Goal: Complete application form: Complete application form

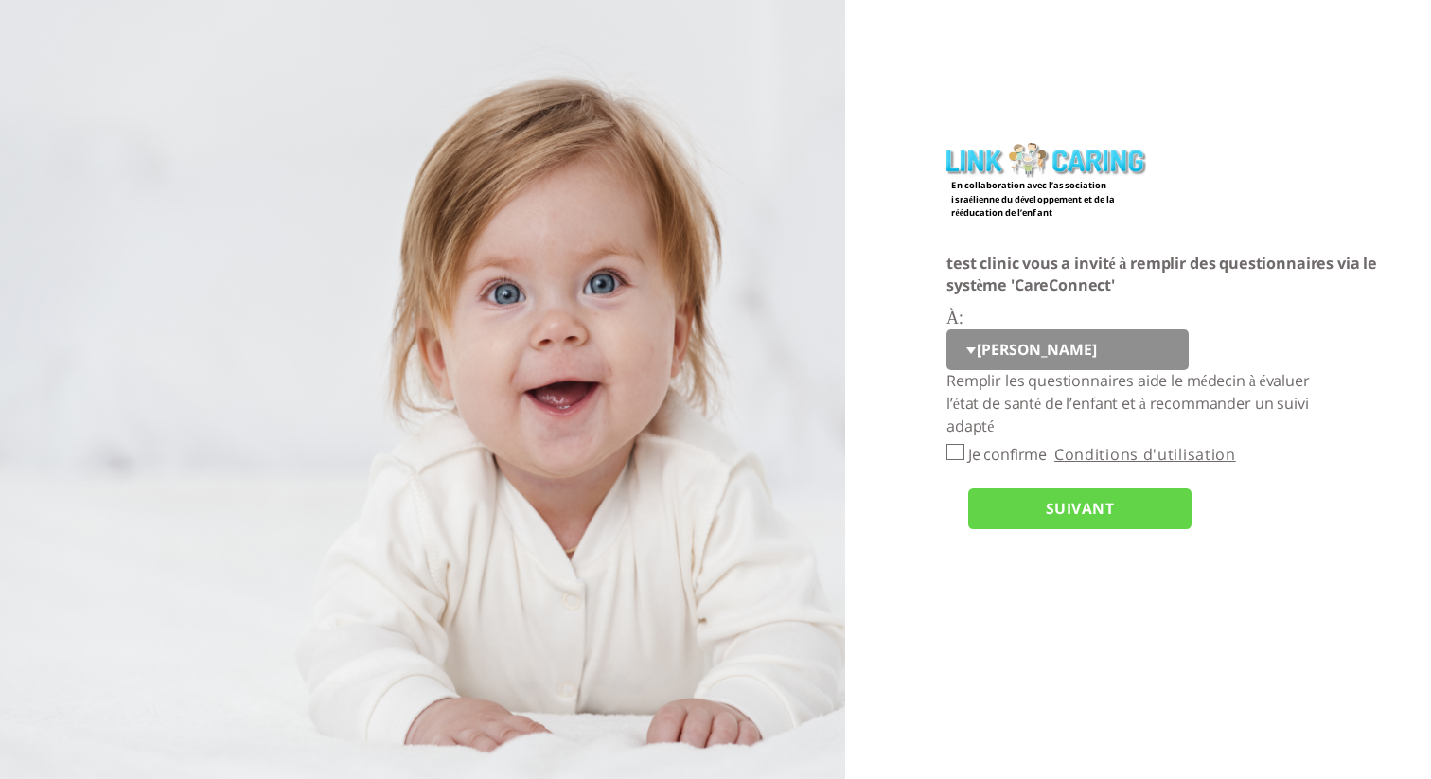
click at [965, 349] on select "יוסי q w e r t tt pp cc opo" at bounding box center [1068, 350] width 242 height 42
select select "lgNNoG7VQRt40WAizKq9yw%3D%3D"
click at [947, 329] on select "יוסי q w e r t tt pp cc opo" at bounding box center [1068, 350] width 242 height 42
click at [961, 454] on input "Je confirme" at bounding box center [956, 452] width 18 height 16
checkbox input "true"
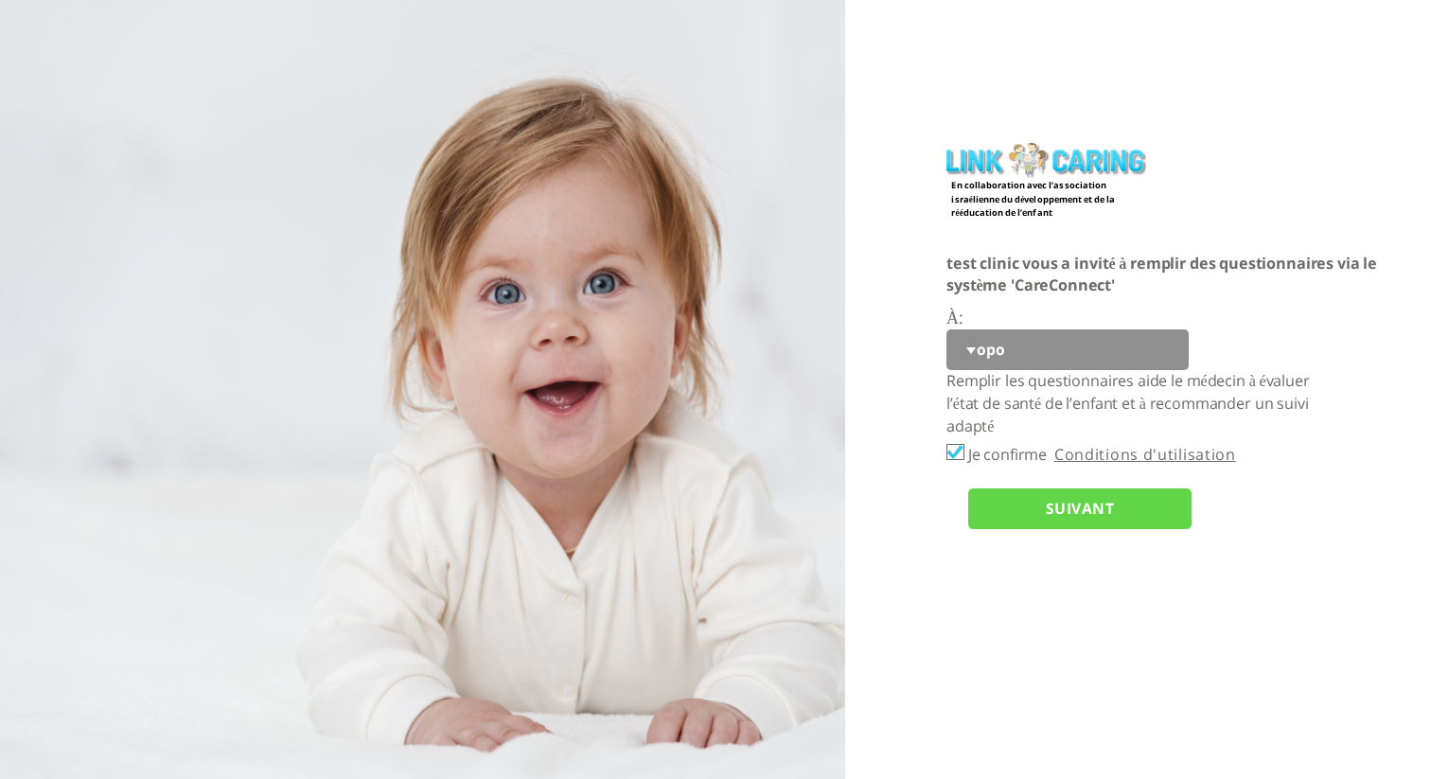
click at [1010, 497] on input "SUIVANT" at bounding box center [1079, 509] width 223 height 42
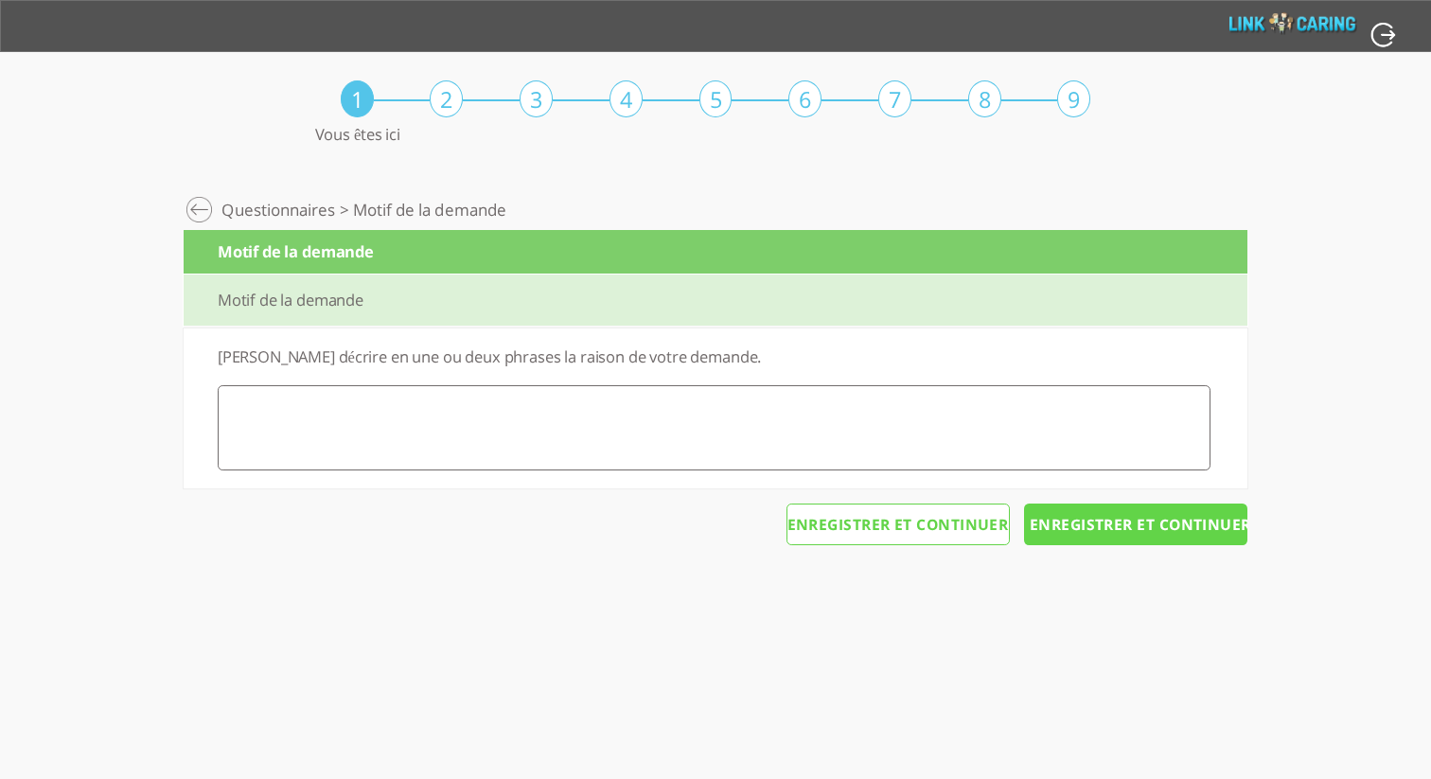
click at [620, 432] on textarea at bounding box center [714, 427] width 993 height 85
type textarea "g"
click at [1179, 539] on input "Enregistrer et continuer" at bounding box center [1135, 525] width 223 height 42
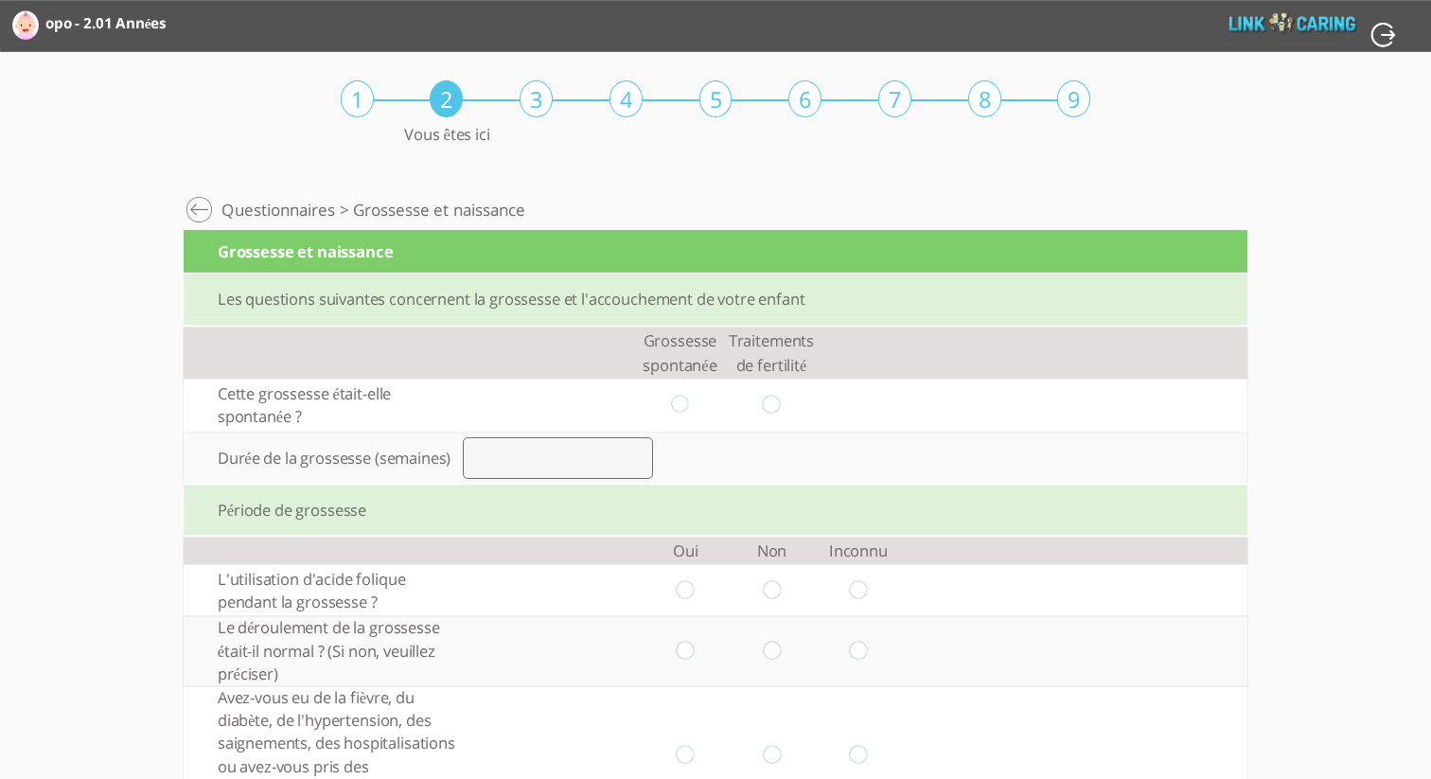
click at [685, 398] on input "radio" at bounding box center [680, 406] width 18 height 20
radio input "true"
click at [586, 467] on input "number" at bounding box center [558, 458] width 190 height 42
type input "33"
click at [685, 594] on input "radio" at bounding box center [686, 590] width 18 height 20
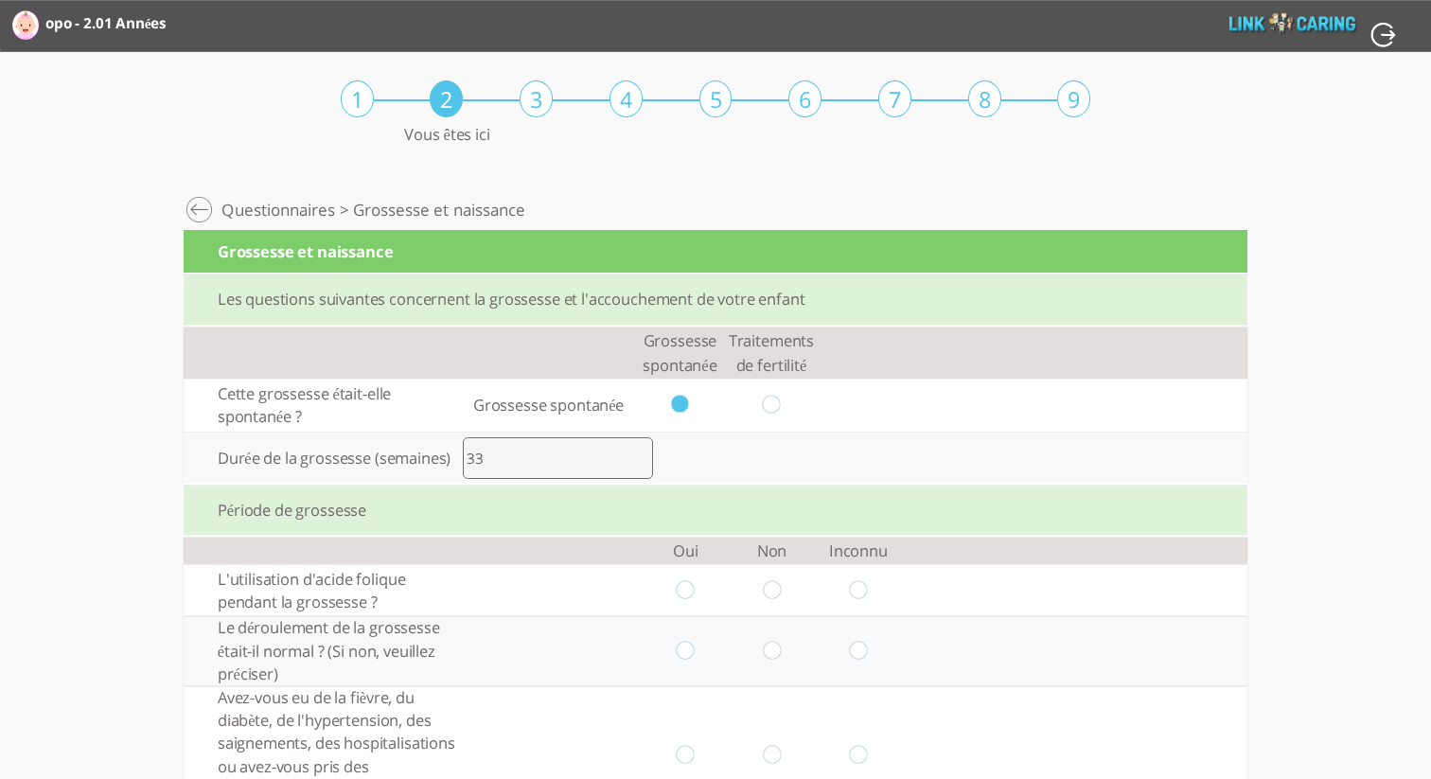
radio input "true"
click at [691, 653] on input "radio" at bounding box center [686, 652] width 18 height 20
radio input "true"
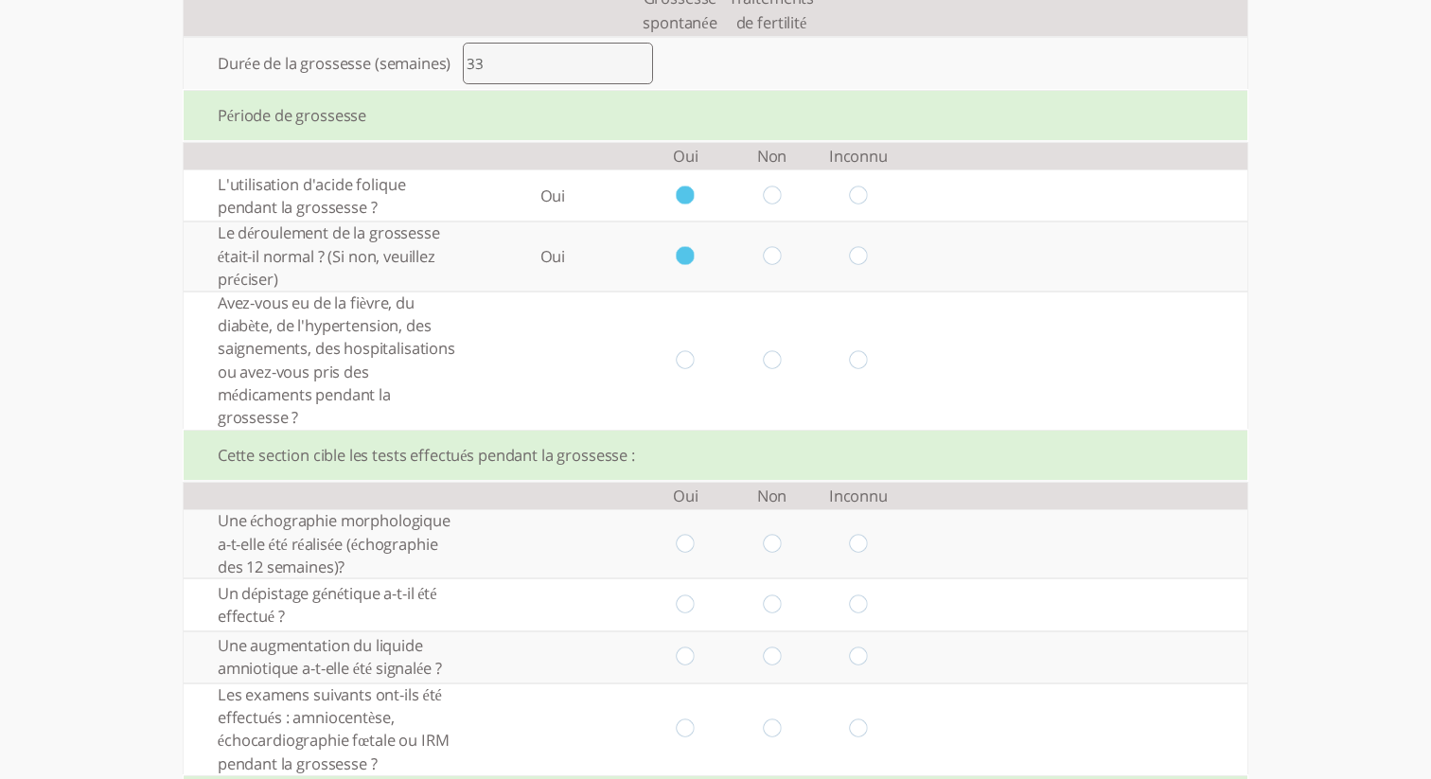
scroll to position [399, 0]
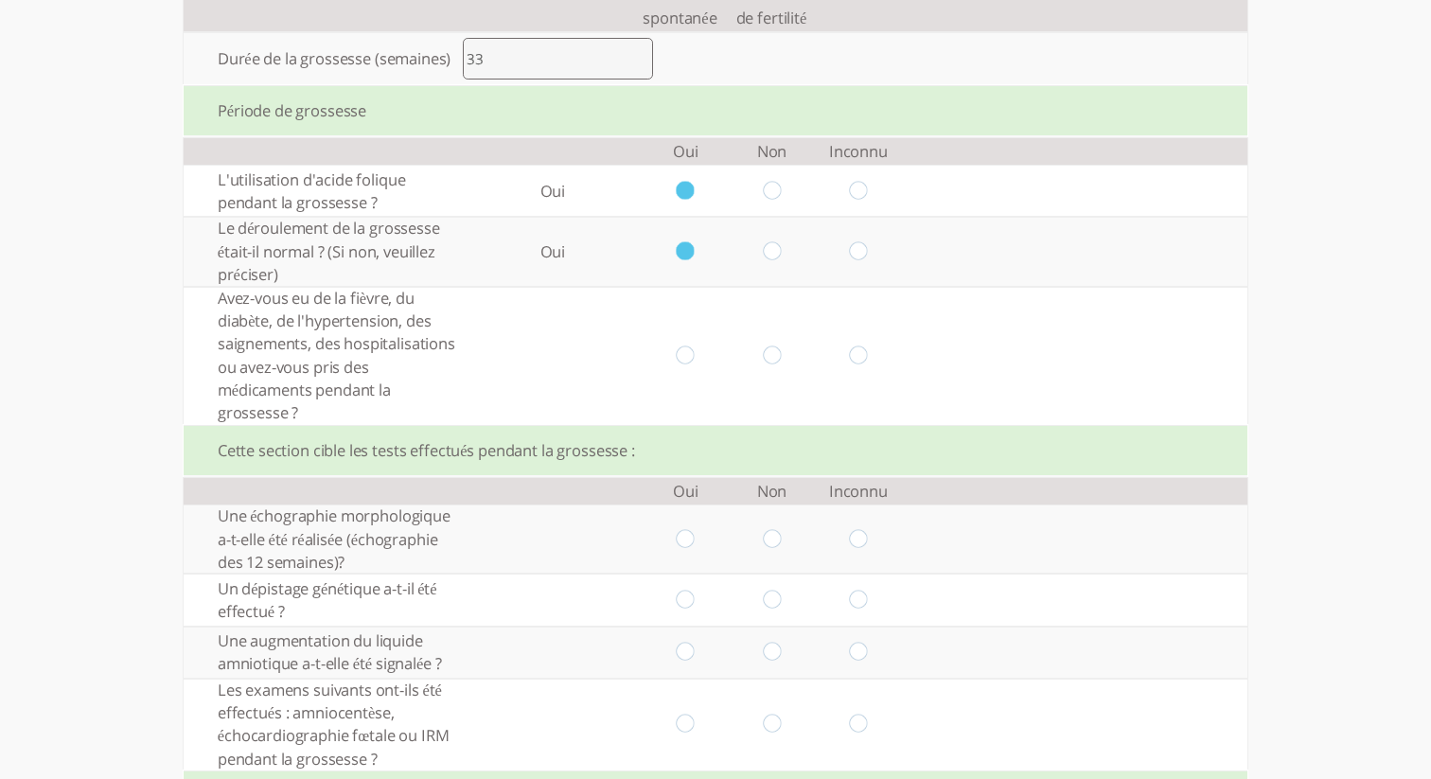
click at [676, 363] on td at bounding box center [686, 356] width 86 height 138
click at [689, 353] on input "radio" at bounding box center [686, 355] width 18 height 20
radio input "true"
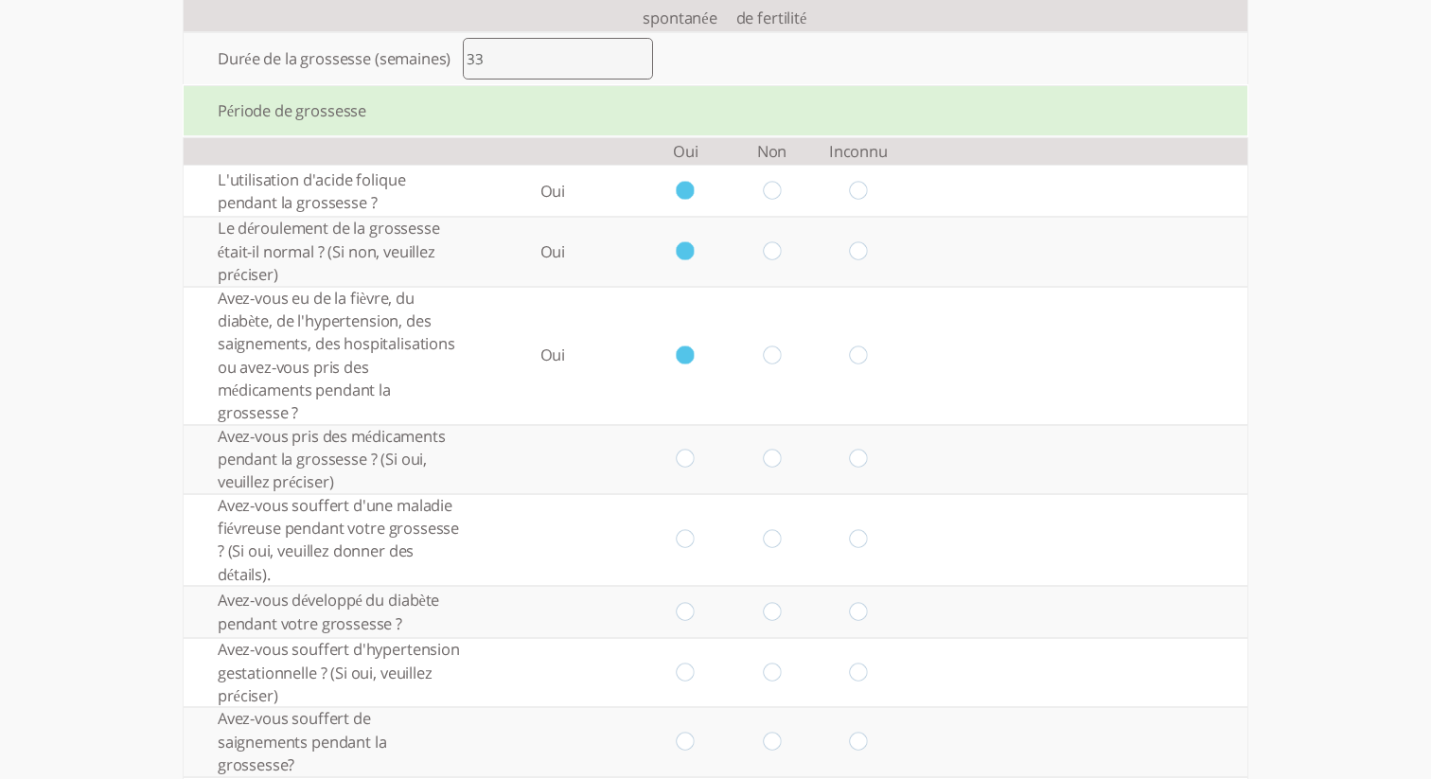
click at [861, 355] on input "radio" at bounding box center [858, 355] width 18 height 20
radio input "true"
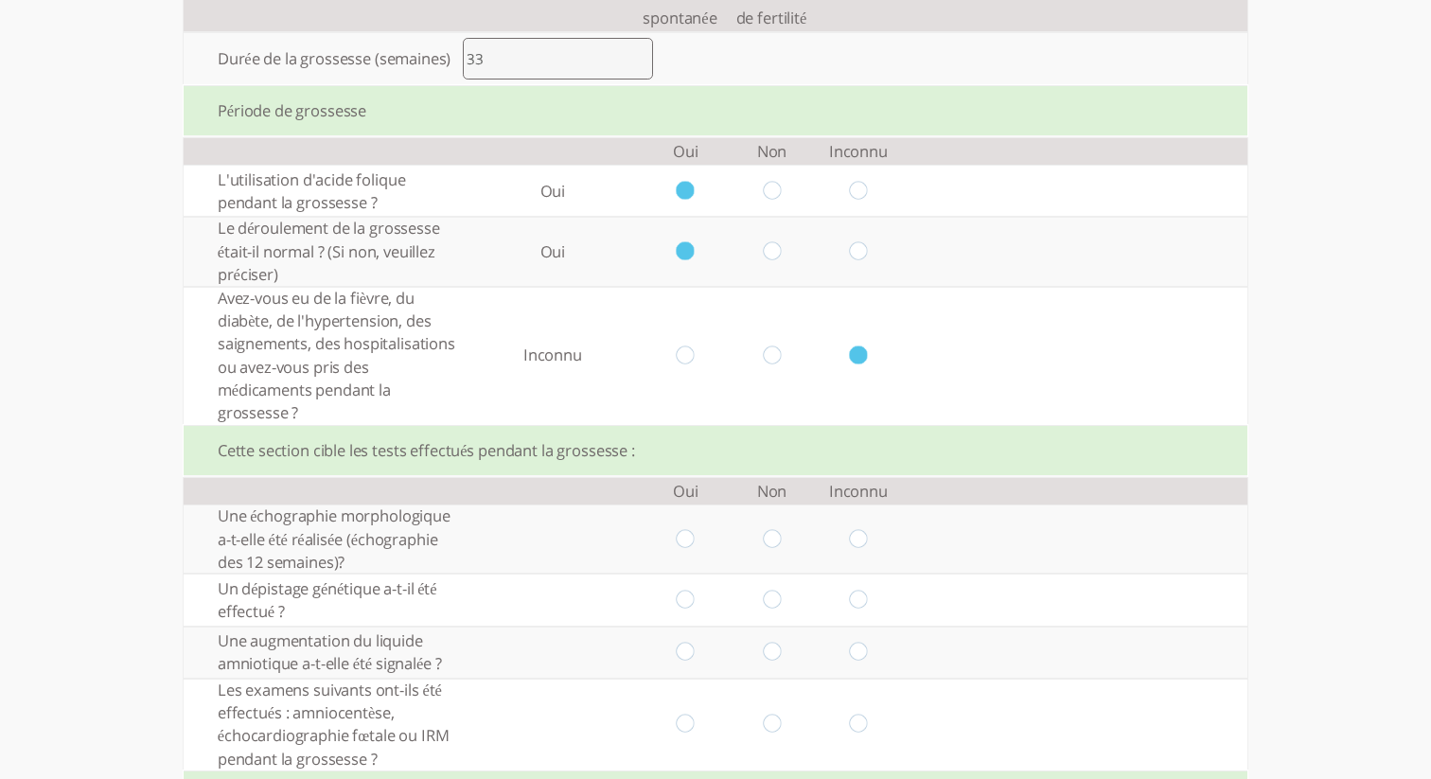
click at [689, 540] on input "radio" at bounding box center [686, 539] width 18 height 20
radio input "true"
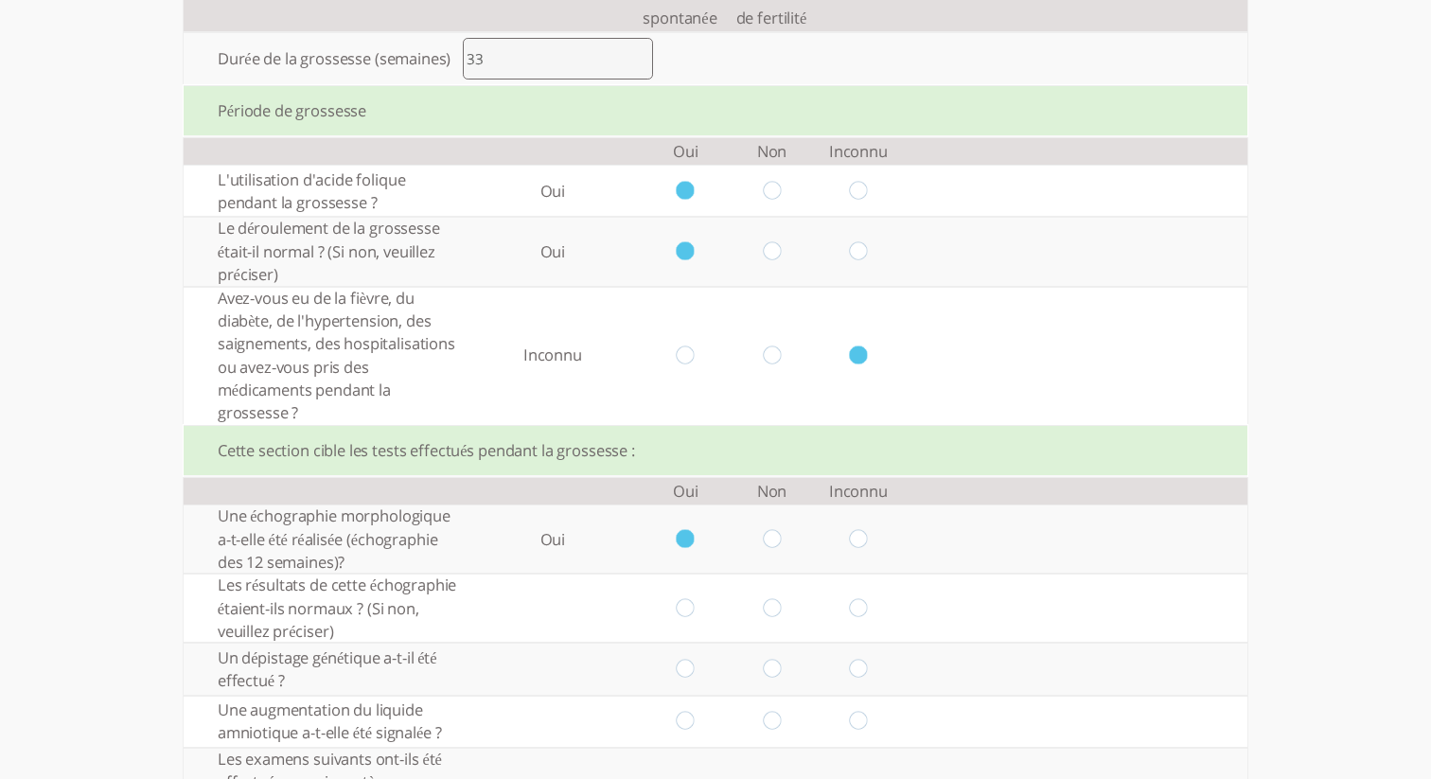
click at [686, 616] on input "radio" at bounding box center [686, 608] width 18 height 20
radio input "true"
drag, startPoint x: 686, startPoint y: 666, endPoint x: 690, endPoint y: 681, distance: 14.7
click at [686, 667] on input "radio" at bounding box center [686, 670] width 18 height 20
radio input "true"
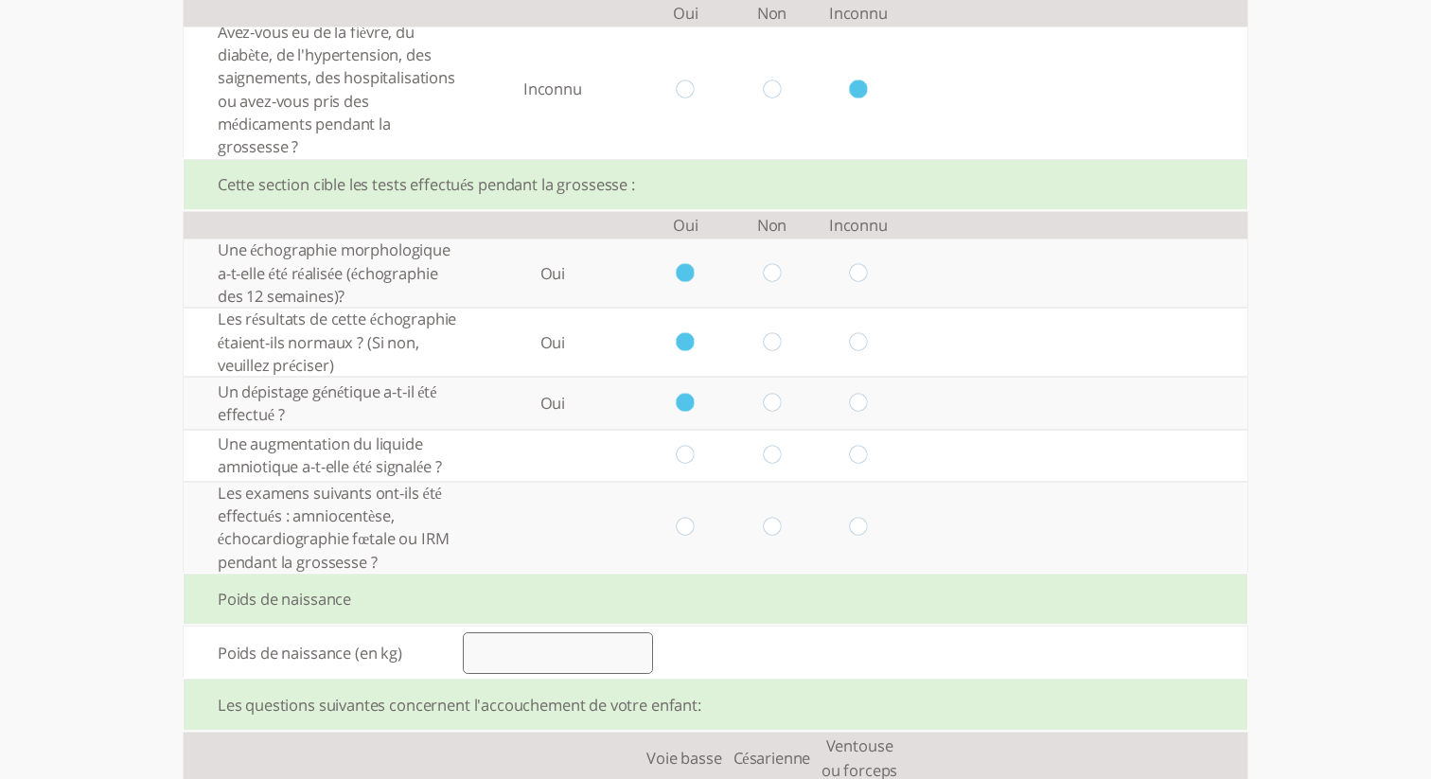
scroll to position [676, 0]
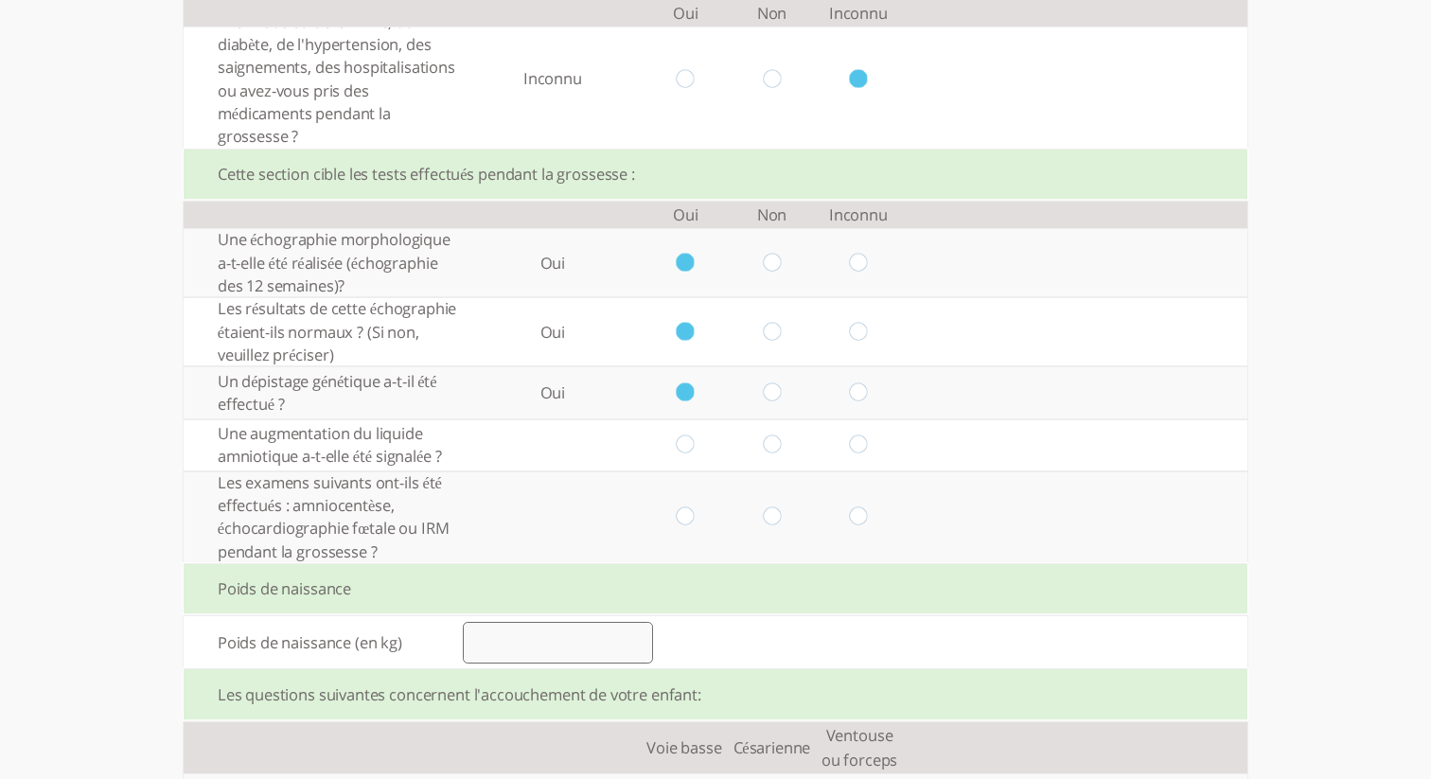
click at [688, 449] on input "radio" at bounding box center [686, 445] width 18 height 20
radio input "true"
drag, startPoint x: 686, startPoint y: 519, endPoint x: 687, endPoint y: 536, distance: 17.1
click at [686, 519] on input "radio" at bounding box center [686, 517] width 18 height 20
radio input "true"
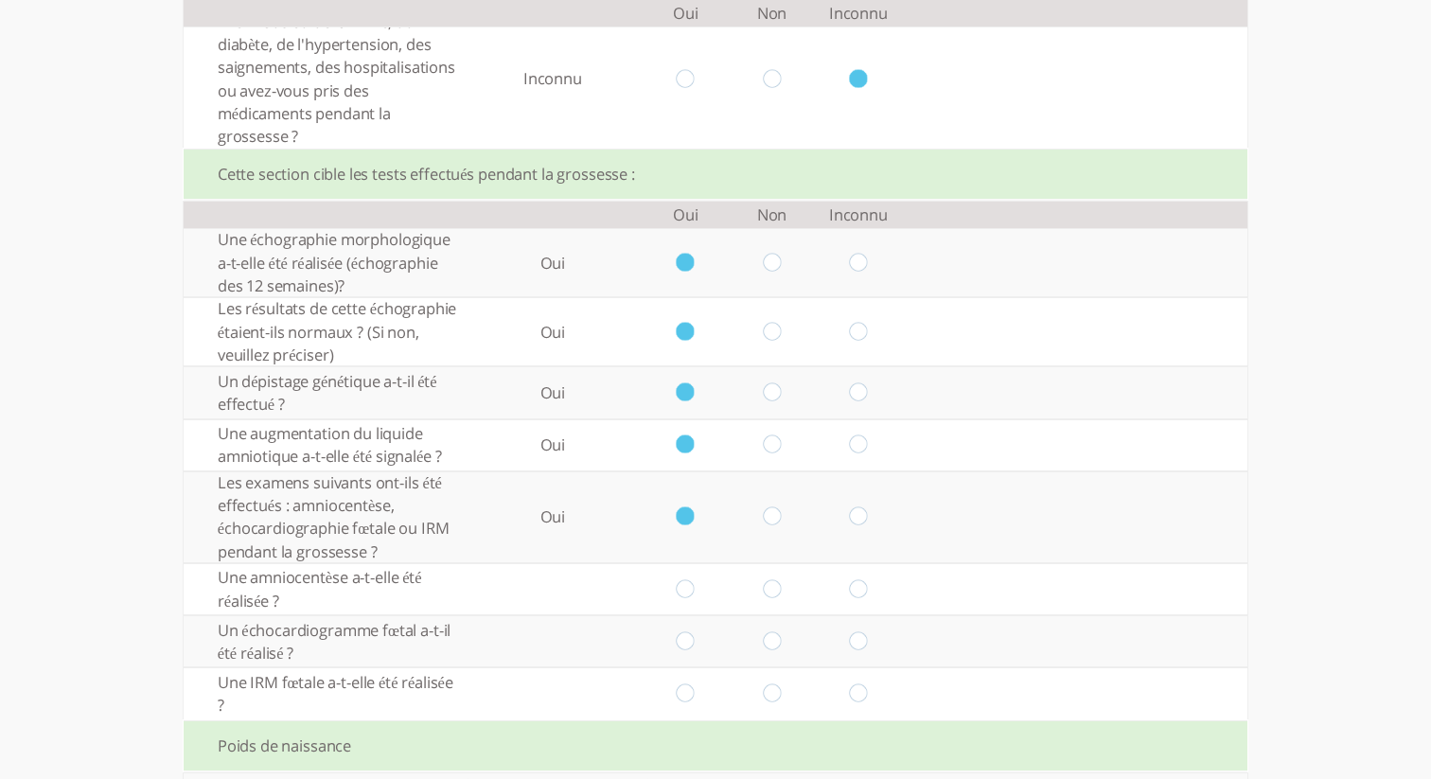
click at [858, 511] on input "radio" at bounding box center [858, 517] width 18 height 20
radio input "true"
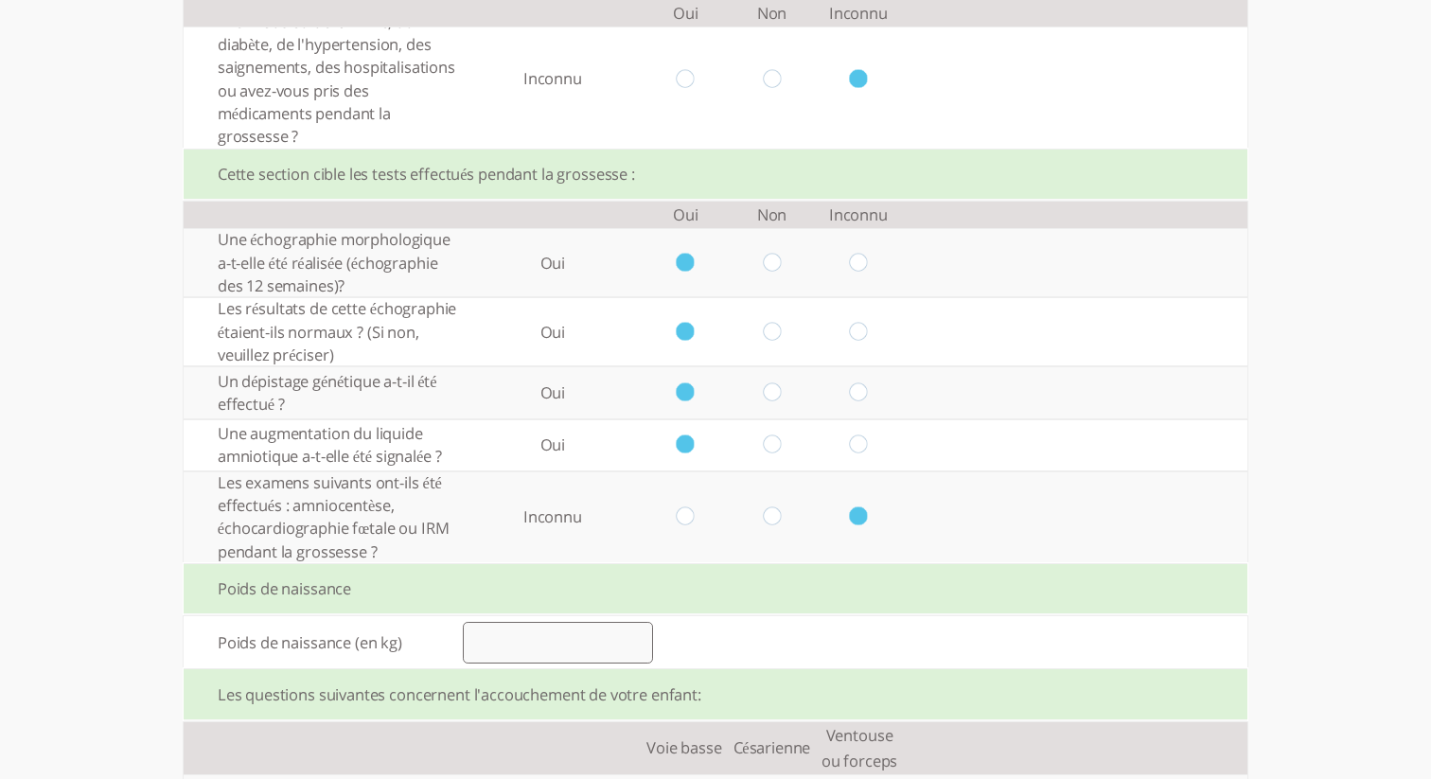
click at [782, 518] on td at bounding box center [772, 517] width 86 height 92
click at [779, 518] on input "radio" at bounding box center [772, 517] width 18 height 20
radio input "true"
click at [864, 519] on input "radio" at bounding box center [858, 517] width 18 height 20
radio input "true"
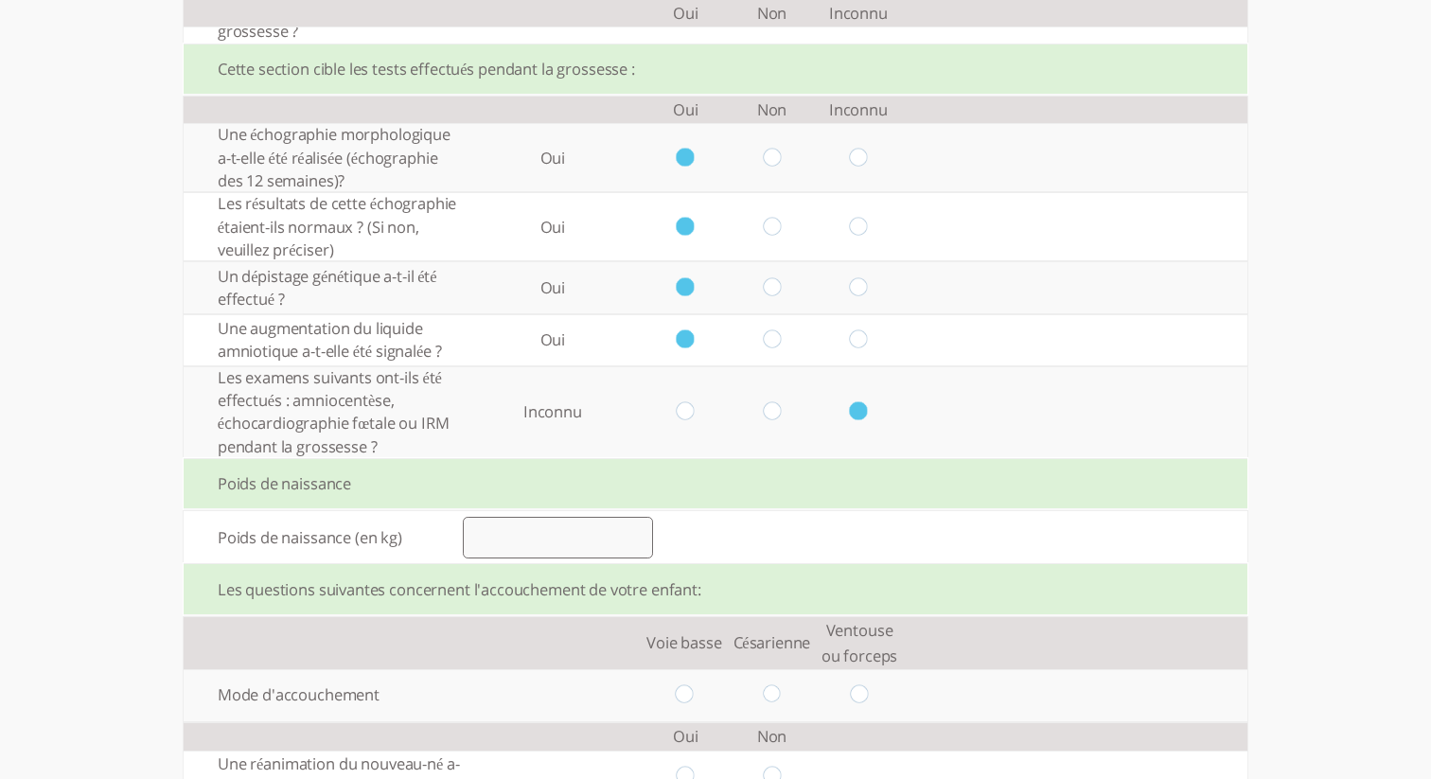
scroll to position [813, 0]
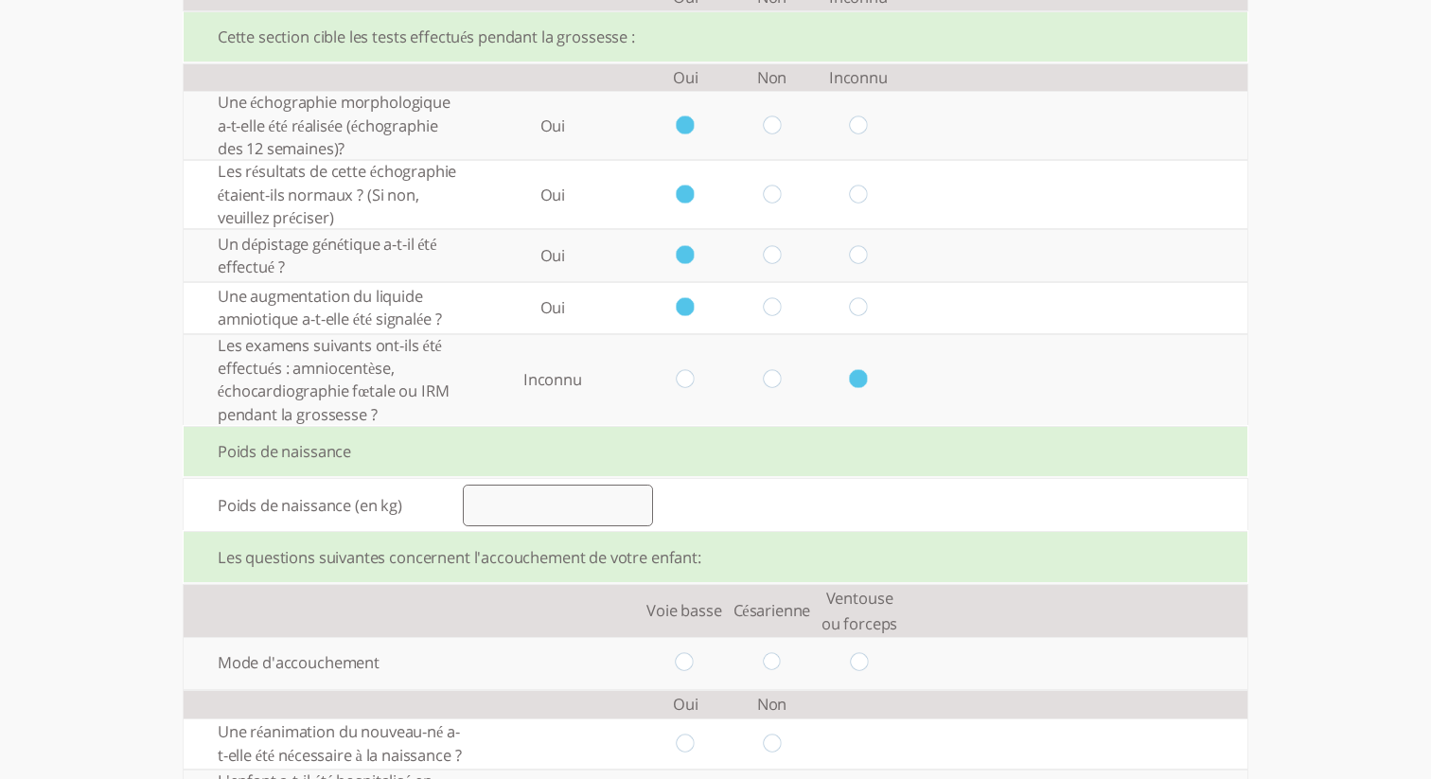
click at [597, 520] on input "number" at bounding box center [558, 506] width 190 height 42
type input "3"
click at [770, 664] on input "radio" at bounding box center [772, 663] width 18 height 20
radio input "true"
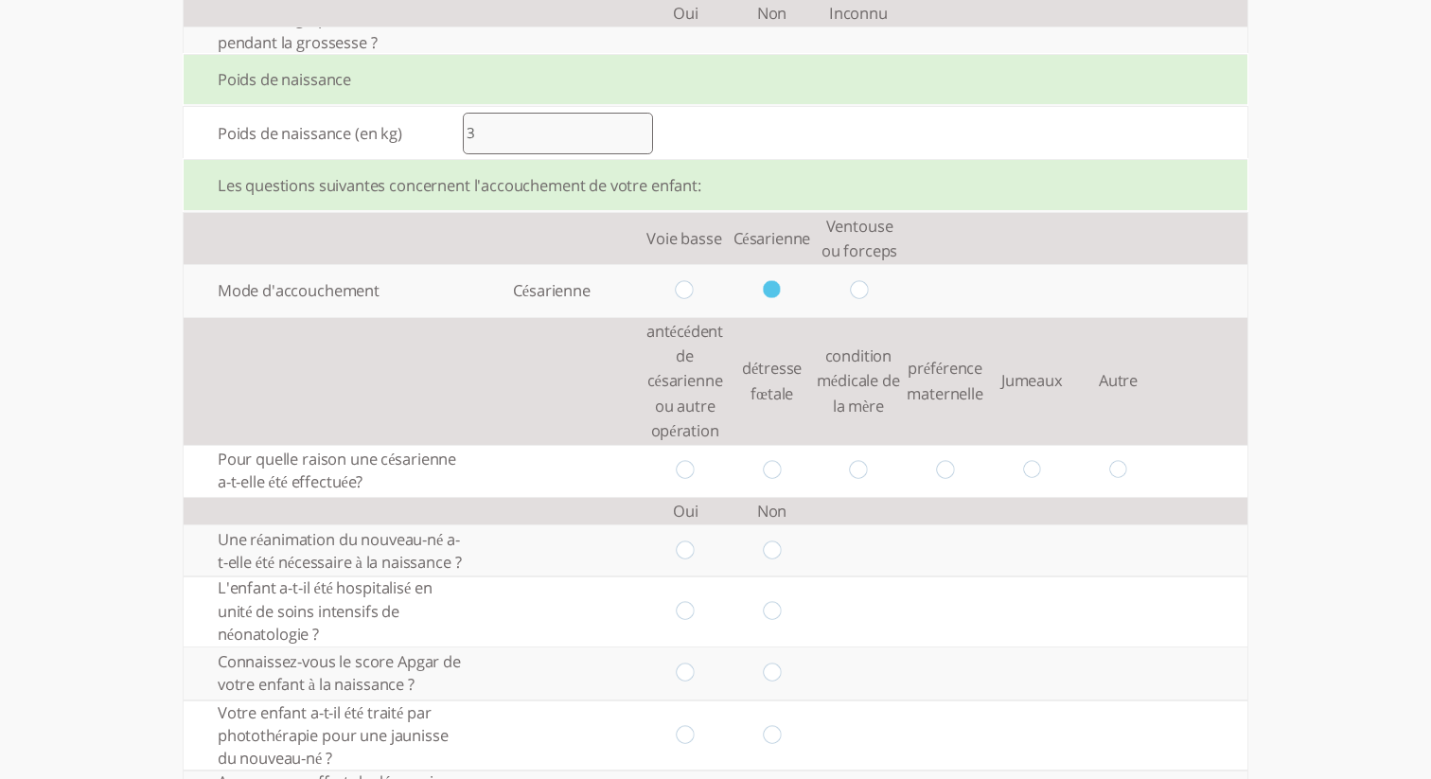
scroll to position [1230, 0]
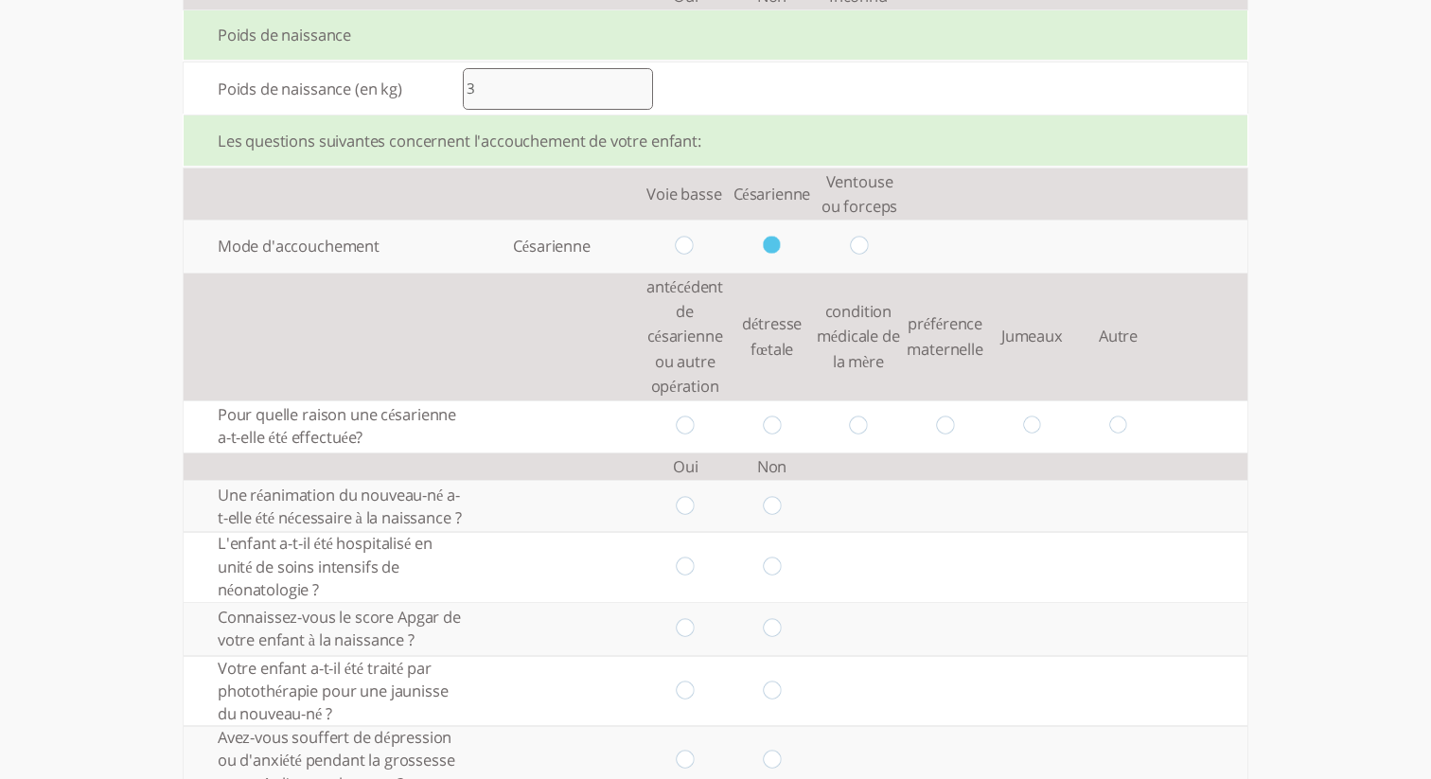
click at [778, 423] on input "radio" at bounding box center [772, 426] width 18 height 20
radio input "true"
drag, startPoint x: 682, startPoint y: 511, endPoint x: 686, endPoint y: 557, distance: 45.6
click at [683, 512] on input "radio" at bounding box center [686, 506] width 18 height 20
radio input "true"
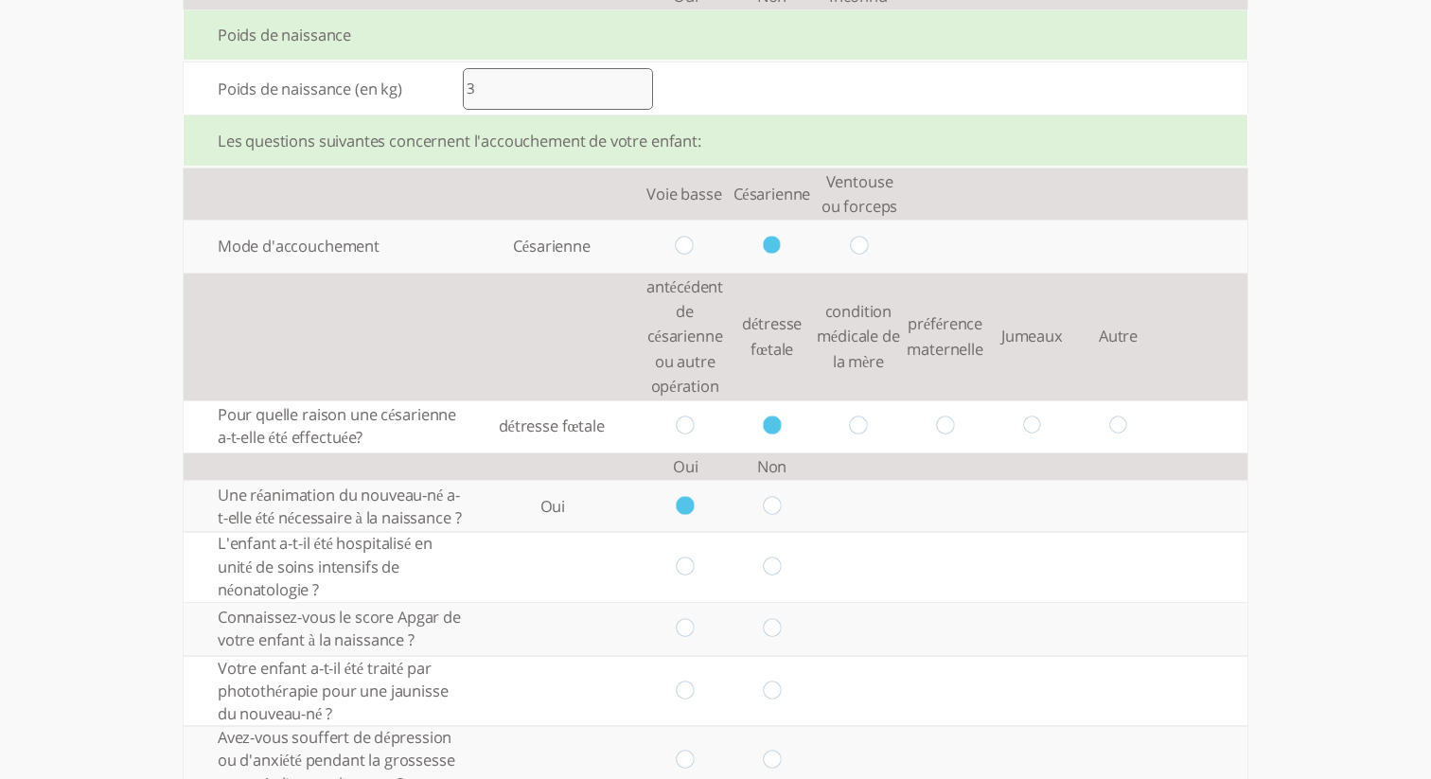
click at [688, 577] on input "radio" at bounding box center [686, 567] width 18 height 20
radio input "true"
click at [772, 577] on input "radio" at bounding box center [772, 567] width 18 height 20
radio input "true"
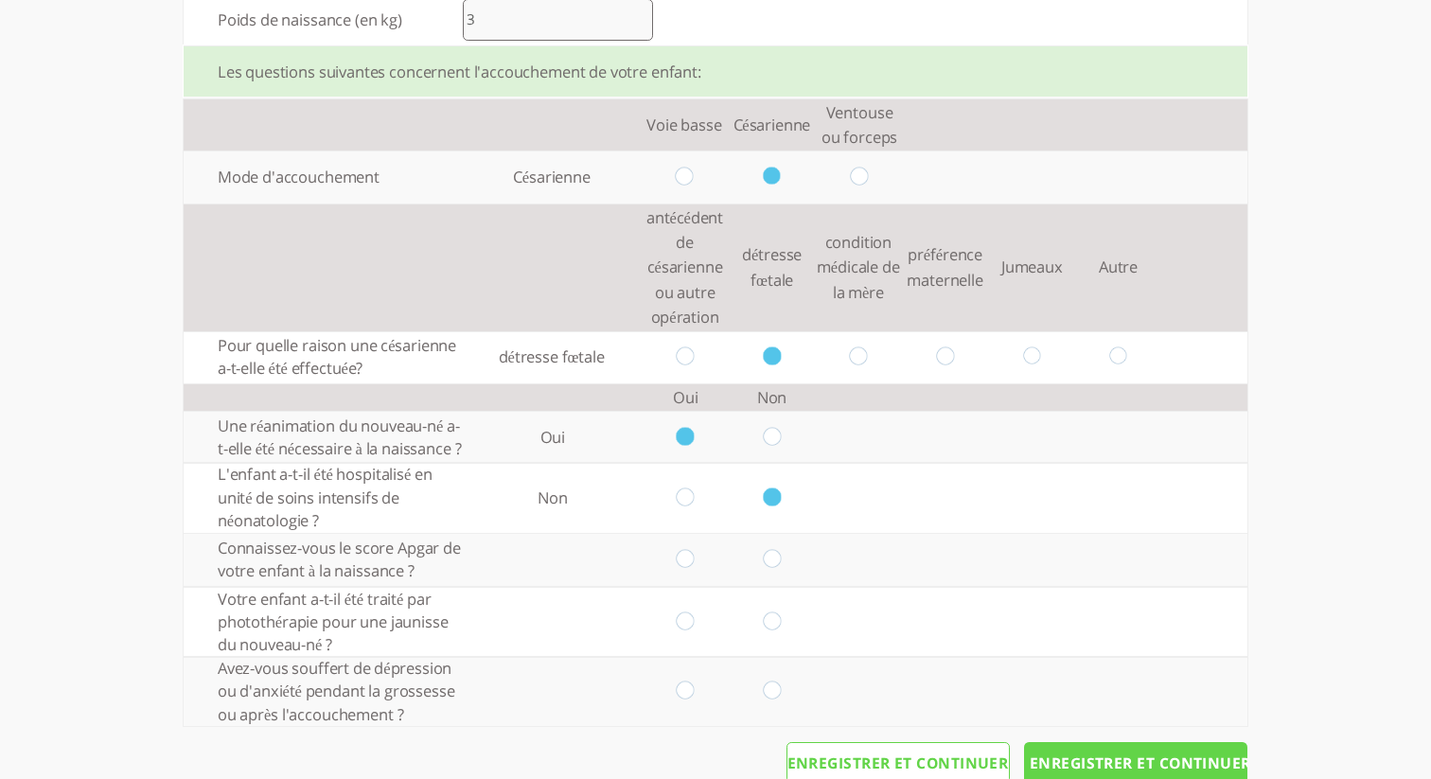
scroll to position [1362, 0]
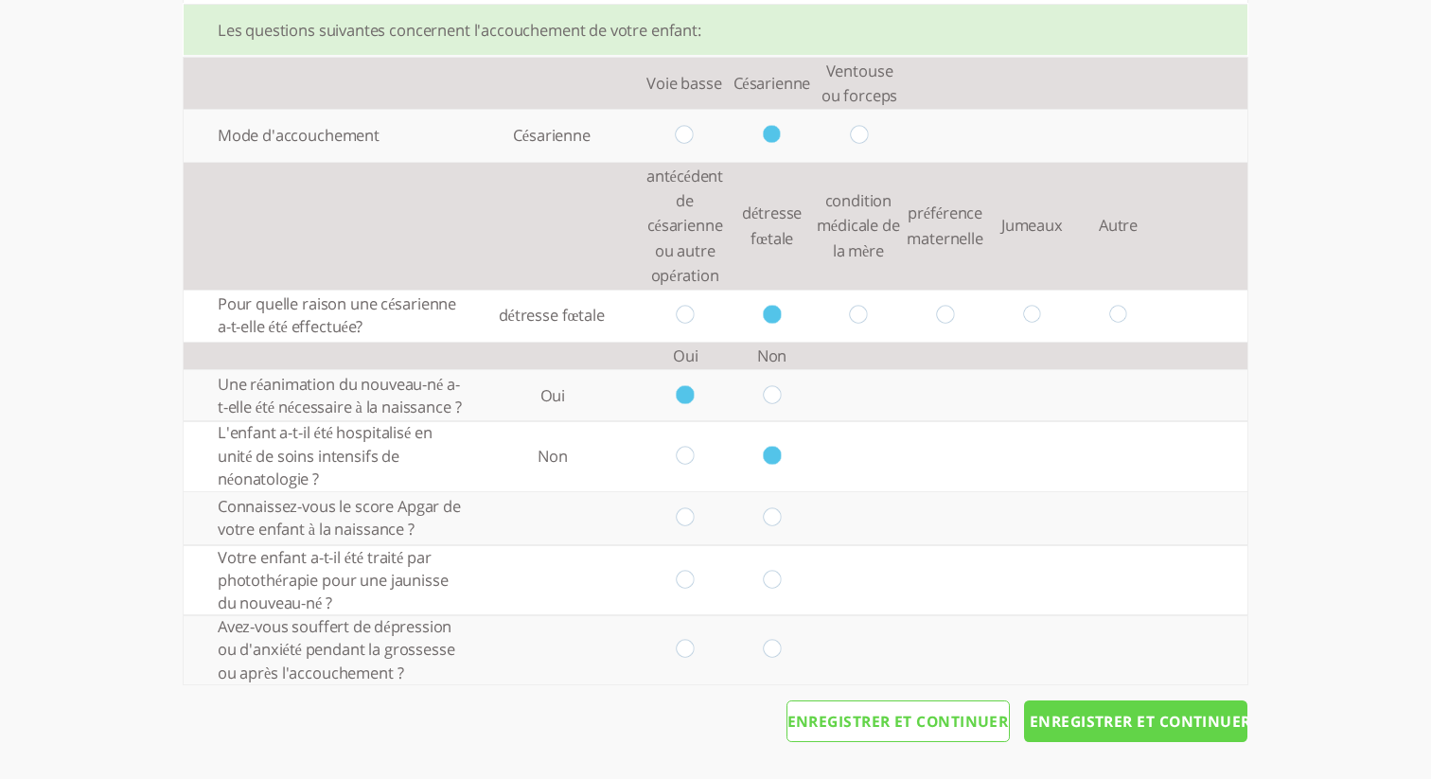
drag, startPoint x: 691, startPoint y: 514, endPoint x: 704, endPoint y: 543, distance: 32.2
click at [691, 515] on input "radio" at bounding box center [686, 518] width 18 height 20
radio input "true"
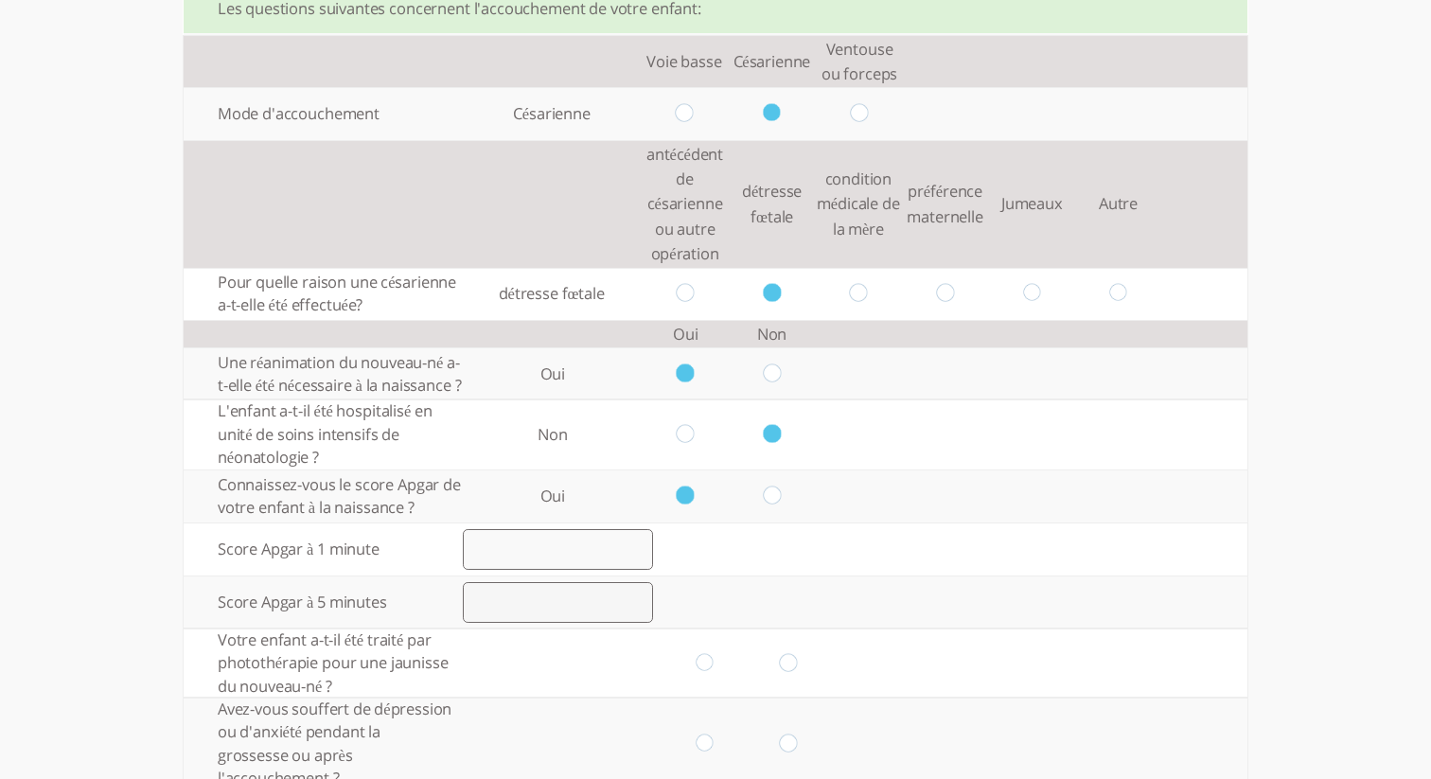
click at [778, 506] on input "radio" at bounding box center [772, 497] width 18 height 20
radio input "true"
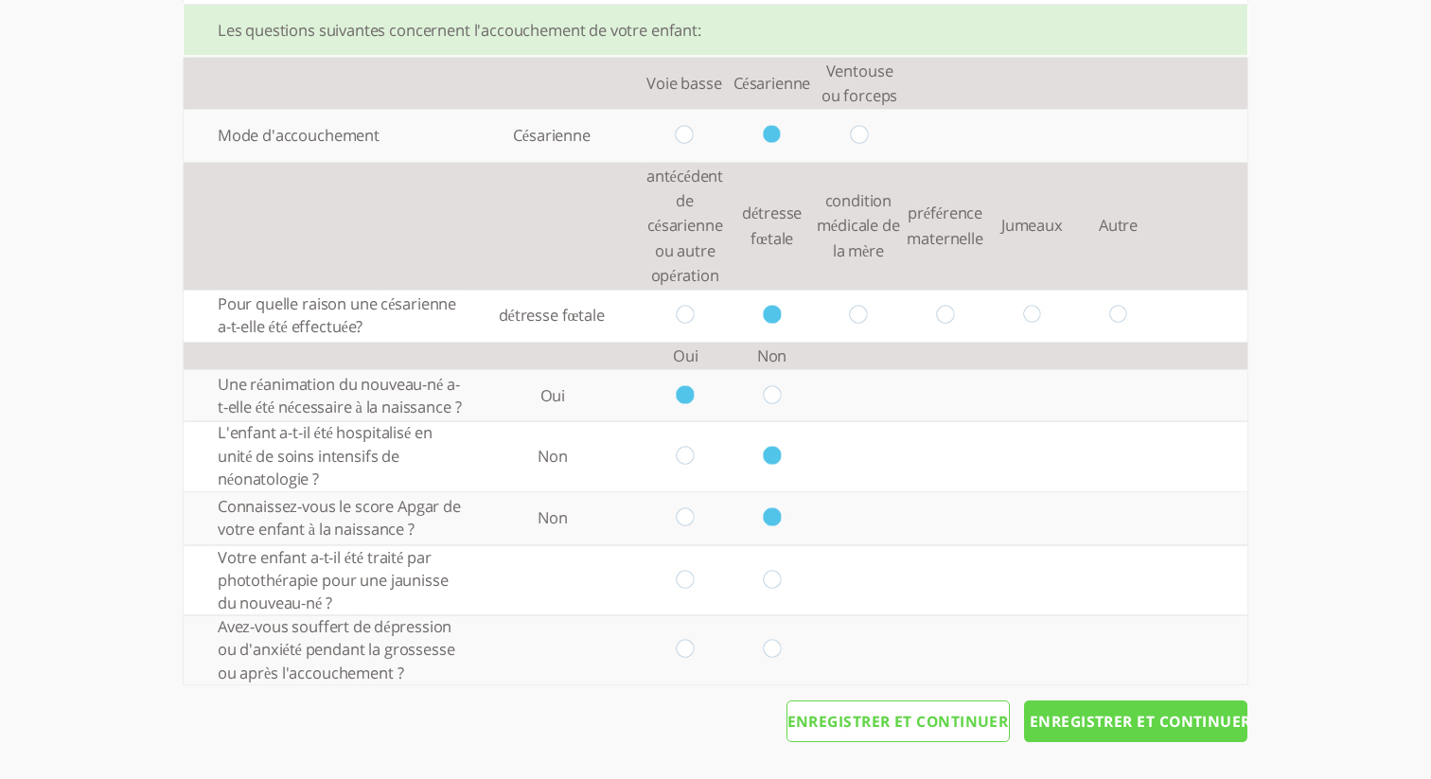
click at [780, 589] on td at bounding box center [772, 580] width 86 height 69
drag, startPoint x: 776, startPoint y: 573, endPoint x: 777, endPoint y: 583, distance: 10.5
click at [777, 574] on input "radio" at bounding box center [772, 581] width 18 height 20
radio input "true"
click at [769, 644] on input "radio" at bounding box center [772, 650] width 18 height 20
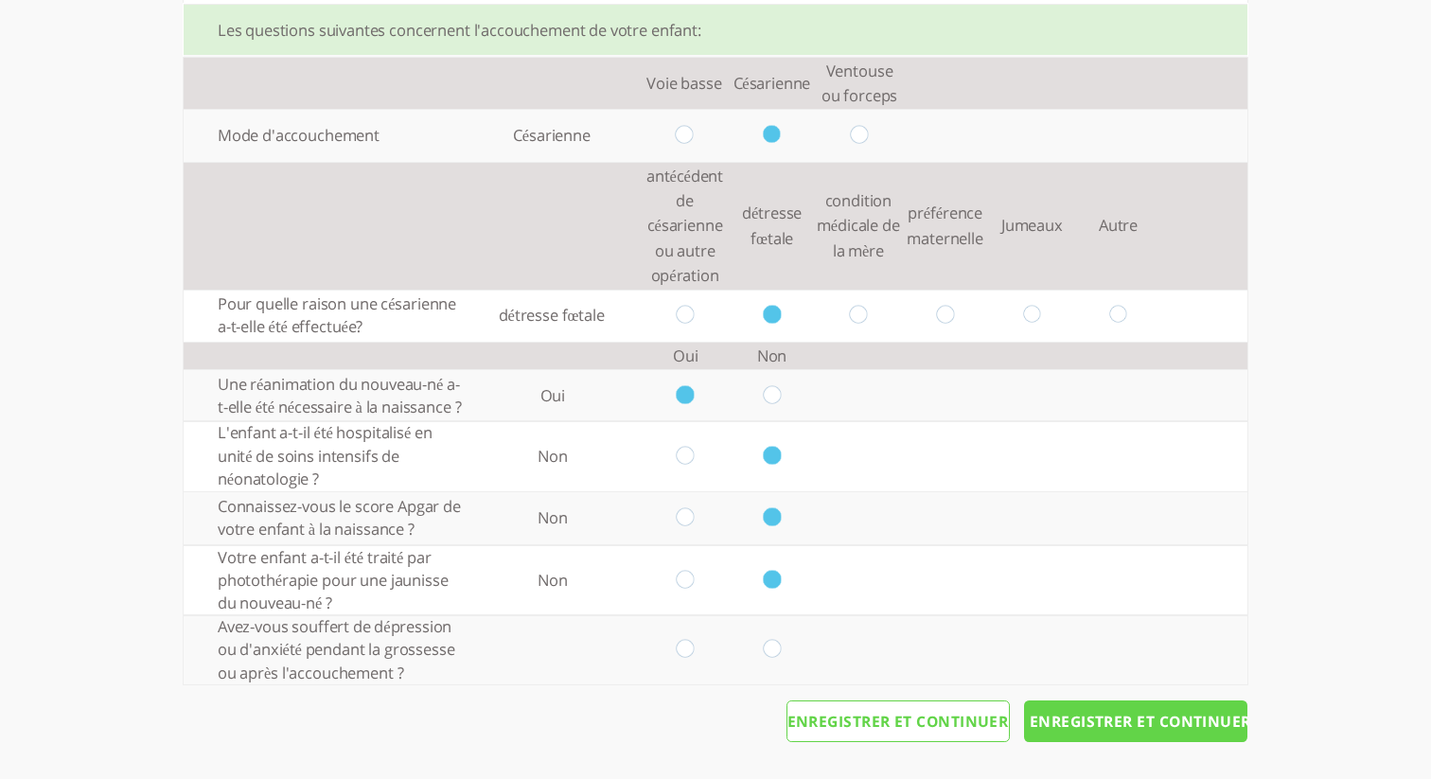
radio input "true"
click at [1120, 718] on input "Enregistrer et continuer" at bounding box center [1135, 721] width 223 height 42
click at [1112, 721] on input "Enregistrer et continuer" at bounding box center [1135, 721] width 223 height 42
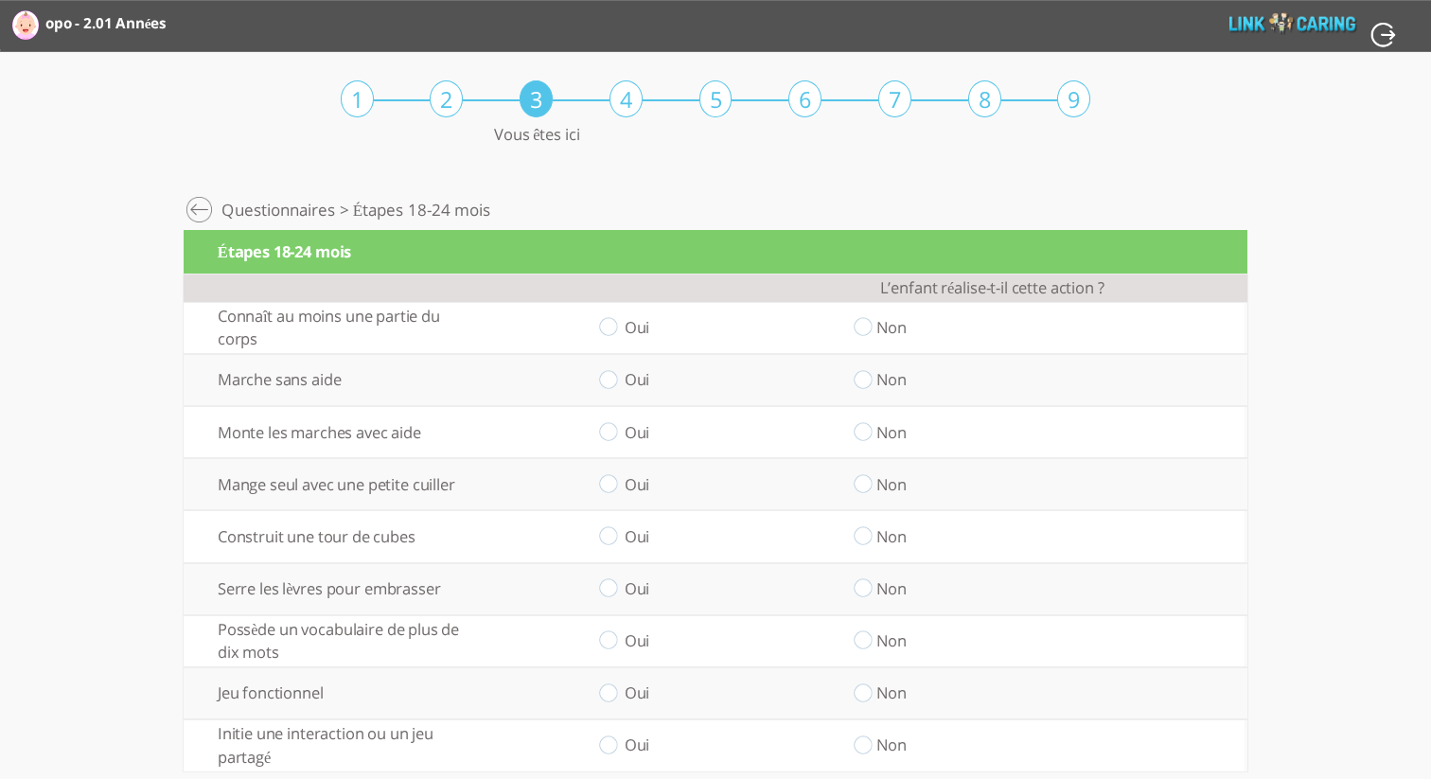
click at [863, 329] on input "radio" at bounding box center [863, 328] width 18 height 20
radio input "true"
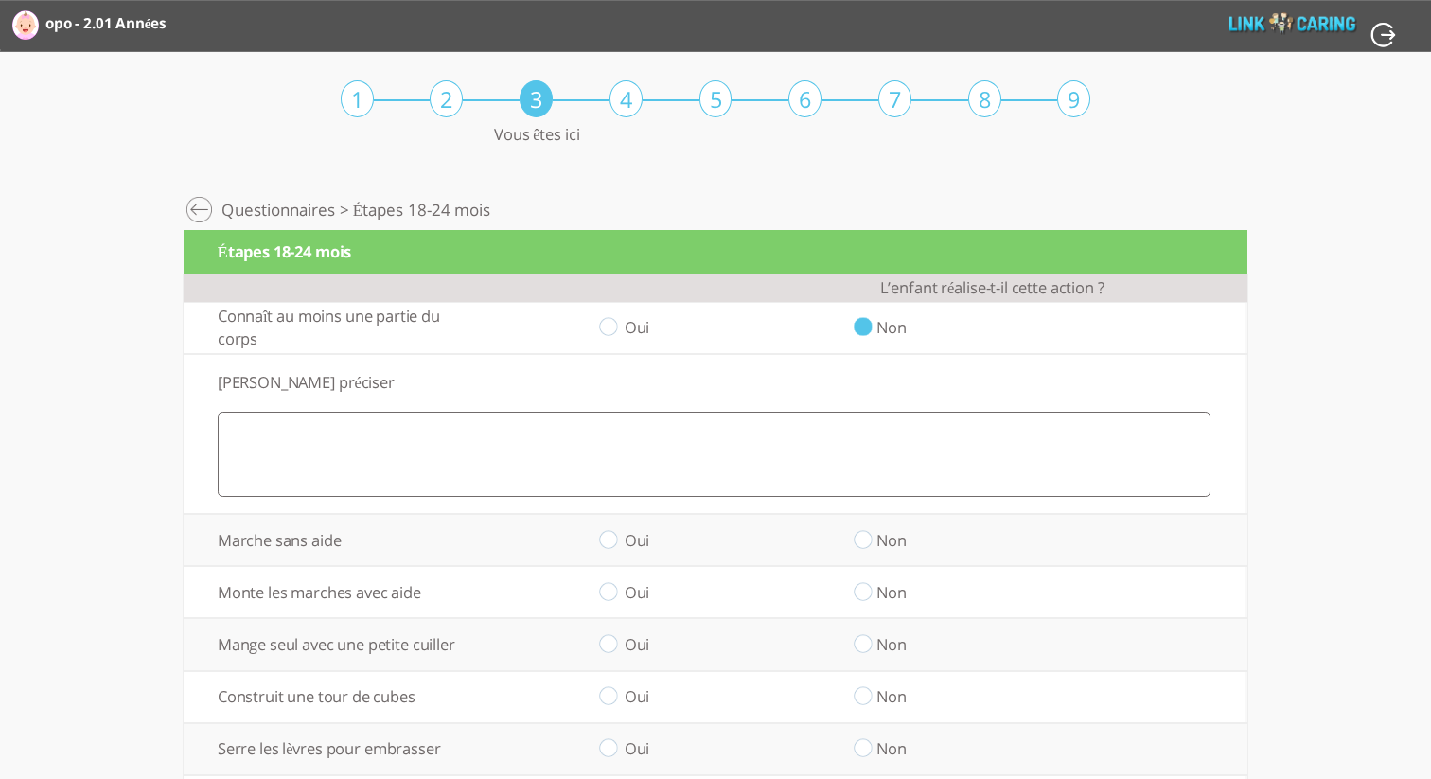
drag, startPoint x: 866, startPoint y: 540, endPoint x: 878, endPoint y: 538, distance: 12.4
click at [866, 540] on input "radio" at bounding box center [863, 540] width 18 height 20
radio input "true"
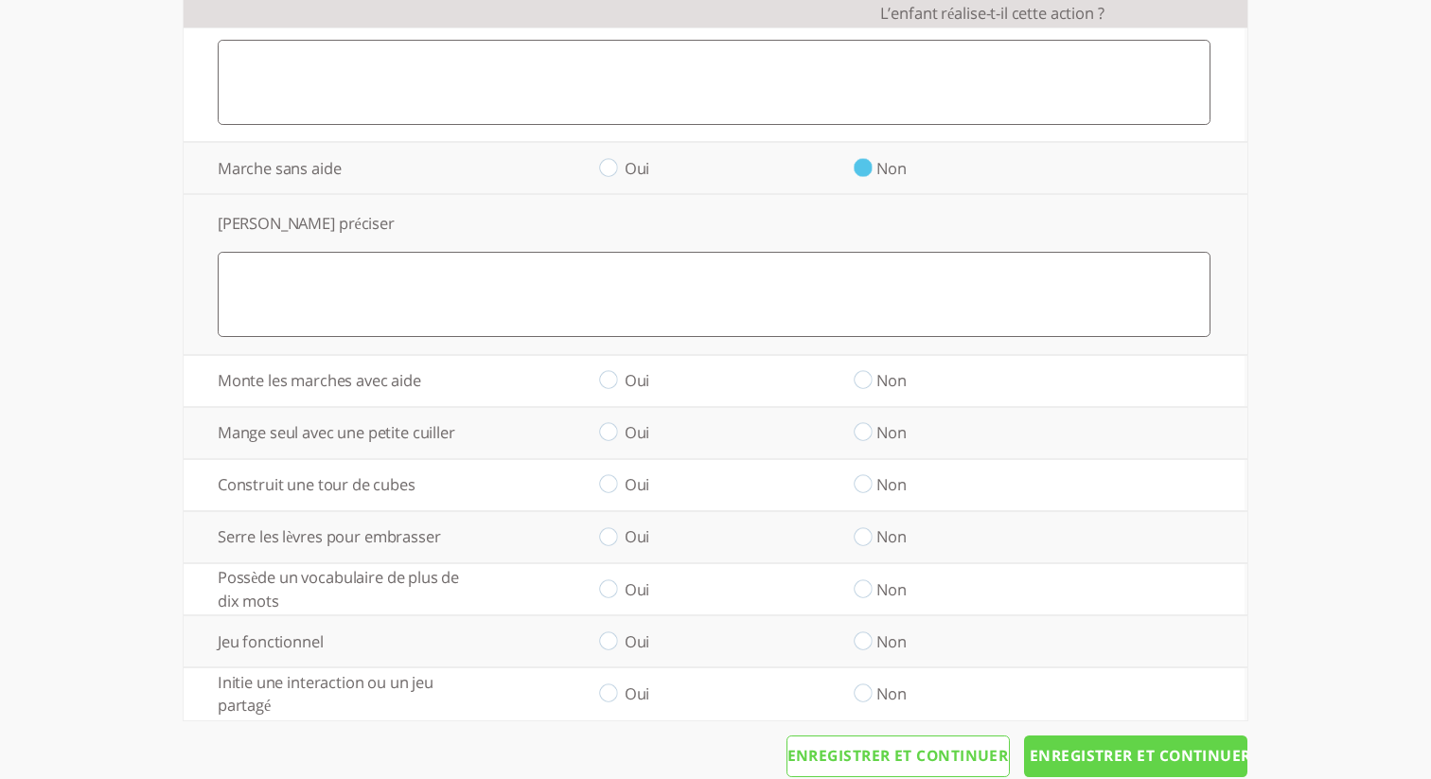
scroll to position [408, 0]
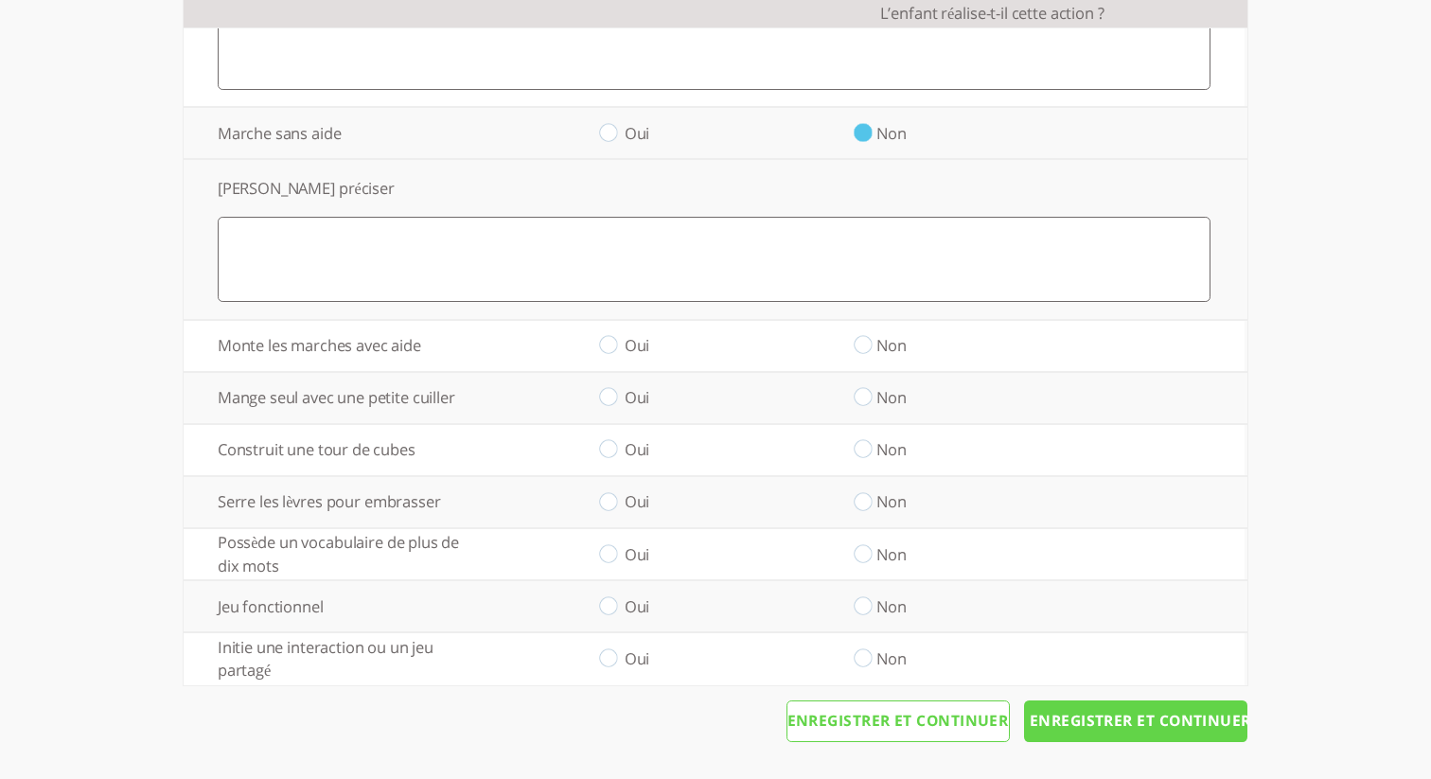
click at [605, 347] on input "radio" at bounding box center [608, 346] width 18 height 20
radio input "true"
drag, startPoint x: 612, startPoint y: 401, endPoint x: 617, endPoint y: 445, distance: 43.8
click at [612, 401] on input "radio" at bounding box center [608, 398] width 18 height 20
radio input "true"
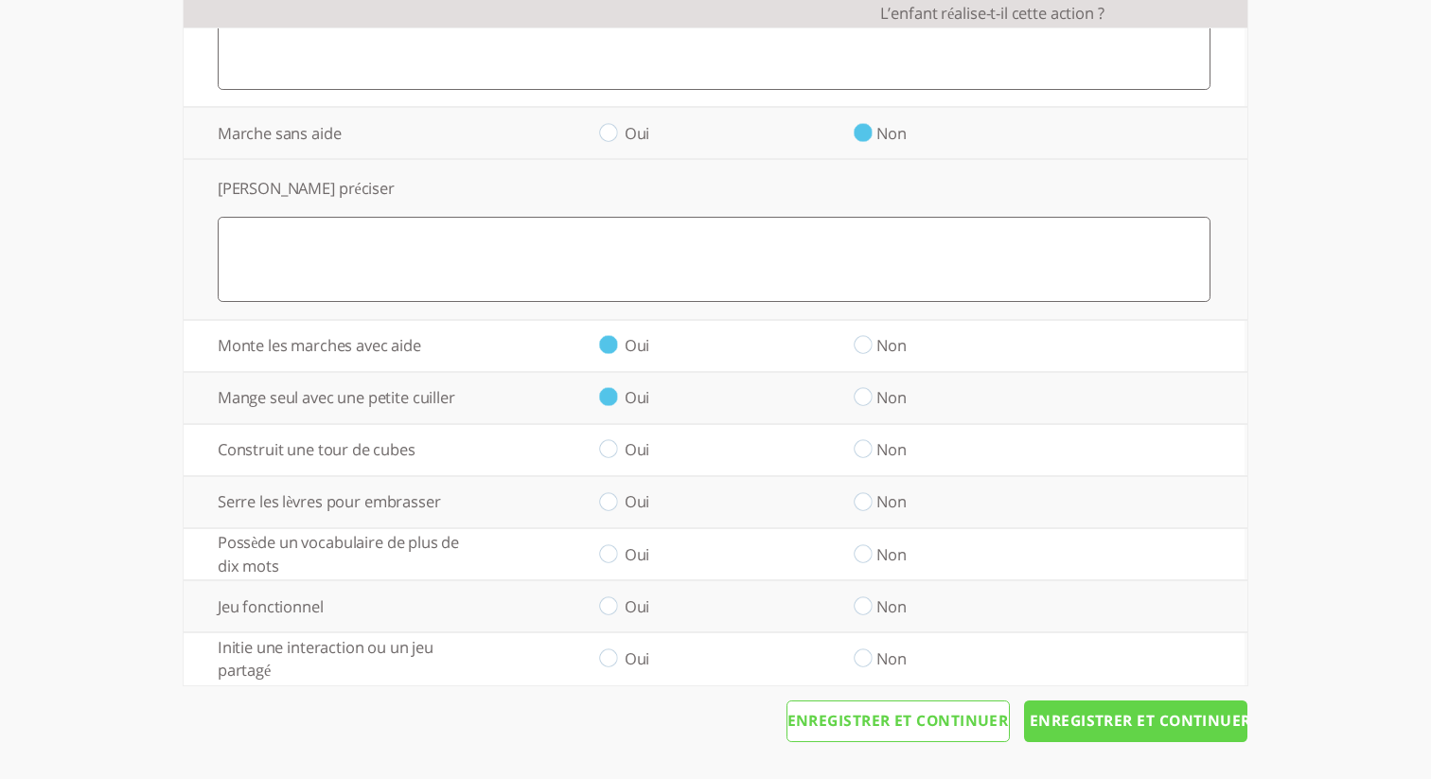
click at [613, 446] on input "radio" at bounding box center [608, 450] width 18 height 20
radio input "true"
click at [613, 505] on input "radio" at bounding box center [608, 502] width 18 height 20
radio input "true"
drag, startPoint x: 614, startPoint y: 557, endPoint x: 619, endPoint y: 569, distance: 12.3
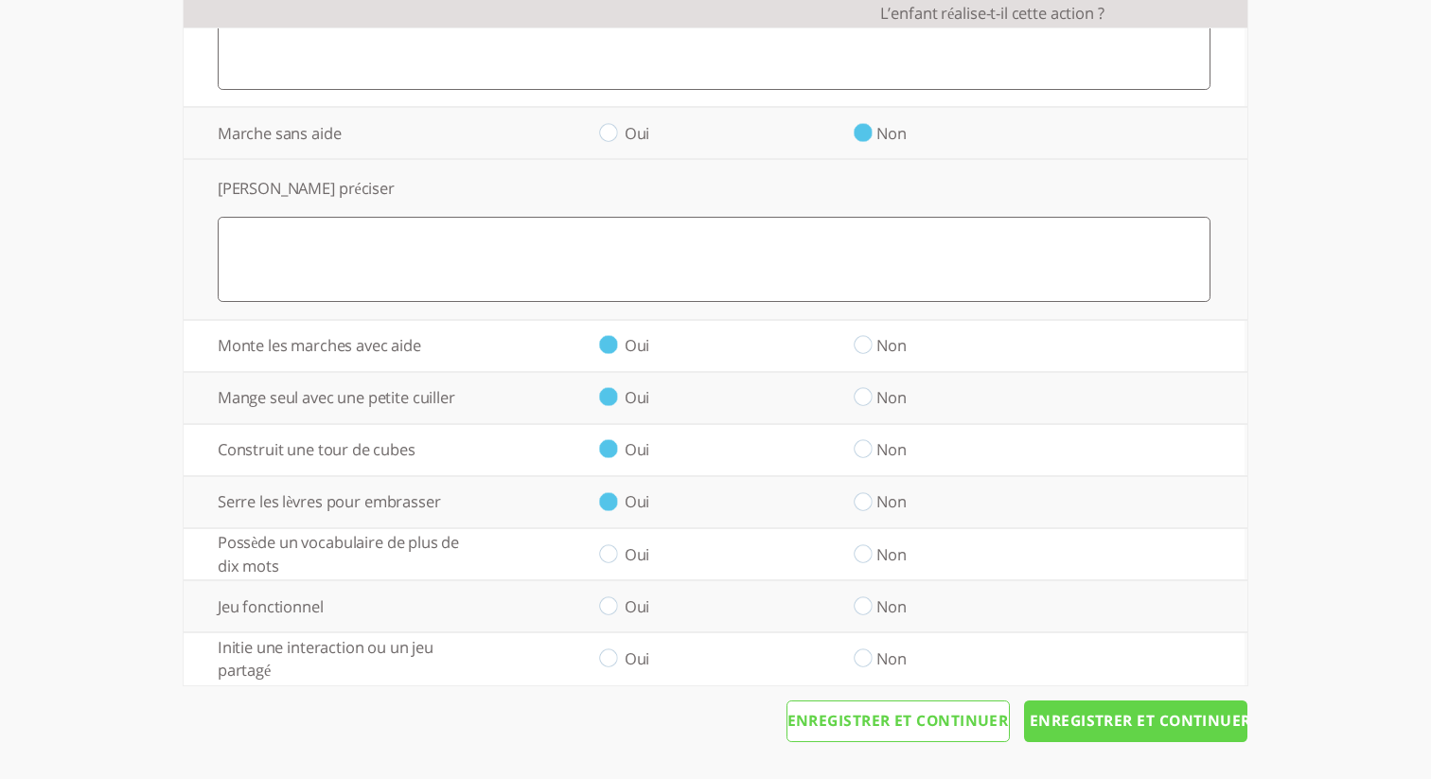
click at [613, 557] on input "radio" at bounding box center [608, 554] width 18 height 20
radio input "true"
click at [612, 603] on input "radio" at bounding box center [608, 606] width 18 height 20
radio input "true"
click at [620, 657] on td "Oui" at bounding box center [608, 658] width 255 height 52
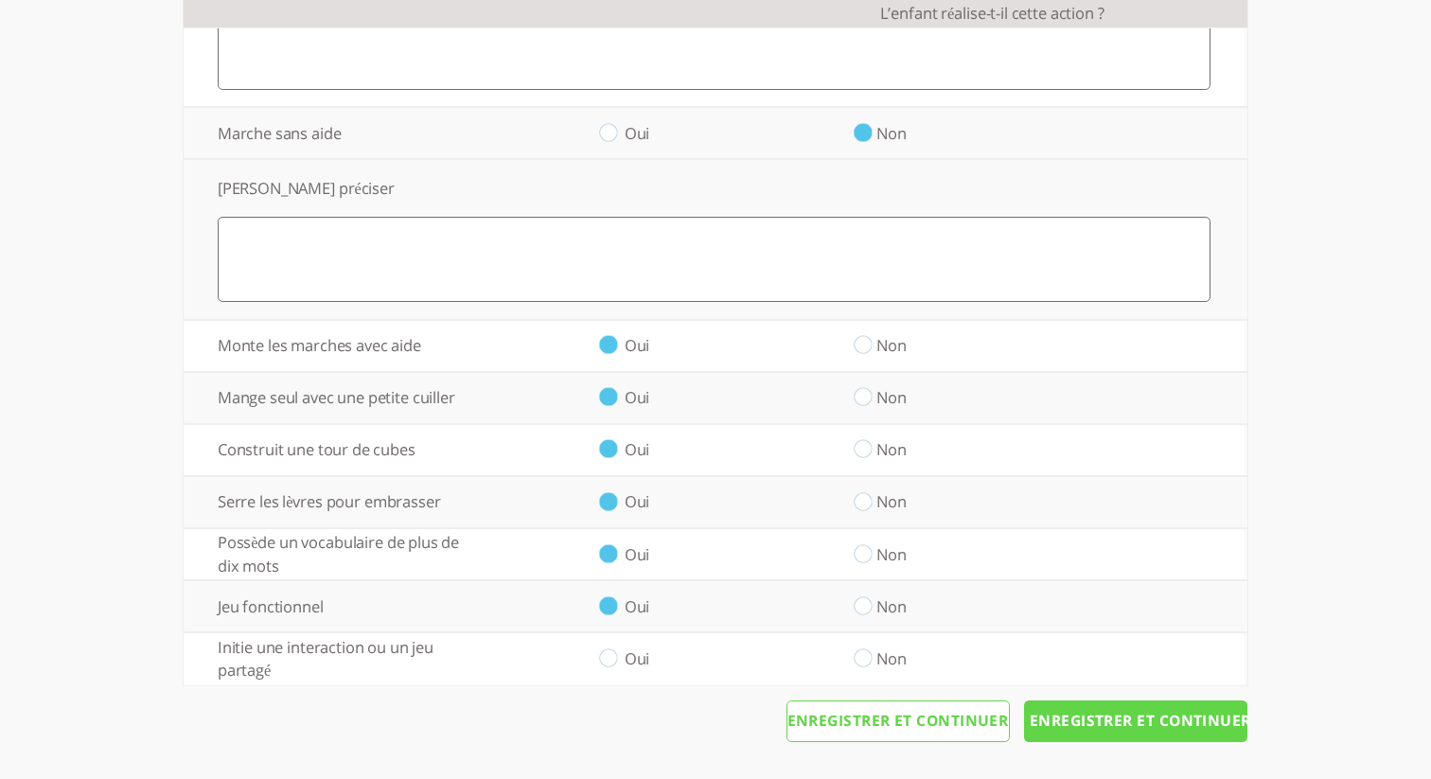
click at [615, 656] on input "radio" at bounding box center [608, 659] width 18 height 20
radio input "true"
click at [1110, 730] on input "Enregistrer et continuer" at bounding box center [1135, 721] width 223 height 42
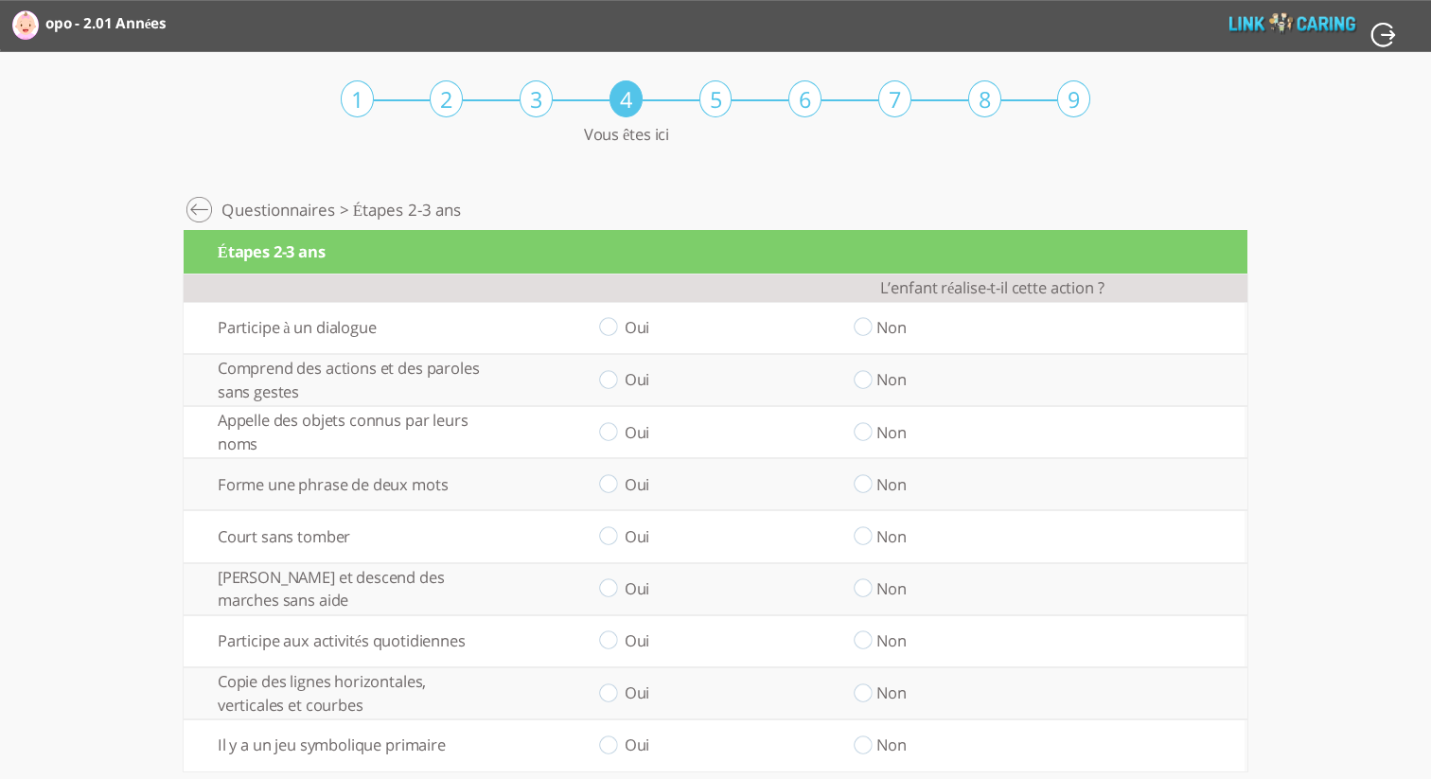
click at [861, 327] on input "radio" at bounding box center [863, 328] width 18 height 20
radio input "true"
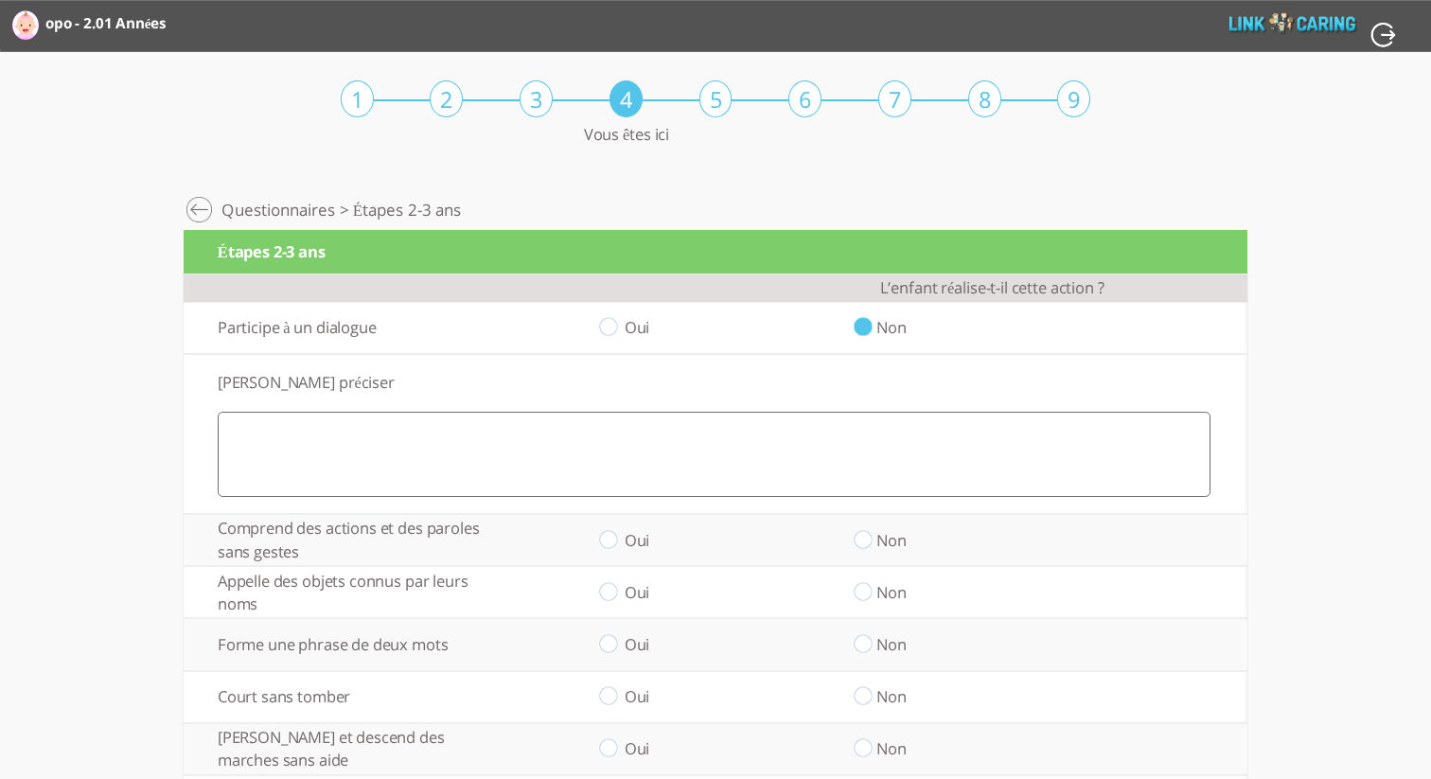
click at [873, 542] on td "Non" at bounding box center [862, 540] width 255 height 52
click at [862, 539] on input "radio" at bounding box center [863, 540] width 18 height 20
radio input "true"
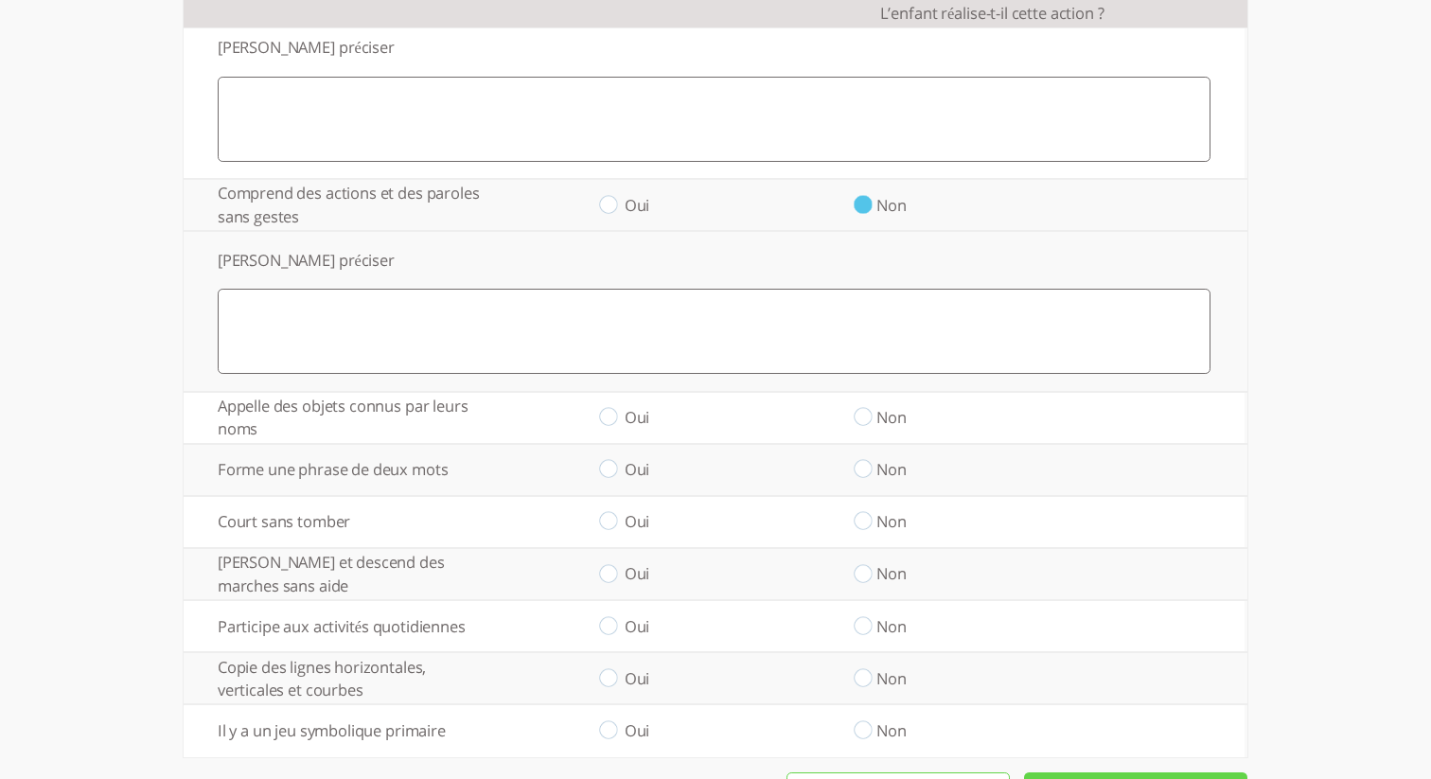
scroll to position [343, 0]
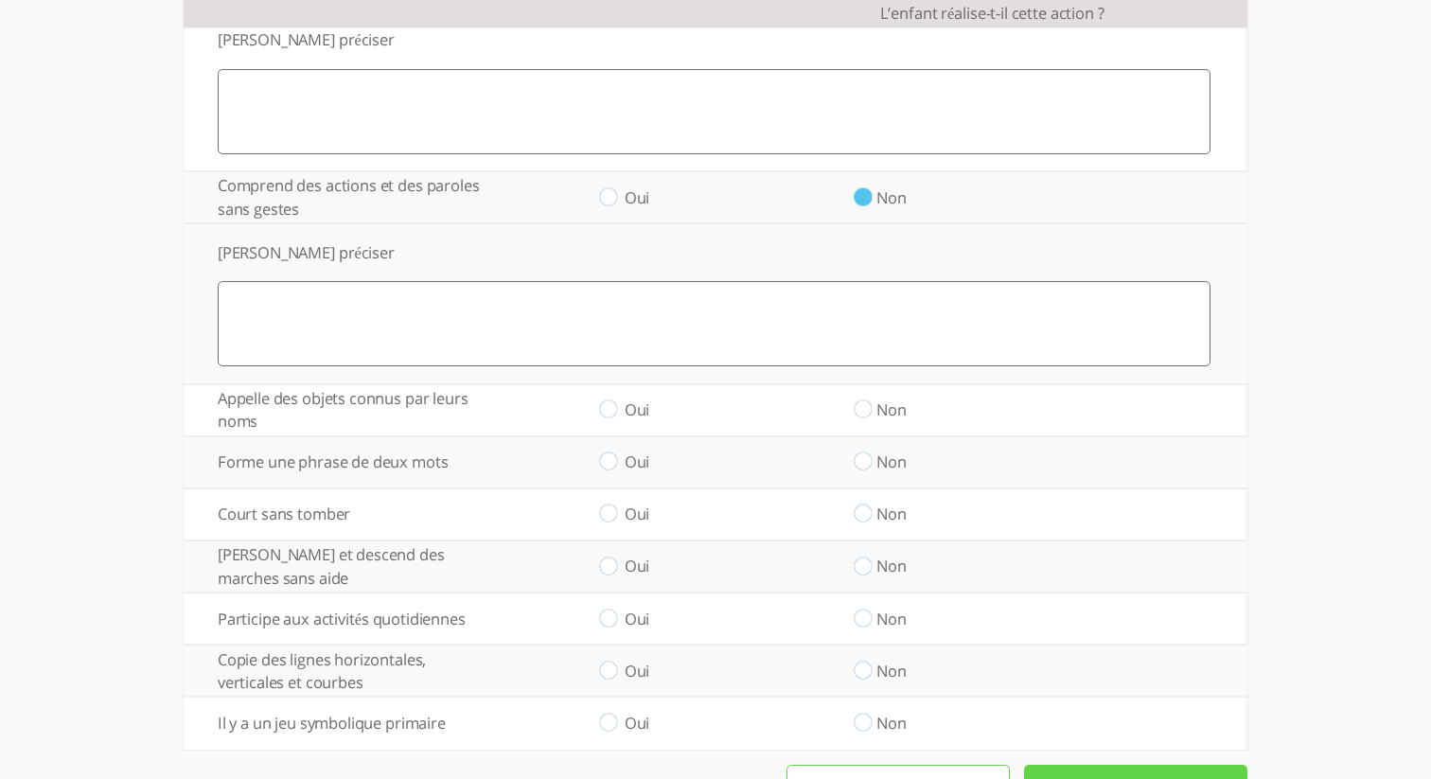
click at [609, 409] on input "radio" at bounding box center [608, 410] width 18 height 20
radio input "true"
drag, startPoint x: 606, startPoint y: 465, endPoint x: 608, endPoint y: 474, distance: 9.7
click at [606, 465] on input "radio" at bounding box center [608, 462] width 18 height 20
radio input "true"
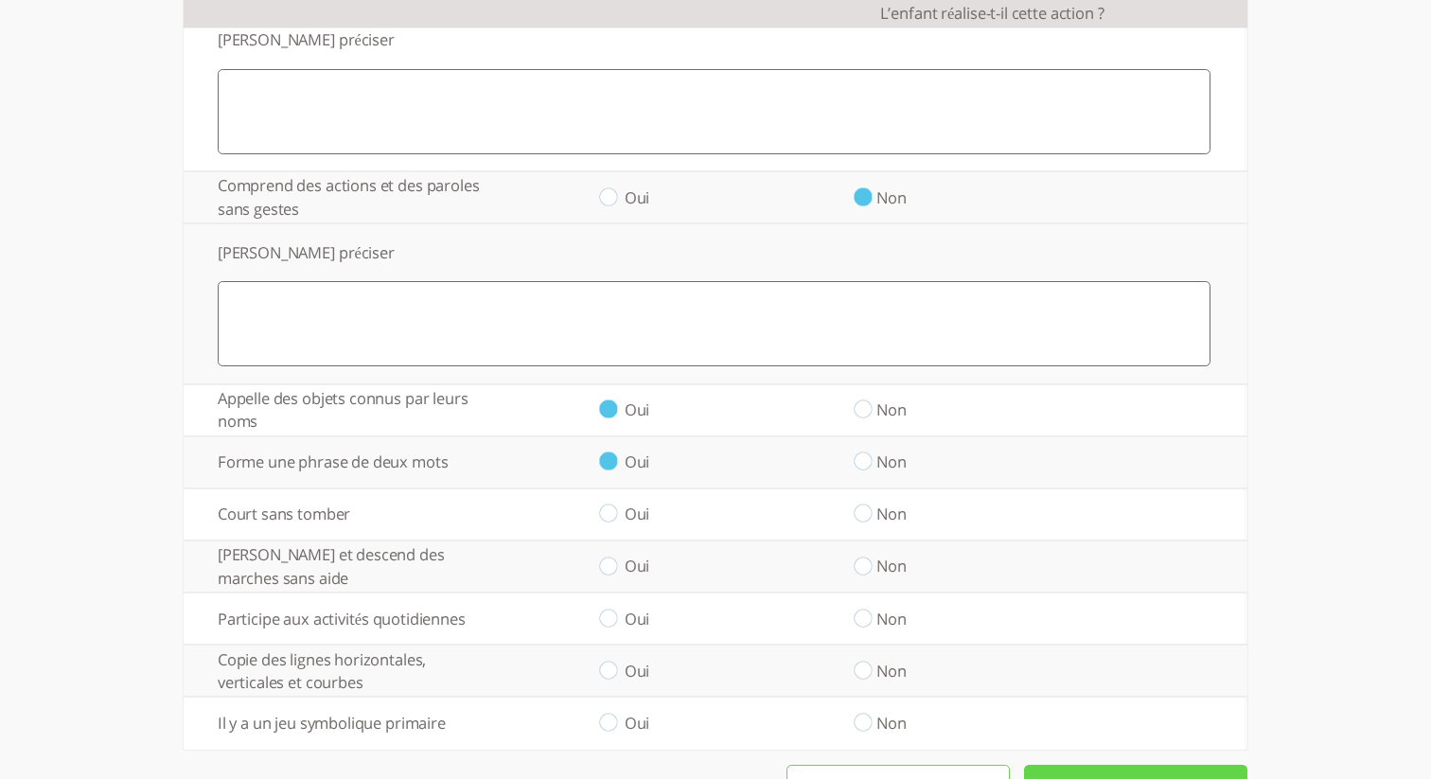
click at [871, 565] on input "radio" at bounding box center [863, 567] width 18 height 20
radio input "true"
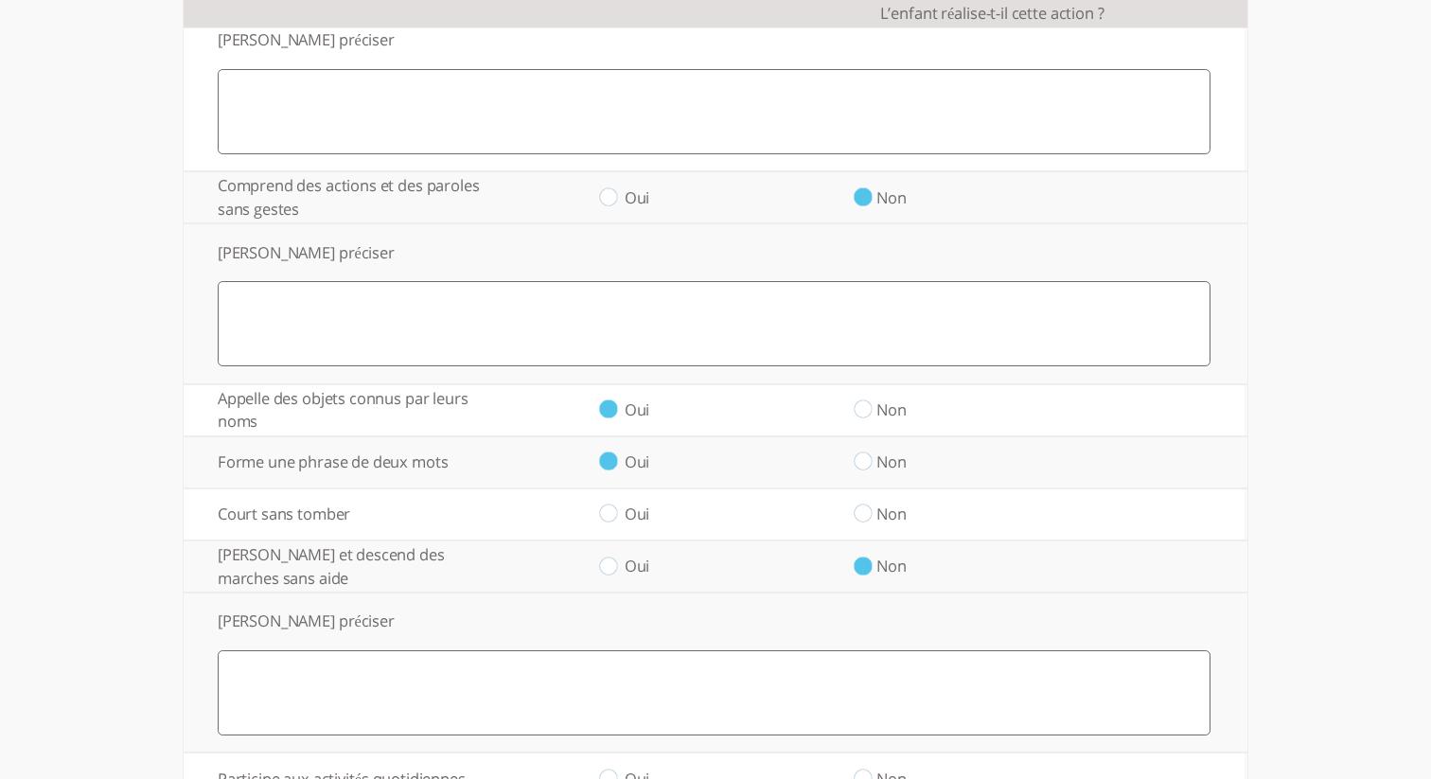
click at [870, 520] on input "radio" at bounding box center [863, 514] width 18 height 20
radio input "true"
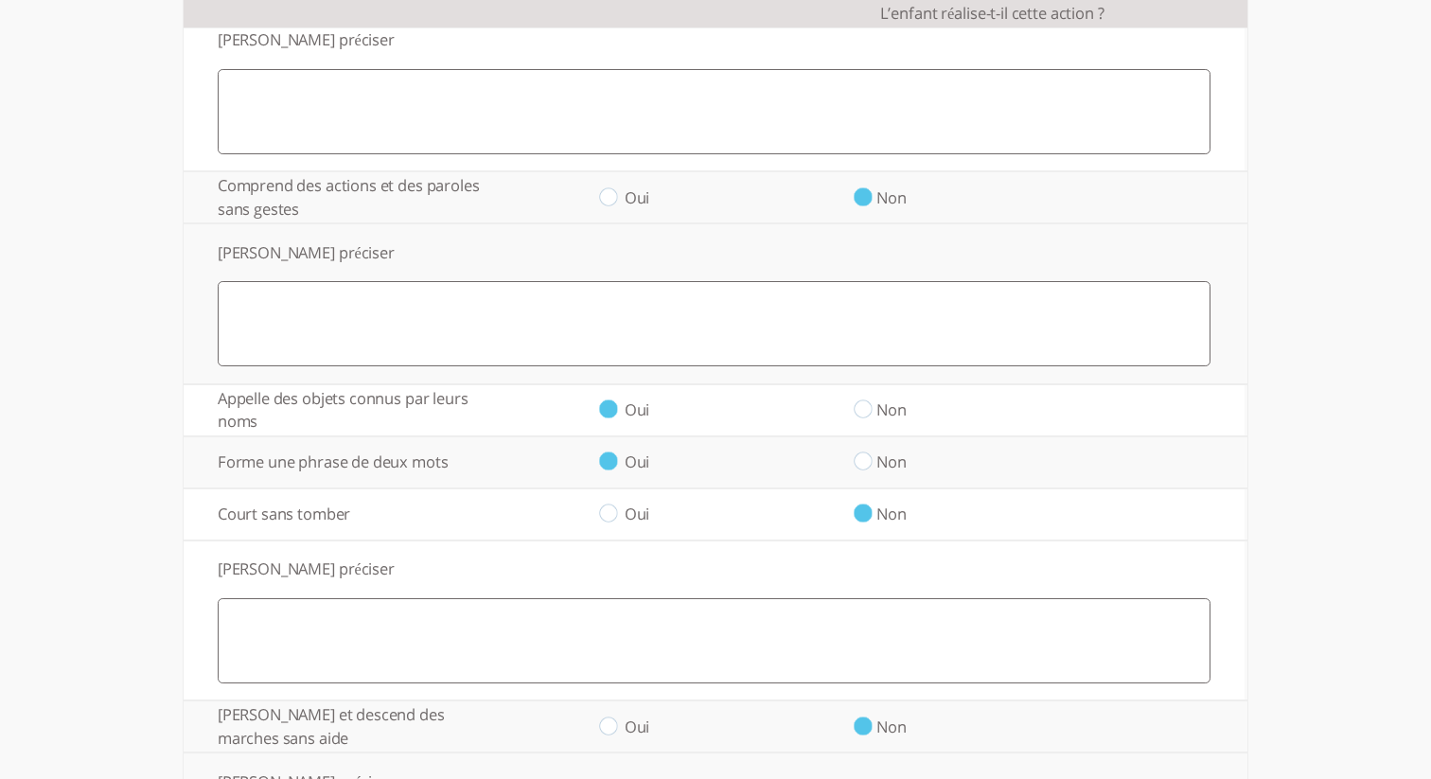
click at [835, 630] on textarea at bounding box center [714, 640] width 993 height 85
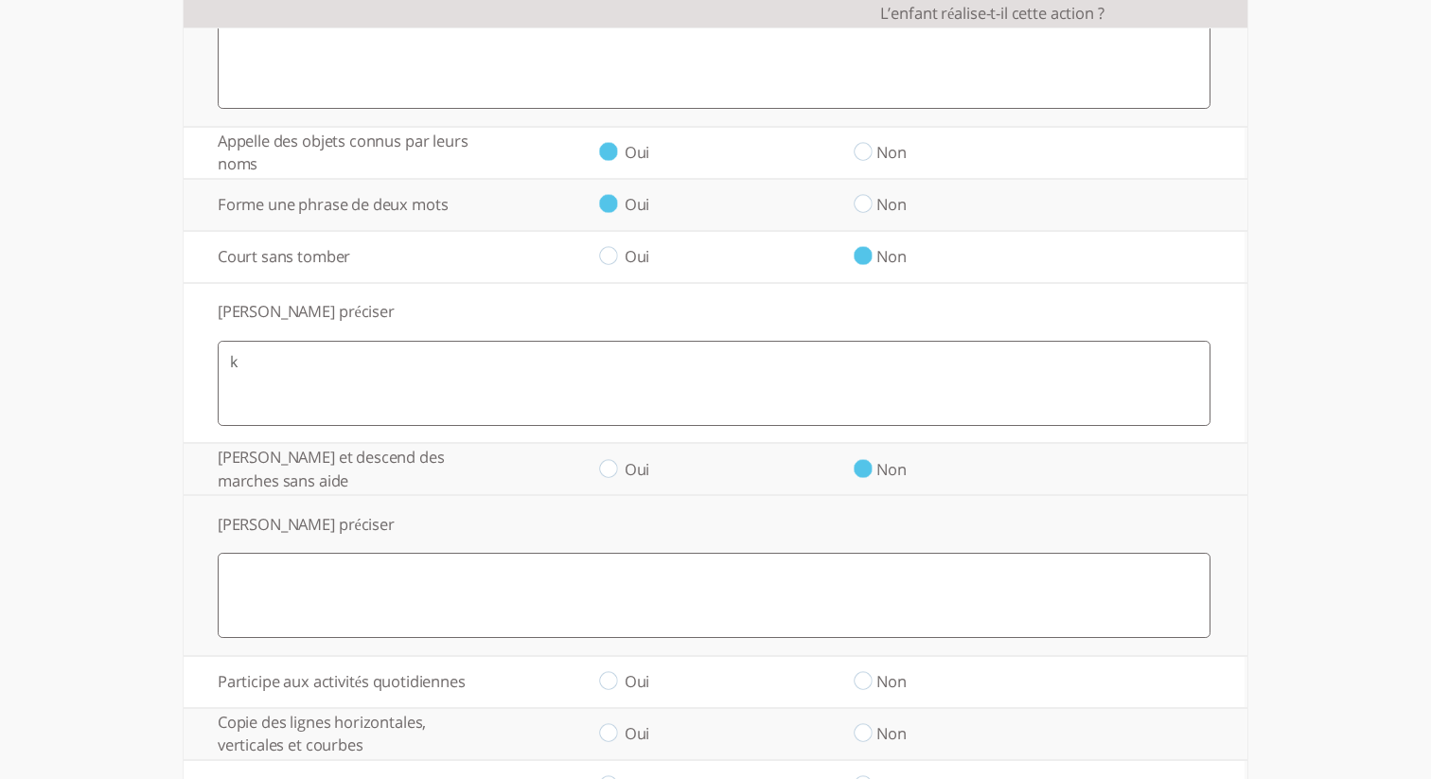
scroll to position [614, 0]
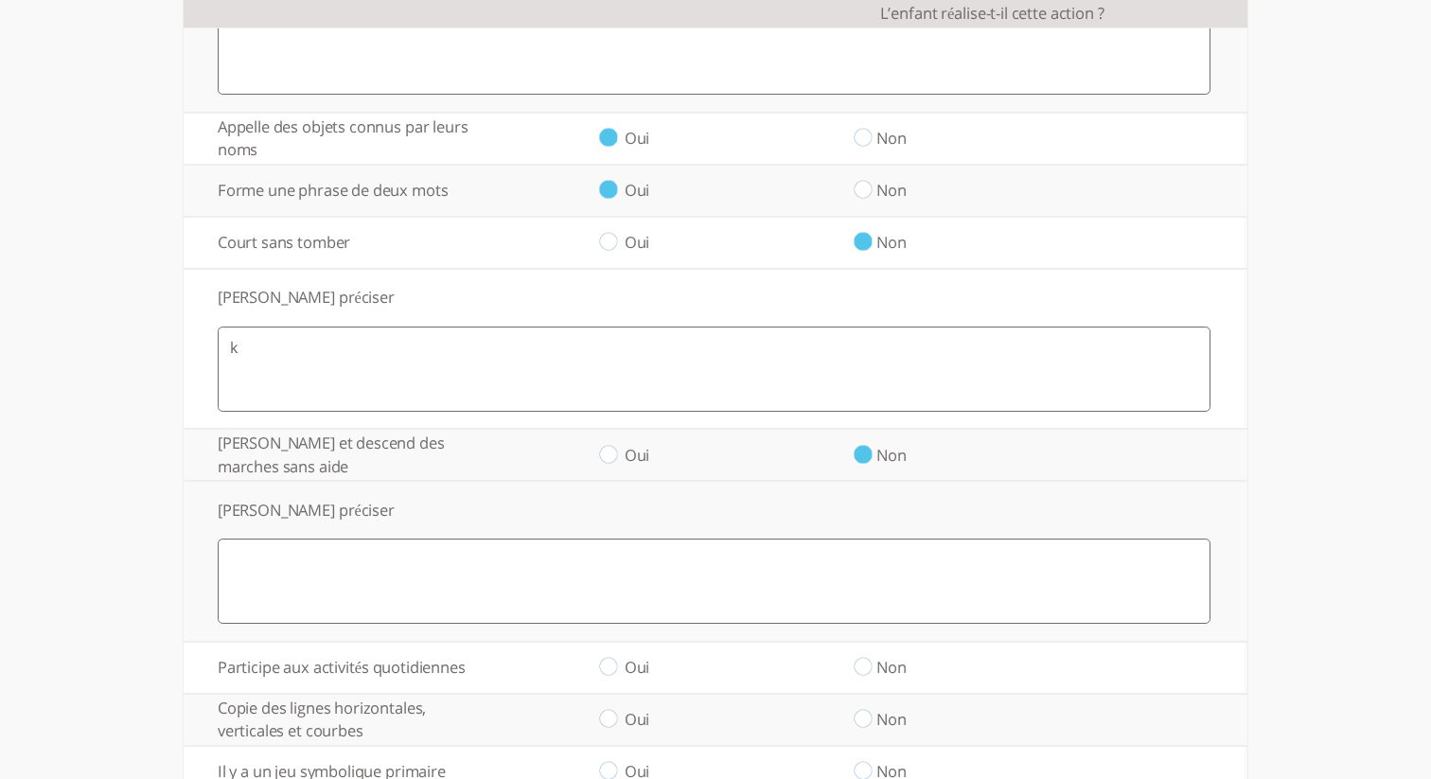
type textarea "k"
drag, startPoint x: 769, startPoint y: 589, endPoint x: 773, endPoint y: 611, distance: 23.2
click at [769, 589] on textarea at bounding box center [714, 581] width 993 height 85
type textarea "k"
click at [604, 669] on input "radio" at bounding box center [608, 668] width 18 height 20
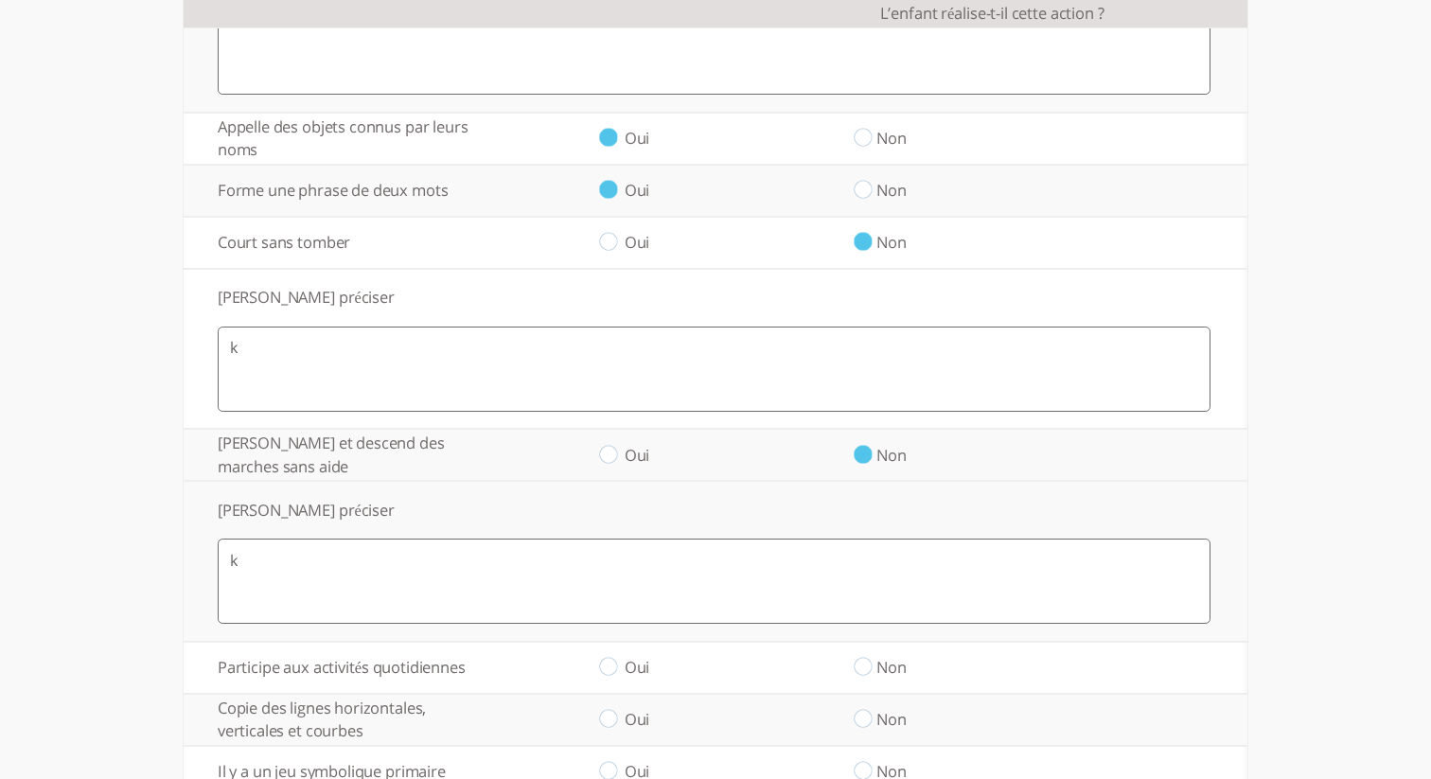
radio input "true"
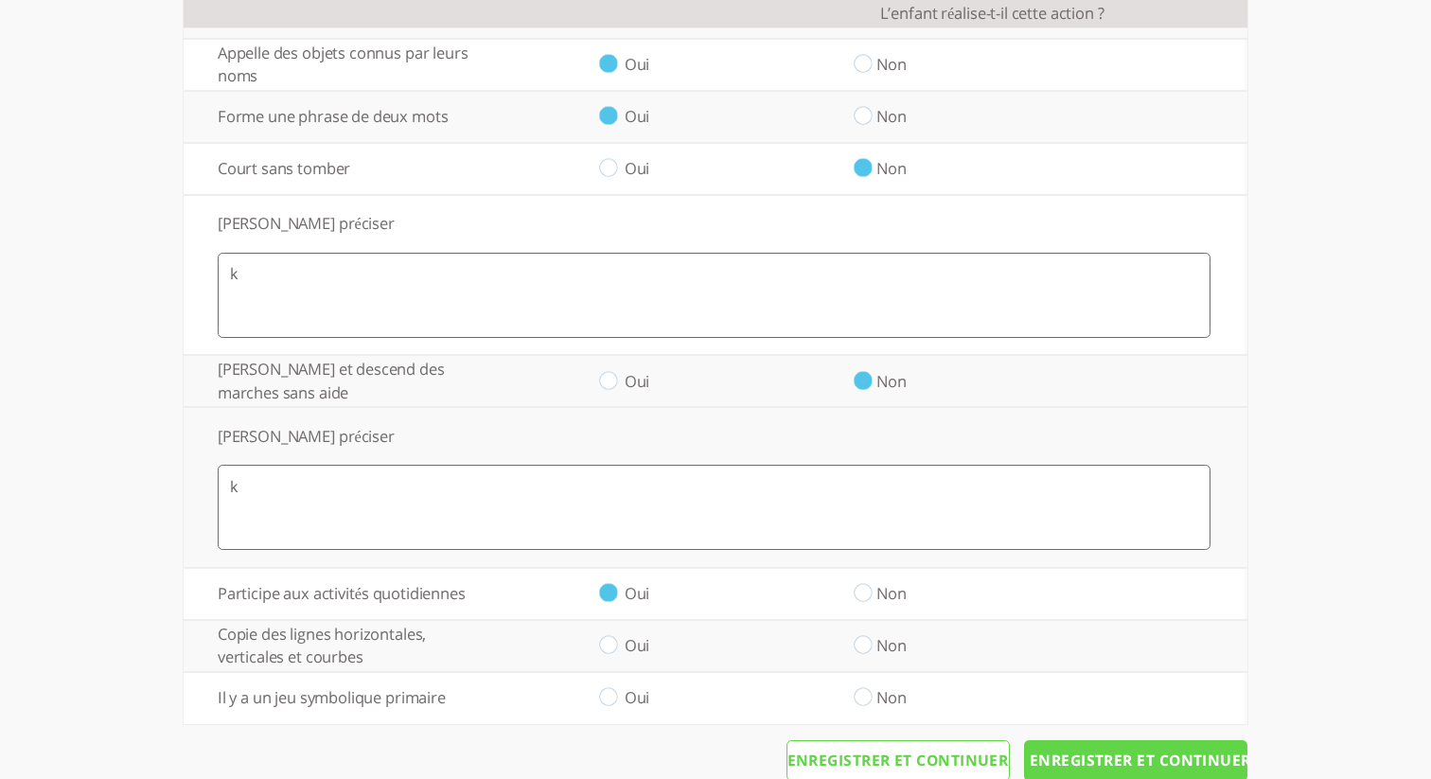
scroll to position [731, 0]
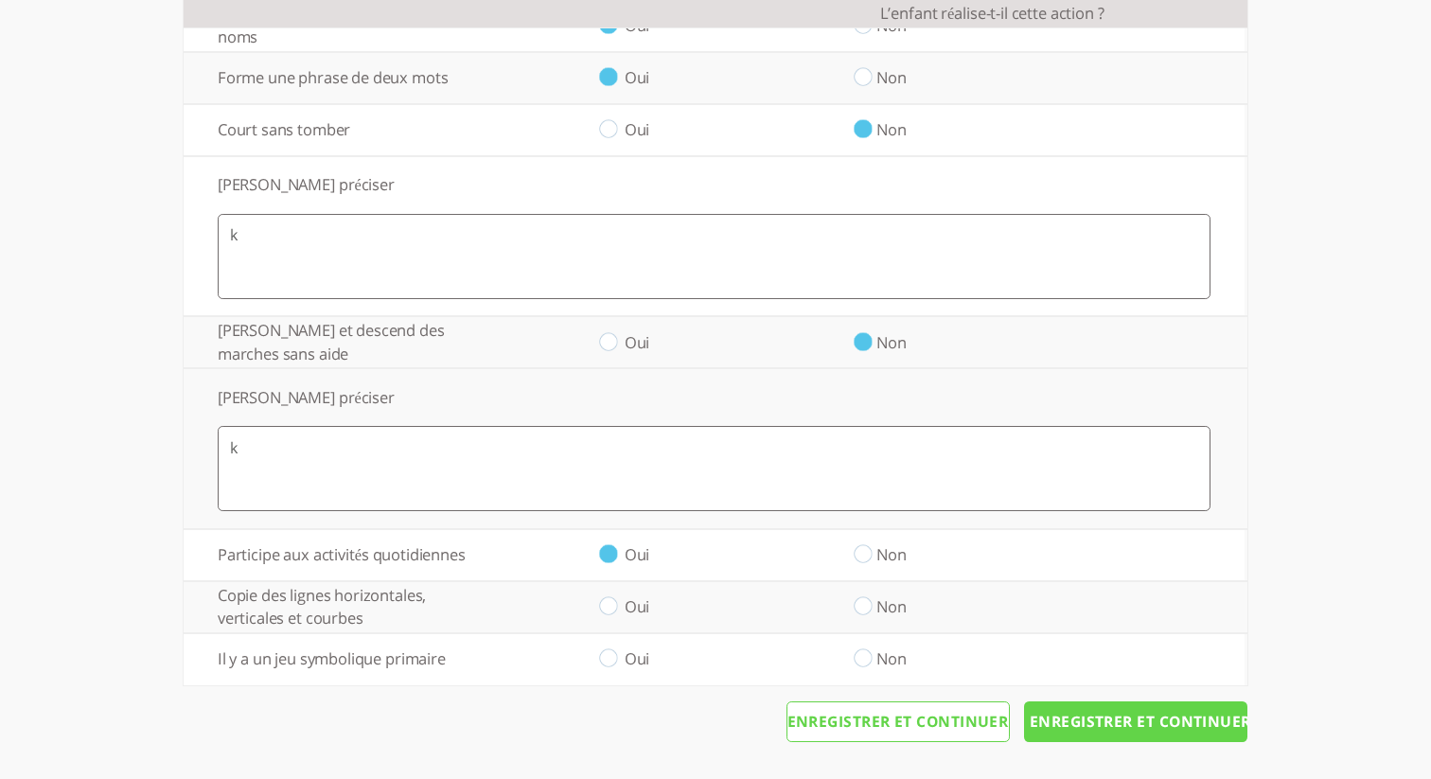
drag, startPoint x: 605, startPoint y: 603, endPoint x: 611, endPoint y: 651, distance: 48.7
click at [605, 603] on input "radio" at bounding box center [608, 607] width 18 height 20
radio input "true"
drag, startPoint x: 614, startPoint y: 663, endPoint x: 626, endPoint y: 663, distance: 11.4
click at [615, 663] on input "radio" at bounding box center [608, 659] width 18 height 20
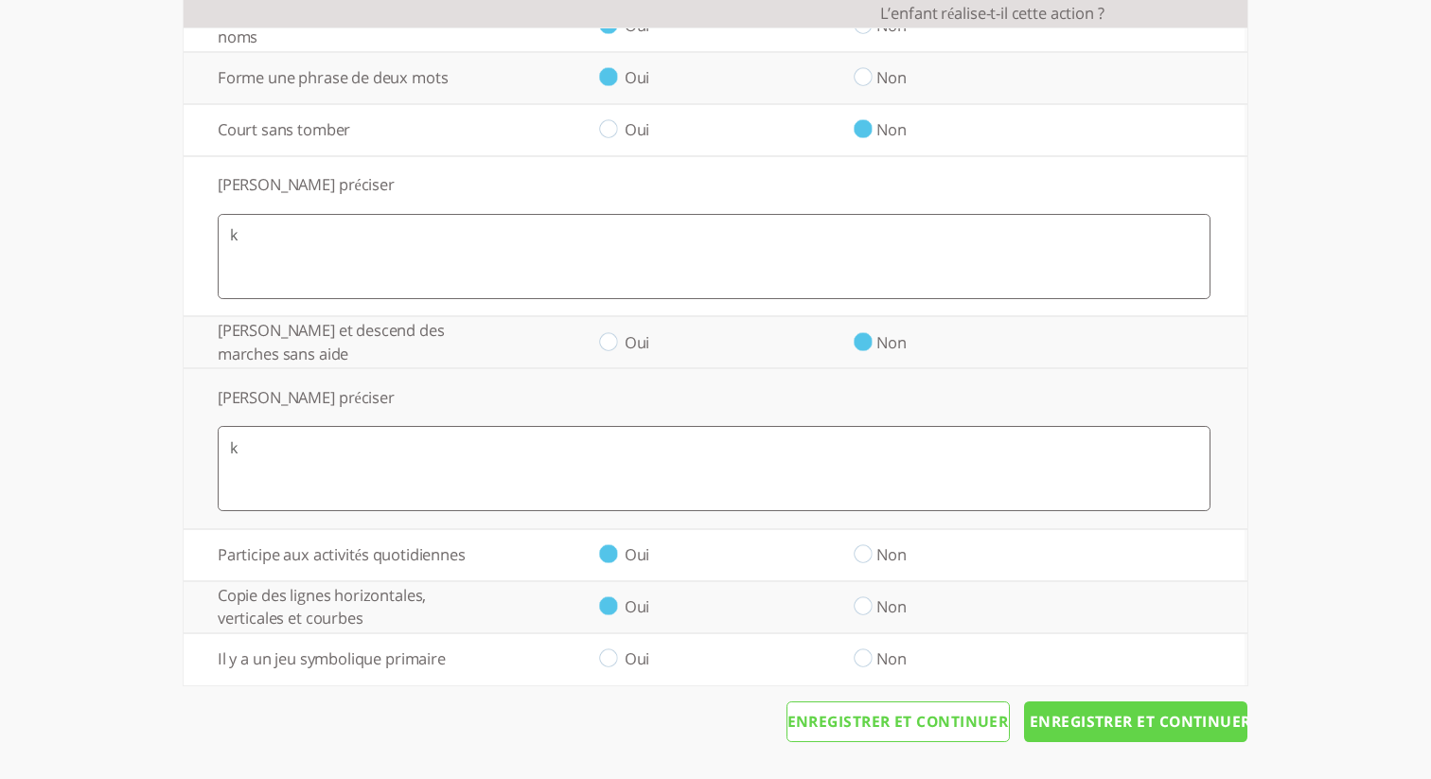
radio input "true"
click at [1073, 710] on input "Enregistrer et continuer" at bounding box center [1135, 722] width 223 height 42
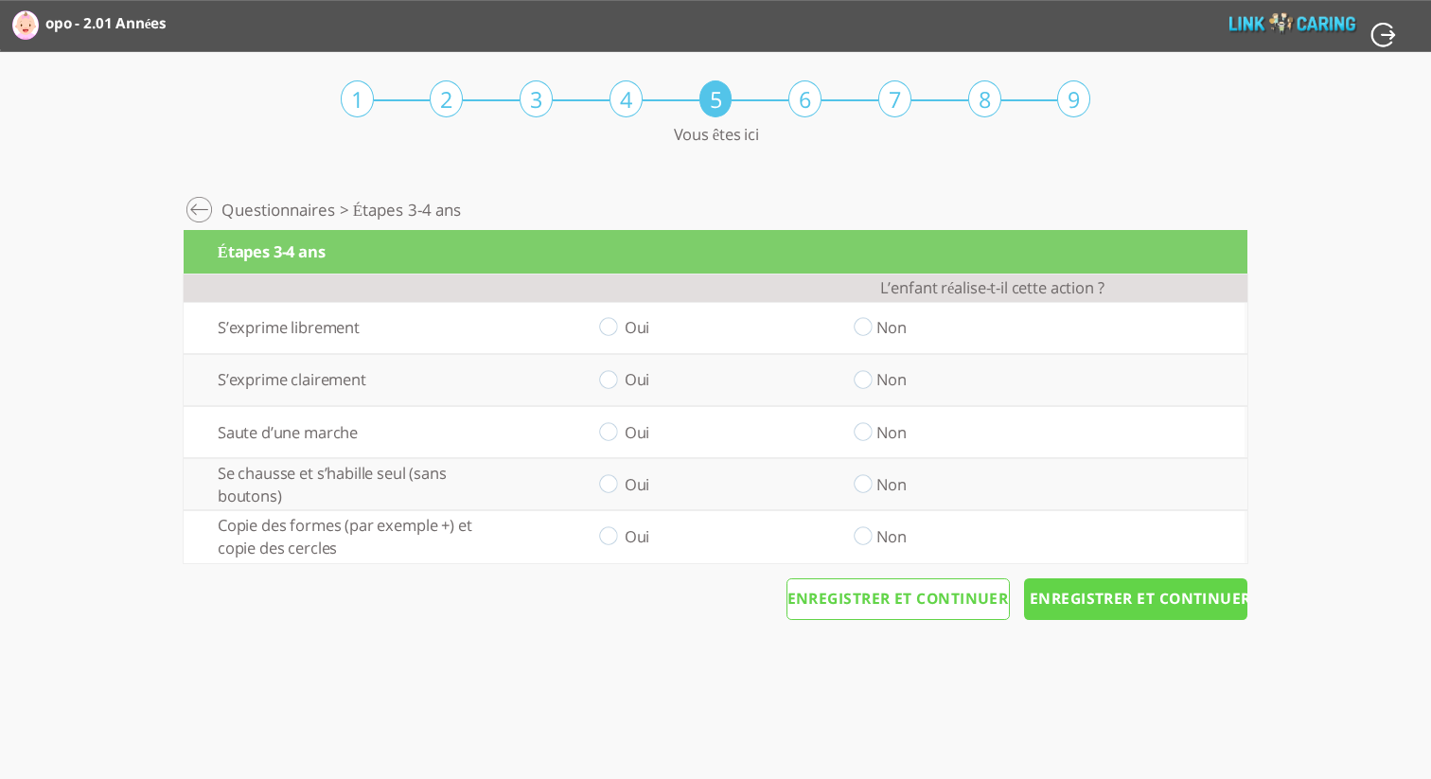
drag, startPoint x: 616, startPoint y: 325, endPoint x: 616, endPoint y: 344, distance: 18.9
click at [616, 325] on input "radio" at bounding box center [608, 328] width 18 height 20
radio input "true"
drag, startPoint x: 608, startPoint y: 382, endPoint x: 608, endPoint y: 397, distance: 14.2
click at [608, 382] on input "radio" at bounding box center [608, 380] width 18 height 20
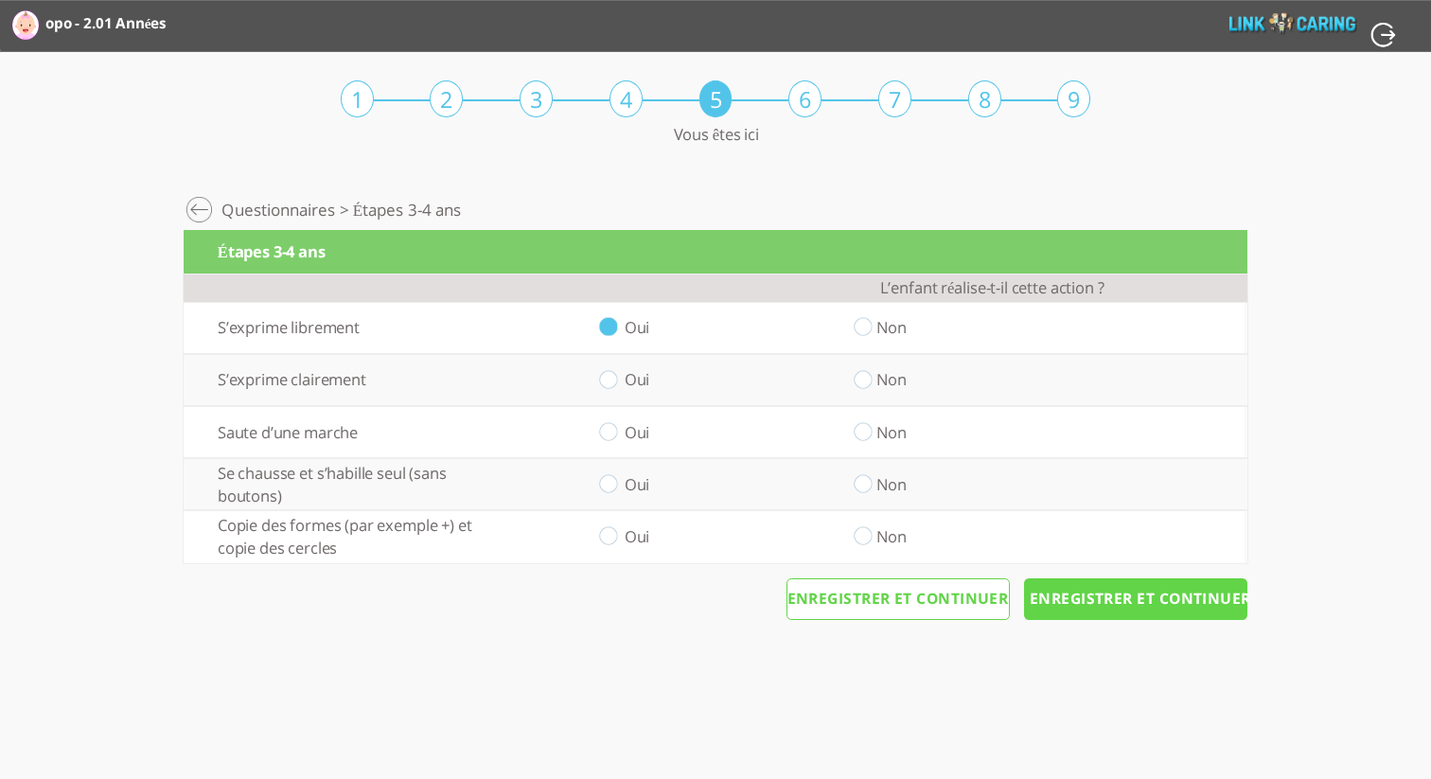
radio input "true"
drag, startPoint x: 865, startPoint y: 433, endPoint x: 860, endPoint y: 448, distance: 15.9
click at [864, 433] on input "radio" at bounding box center [863, 432] width 18 height 20
radio input "true"
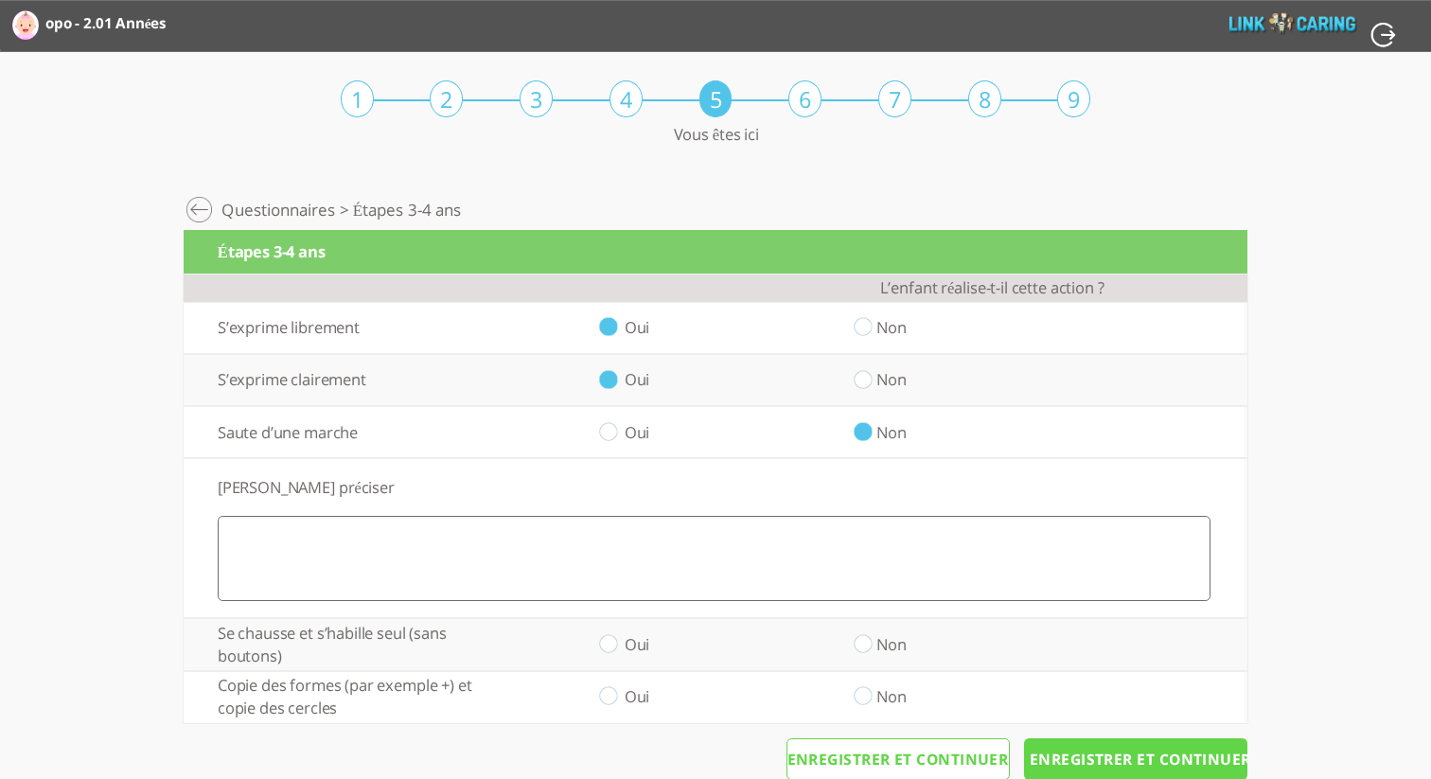
click at [847, 552] on textarea at bounding box center [714, 558] width 993 height 85
type textarea "i"
click at [857, 640] on input "radio" at bounding box center [863, 645] width 18 height 20
radio input "true"
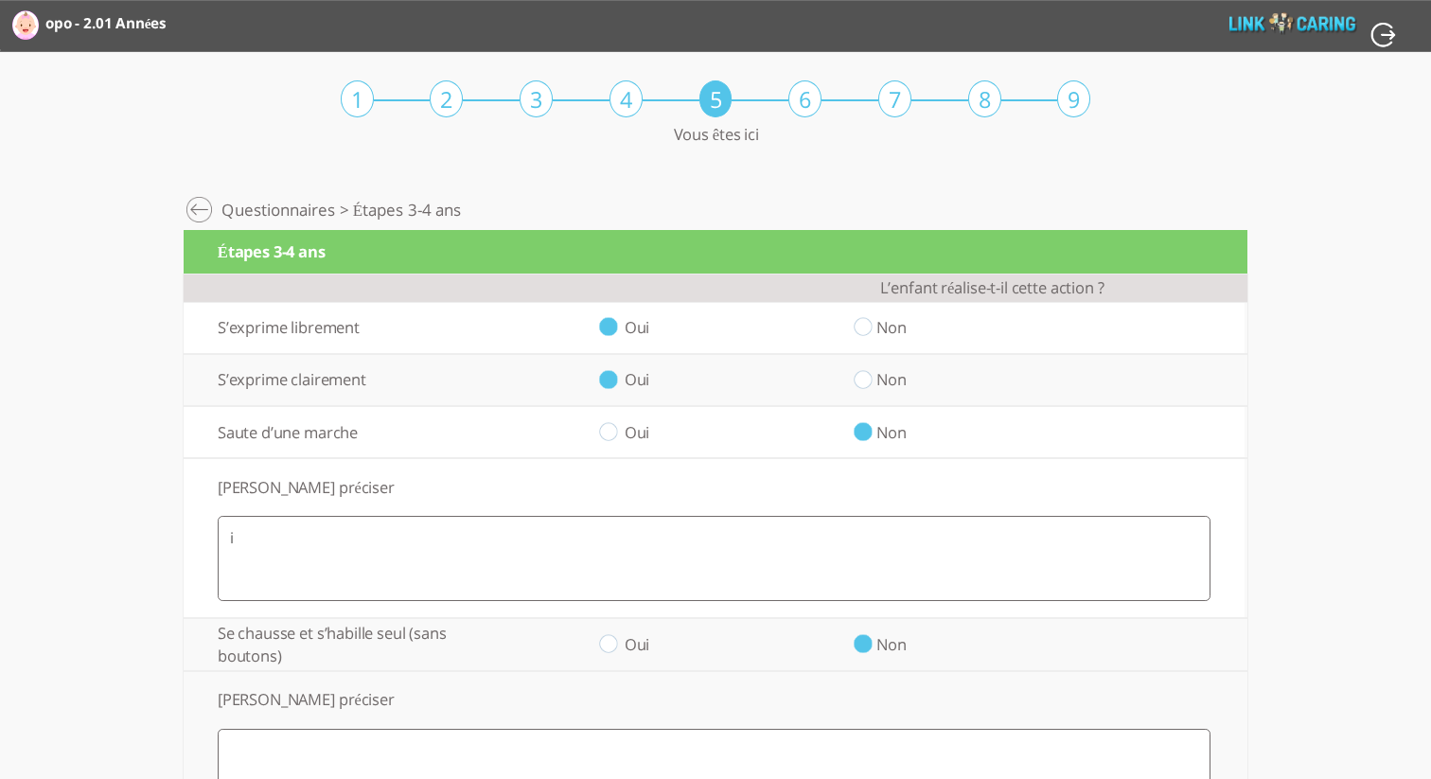
click at [914, 762] on textarea at bounding box center [714, 771] width 993 height 85
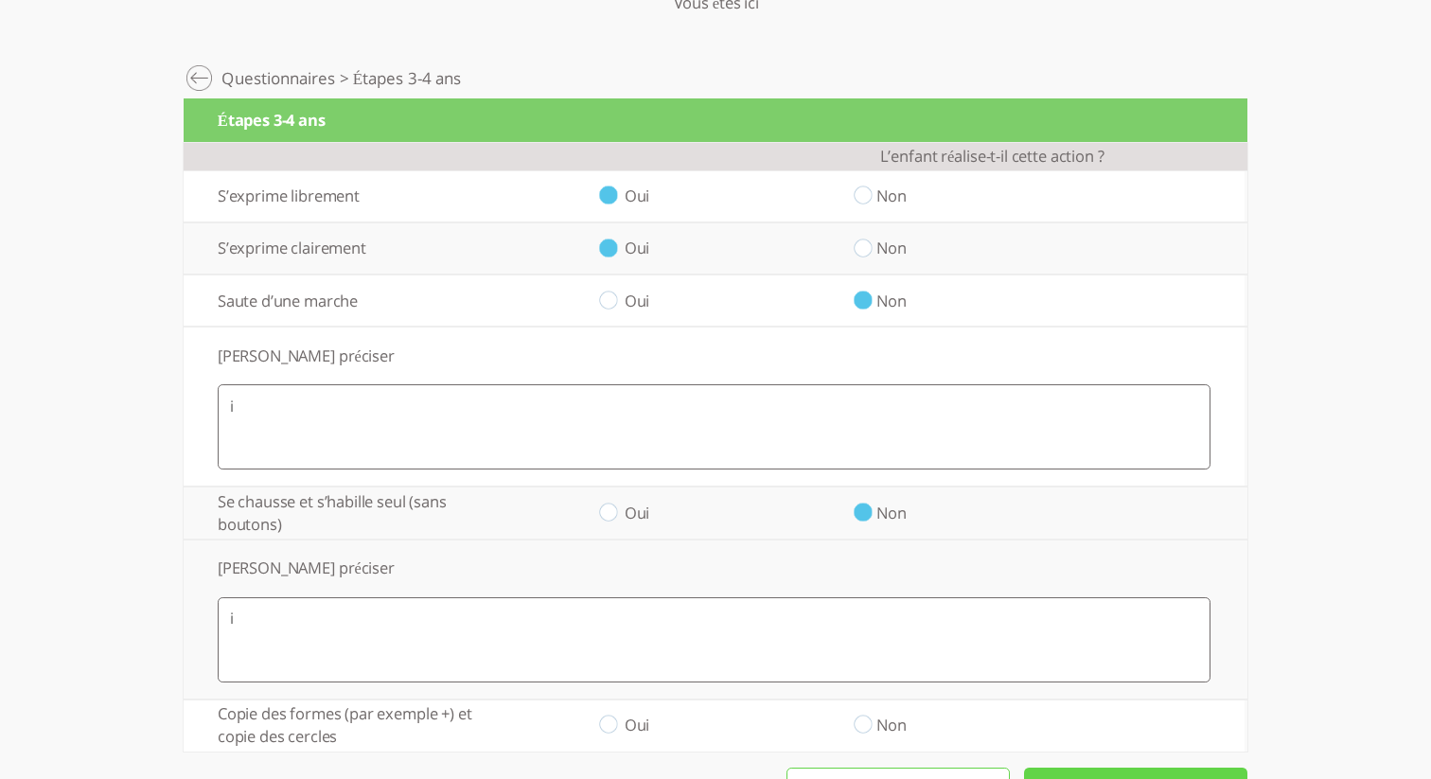
scroll to position [200, 0]
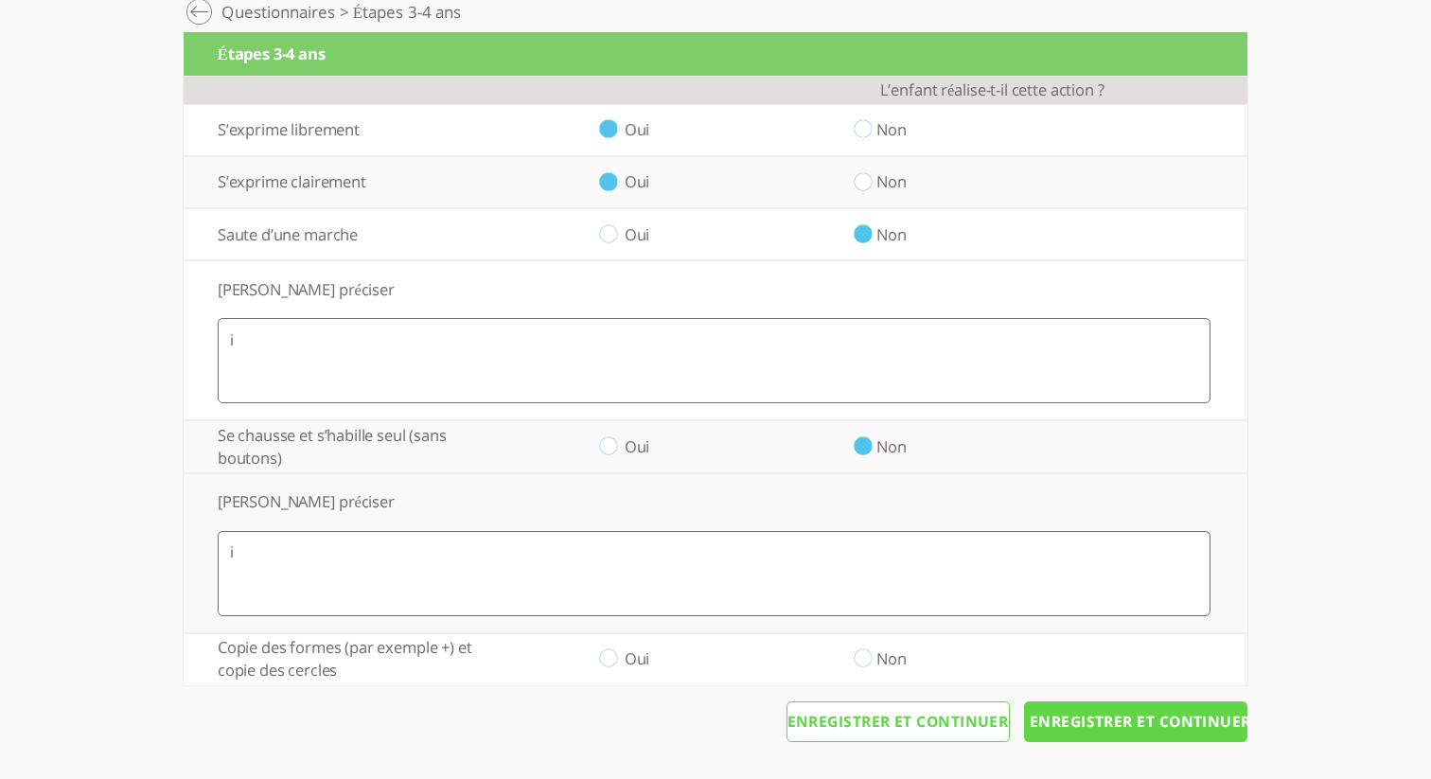
type textarea "i"
click at [648, 648] on label "Oui" at bounding box center [638, 658] width 26 height 22
click at [645, 654] on label "Oui" at bounding box center [638, 658] width 26 height 22
click at [605, 656] on input "radio" at bounding box center [608, 659] width 18 height 20
radio input "true"
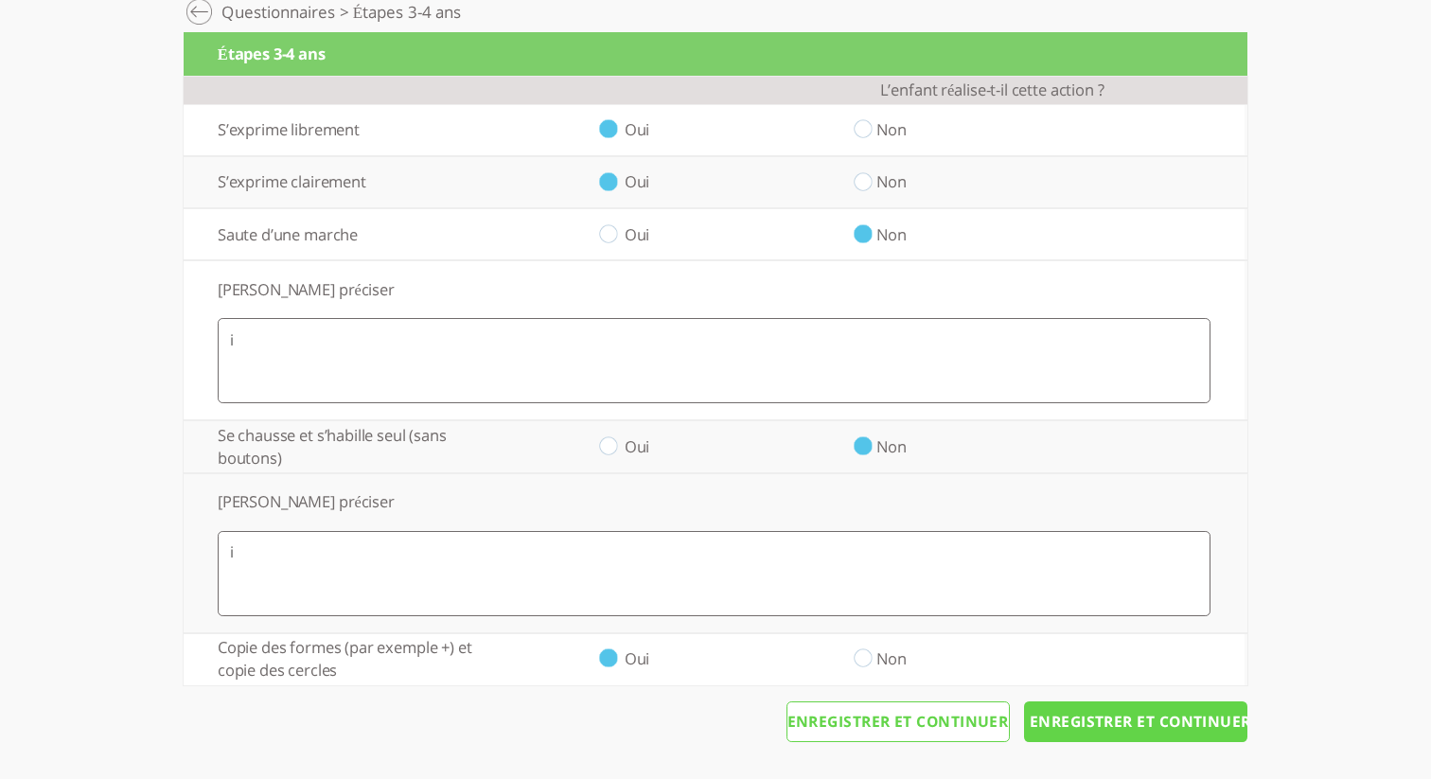
click at [1140, 726] on input "Enregistrer et continuer" at bounding box center [1135, 722] width 223 height 42
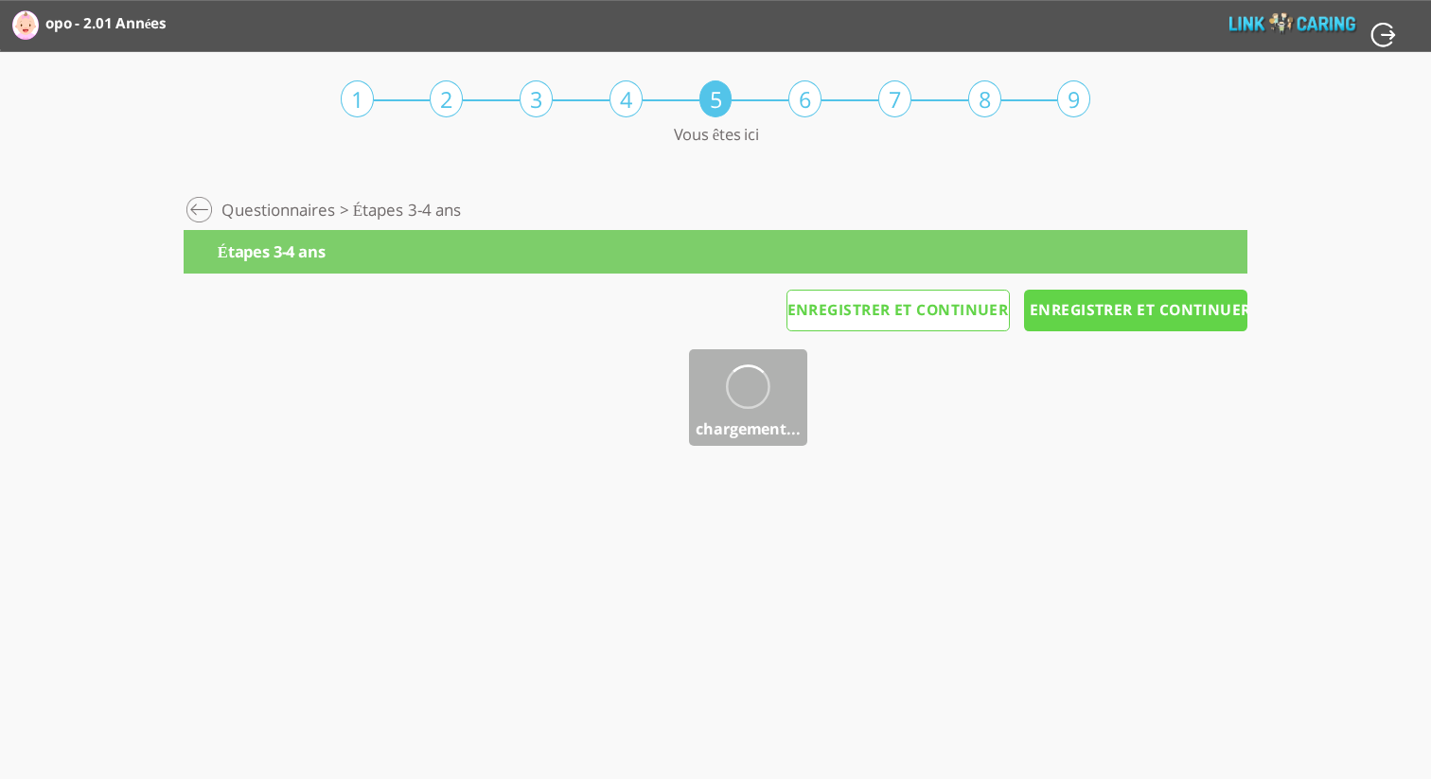
scroll to position [0, 0]
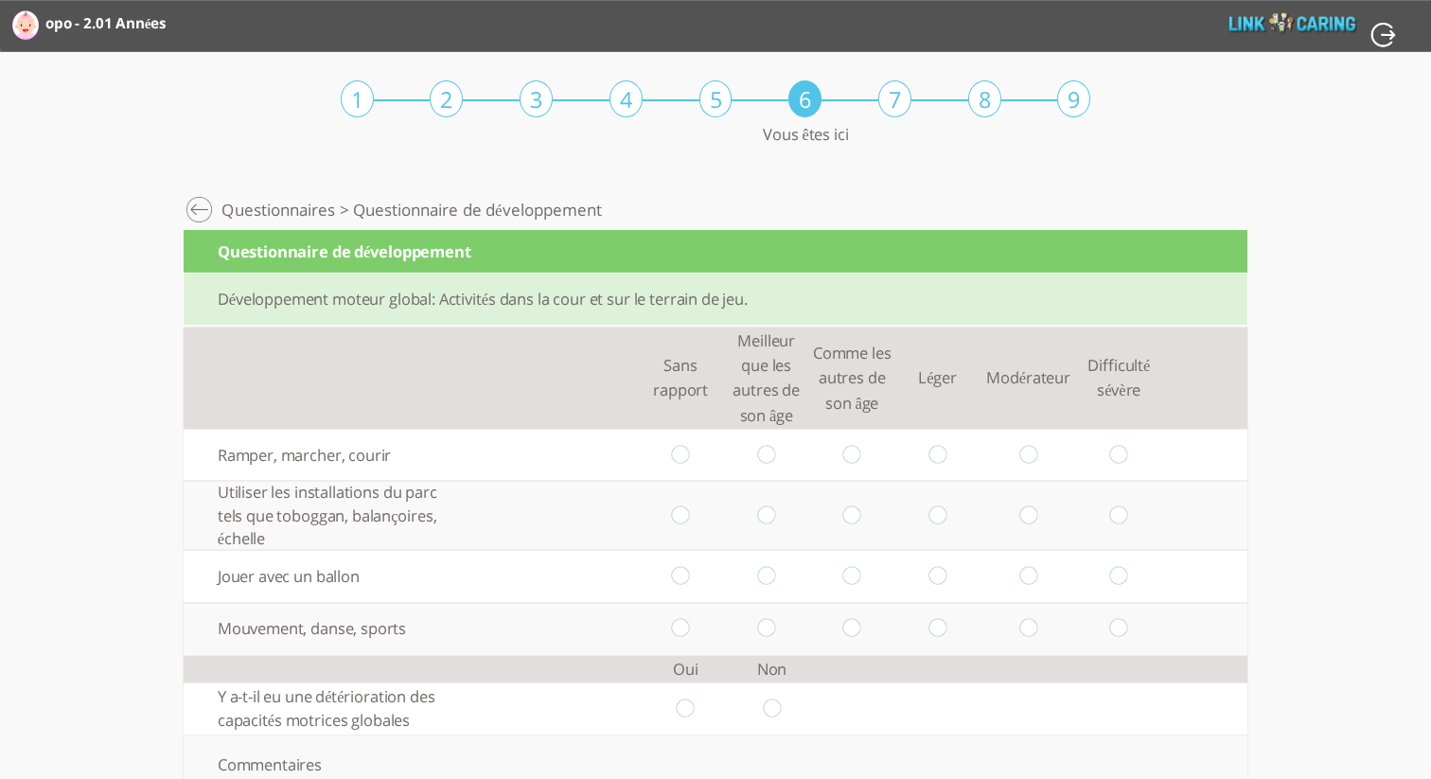
click at [767, 453] on input "radio" at bounding box center [766, 455] width 18 height 20
radio input "true"
drag, startPoint x: 764, startPoint y: 513, endPoint x: 766, endPoint y: 550, distance: 37.0
click at [764, 513] on input "radio" at bounding box center [766, 515] width 18 height 20
radio input "true"
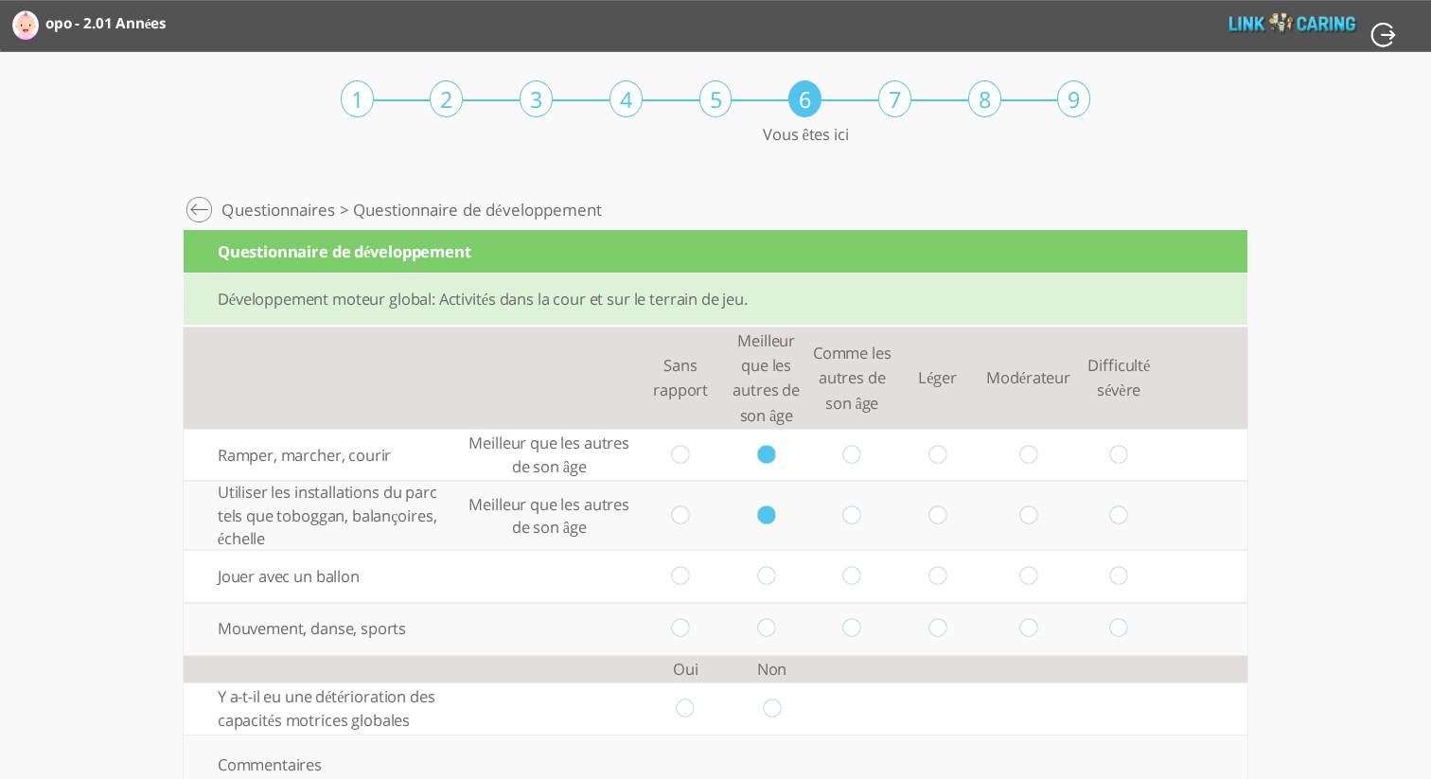
click at [770, 577] on input "radio" at bounding box center [766, 577] width 18 height 20
radio input "true"
click at [770, 628] on input "radio" at bounding box center [766, 629] width 18 height 20
radio input "true"
click at [772, 699] on input "radio" at bounding box center [772, 709] width 18 height 20
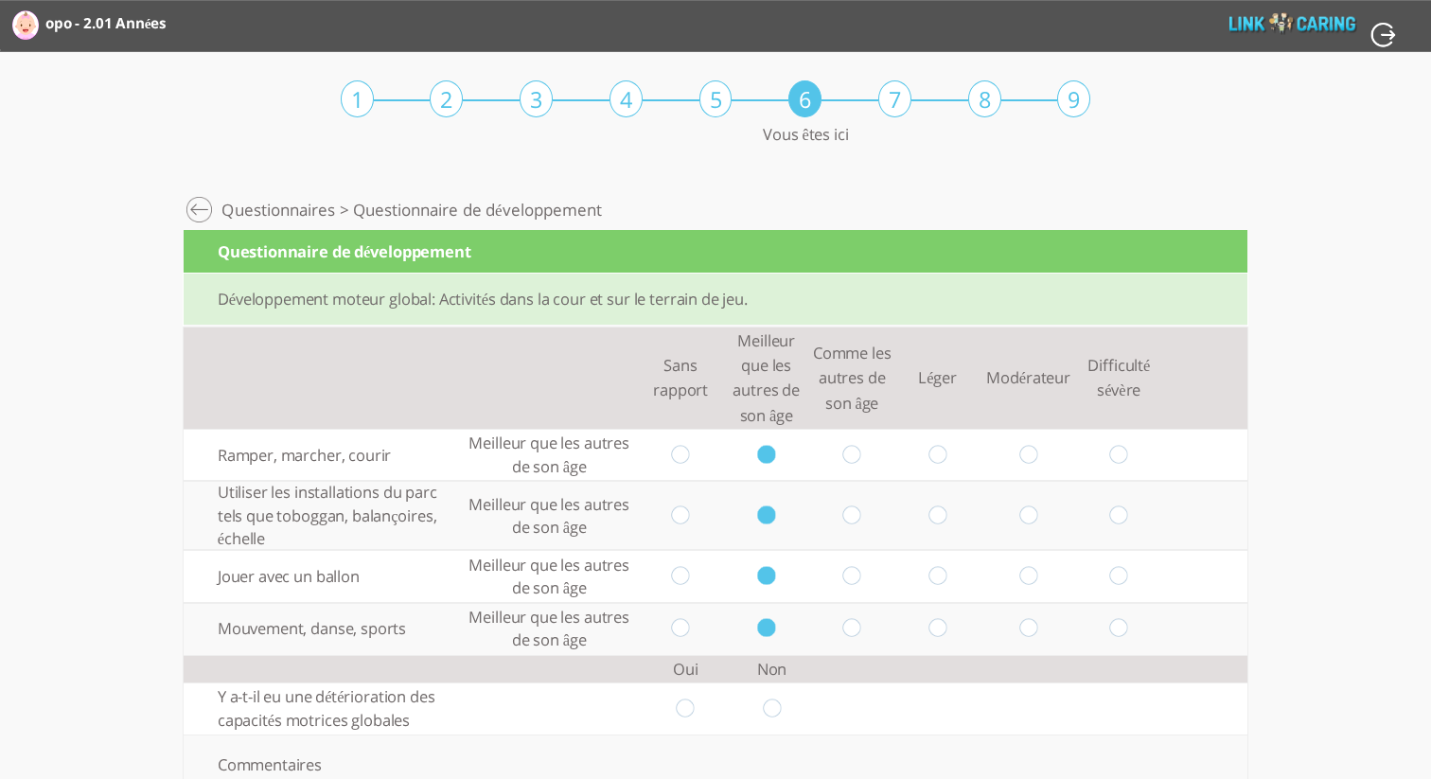
radio input "true"
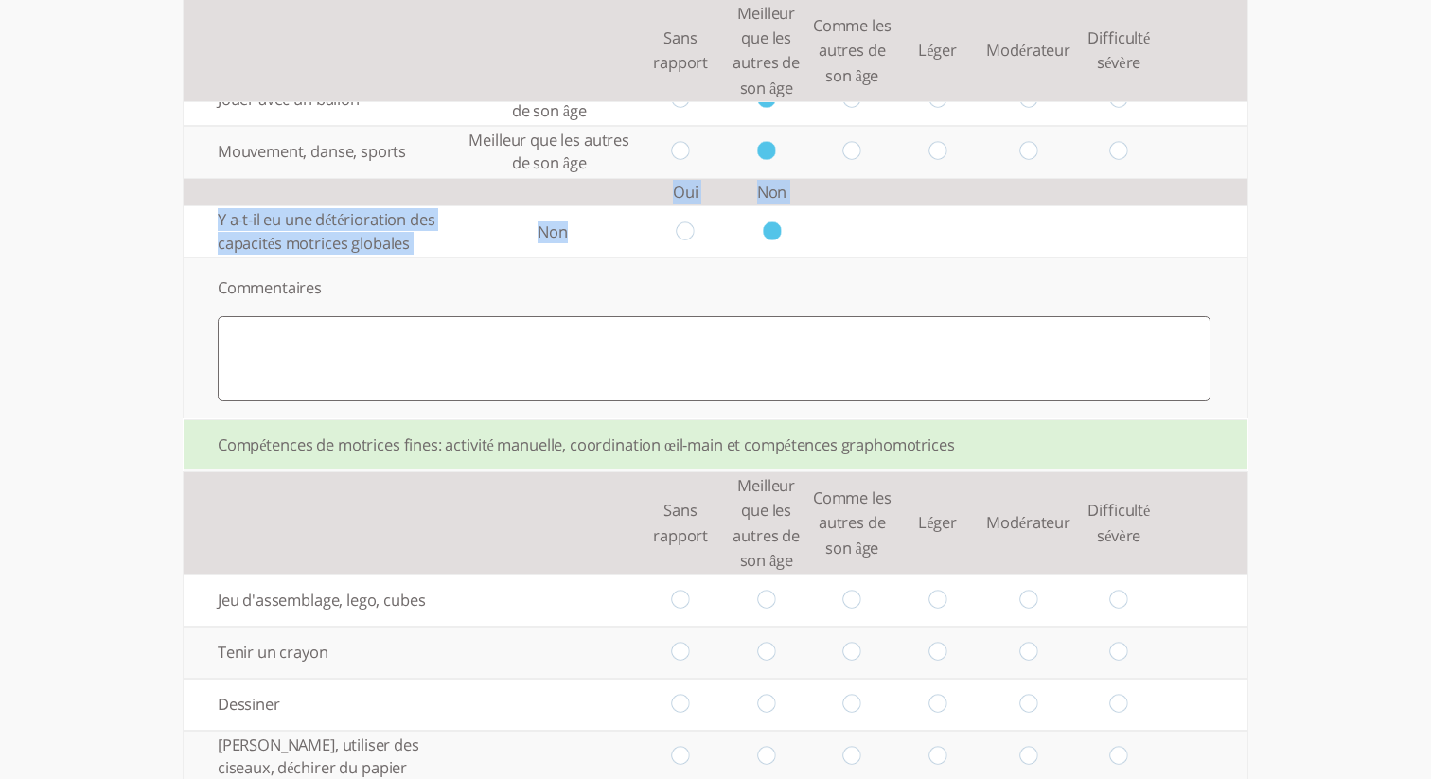
scroll to position [479, 0]
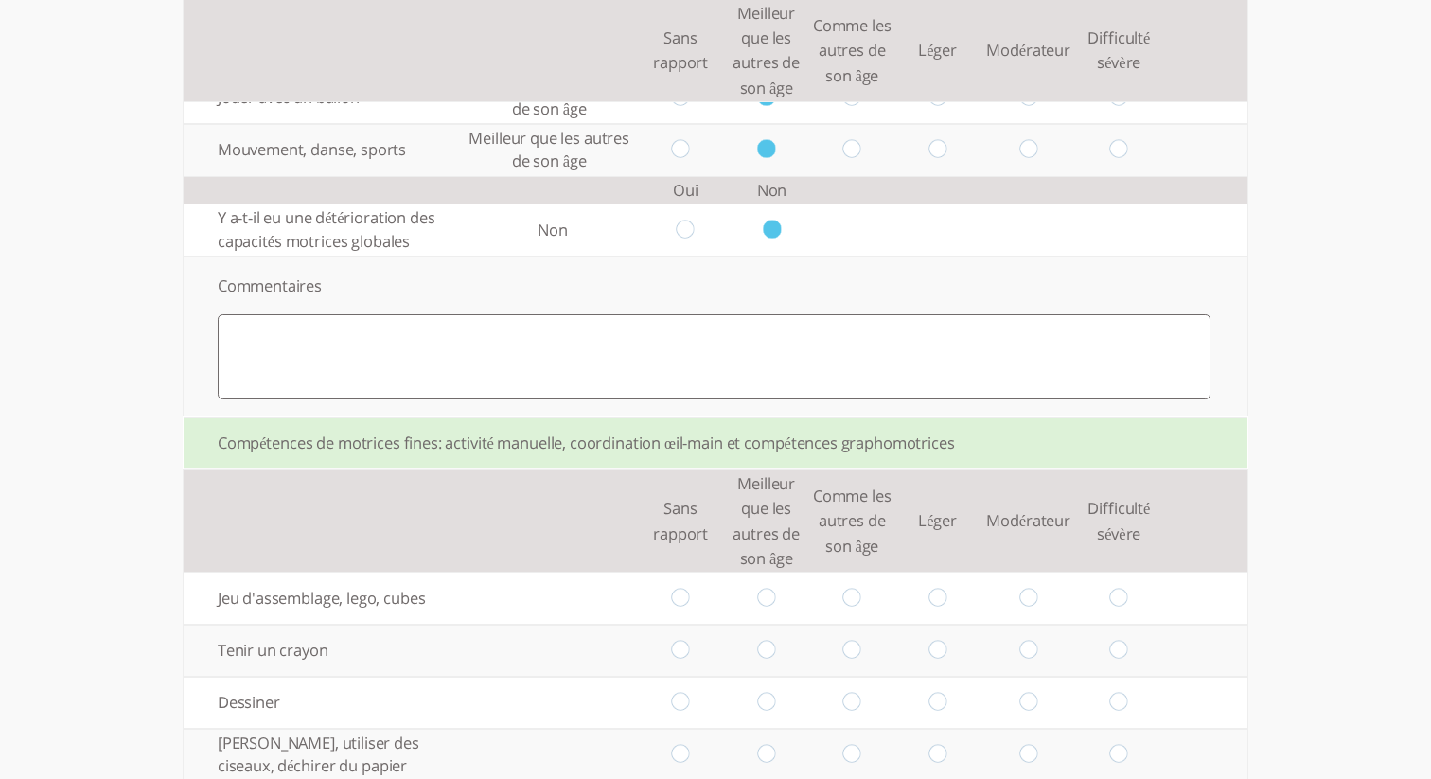
click at [829, 448] on div "Compétences de motrices fines: activité manuelle, coordination œil-main et comp…" at bounding box center [716, 443] width 1064 height 52
click at [851, 597] on input "radio" at bounding box center [852, 599] width 18 height 20
radio input "true"
click at [850, 651] on input "radio" at bounding box center [852, 651] width 18 height 20
radio input "true"
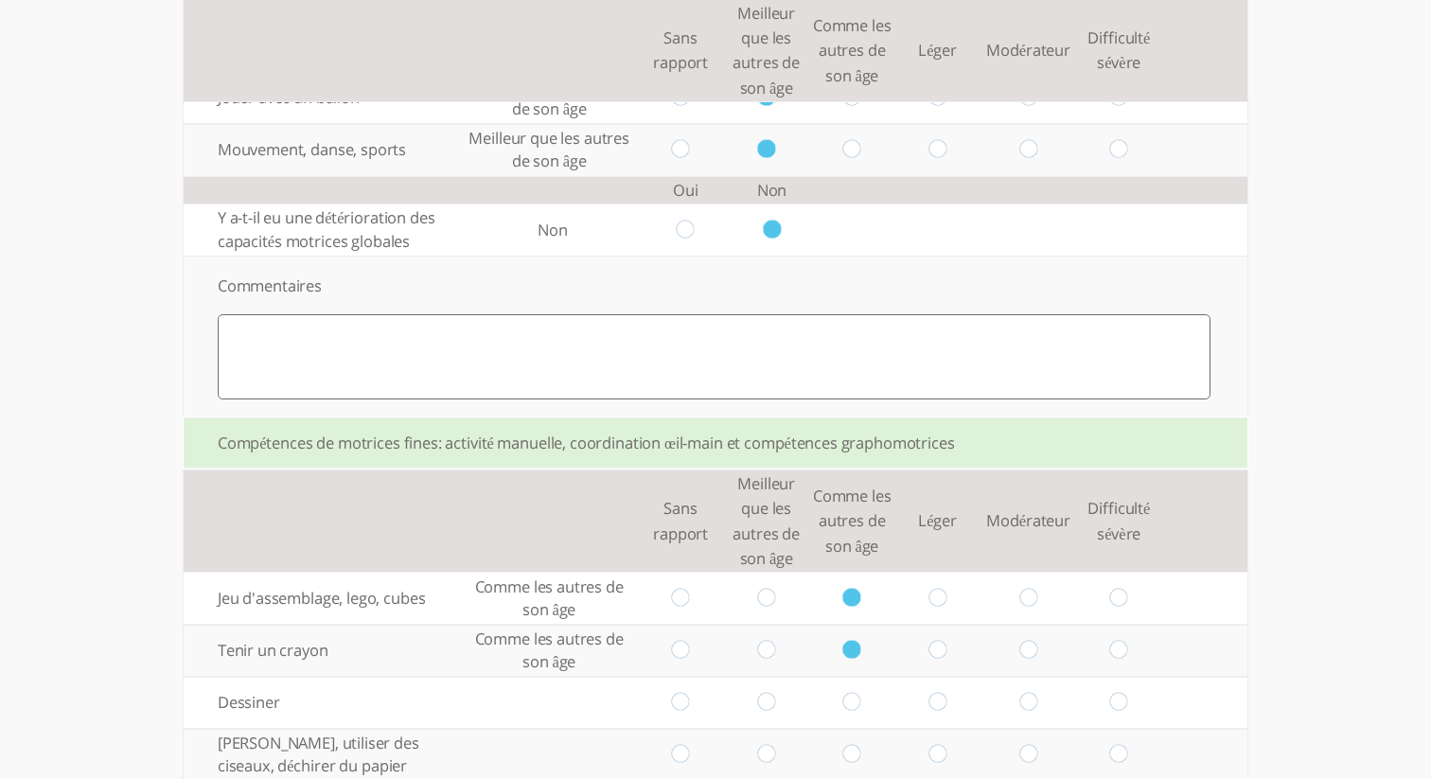
click at [854, 700] on input "radio" at bounding box center [852, 703] width 18 height 20
radio input "true"
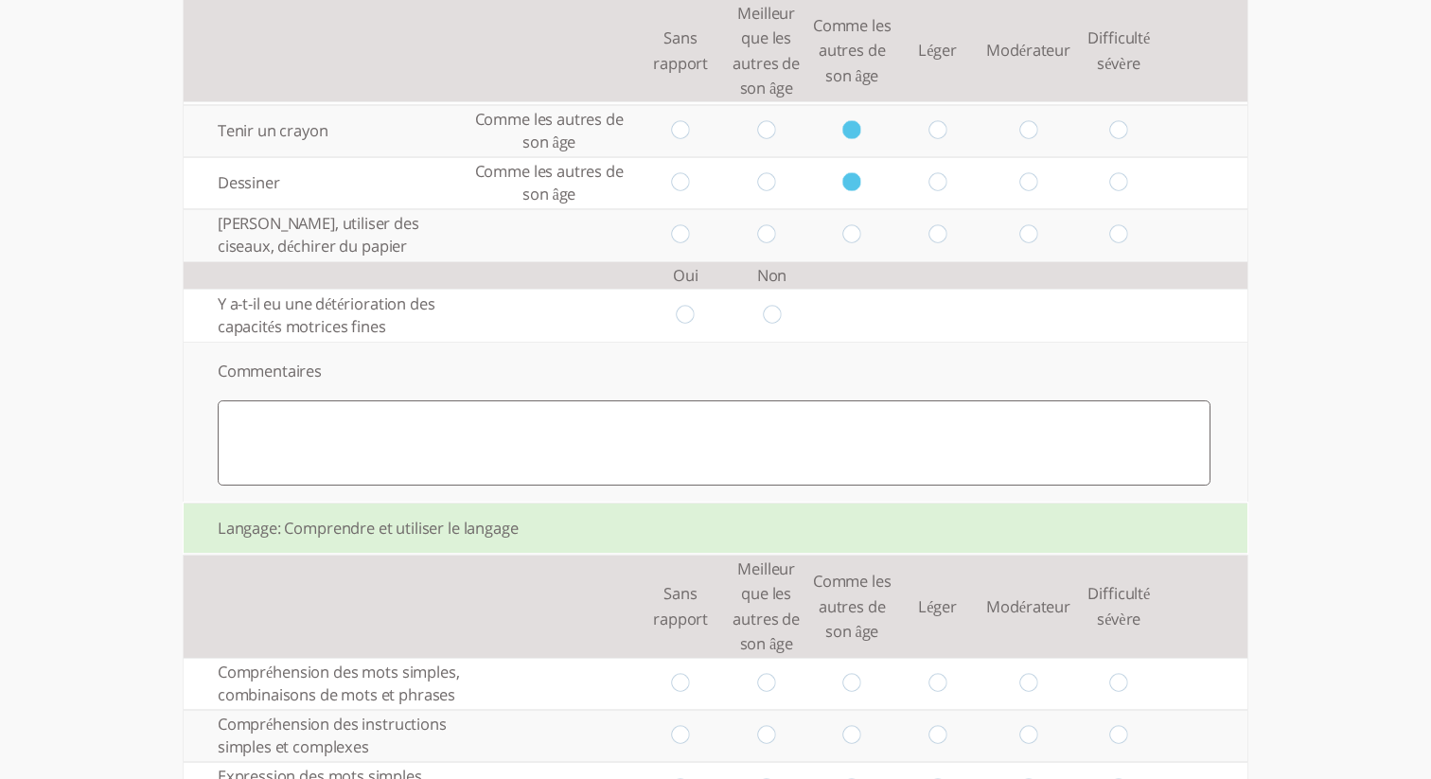
scroll to position [1056, 0]
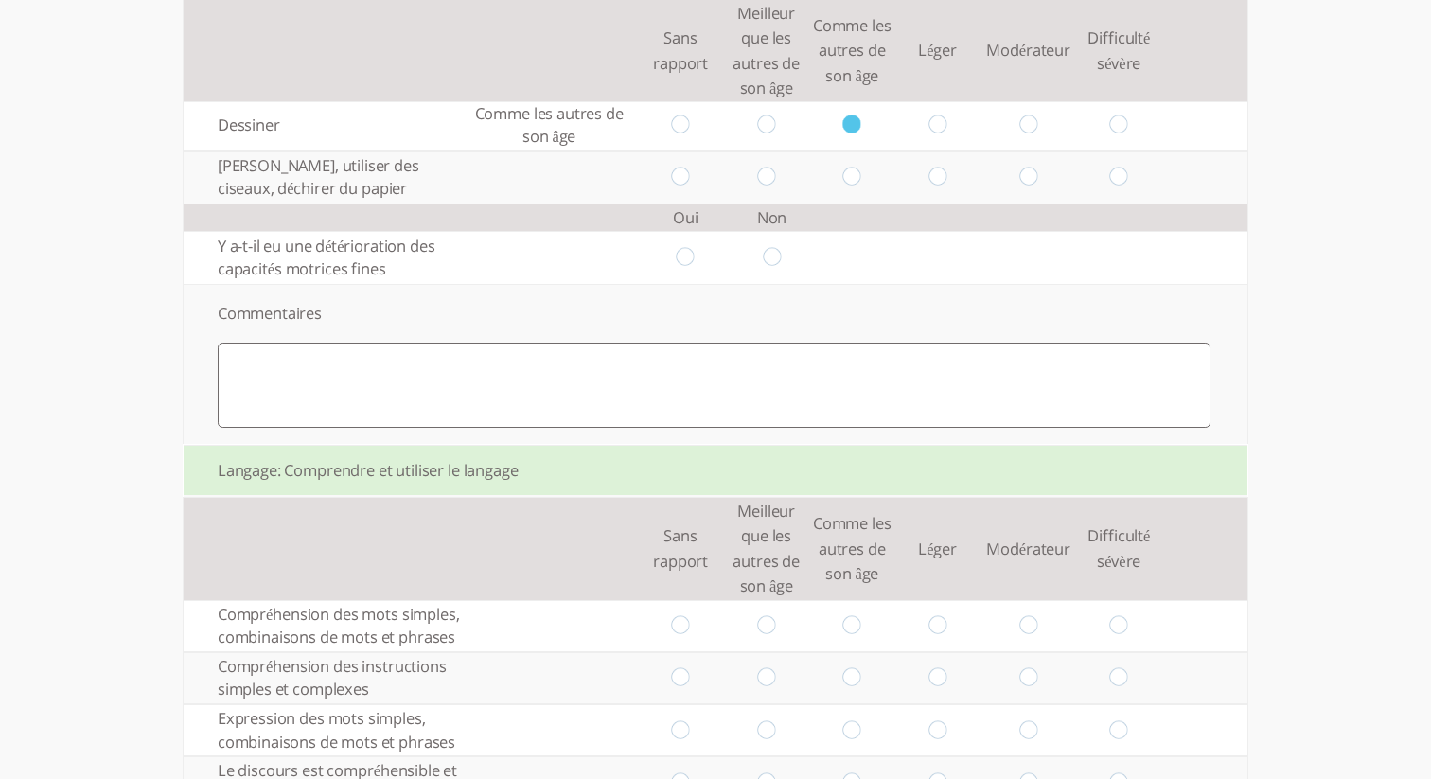
click at [849, 182] on input "radio" at bounding box center [852, 178] width 18 height 20
radio input "true"
click at [674, 258] on td at bounding box center [686, 257] width 86 height 52
drag, startPoint x: 774, startPoint y: 256, endPoint x: 783, endPoint y: 302, distance: 47.2
click at [774, 256] on input "radio" at bounding box center [772, 258] width 18 height 20
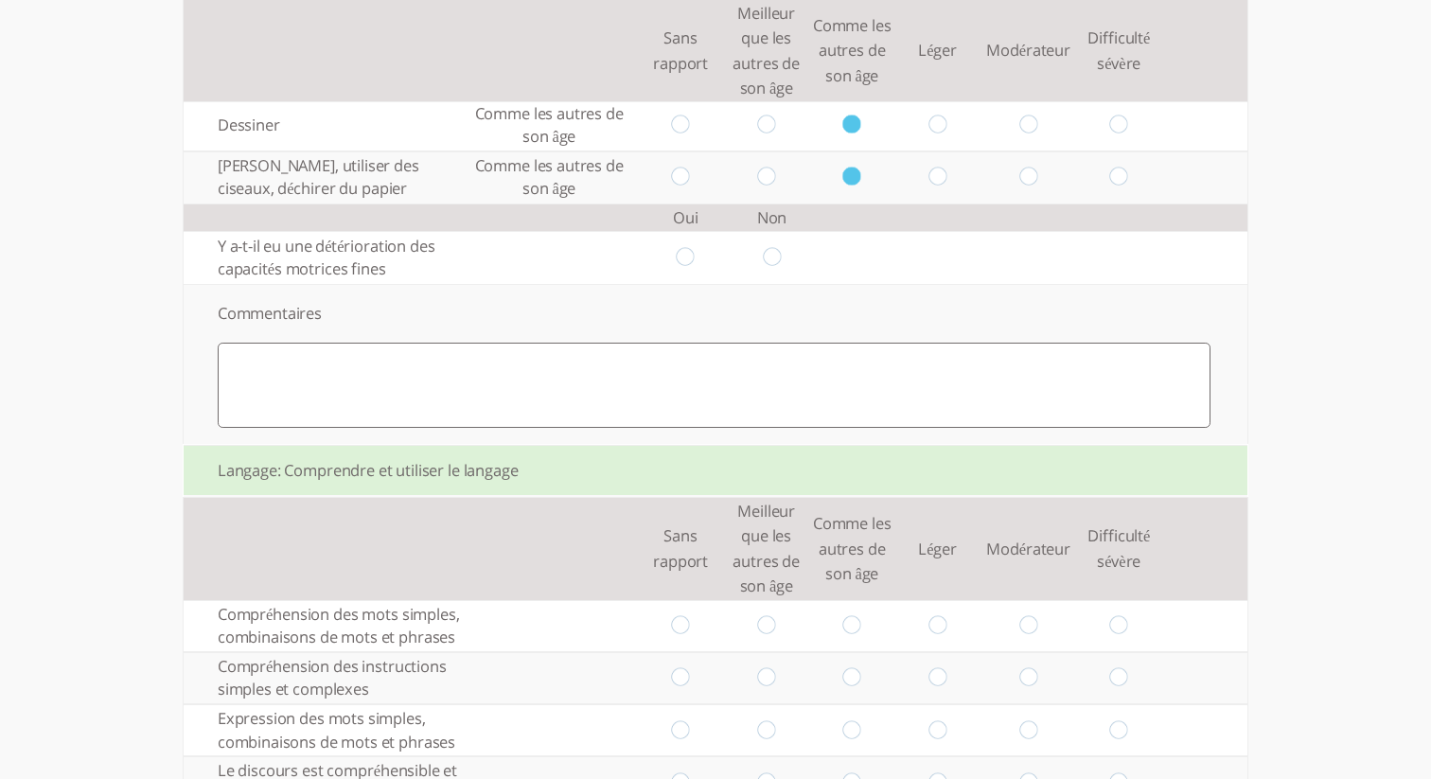
radio input "true"
click at [770, 636] on input "radio" at bounding box center [766, 626] width 18 height 20
radio input "true"
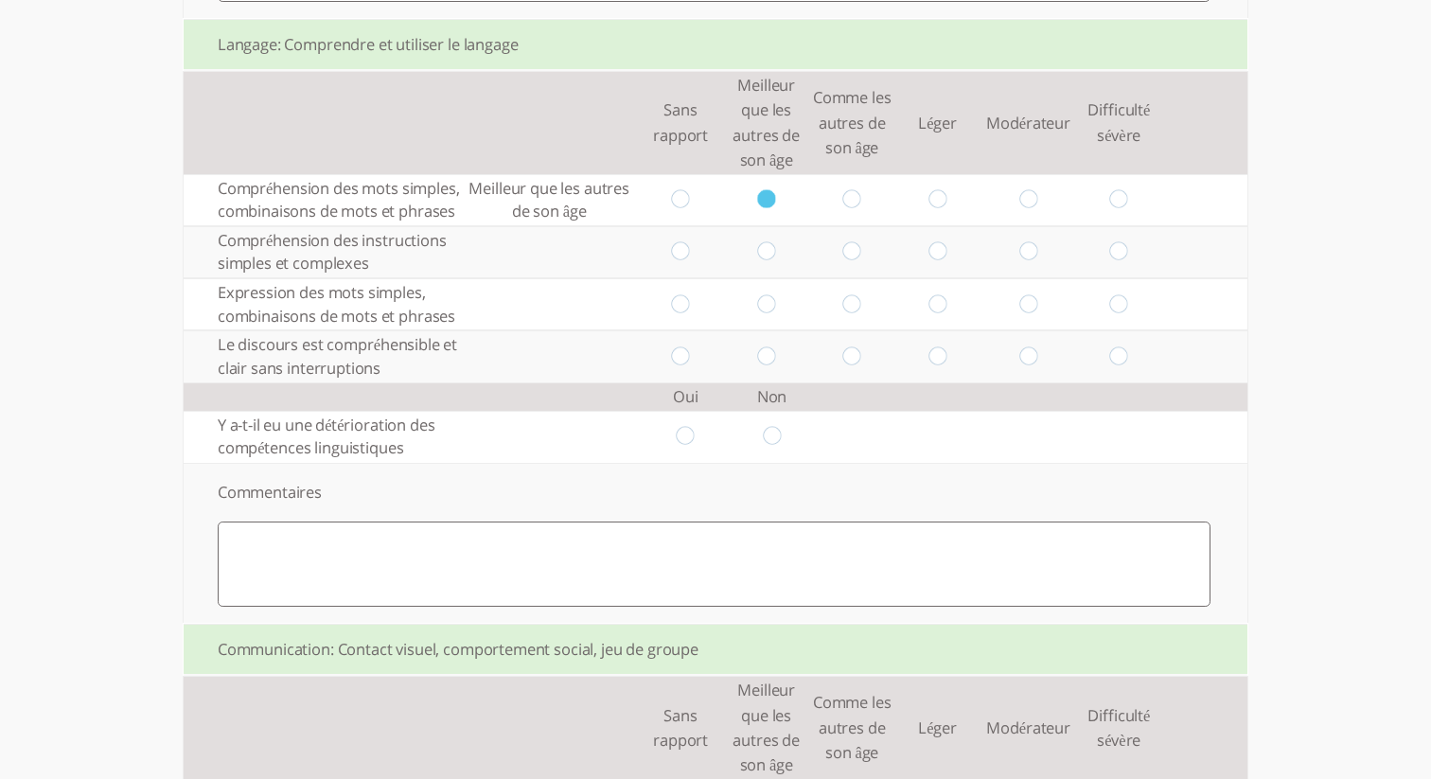
scroll to position [1486, 0]
click at [766, 258] on input "radio" at bounding box center [766, 249] width 18 height 20
radio input "true"
click at [761, 310] on input "radio" at bounding box center [766, 301] width 18 height 20
radio input "true"
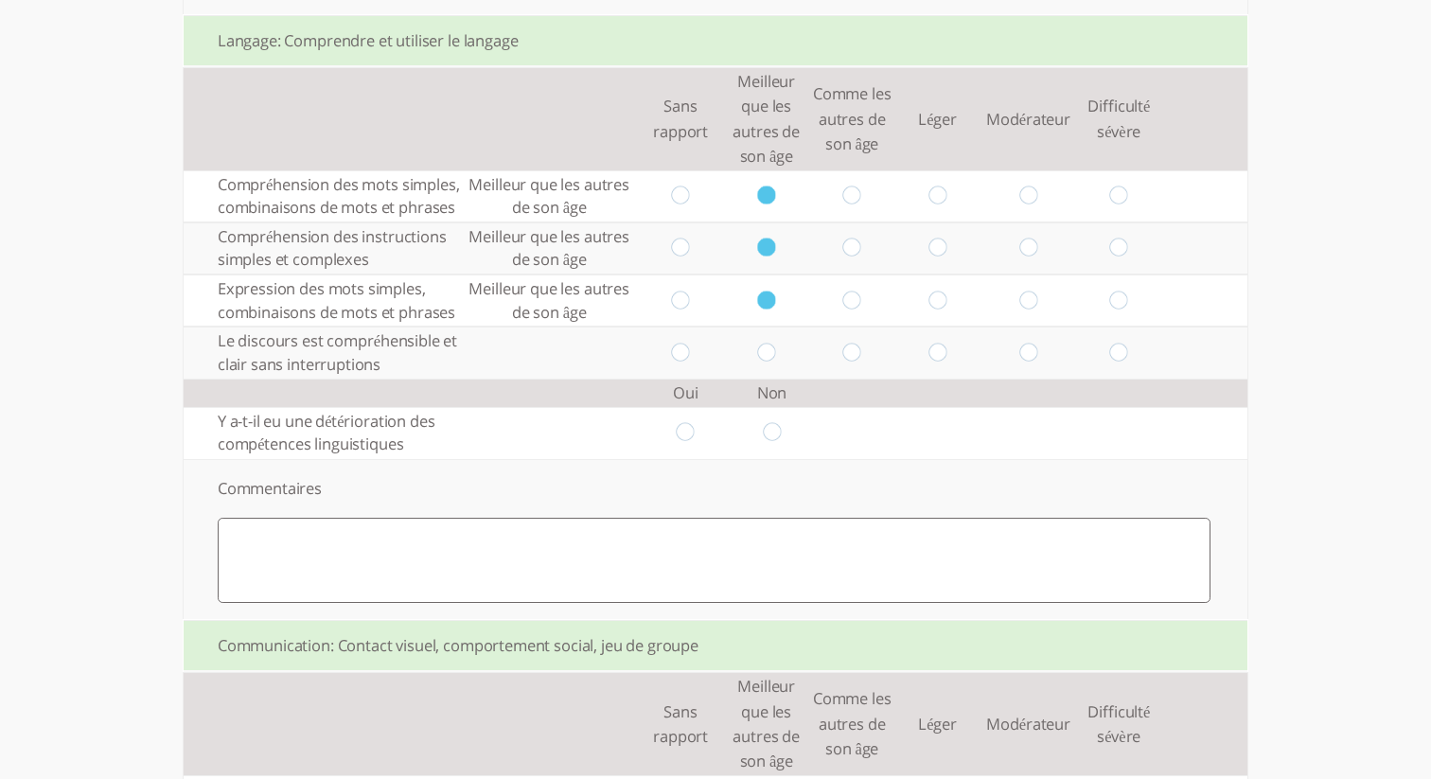
drag, startPoint x: 764, startPoint y: 368, endPoint x: 772, endPoint y: 412, distance: 44.4
click at [765, 363] on input "radio" at bounding box center [766, 353] width 18 height 20
radio input "true"
drag, startPoint x: 773, startPoint y: 450, endPoint x: 798, endPoint y: 504, distance: 59.3
click at [774, 443] on input "radio" at bounding box center [772, 433] width 18 height 20
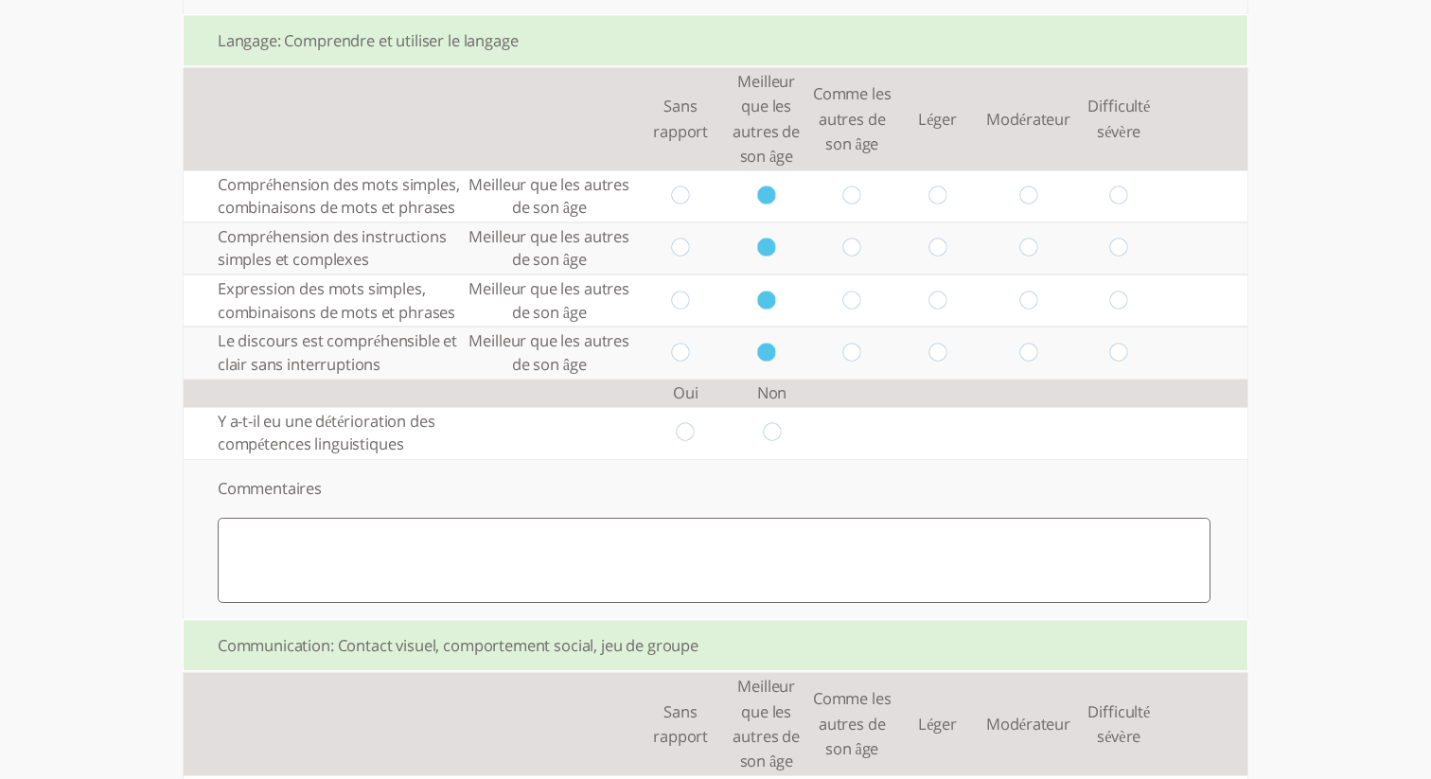
radio input "true"
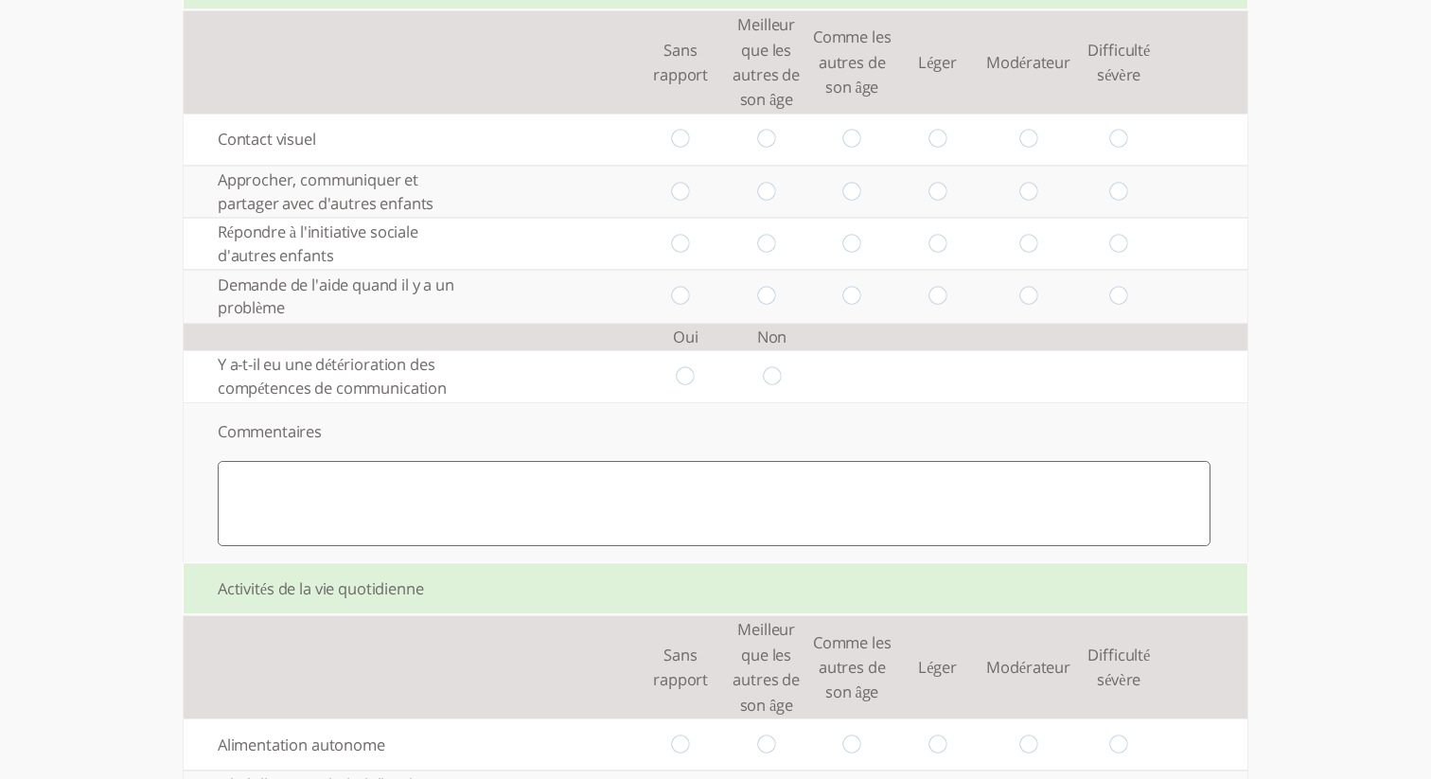
scroll to position [2188, 0]
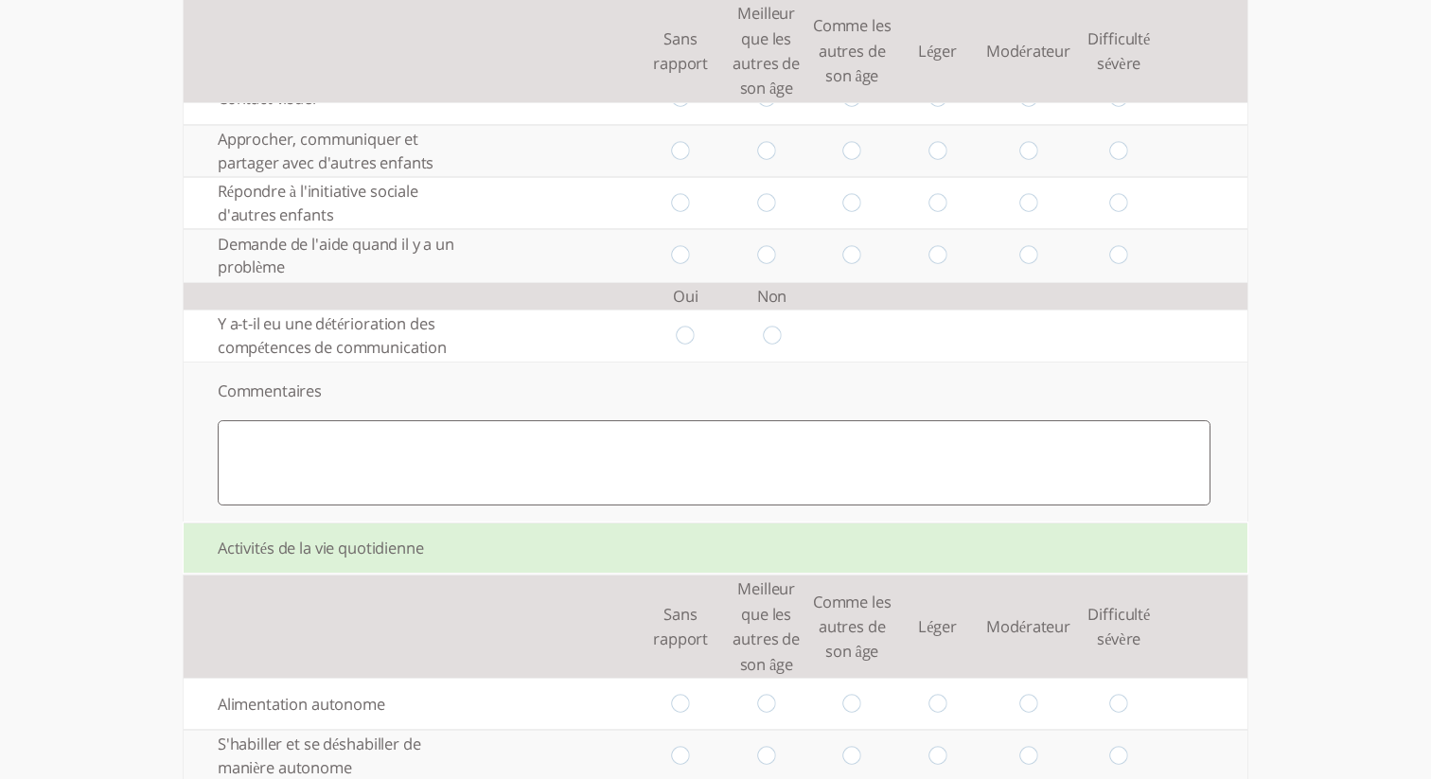
click at [769, 109] on input "radio" at bounding box center [766, 99] width 18 height 20
radio input "true"
drag, startPoint x: 768, startPoint y: 168, endPoint x: 768, endPoint y: 218, distance: 50.2
click at [768, 161] on input "radio" at bounding box center [766, 151] width 18 height 20
radio input "true"
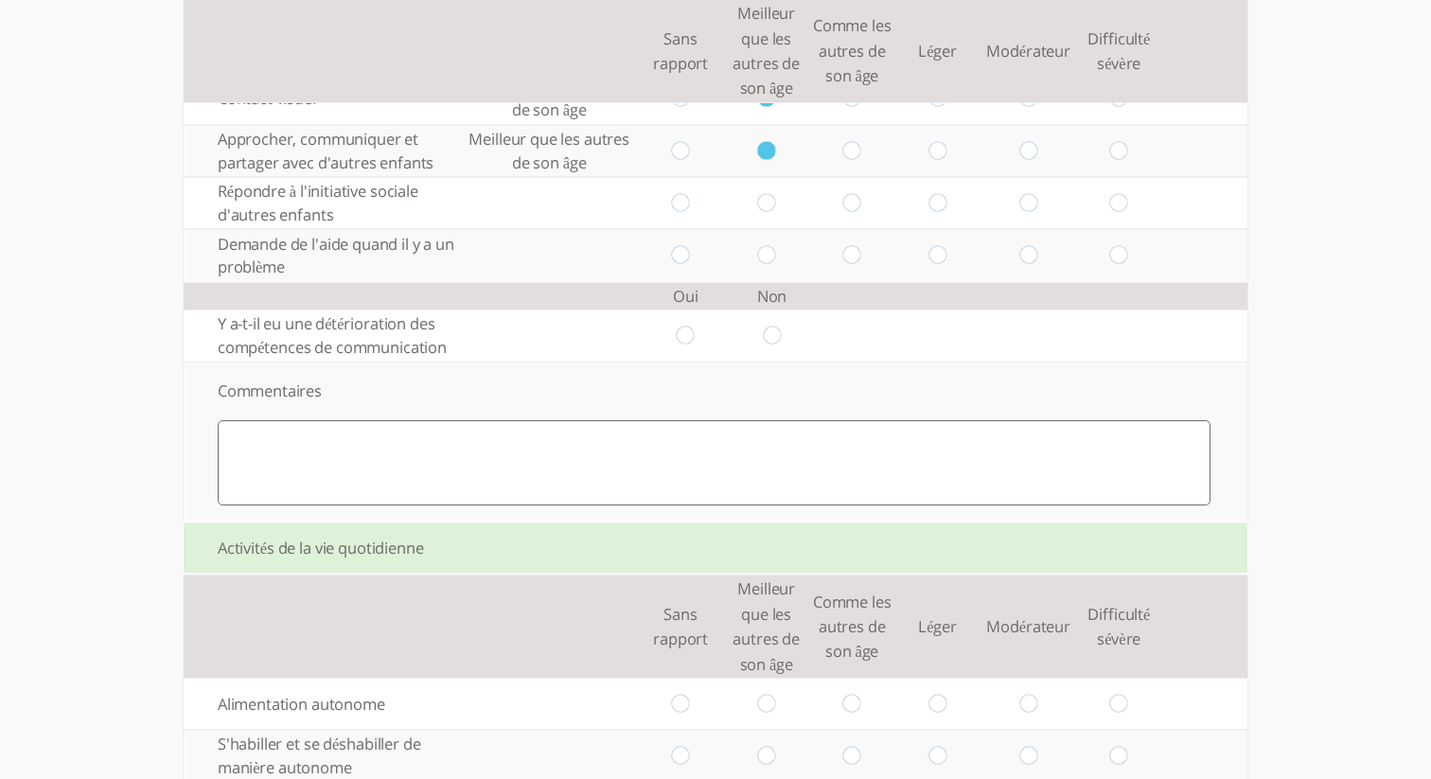
click at [770, 213] on input "radio" at bounding box center [766, 203] width 18 height 20
radio input "true"
drag, startPoint x: 763, startPoint y: 280, endPoint x: 782, endPoint y: 314, distance: 39.0
click at [764, 265] on input "radio" at bounding box center [766, 255] width 18 height 20
radio input "true"
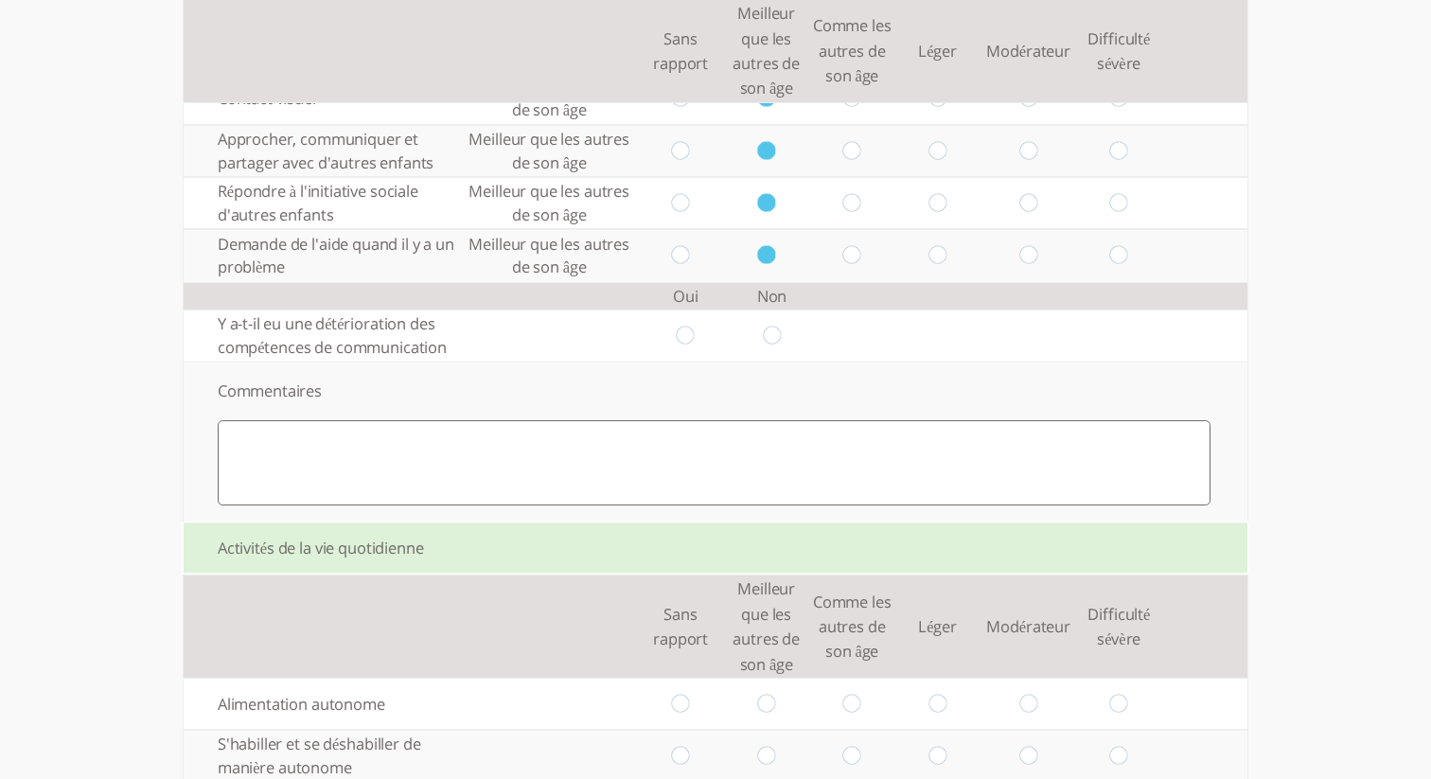
click at [779, 345] on input "radio" at bounding box center [772, 336] width 18 height 20
radio input "true"
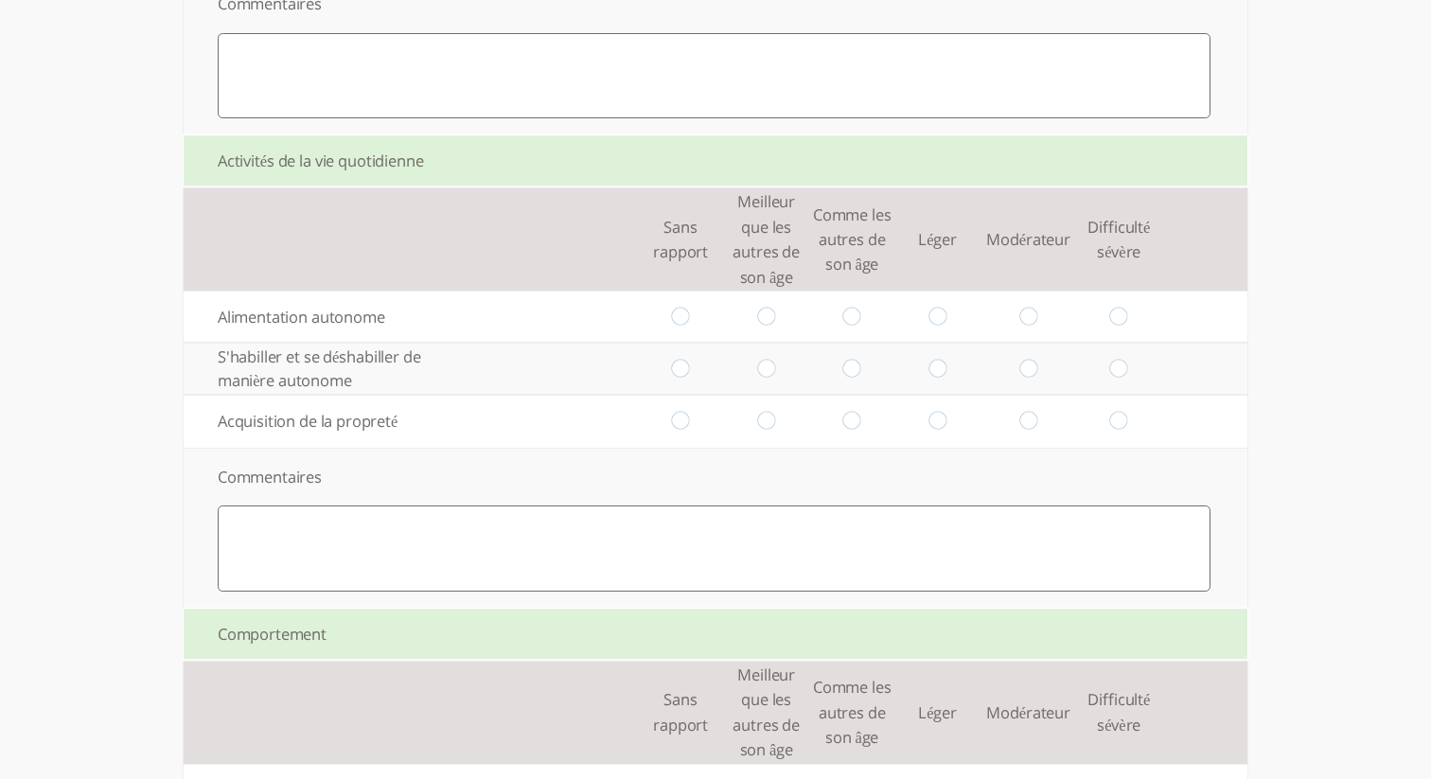
scroll to position [2603, 0]
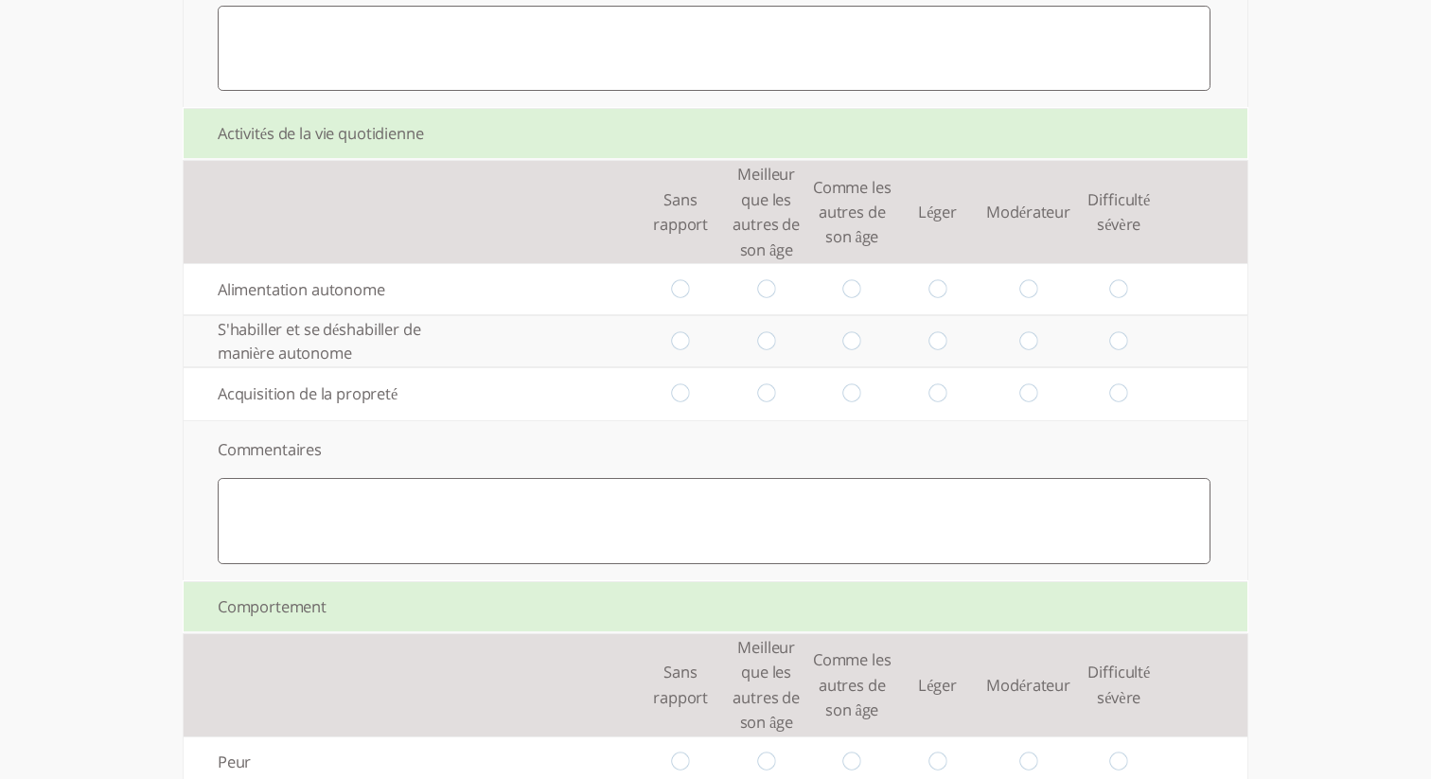
drag, startPoint x: 763, startPoint y: 316, endPoint x: 692, endPoint y: 381, distance: 96.5
click at [763, 299] on input "radio" at bounding box center [766, 289] width 18 height 20
radio input "true"
drag, startPoint x: 679, startPoint y: 368, endPoint x: 736, endPoint y: 400, distance: 66.1
click at [681, 351] on input "radio" at bounding box center [681, 341] width 18 height 20
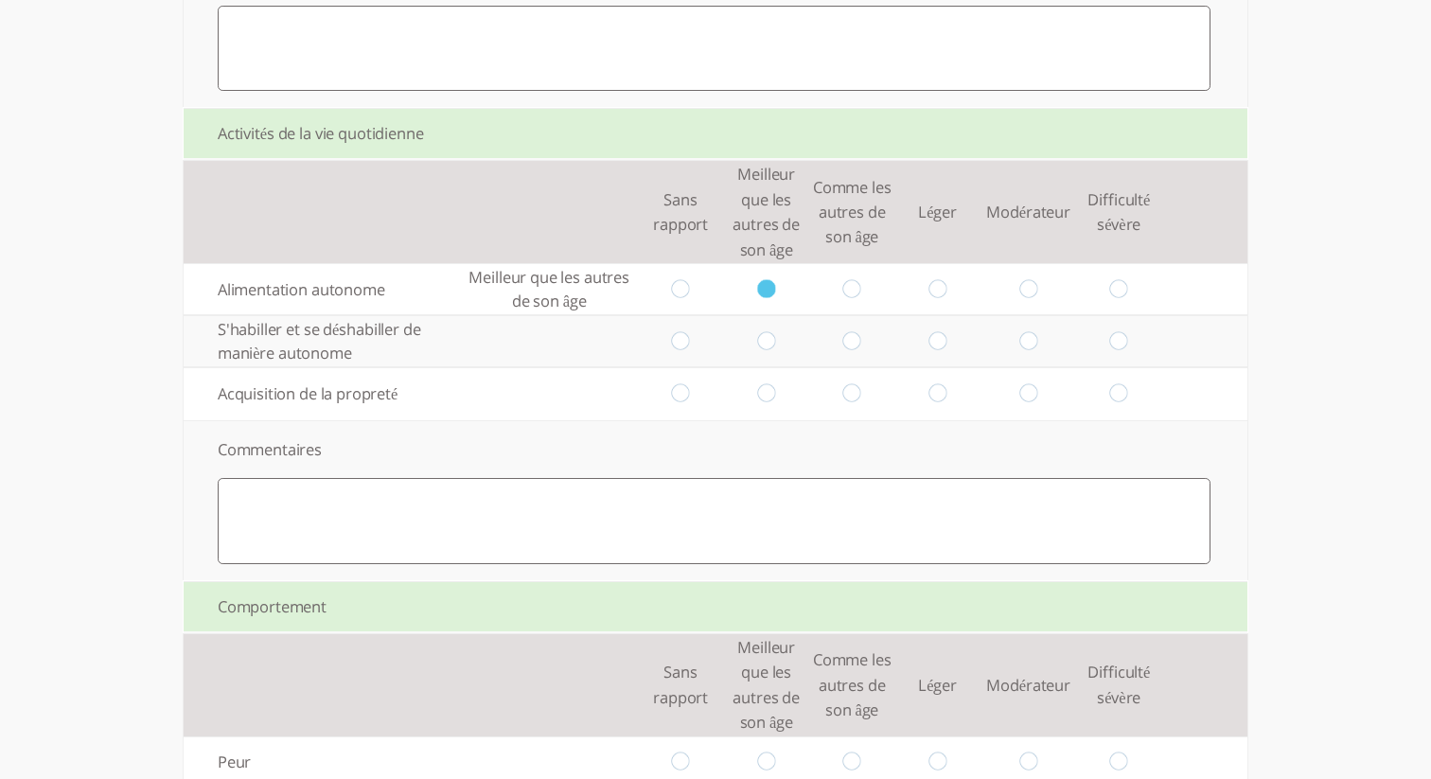
radio input "true"
drag, startPoint x: 769, startPoint y: 416, endPoint x: 794, endPoint y: 425, distance: 26.9
click at [770, 404] on input "radio" at bounding box center [766, 394] width 18 height 20
radio input "true"
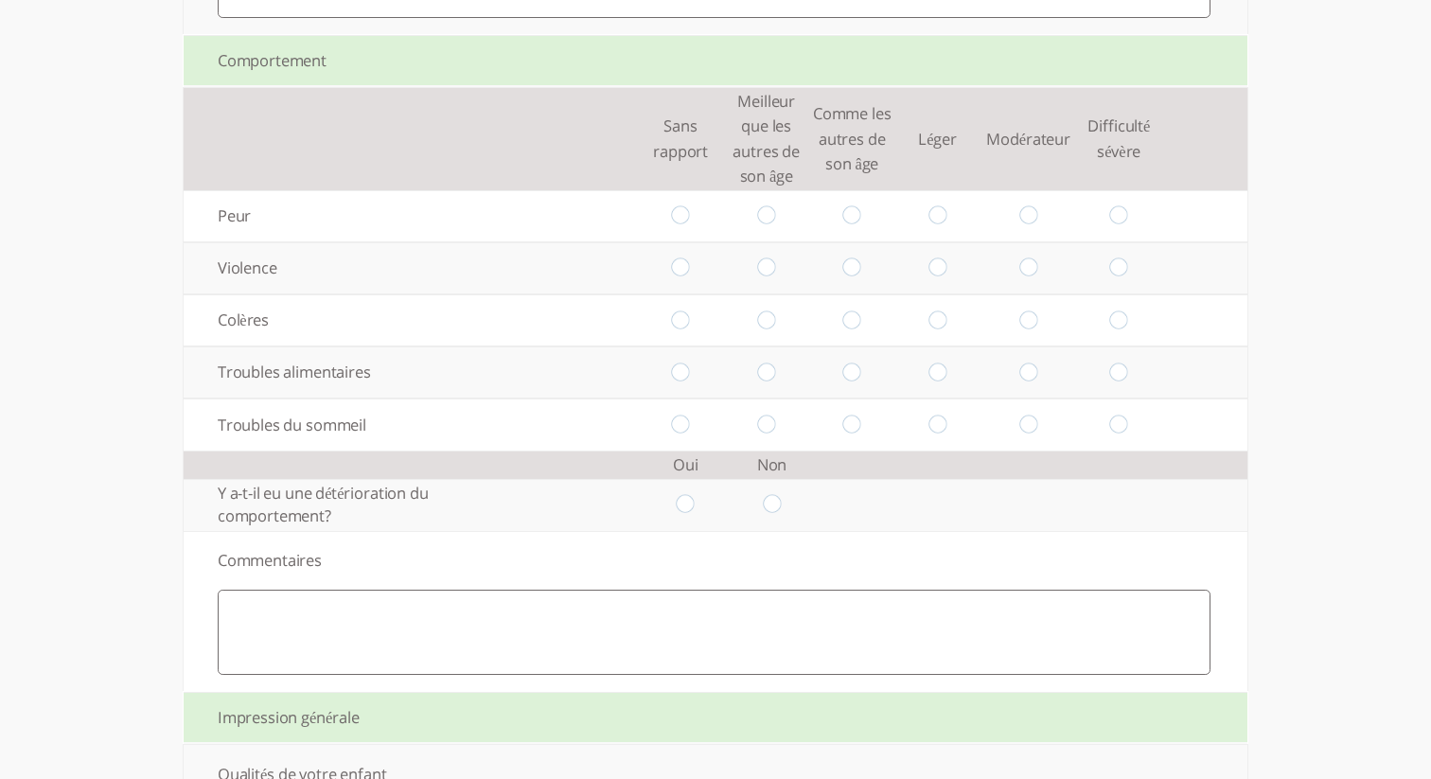
scroll to position [3172, 0]
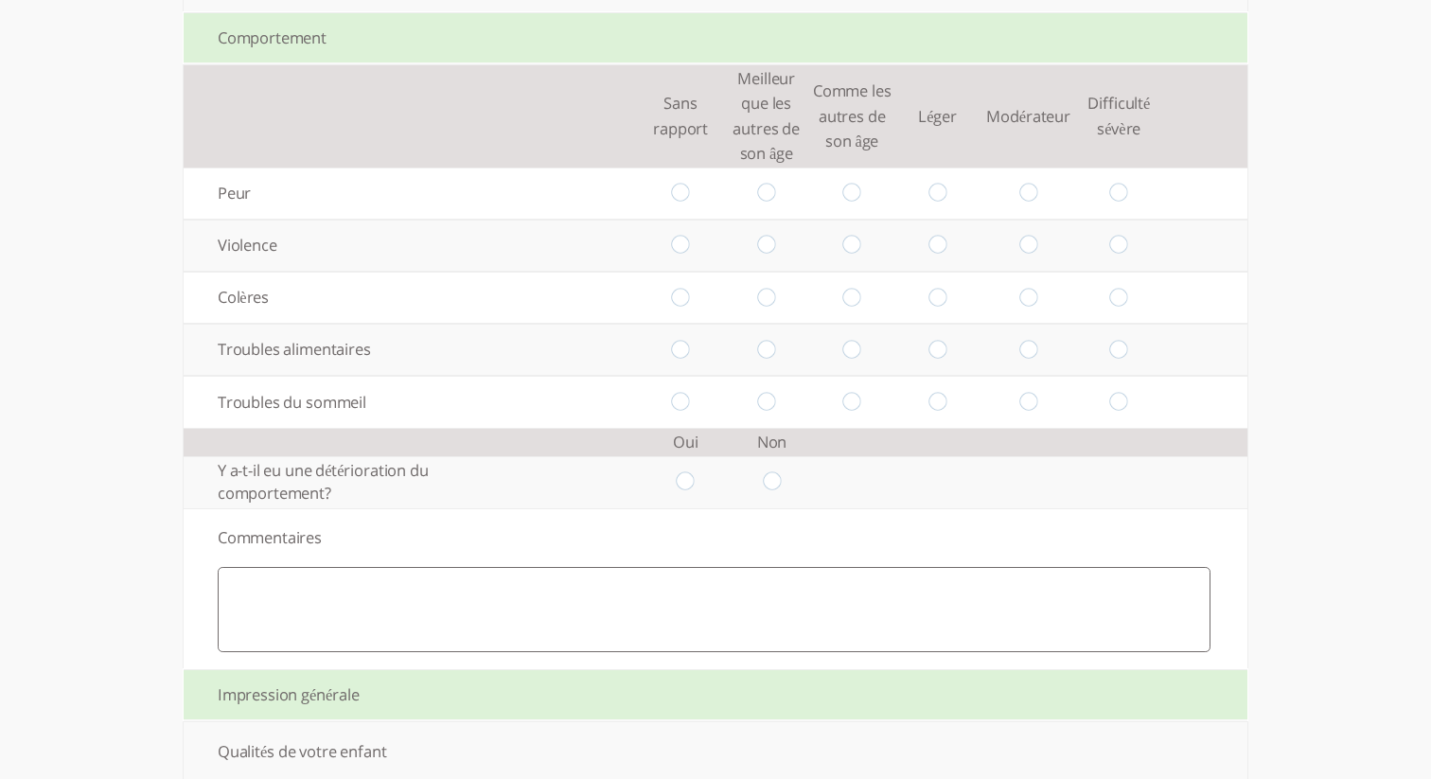
click at [681, 203] on input "radio" at bounding box center [681, 194] width 18 height 20
radio input "true"
drag, startPoint x: 767, startPoint y: 271, endPoint x: 801, endPoint y: 301, distance: 45.6
click at [767, 256] on input "radio" at bounding box center [766, 246] width 18 height 20
radio input "true"
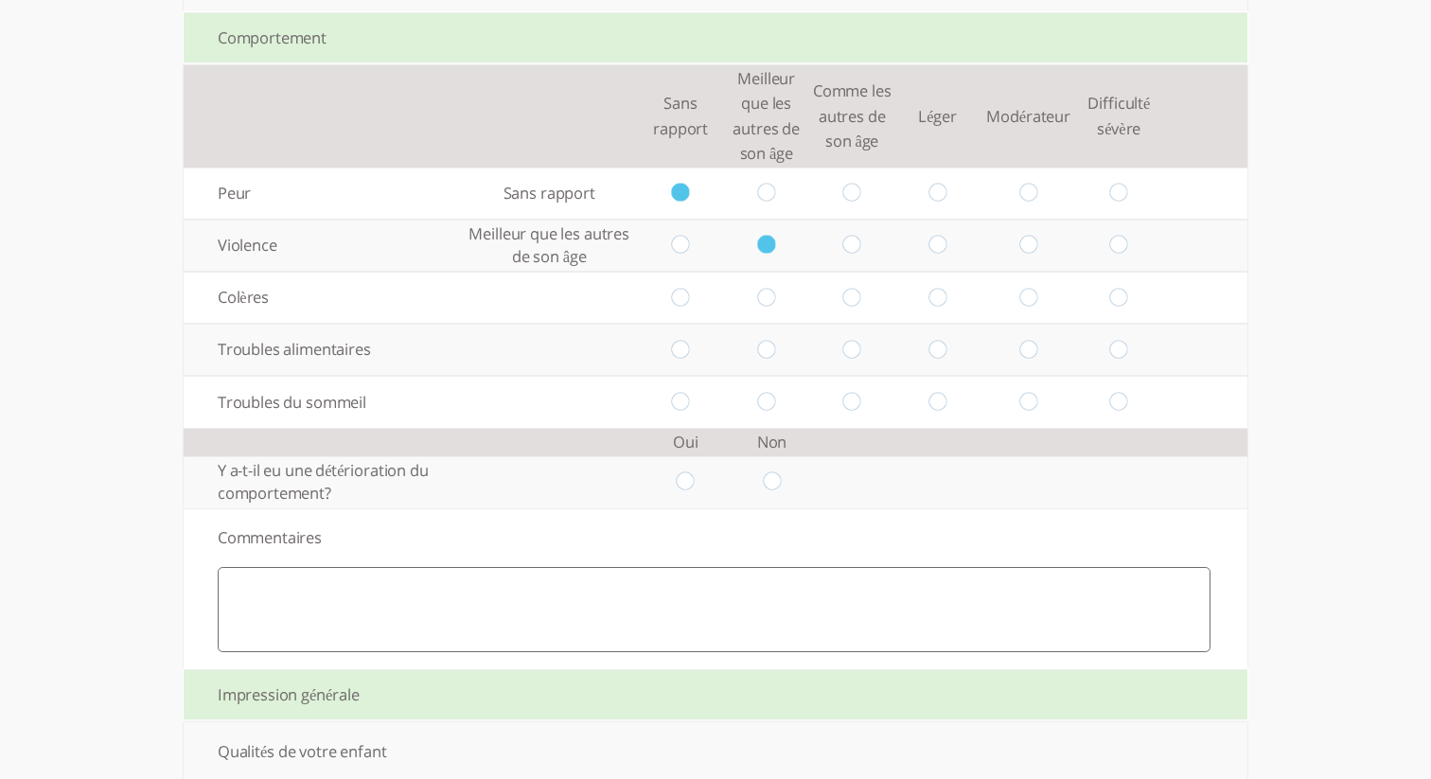
click at [854, 308] on input "radio" at bounding box center [852, 298] width 18 height 20
radio input "true"
click at [936, 360] on input "radio" at bounding box center [938, 350] width 18 height 20
radio input "true"
click at [1031, 412] on input "radio" at bounding box center [1028, 402] width 18 height 20
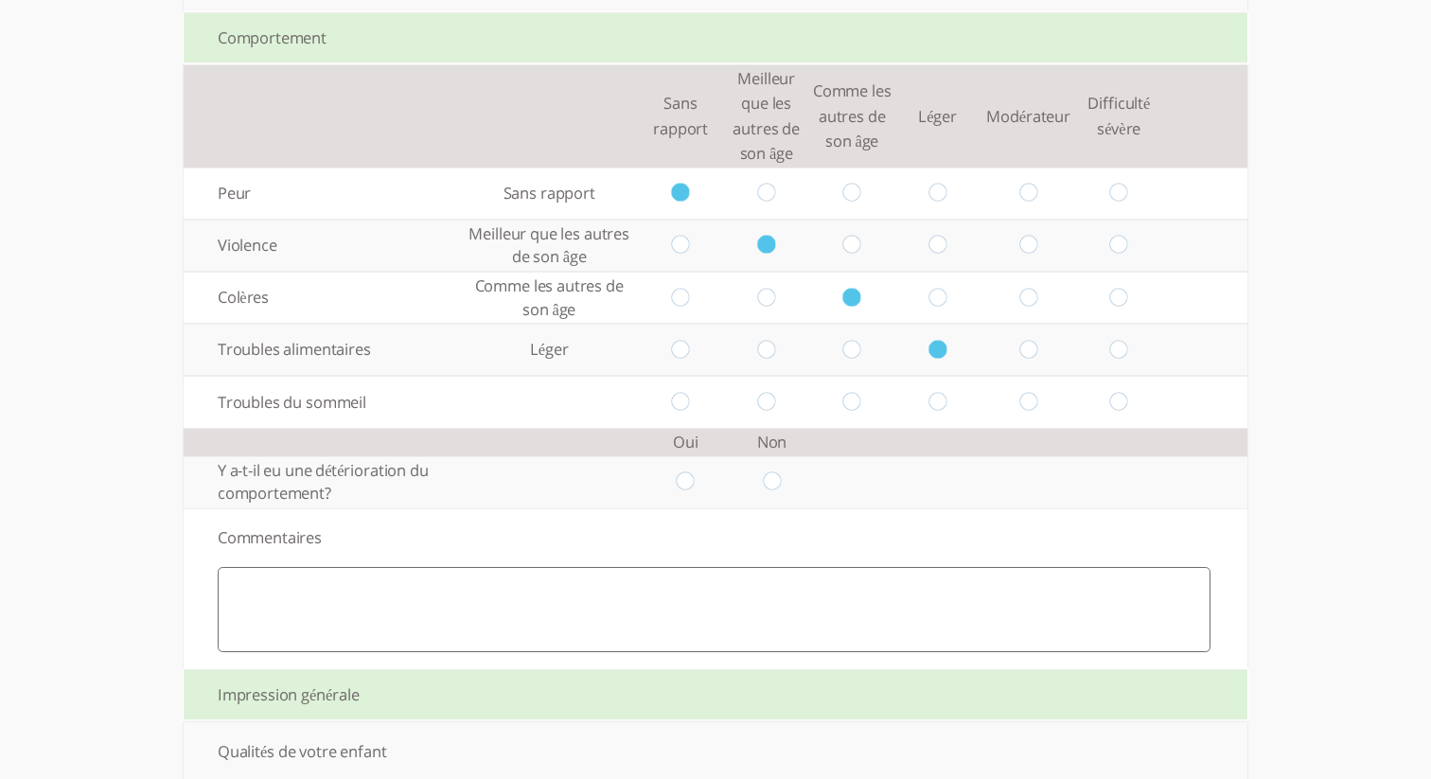
radio input "true"
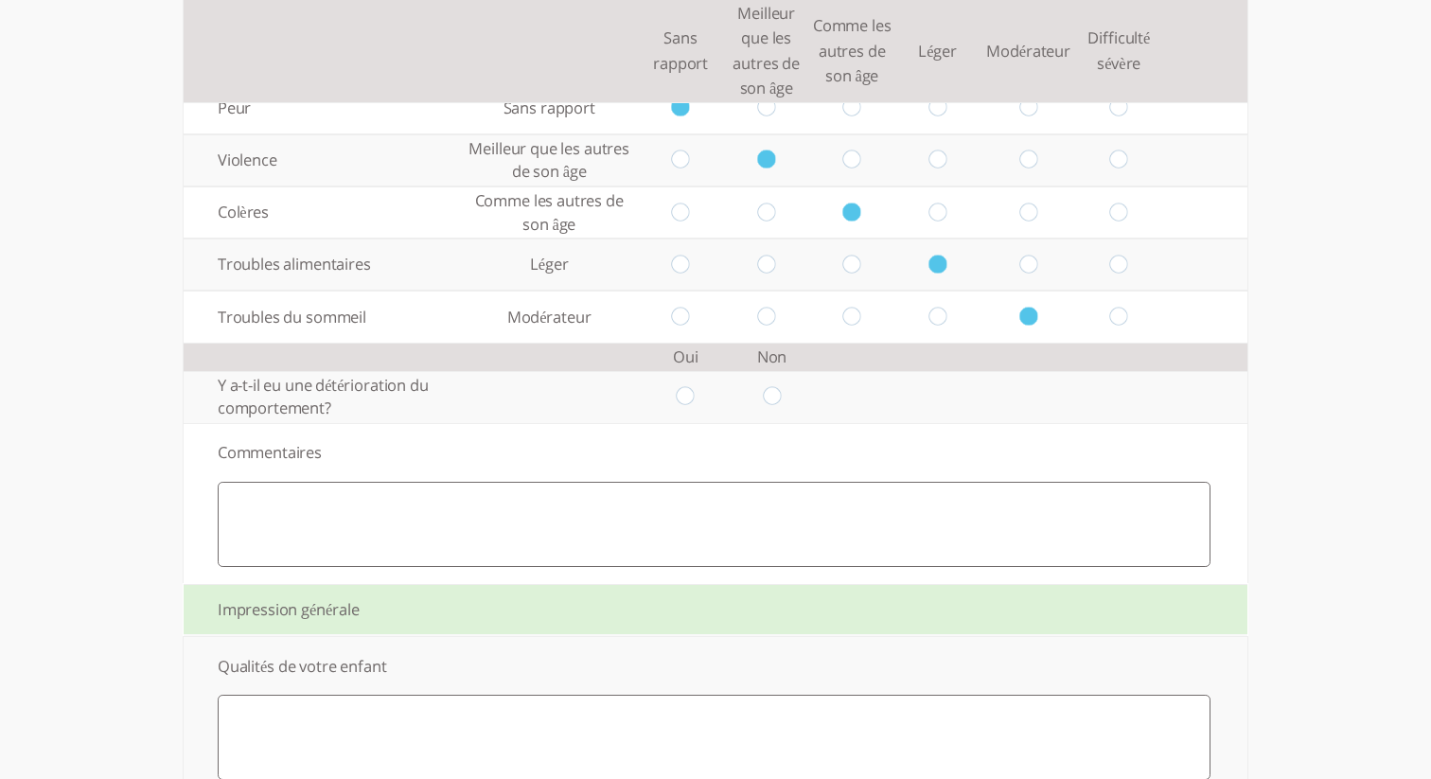
scroll to position [3264, 0]
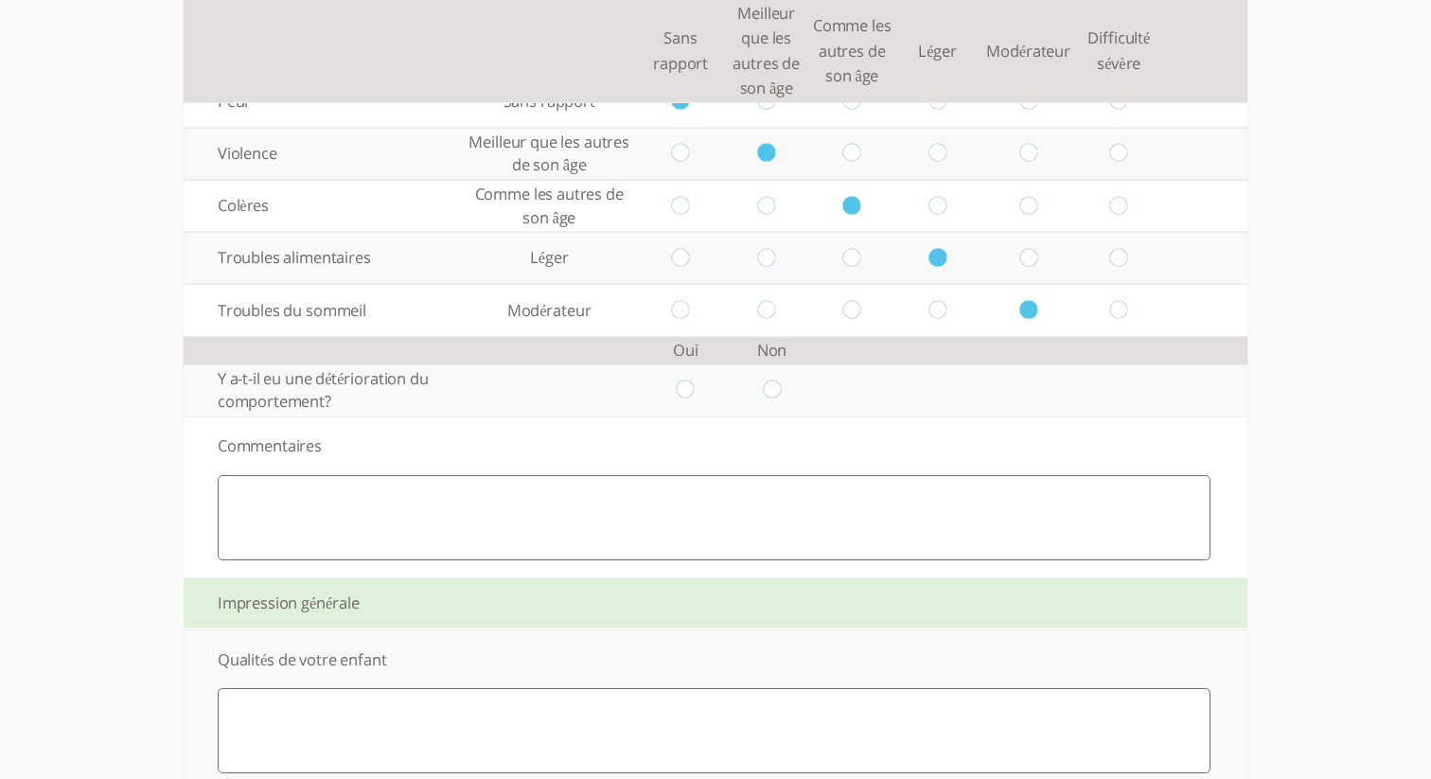
click at [684, 400] on input "radio" at bounding box center [686, 390] width 18 height 20
radio input "true"
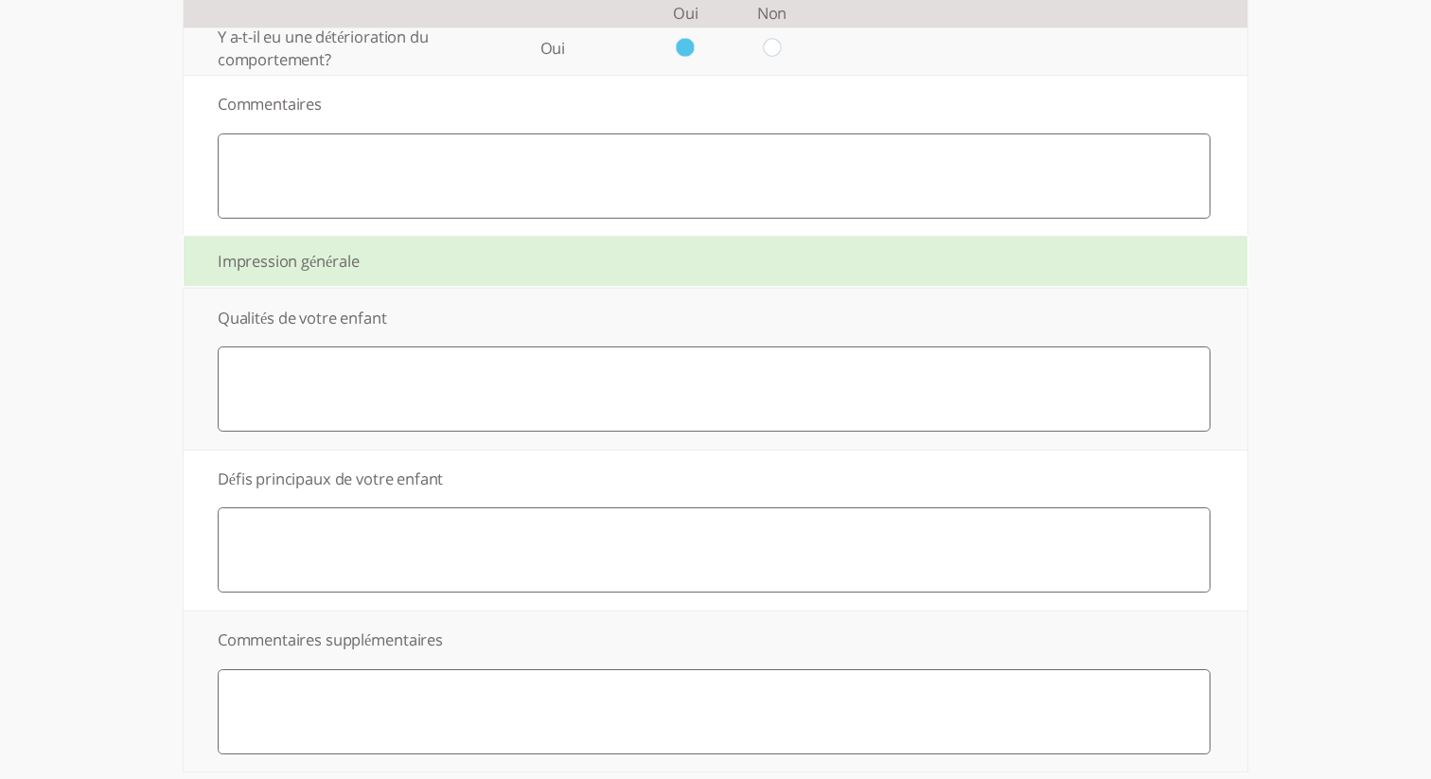
scroll to position [3725, 0]
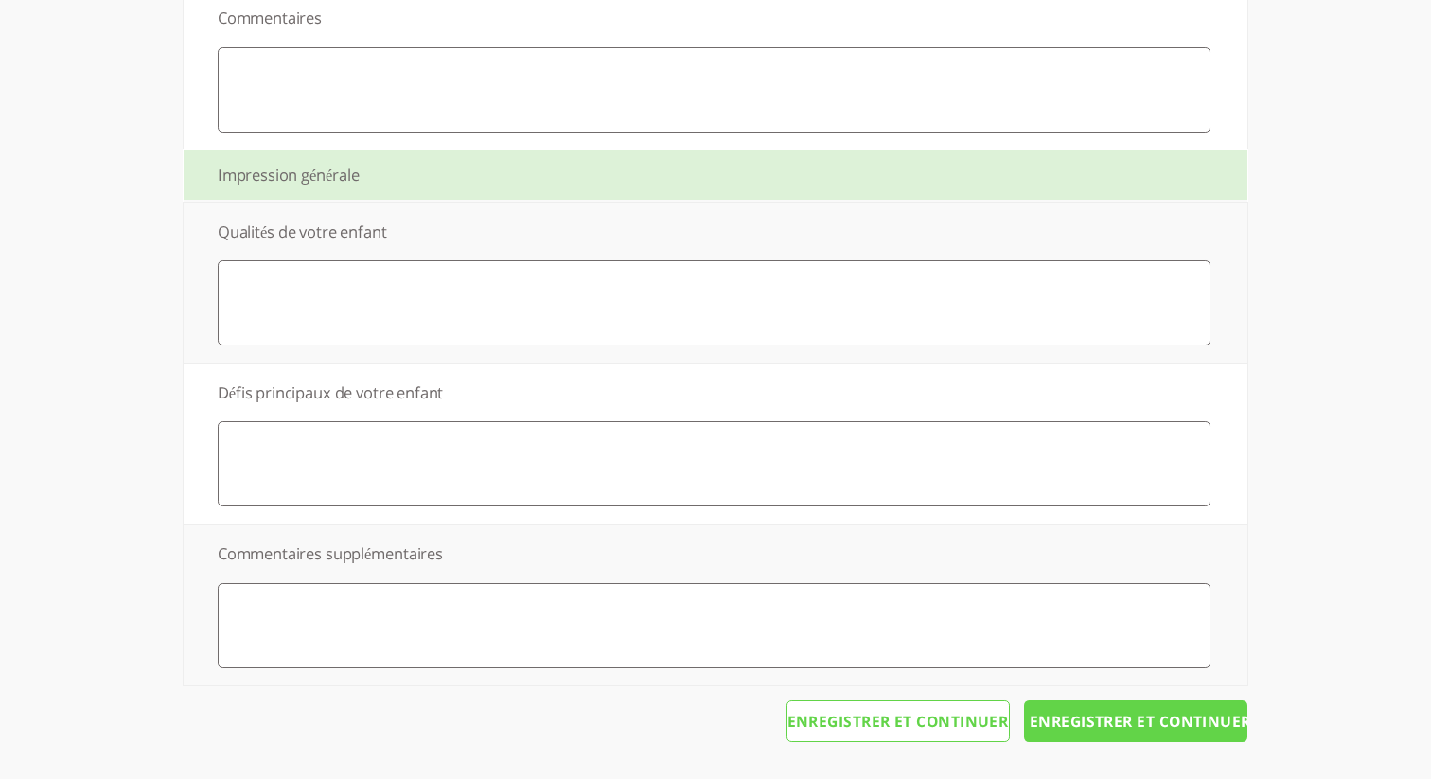
click at [520, 296] on textarea at bounding box center [714, 302] width 993 height 85
type textarea "i"
click at [615, 457] on textarea at bounding box center [714, 463] width 993 height 85
type textarea "i"
drag, startPoint x: 708, startPoint y: 628, endPoint x: 724, endPoint y: 629, distance: 16.2
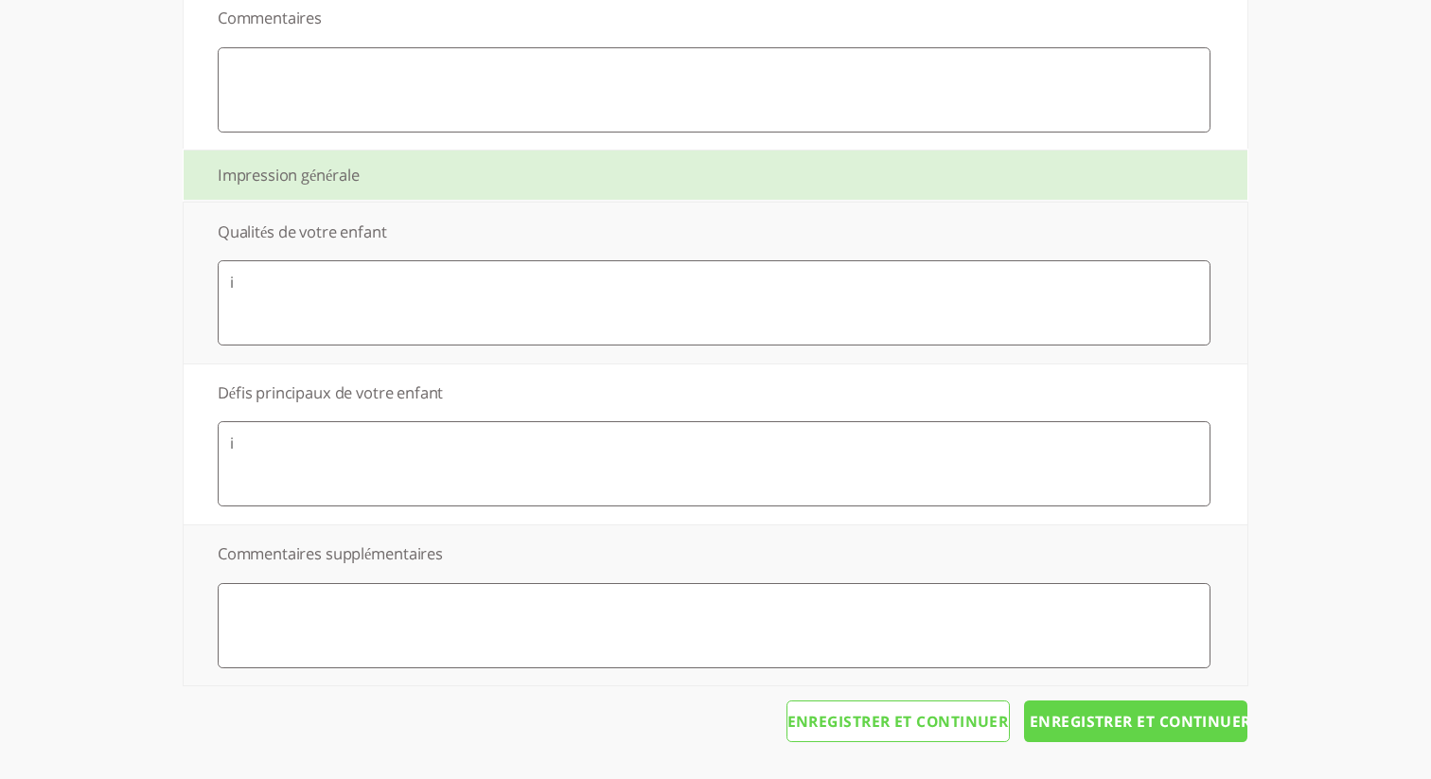
click at [709, 627] on textarea at bounding box center [714, 625] width 993 height 85
type textarea "i"
click at [1097, 715] on input "Enregistrer et continuer" at bounding box center [1135, 721] width 223 height 42
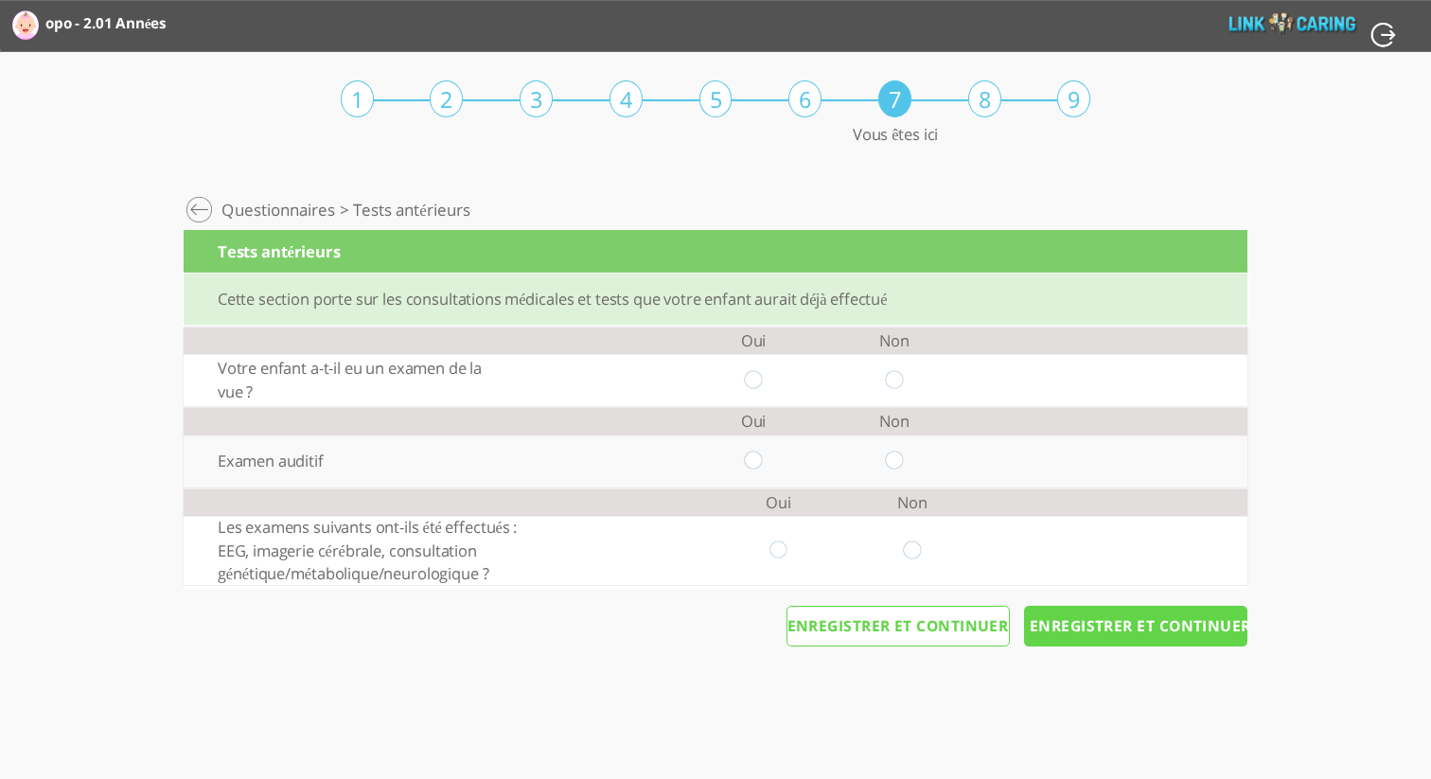
drag, startPoint x: 757, startPoint y: 379, endPoint x: 765, endPoint y: 388, distance: 12.1
click at [757, 379] on input "radio" at bounding box center [753, 380] width 18 height 20
radio input "true"
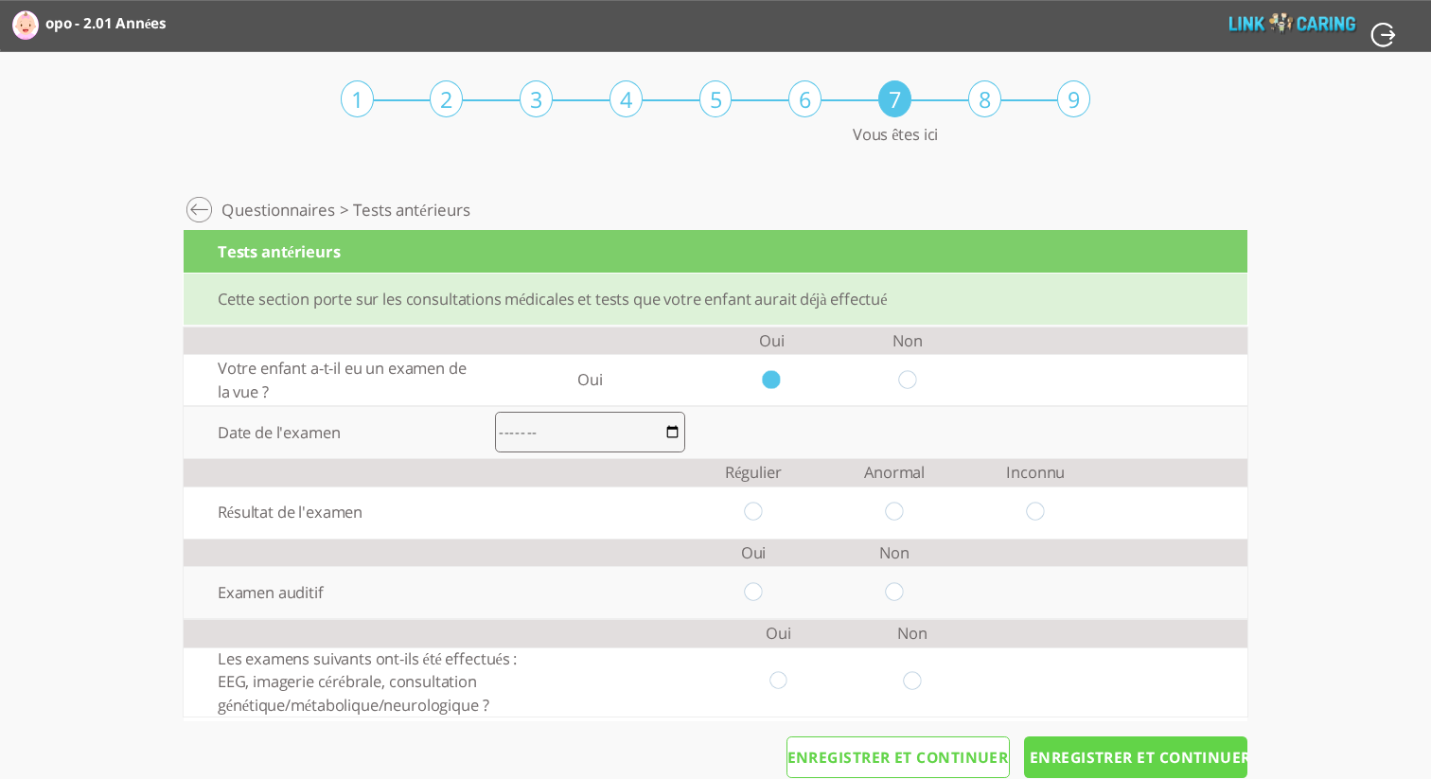
drag, startPoint x: 905, startPoint y: 384, endPoint x: 915, endPoint y: 448, distance: 64.3
click at [905, 384] on input "radio" at bounding box center [907, 380] width 18 height 20
radio input "true"
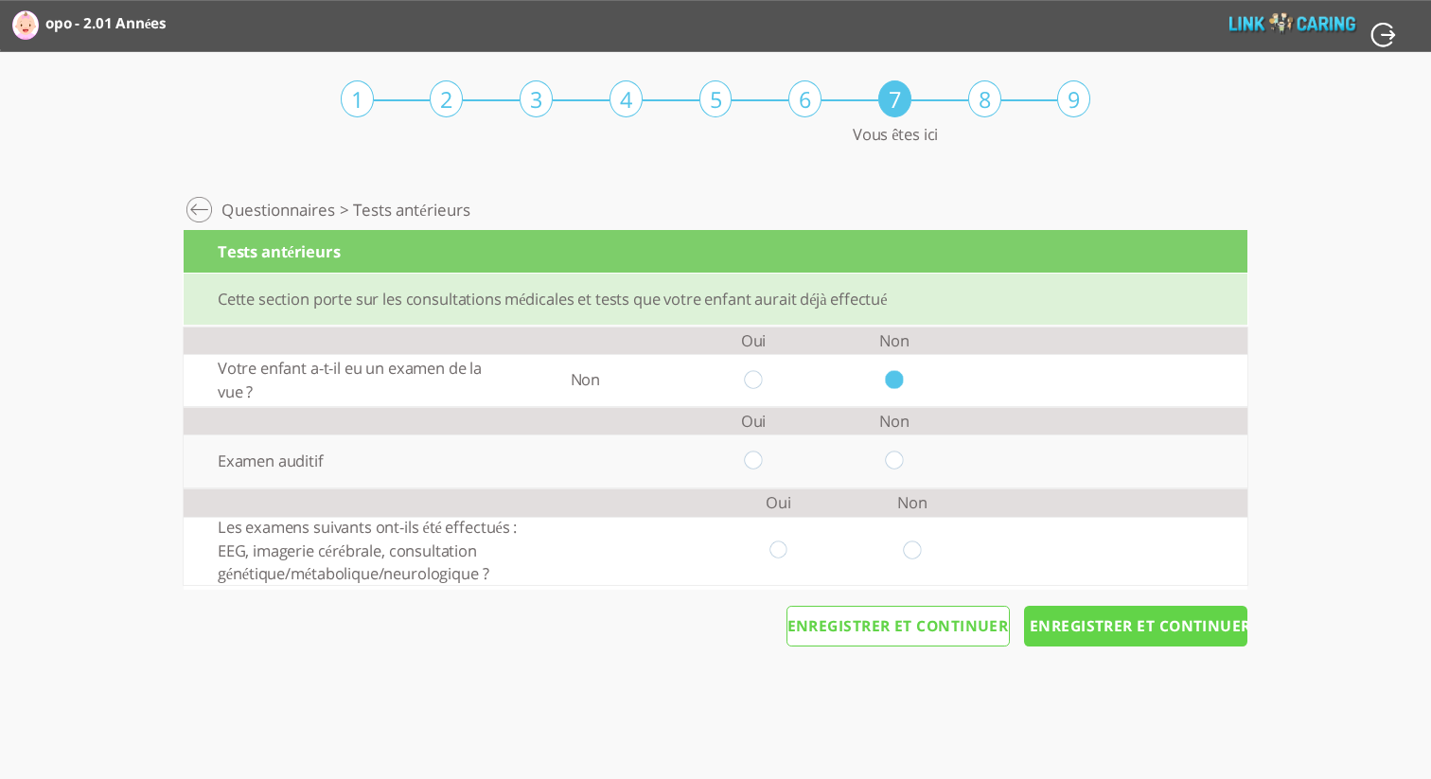
click at [896, 454] on input "radio" at bounding box center [895, 461] width 18 height 20
radio input "true"
drag, startPoint x: 914, startPoint y: 549, endPoint x: 1055, endPoint y: 628, distance: 161.9
click at [914, 549] on input "radio" at bounding box center [913, 550] width 18 height 20
radio input "true"
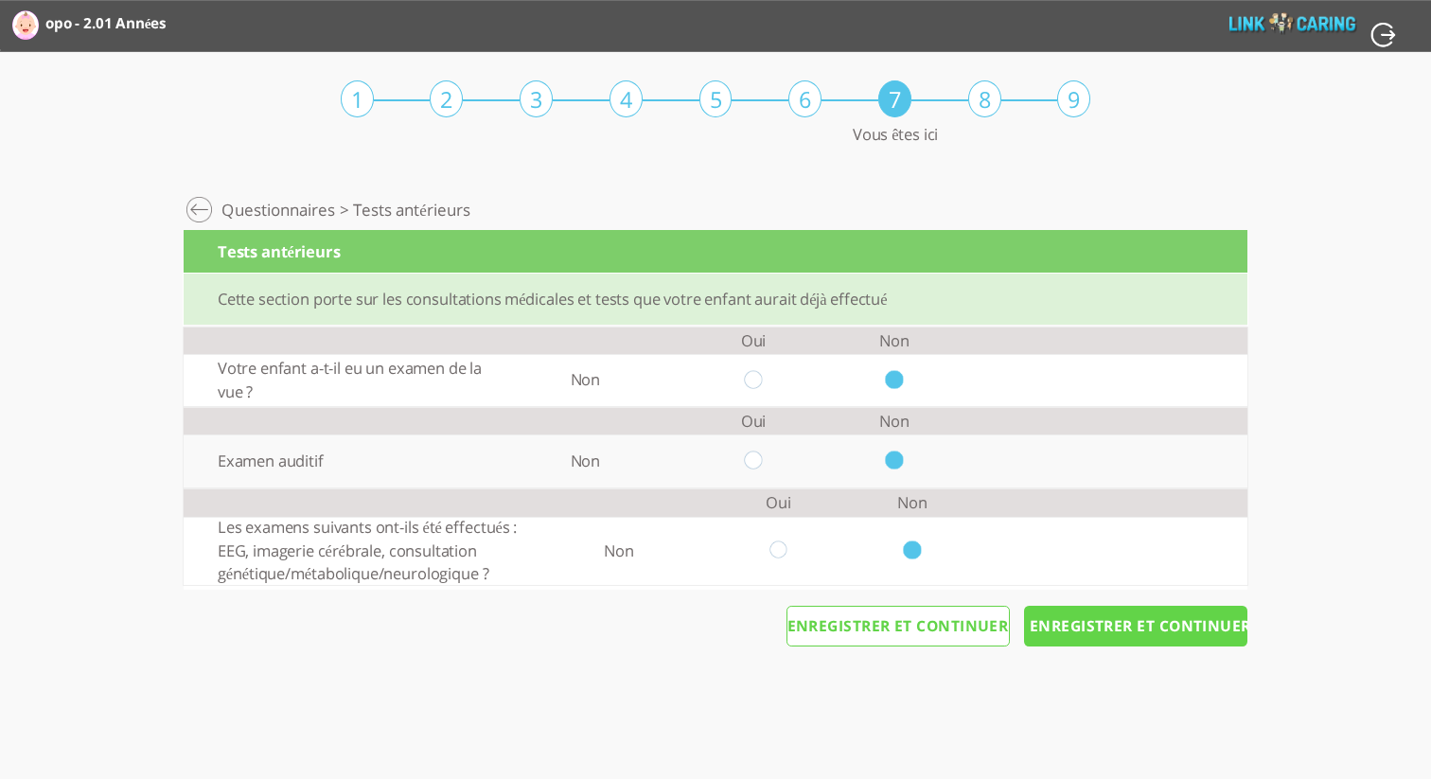
click at [1147, 636] on input "Enregistrer et continuer" at bounding box center [1135, 627] width 223 height 42
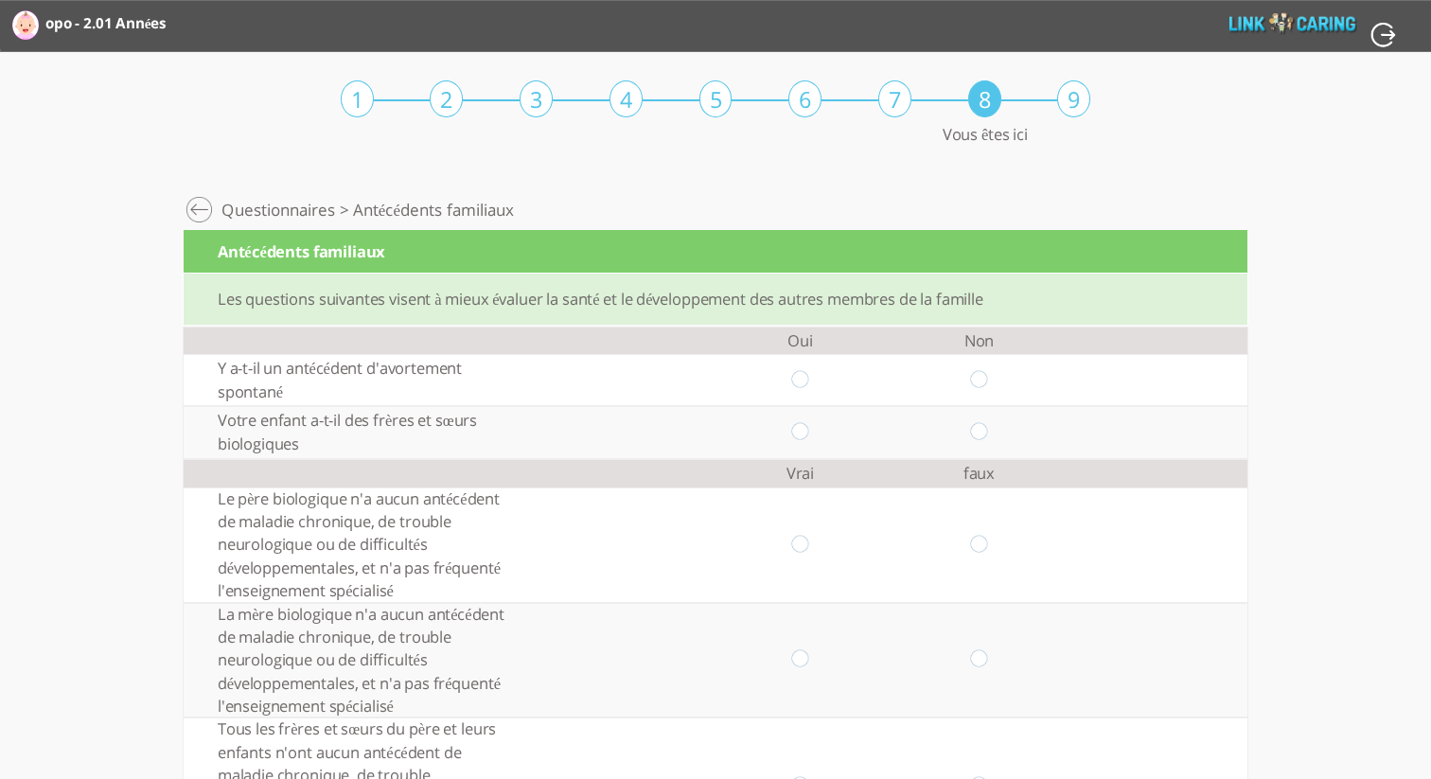
drag, startPoint x: 799, startPoint y: 380, endPoint x: 815, endPoint y: 392, distance: 19.7
click at [800, 380] on input "radio" at bounding box center [800, 380] width 18 height 20
radio input "true"
click at [975, 432] on input "radio" at bounding box center [979, 432] width 18 height 20
radio input "true"
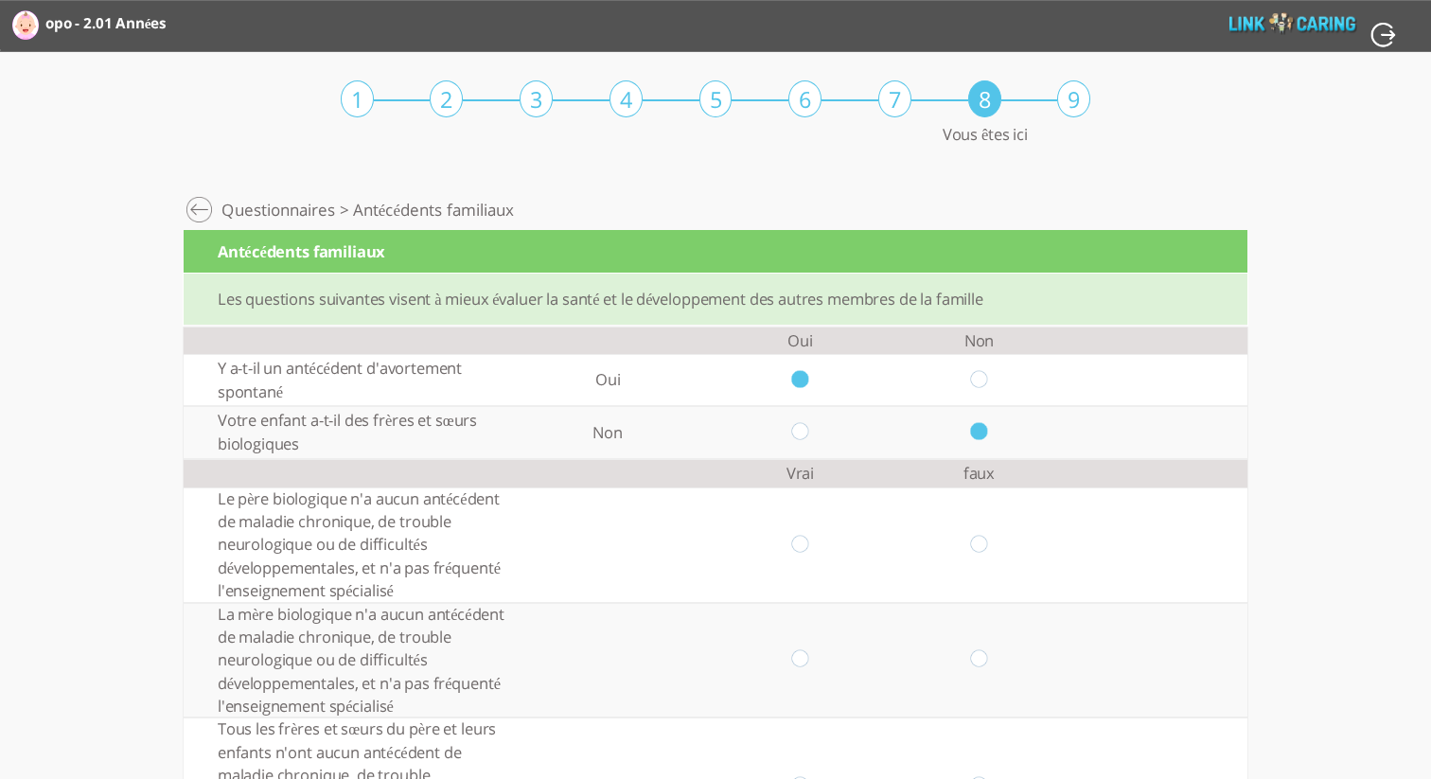
click at [979, 542] on input "radio" at bounding box center [979, 545] width 18 height 20
radio input "true"
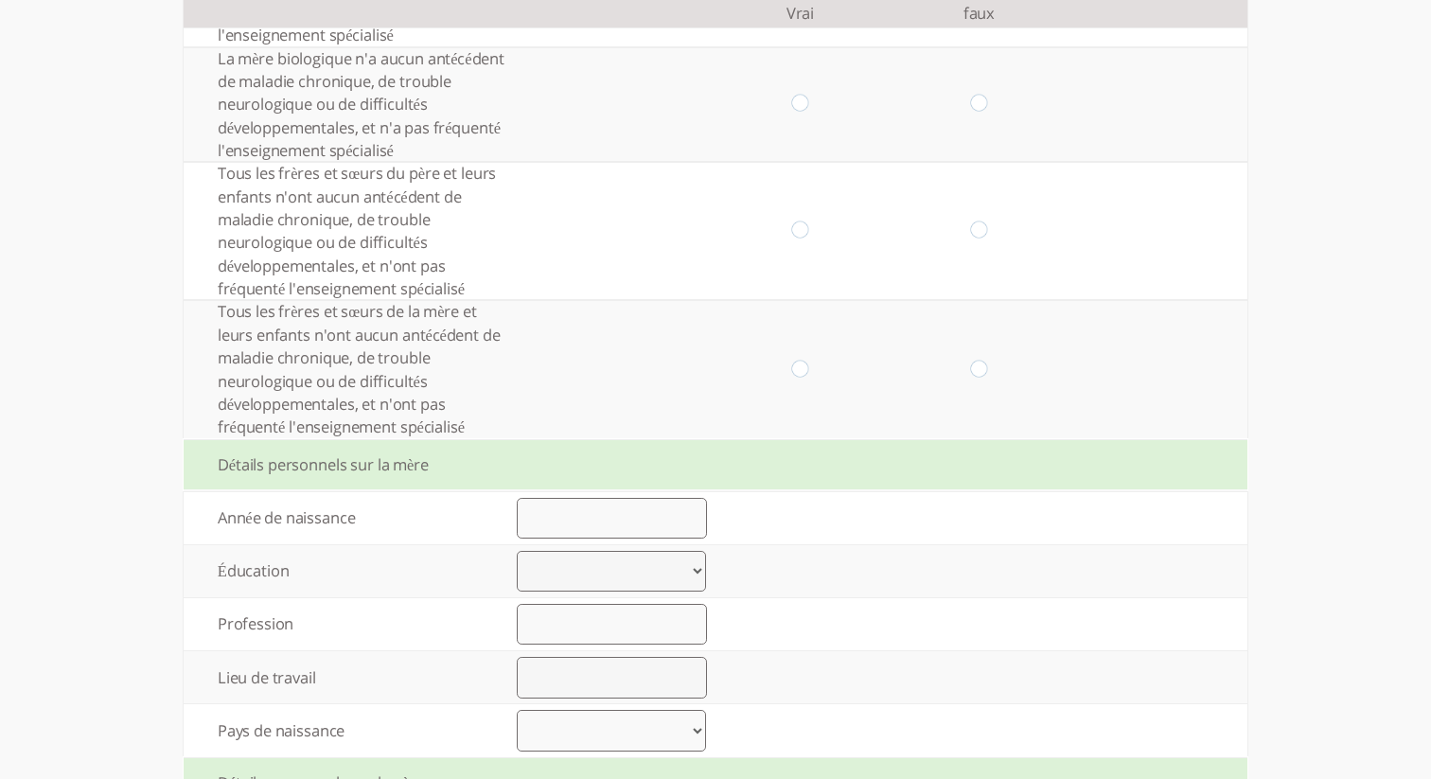
scroll to position [571, 0]
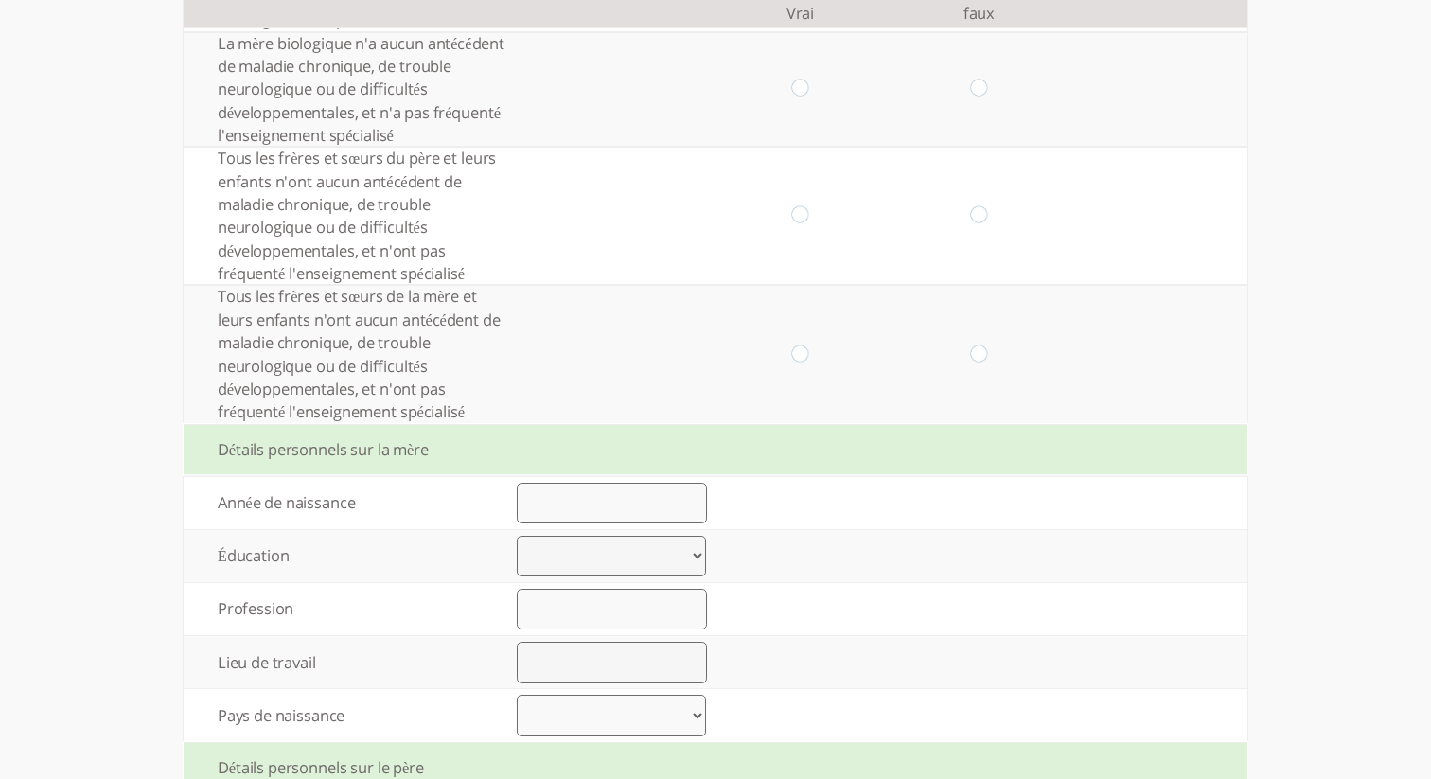
click at [979, 86] on input "radio" at bounding box center [979, 90] width 18 height 20
radio input "true"
click at [982, 217] on input "radio" at bounding box center [979, 216] width 18 height 20
radio input "true"
click at [798, 357] on input "radio" at bounding box center [800, 355] width 18 height 20
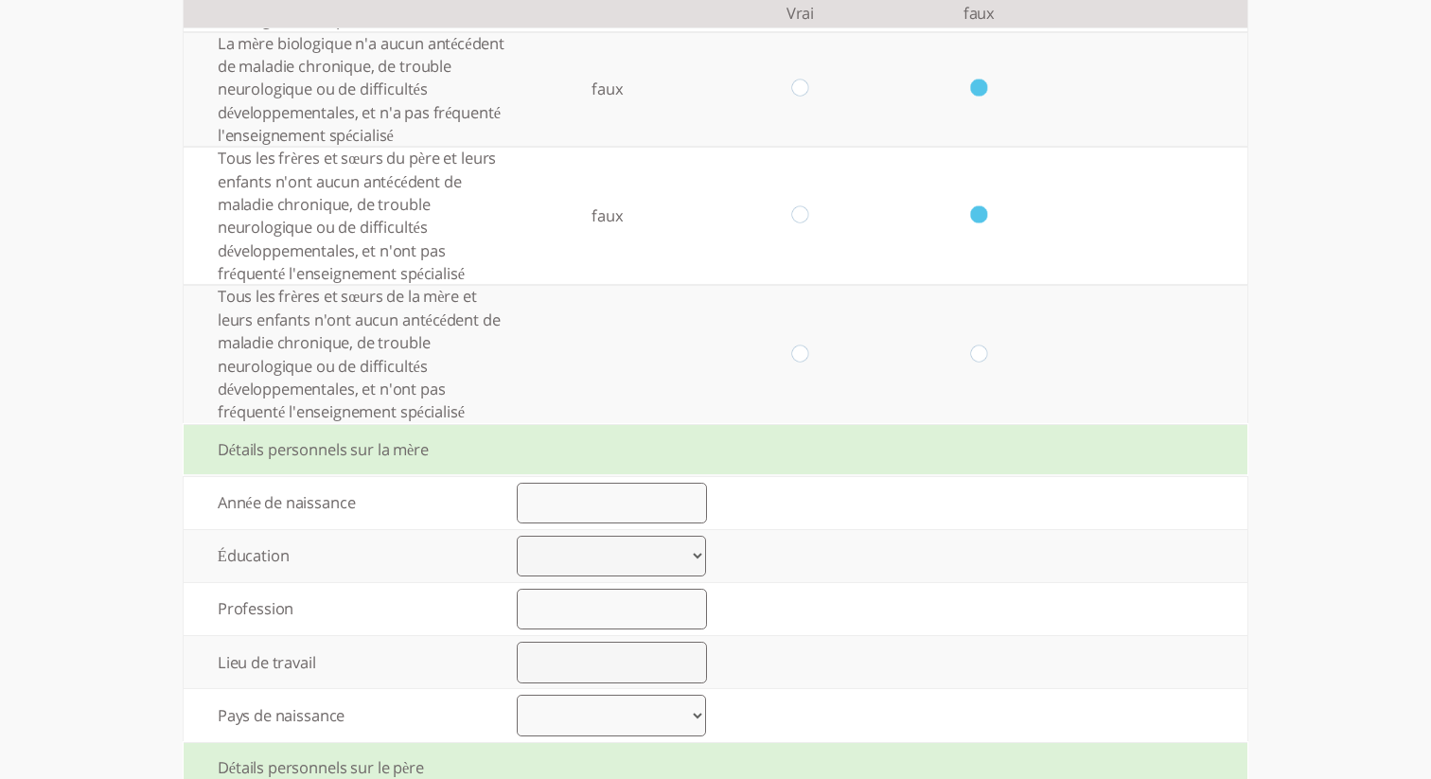
radio input "true"
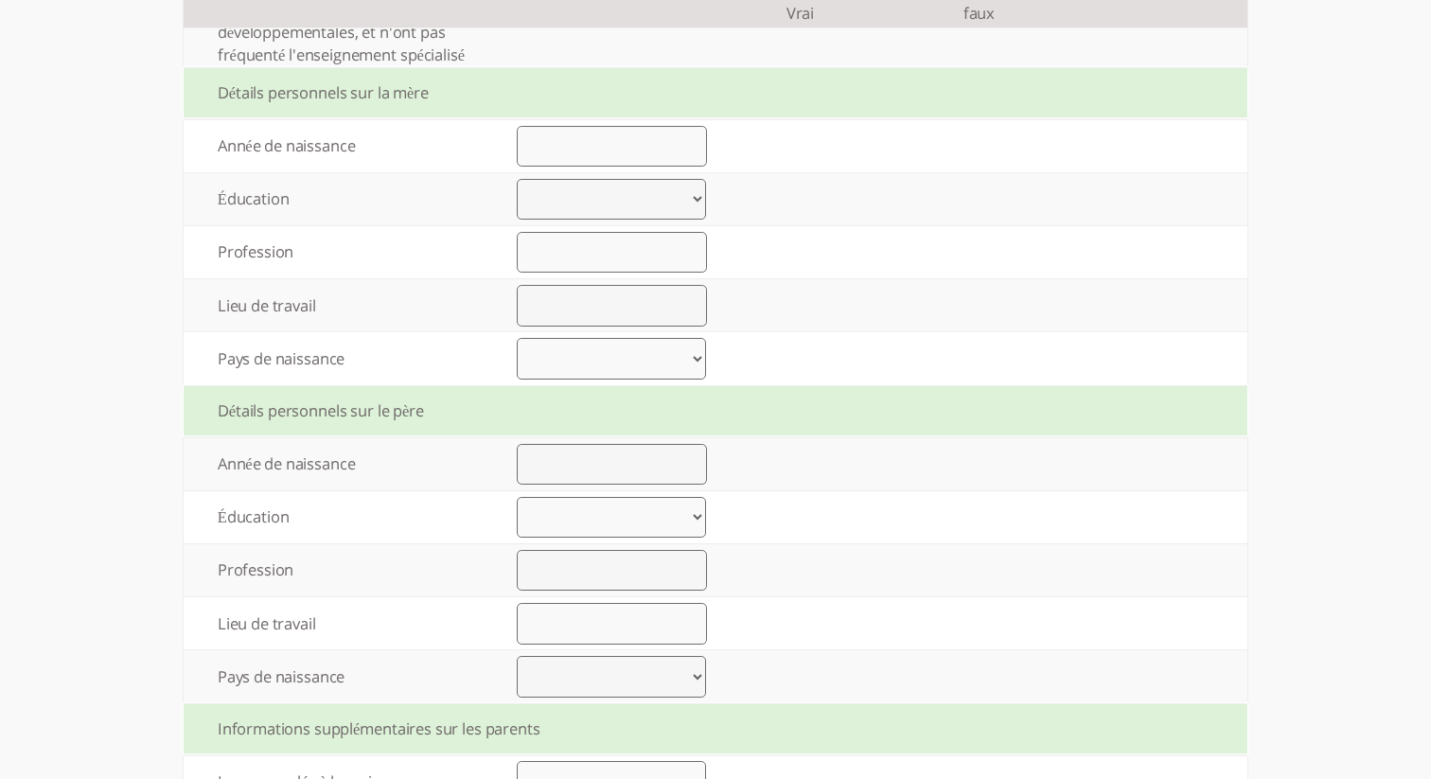
scroll to position [967, 0]
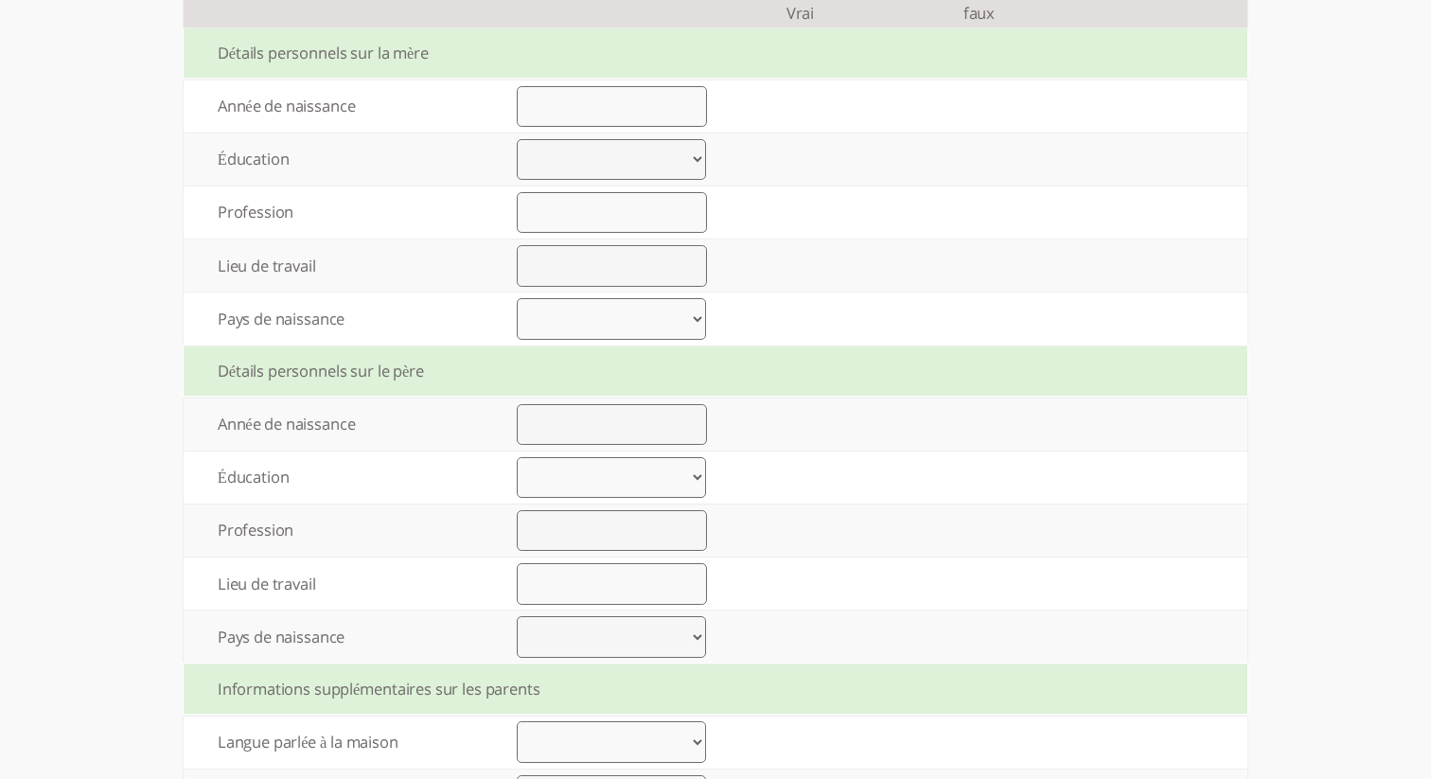
click at [697, 313] on select "United States United Kingdom China Japan Germany France India Italy Brazil Cana…" at bounding box center [611, 319] width 189 height 42
click at [619, 97] on input "number" at bounding box center [612, 107] width 190 height 42
drag, startPoint x: 546, startPoint y: 109, endPoint x: 475, endPoint y: 106, distance: 71.0
click at [475, 106] on tr "Année de naissance 1988" at bounding box center [716, 106] width 1064 height 52
type input "1988"
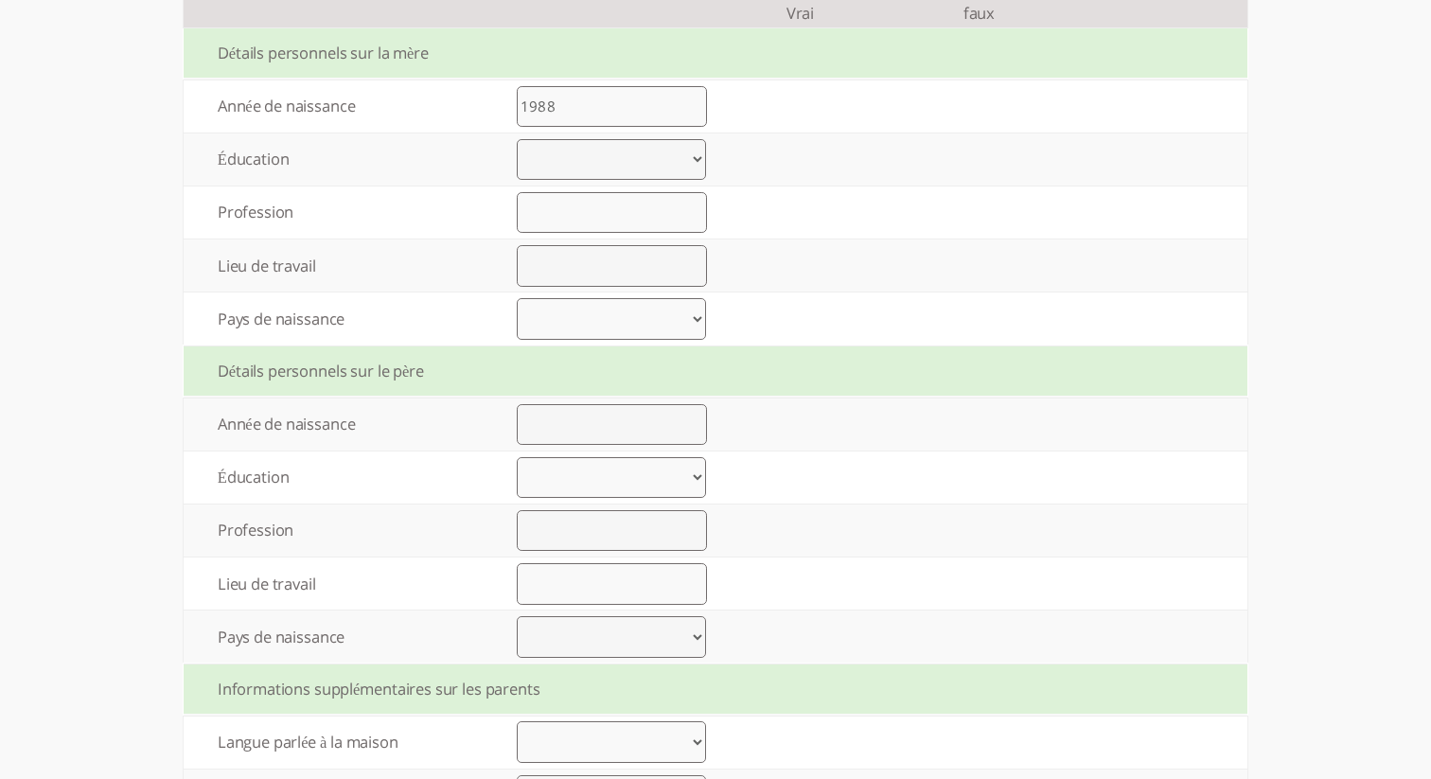
click at [564, 160] on select "Élémentaire jusqu’à 8 années d’études Lycée jusqu’à 12 années d’études Lycée fi…" at bounding box center [611, 160] width 189 height 42
select select "0"
click at [517, 140] on select "Élémentaire jusqu’à 8 années d’études Lycée jusqu’à 12 années d’études Lycée fi…" at bounding box center [611, 160] width 189 height 42
click at [575, 219] on input "text" at bounding box center [612, 213] width 190 height 42
type input "f"
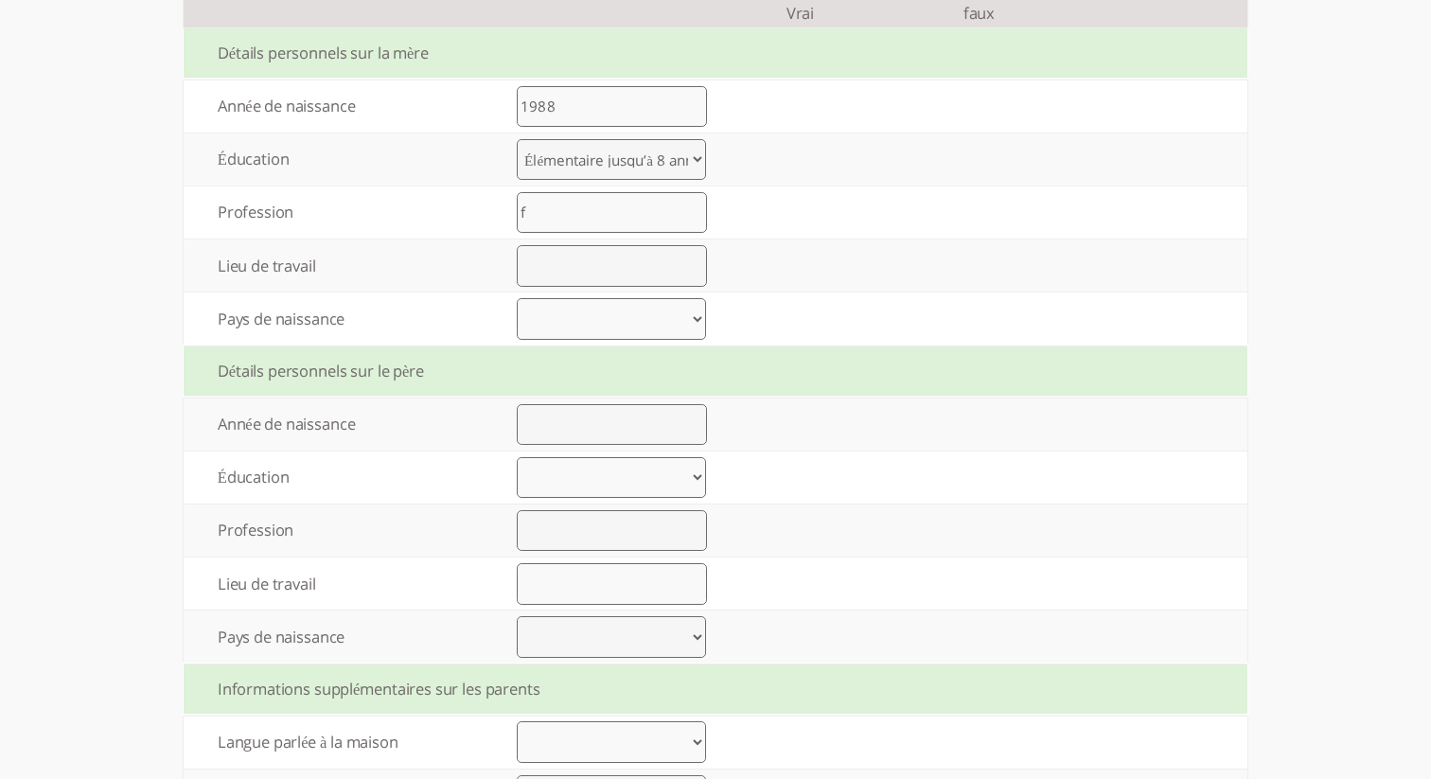
click at [585, 271] on input "text" at bounding box center [612, 266] width 190 height 42
type input "f"
click at [575, 317] on select "United States United Kingdom China Japan Germany France India Italy Brazil Cana…" at bounding box center [611, 319] width 189 height 42
select select "1"
click at [517, 301] on select "United States United Kingdom China Japan Germany France India Italy Brazil Cana…" at bounding box center [611, 319] width 189 height 42
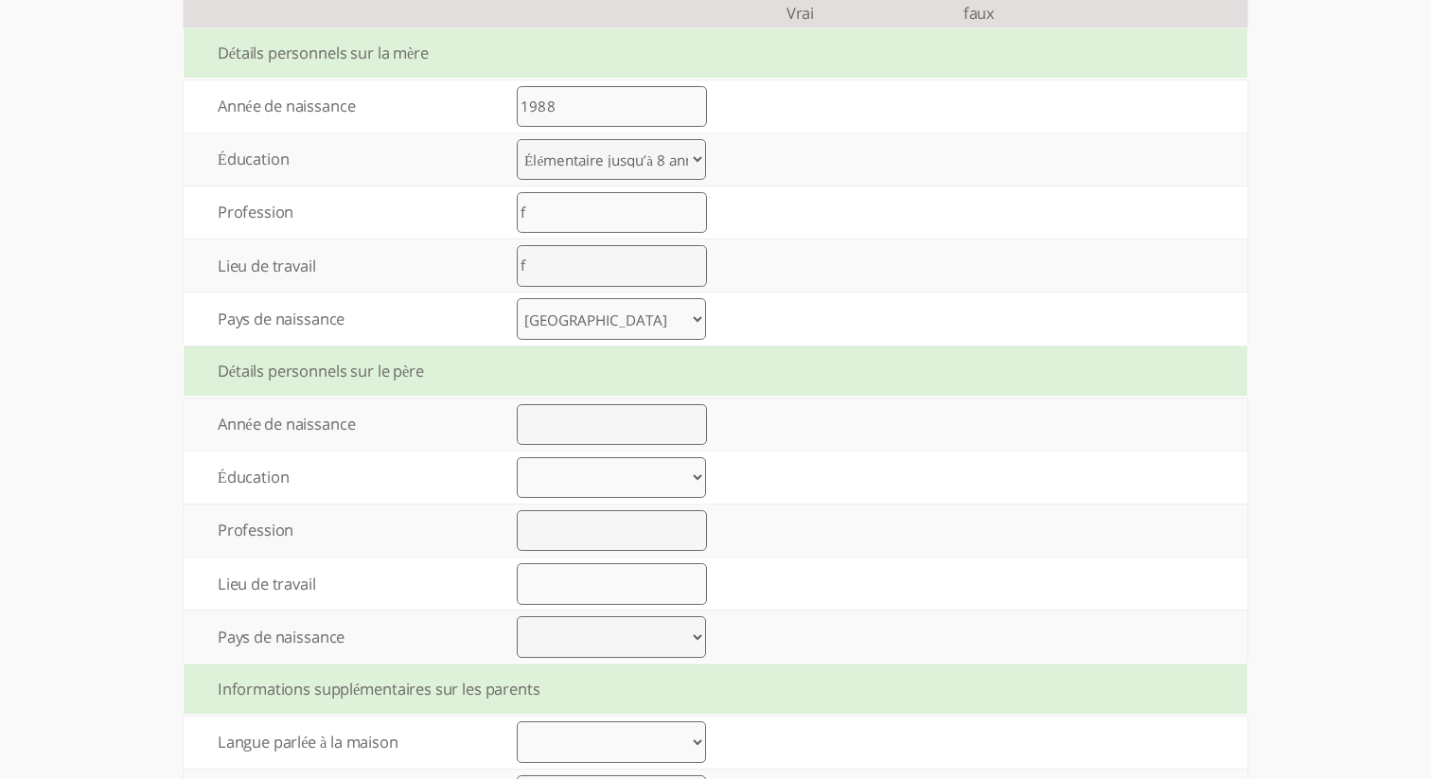
click at [575, 423] on input "number" at bounding box center [612, 425] width 190 height 42
paste input "1988"
type input "1988"
click at [589, 481] on select "Élémentaire jusqu’à 8 années d’études Lycée jusqu’à 12 années d’études Lycée fi…" at bounding box center [611, 478] width 189 height 42
select select "4"
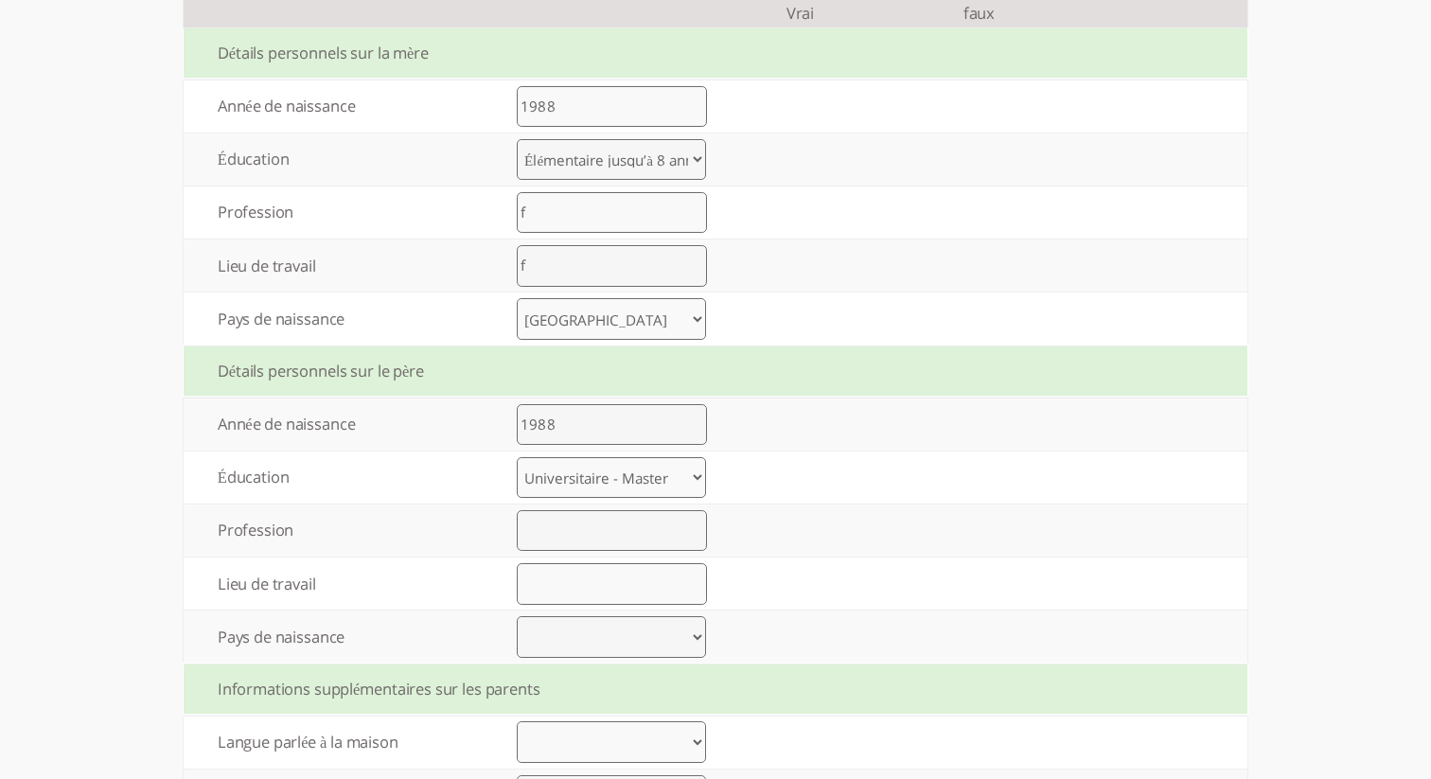
click at [517, 460] on select "Élémentaire jusqu’à 8 années d’études Lycée jusqu’à 12 années d’études Lycée fi…" at bounding box center [611, 478] width 189 height 42
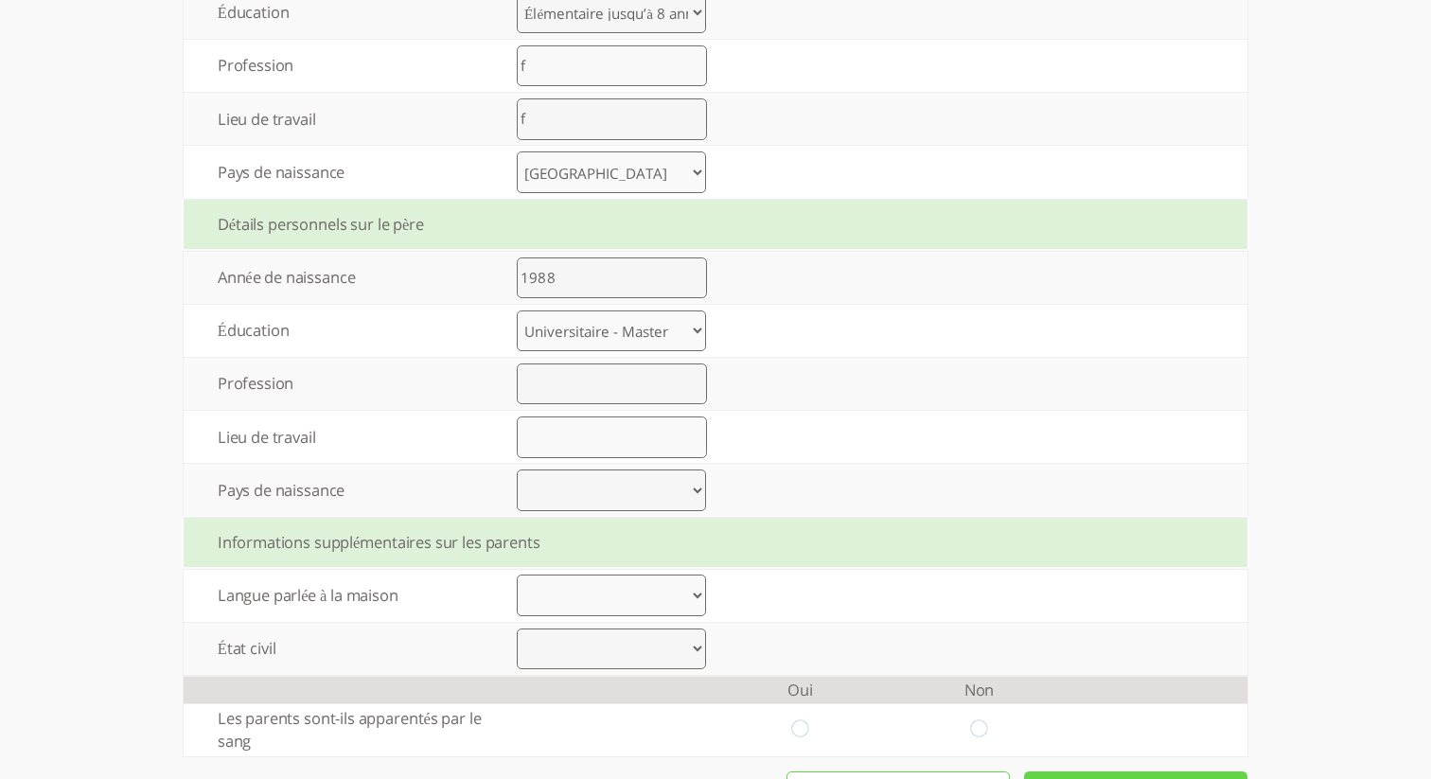
scroll to position [1192, 0]
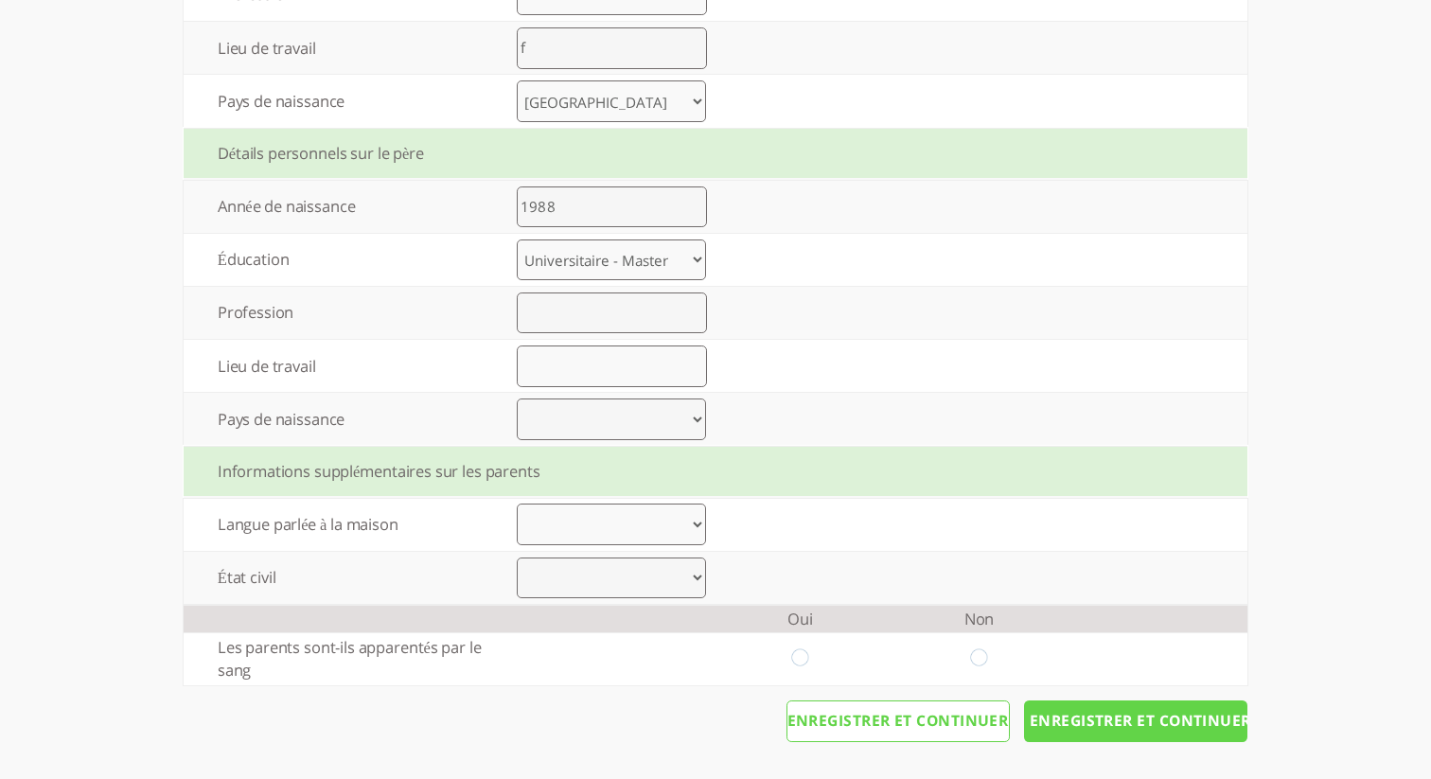
click at [584, 308] on input "text" at bounding box center [612, 313] width 190 height 42
type input "f"
click at [601, 346] on input "text" at bounding box center [612, 366] width 190 height 42
type input "f"
click at [581, 418] on select "United States United Kingdom China Japan Germany France India Italy Brazil Cana…" at bounding box center [611, 419] width 189 height 42
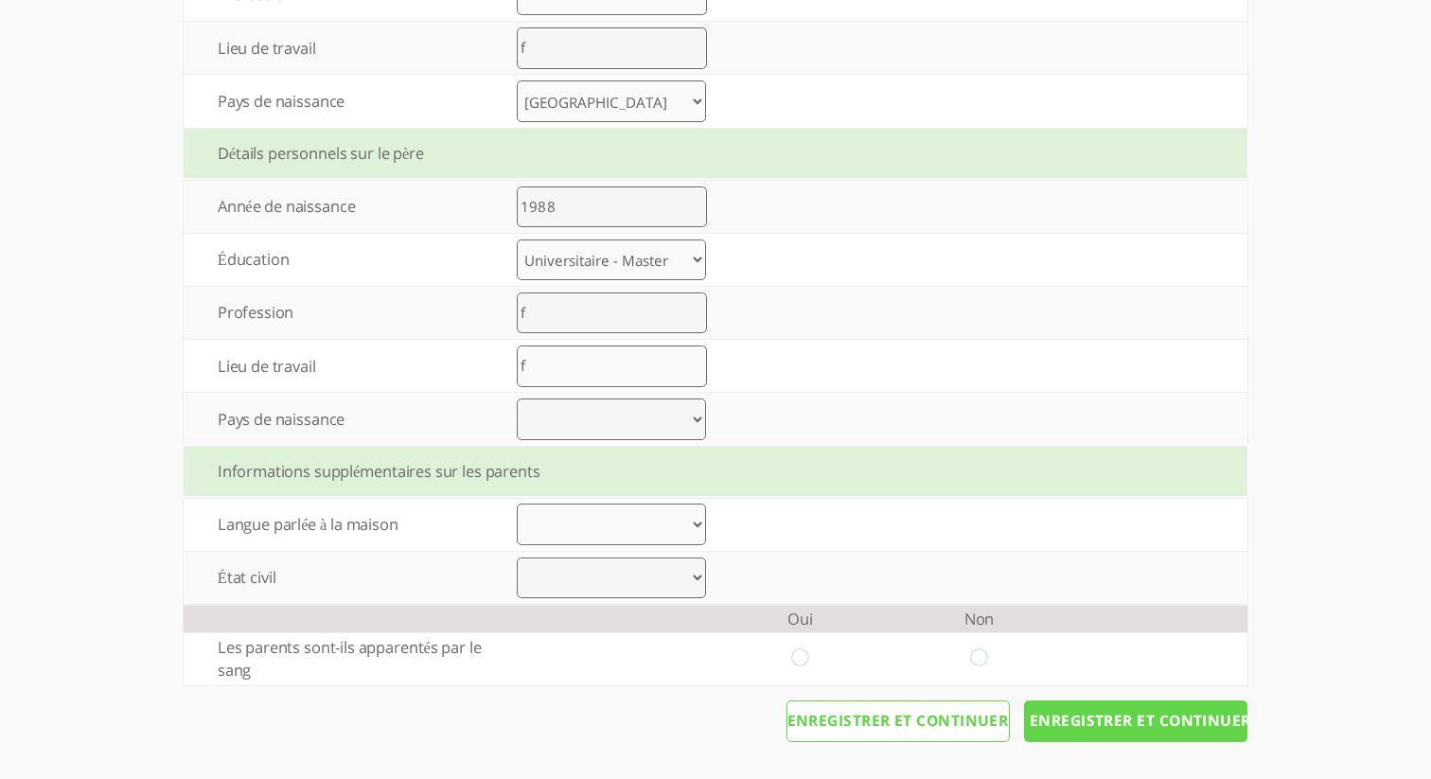
select select "4"
click at [517, 398] on select "United States United Kingdom China Japan Germany France India Italy Brazil Cana…" at bounding box center [611, 419] width 189 height 42
click at [549, 540] on select "Arabic Bengali Chinese Dutch English French German Gujarati Hebrew Hindi Indone…" at bounding box center [611, 525] width 189 height 42
select select "1"
click at [517, 504] on select "Arabic Bengali Chinese Dutch English French German Gujarati Hebrew Hindi Indone…" at bounding box center [611, 525] width 189 height 42
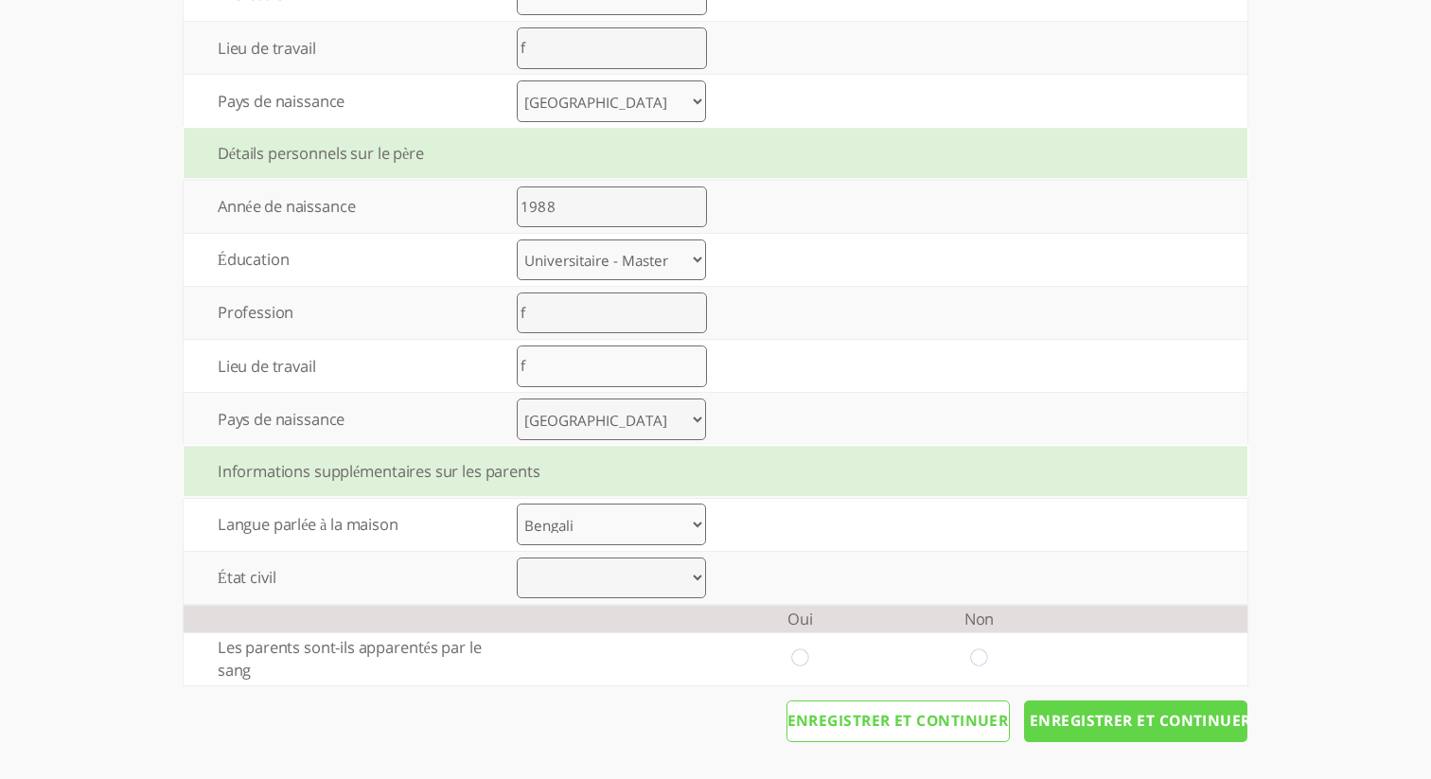
click at [580, 581] on select "Marié Divorce Autre" at bounding box center [611, 578] width 189 height 42
click at [517, 557] on select "Marié Divorce Autre" at bounding box center [611, 578] width 189 height 42
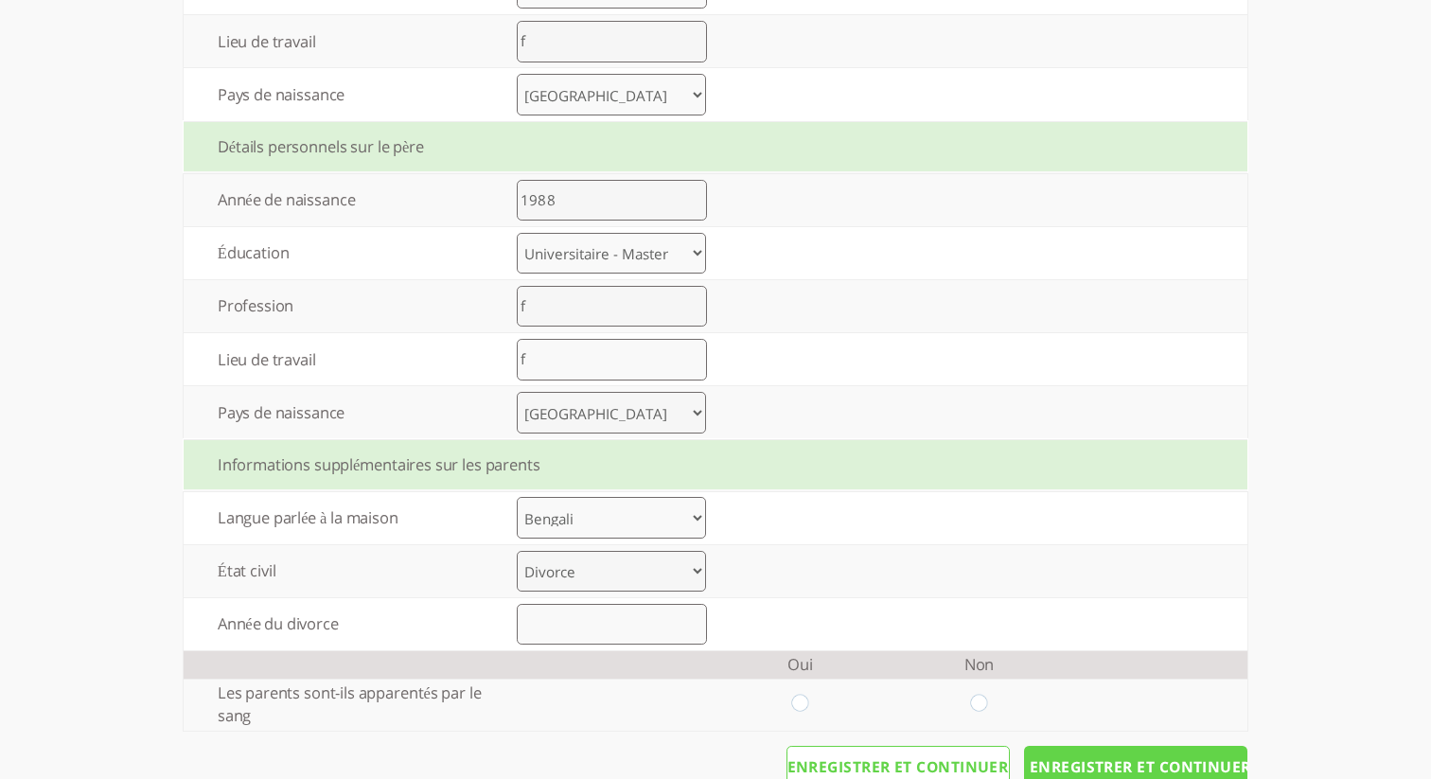
click at [670, 587] on select "Marié Divorce Autre" at bounding box center [611, 572] width 189 height 42
select select "2"
click at [517, 556] on select "Marié Divorce Autre" at bounding box center [611, 572] width 189 height 42
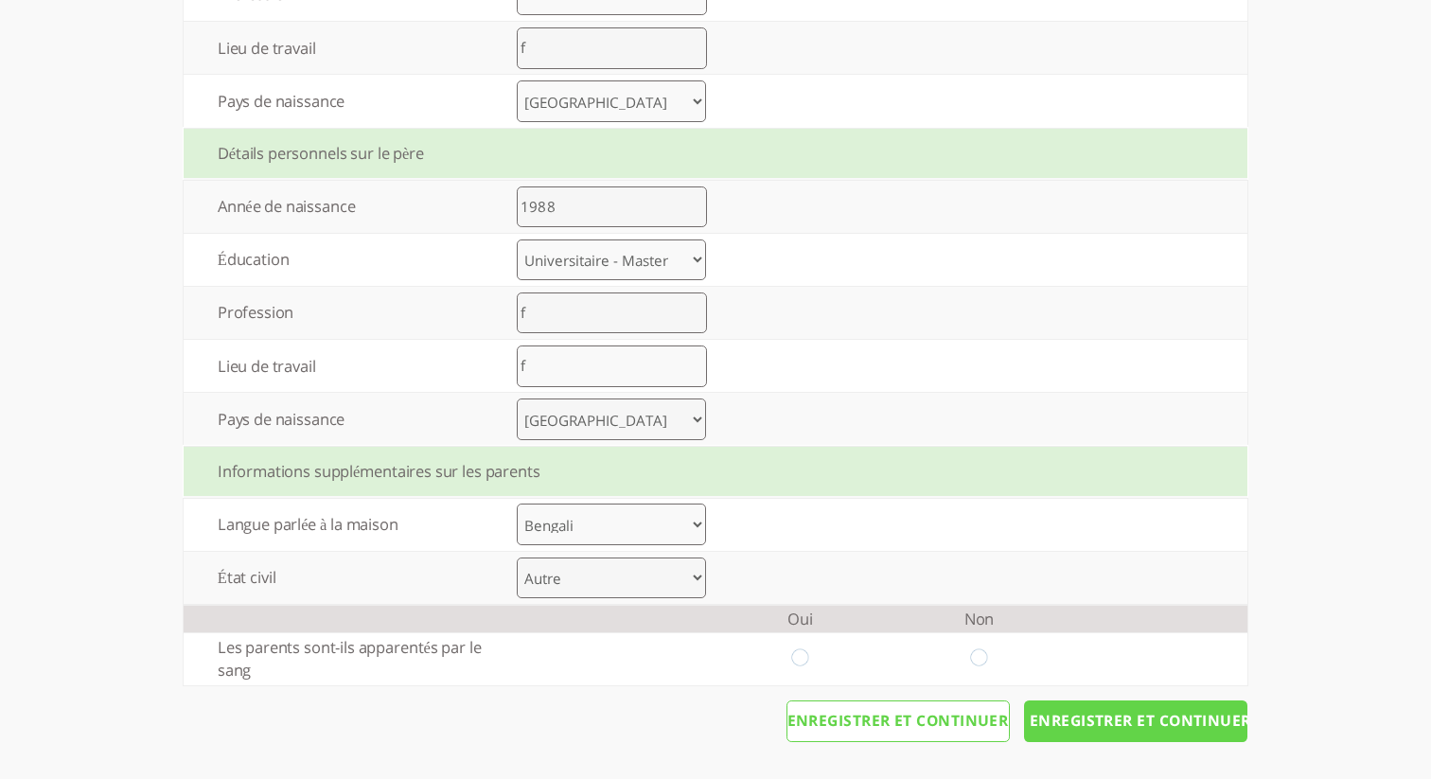
drag, startPoint x: 972, startPoint y: 662, endPoint x: 996, endPoint y: 665, distance: 24.0
click at [973, 662] on input "radio" at bounding box center [979, 659] width 18 height 20
radio input "true"
click at [1069, 700] on input "Enregistrer et continuer" at bounding box center [1135, 721] width 223 height 42
click at [1143, 714] on input "Enregistrer et continuer" at bounding box center [1135, 721] width 223 height 42
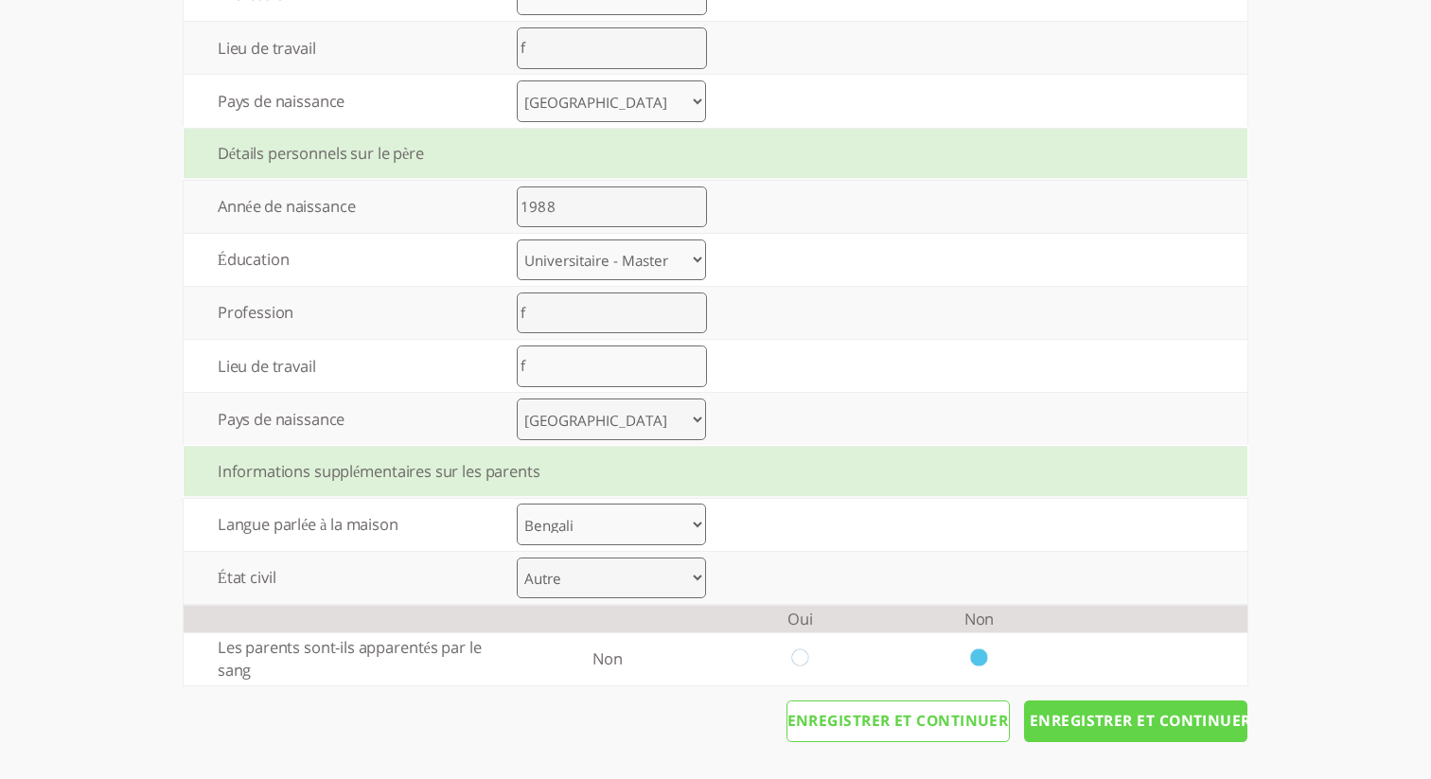
scroll to position [0, 0]
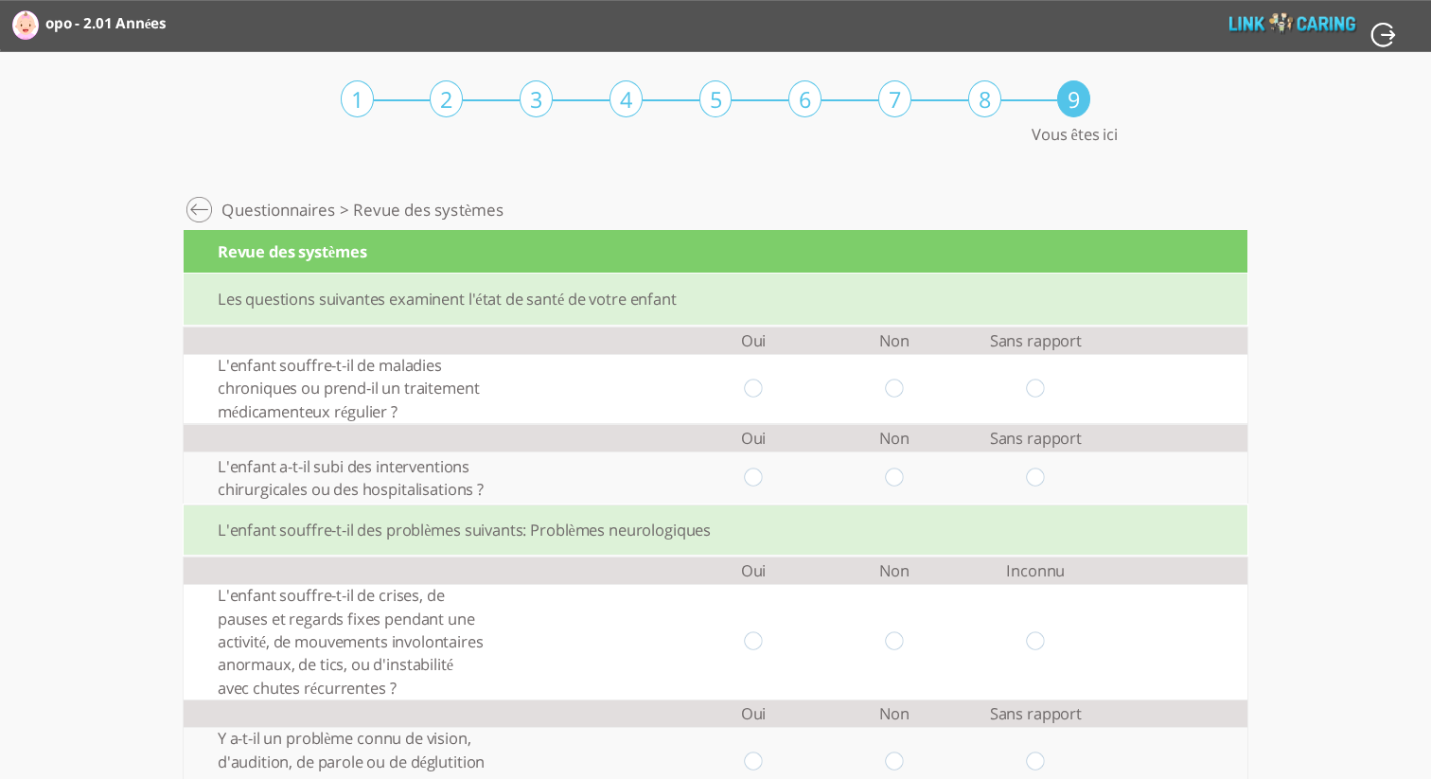
drag, startPoint x: 1038, startPoint y: 388, endPoint x: 1017, endPoint y: 404, distance: 26.3
click at [1038, 388] on input "radio" at bounding box center [1036, 389] width 18 height 20
radio input "true"
drag, startPoint x: 1043, startPoint y: 477, endPoint x: 1046, endPoint y: 539, distance: 61.6
click at [1043, 478] on input "radio" at bounding box center [1036, 479] width 18 height 20
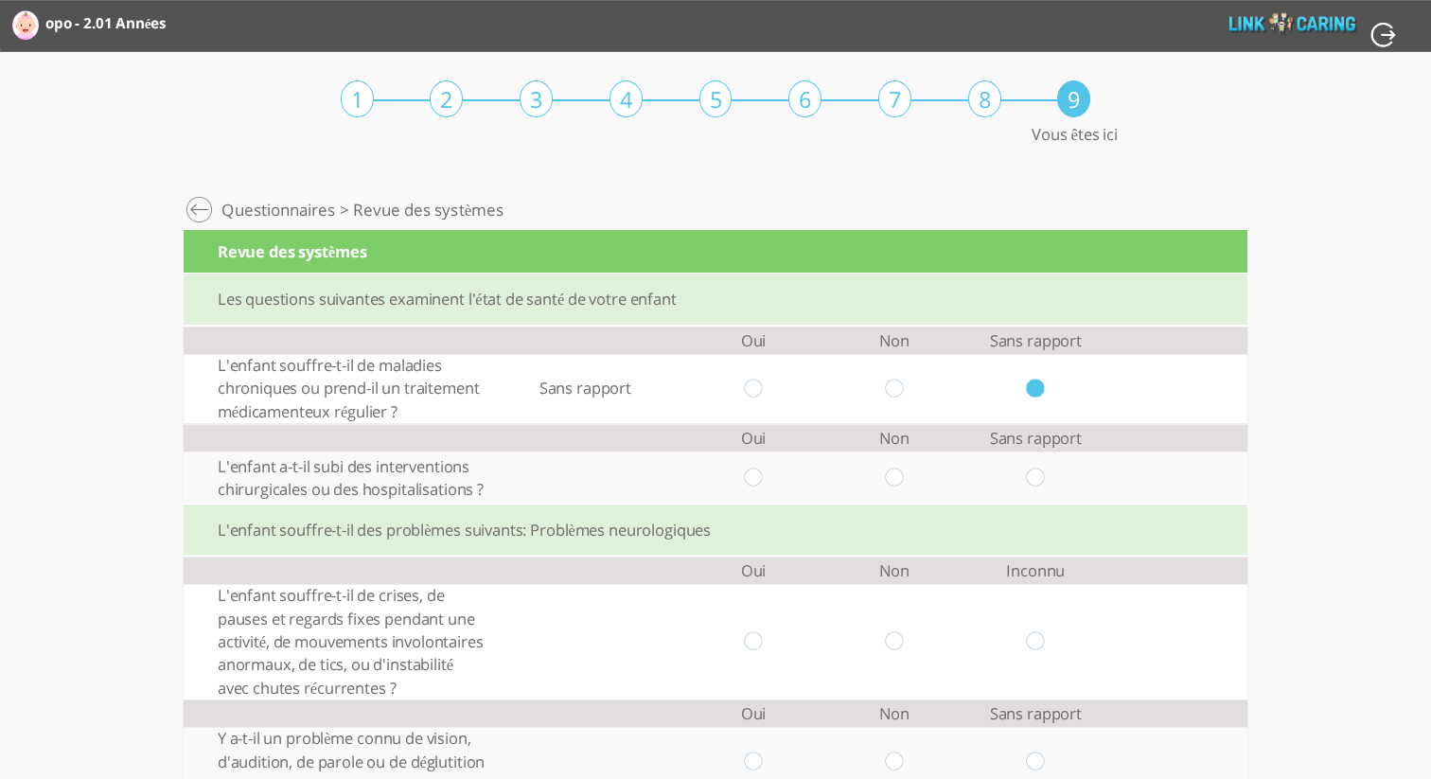
radio input "true"
click at [1032, 639] on input "radio" at bounding box center [1036, 642] width 18 height 20
radio input "true"
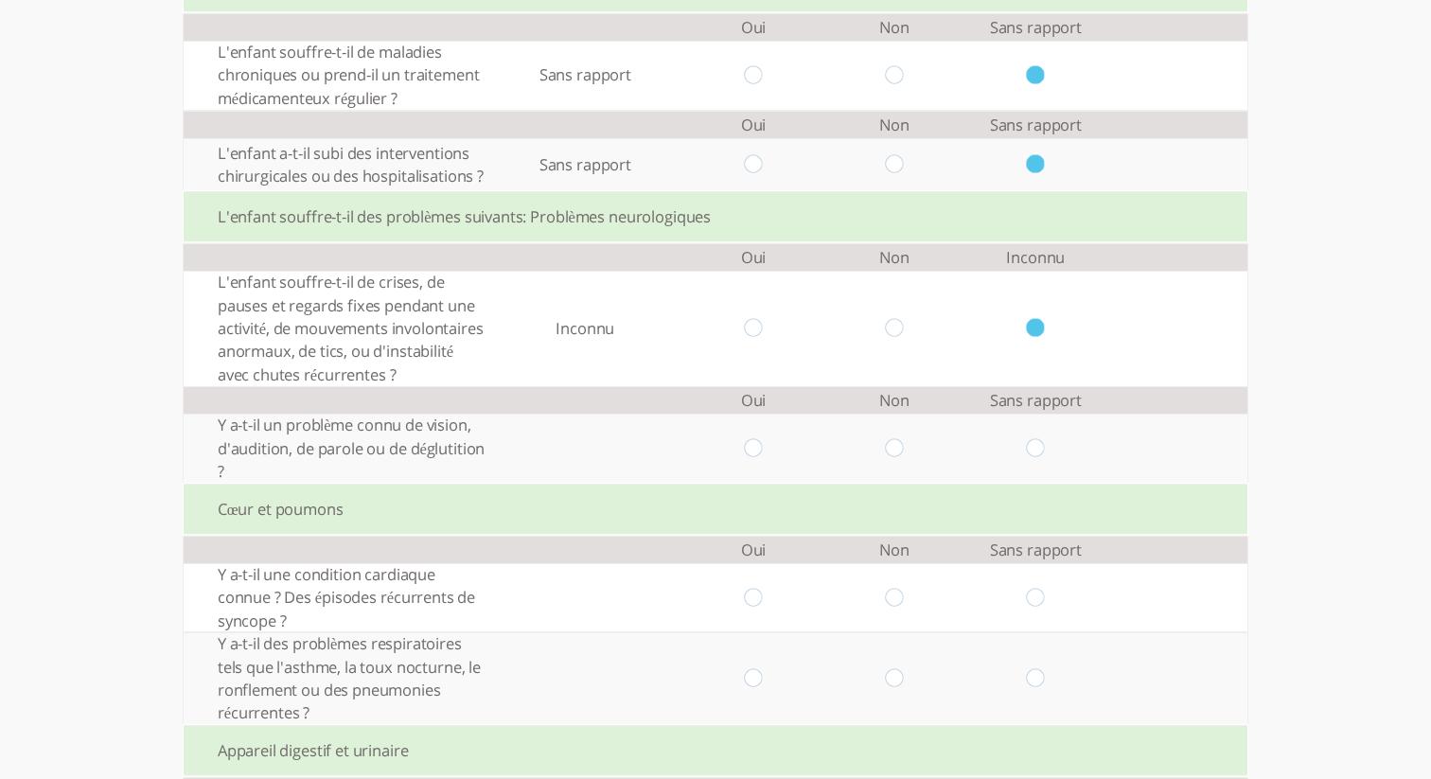
scroll to position [351, 0]
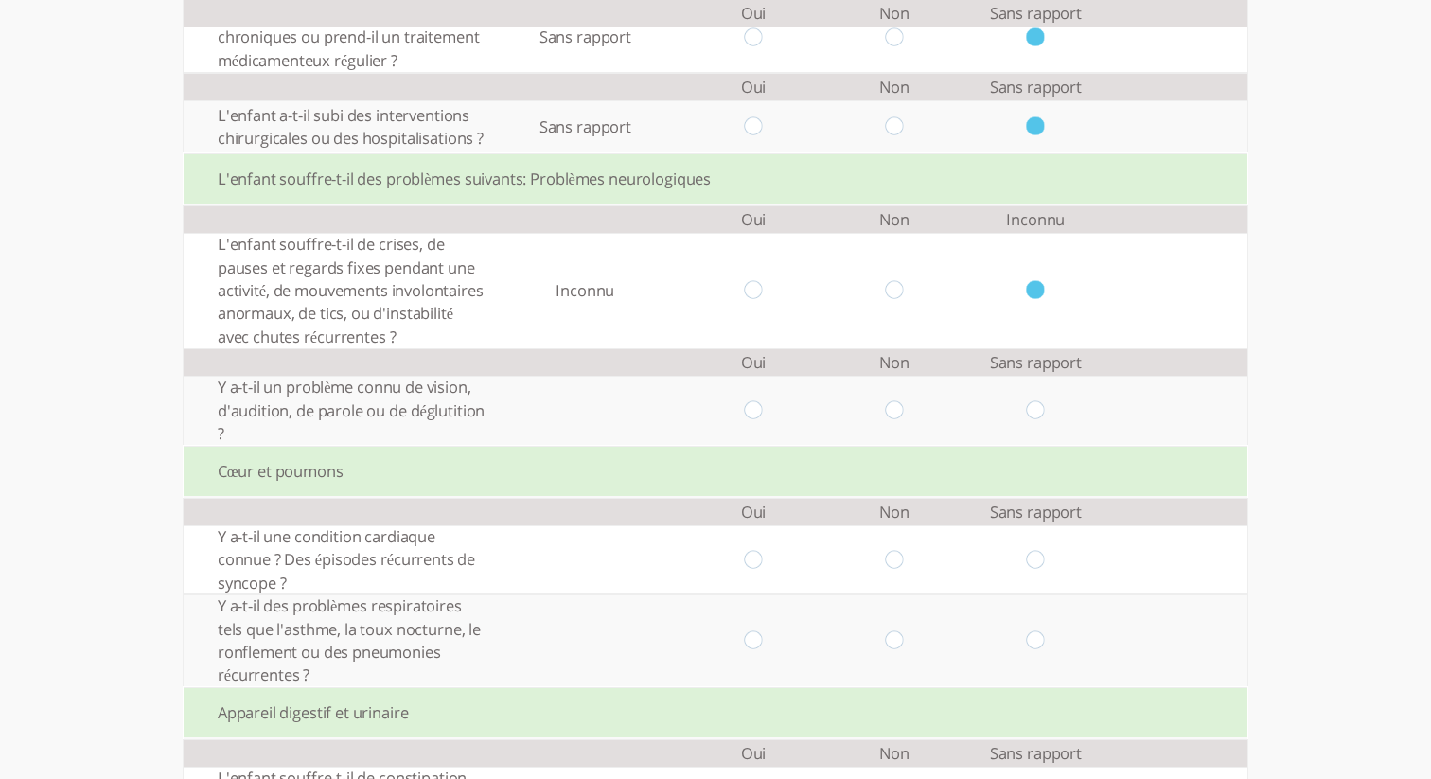
click at [895, 406] on input "radio" at bounding box center [895, 411] width 18 height 20
radio input "true"
click at [751, 563] on input "radio" at bounding box center [753, 560] width 18 height 20
radio input "true"
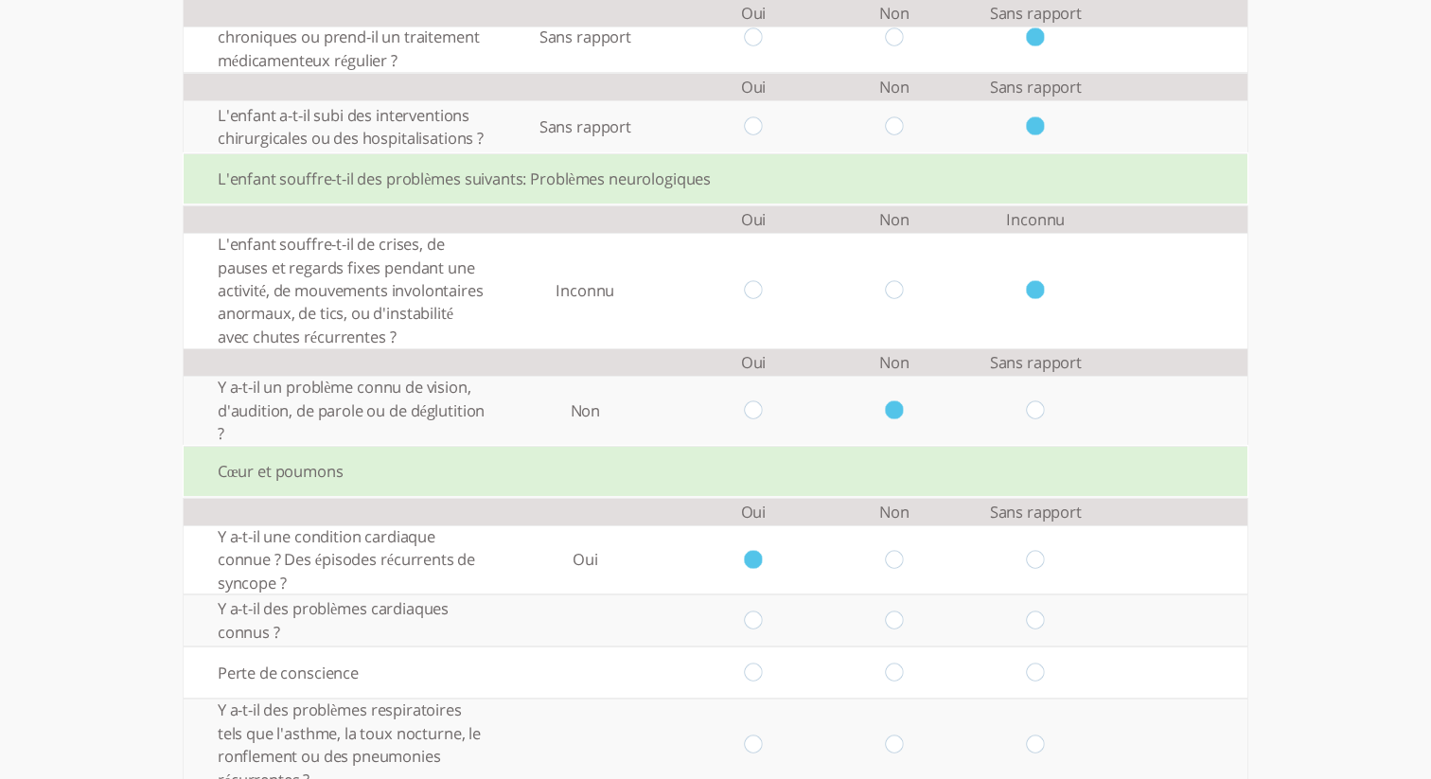
click at [755, 630] on input "radio" at bounding box center [753, 620] width 18 height 20
radio input "true"
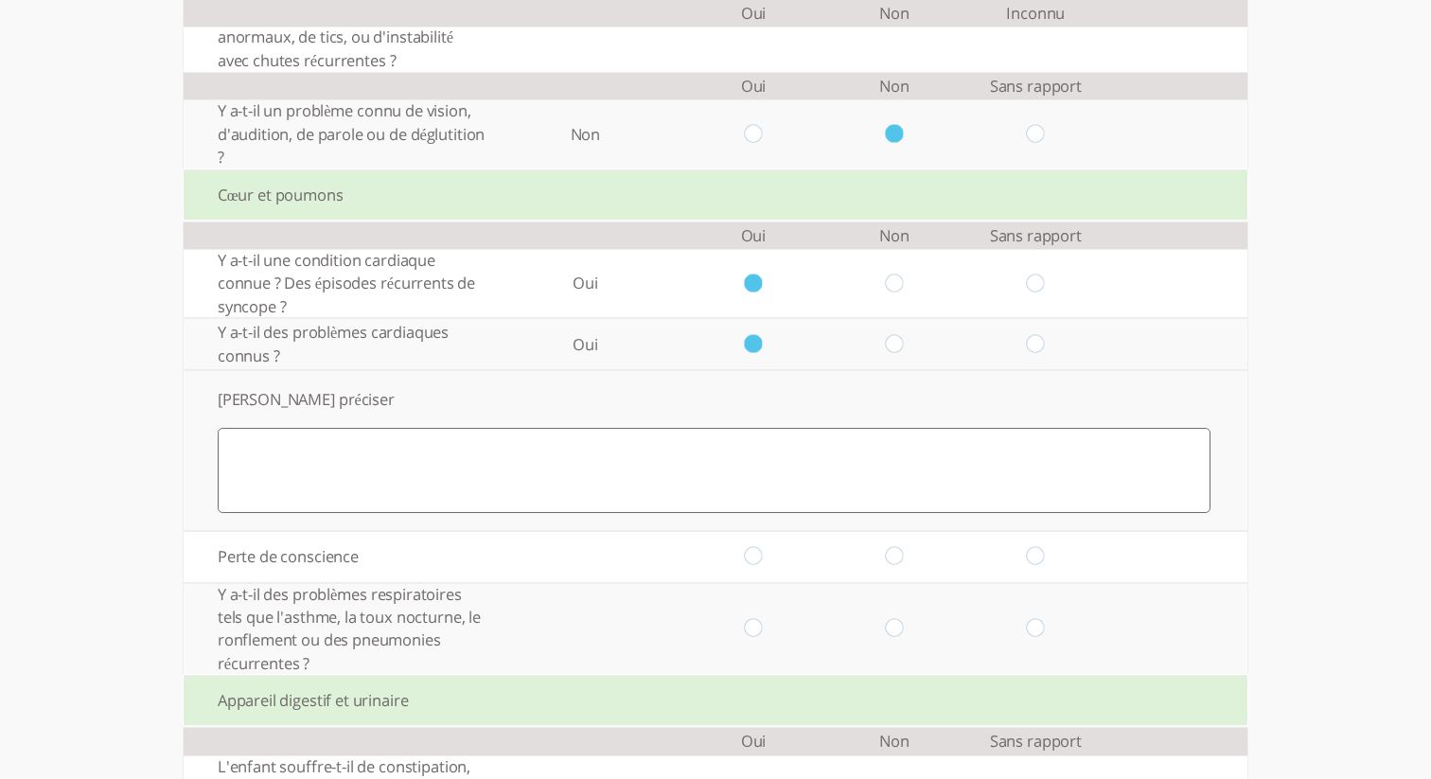
scroll to position [706, 0]
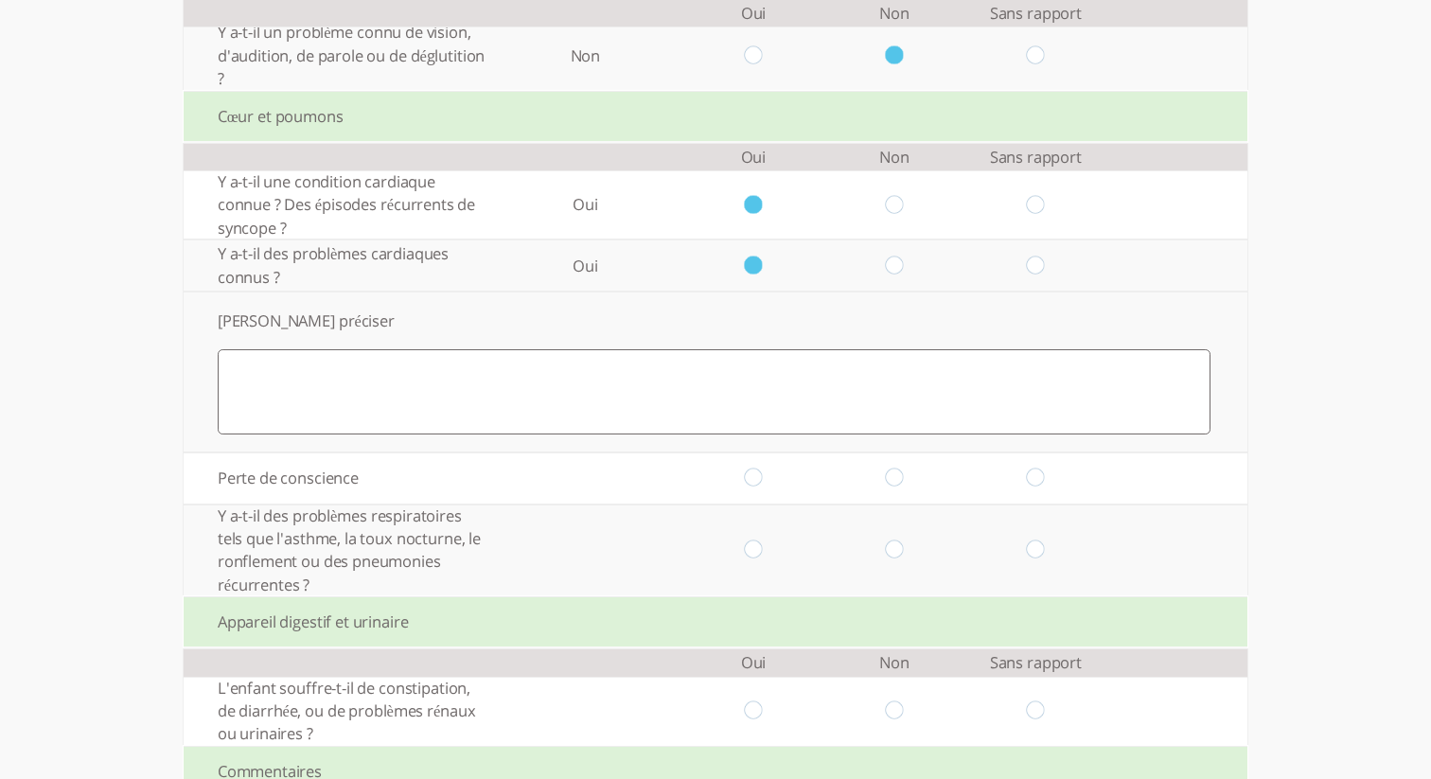
click at [731, 384] on textarea at bounding box center [714, 391] width 993 height 85
type textarea "gg"
click at [893, 481] on input "radio" at bounding box center [895, 479] width 18 height 20
radio input "true"
click at [893, 558] on input "radio" at bounding box center [895, 550] width 18 height 20
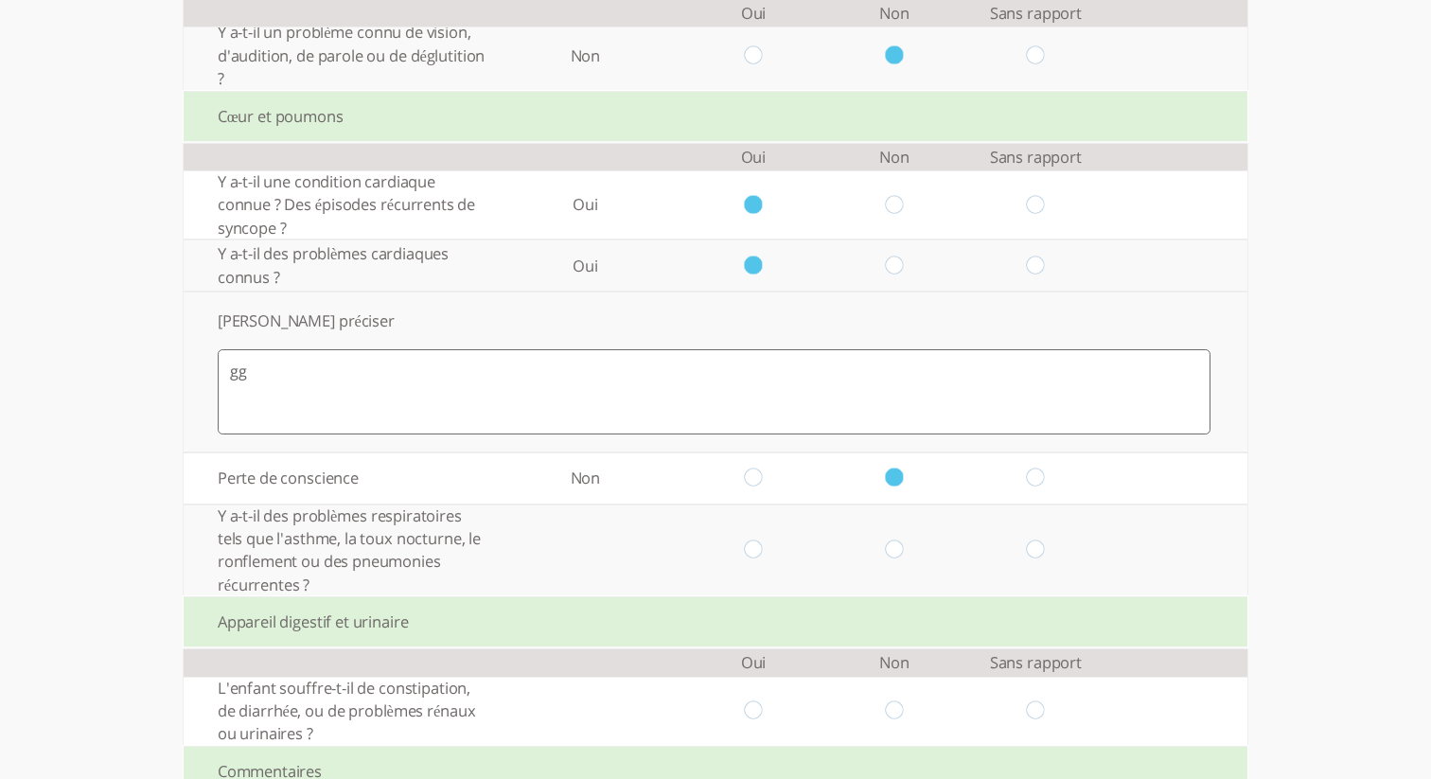
radio input "true"
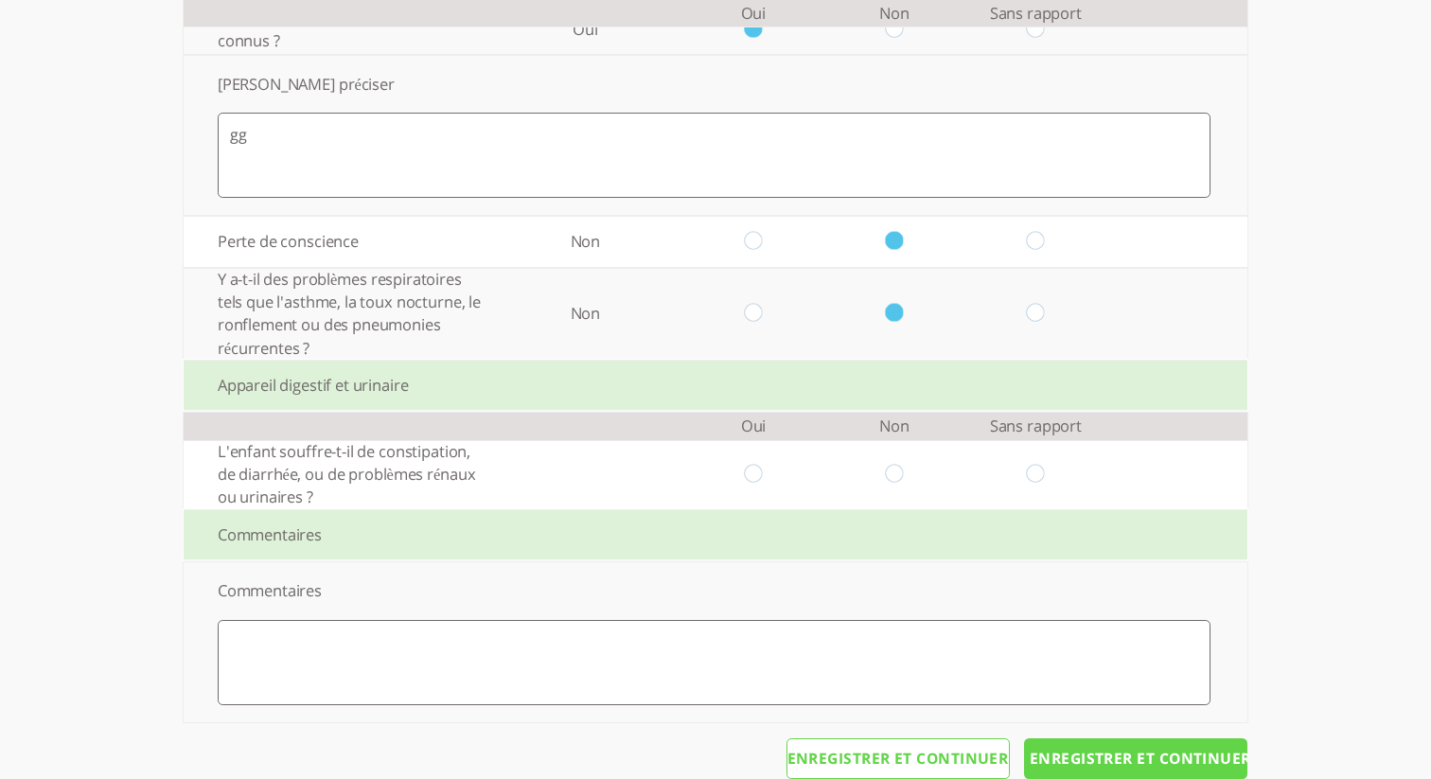
scroll to position [984, 0]
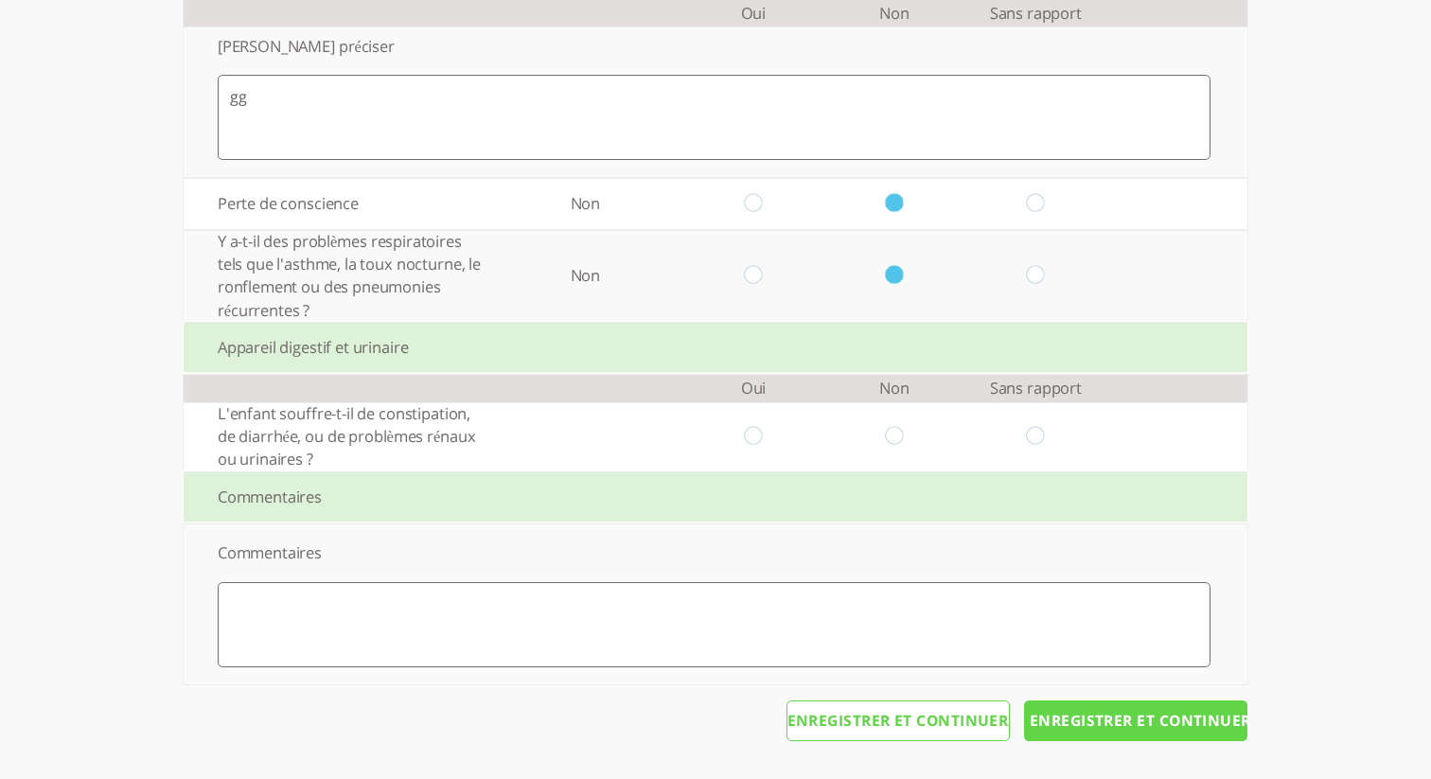
click at [895, 446] on td at bounding box center [894, 436] width 141 height 69
click at [896, 435] on input "radio" at bounding box center [895, 437] width 18 height 20
radio input "true"
drag, startPoint x: 902, startPoint y: 610, endPoint x: 951, endPoint y: 619, distance: 49.9
click at [902, 610] on textarea at bounding box center [714, 624] width 993 height 85
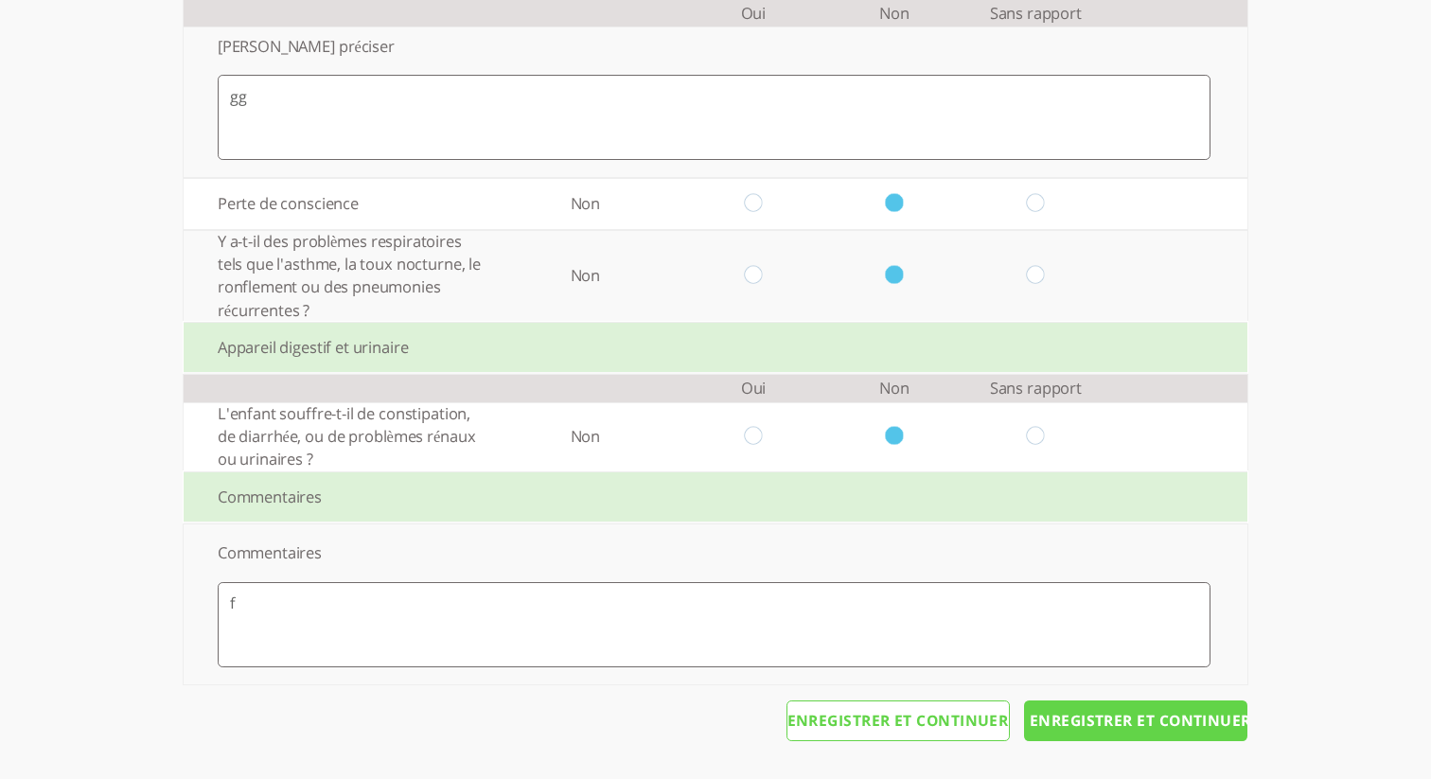
type textarea "f"
click at [1082, 711] on input "Enregistrer et continuer" at bounding box center [1135, 721] width 223 height 42
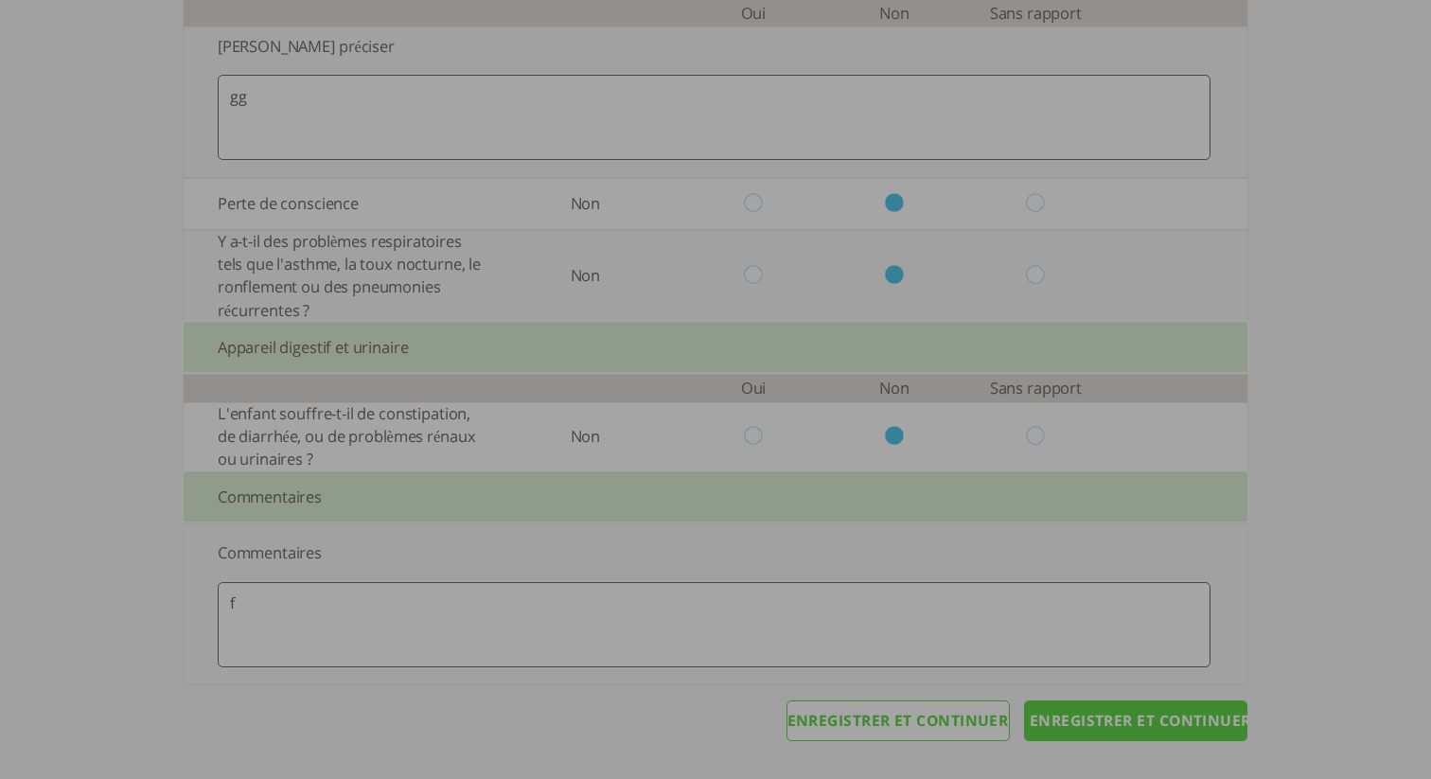
scroll to position [0, 0]
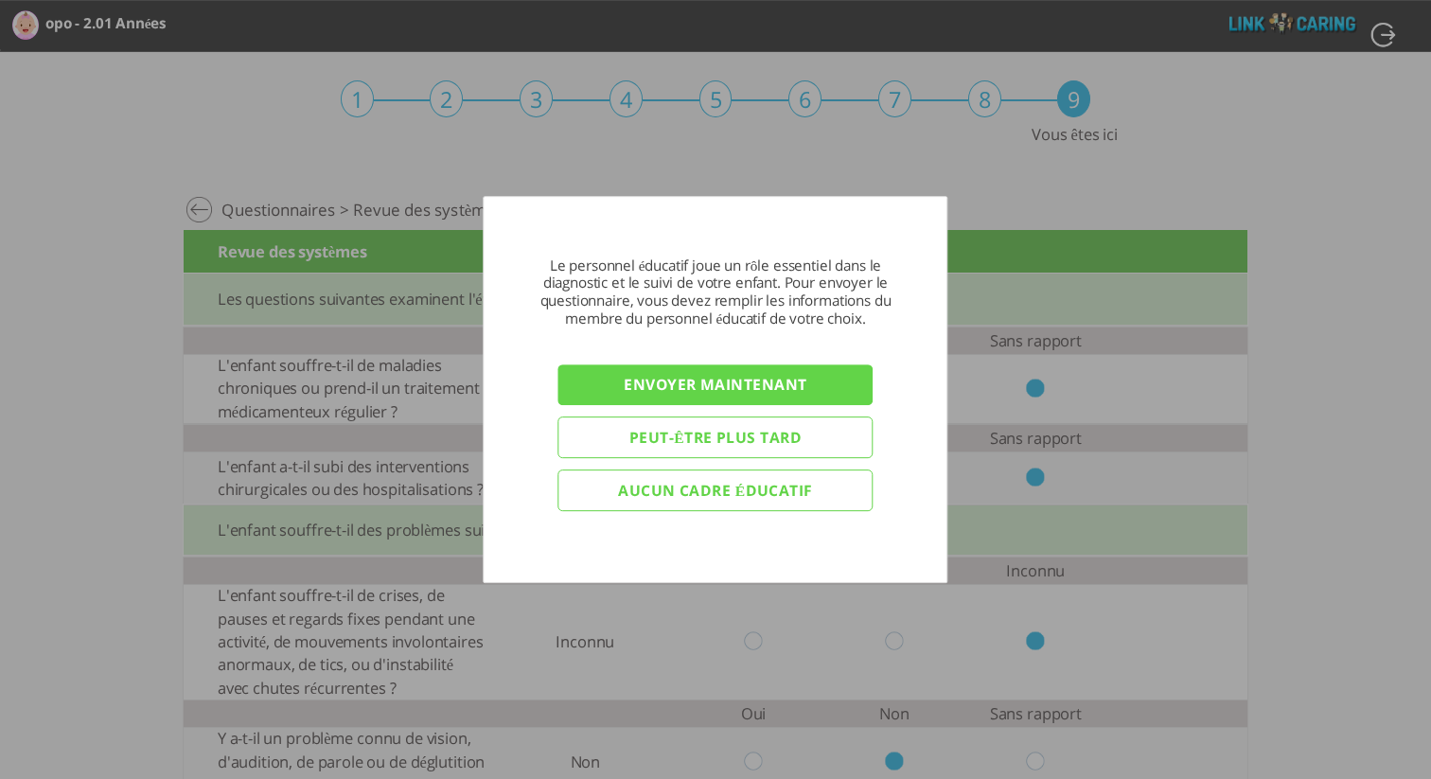
click at [684, 394] on input "Envoyer maintenant" at bounding box center [715, 385] width 315 height 42
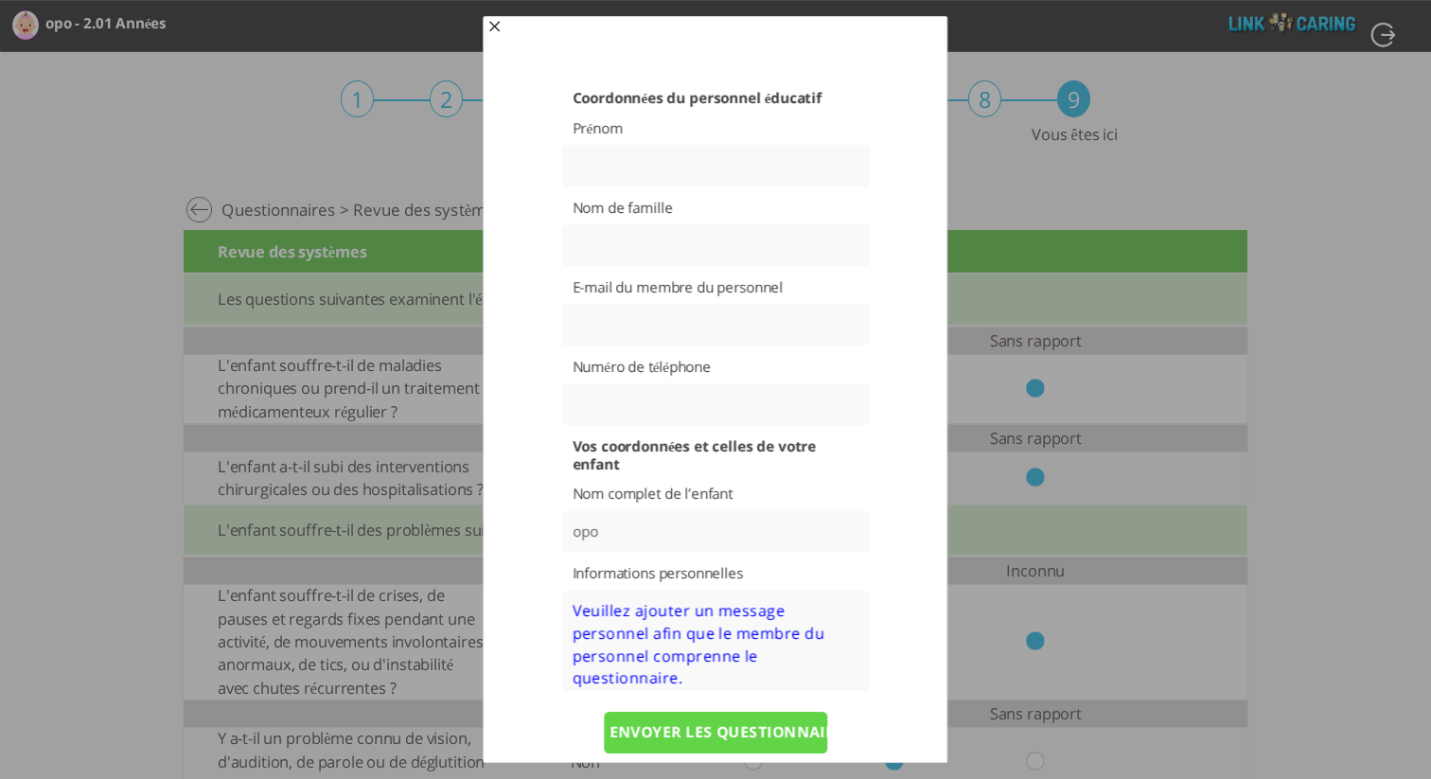
click at [678, 171] on input "text" at bounding box center [715, 166] width 309 height 42
type input "dfs"
click at [679, 236] on input "text" at bounding box center [715, 245] width 309 height 42
type input "sdg"
click at [668, 327] on input "text" at bounding box center [715, 325] width 309 height 42
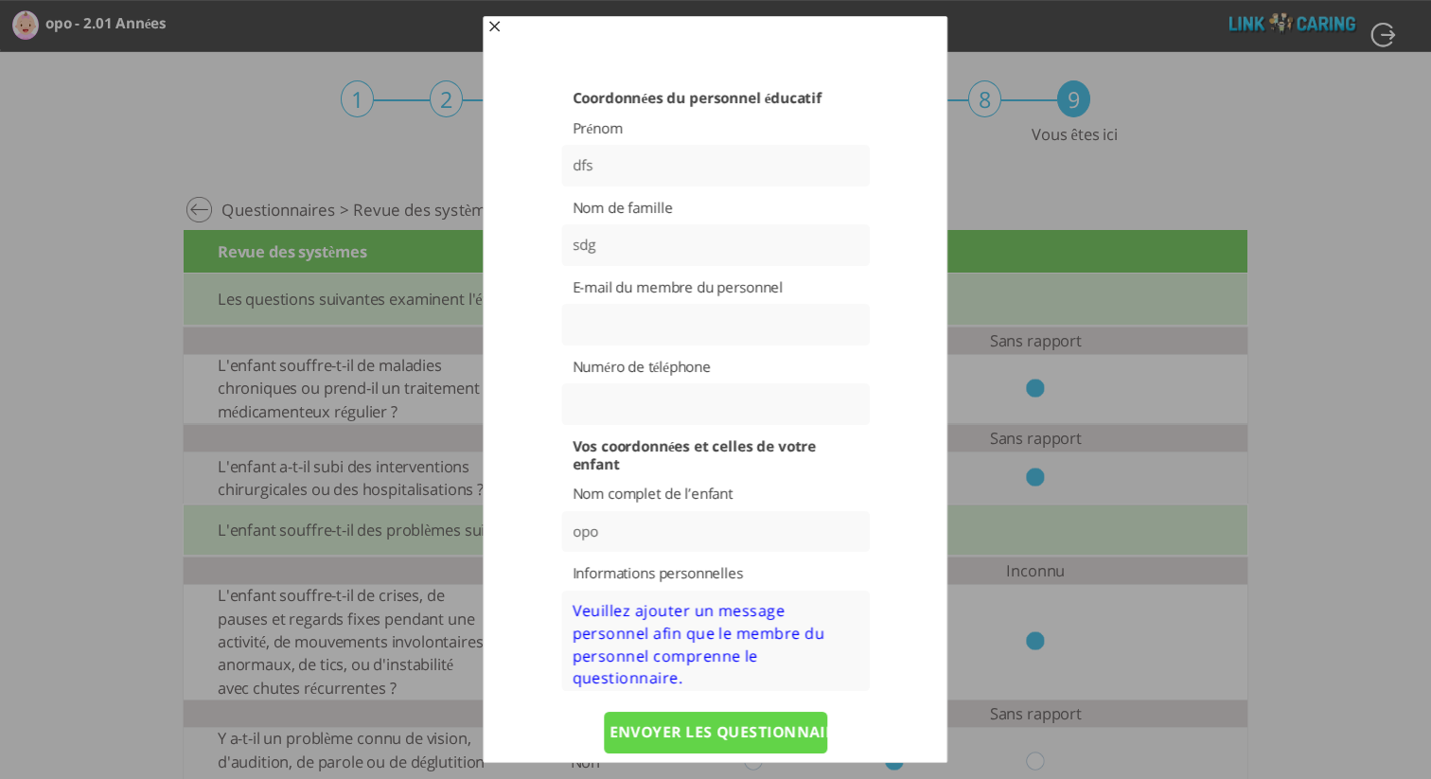
paste input "selafic329@cavoyar.com"
type input "selafic329@cavoyar.com"
click at [905, 433] on div "Coordonnées du personnel éducatif Prénom dfs Nom de famille sdg E-mail du membr…" at bounding box center [716, 464] width 388 height 750
click at [753, 638] on textarea at bounding box center [715, 641] width 309 height 101
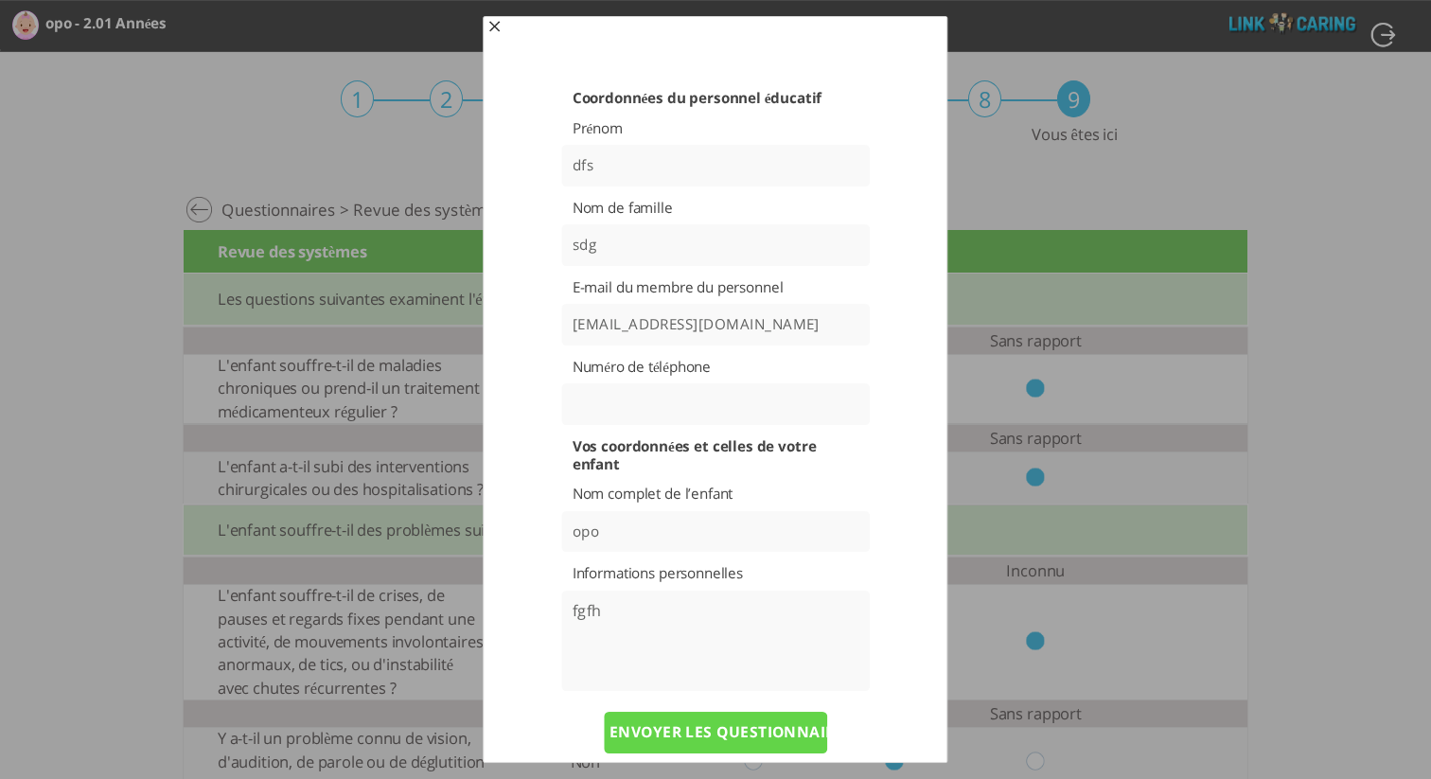
type textarea "fgfh"
click at [752, 742] on input "ENVOYER LES QUESTIONNAIRES" at bounding box center [715, 733] width 223 height 42
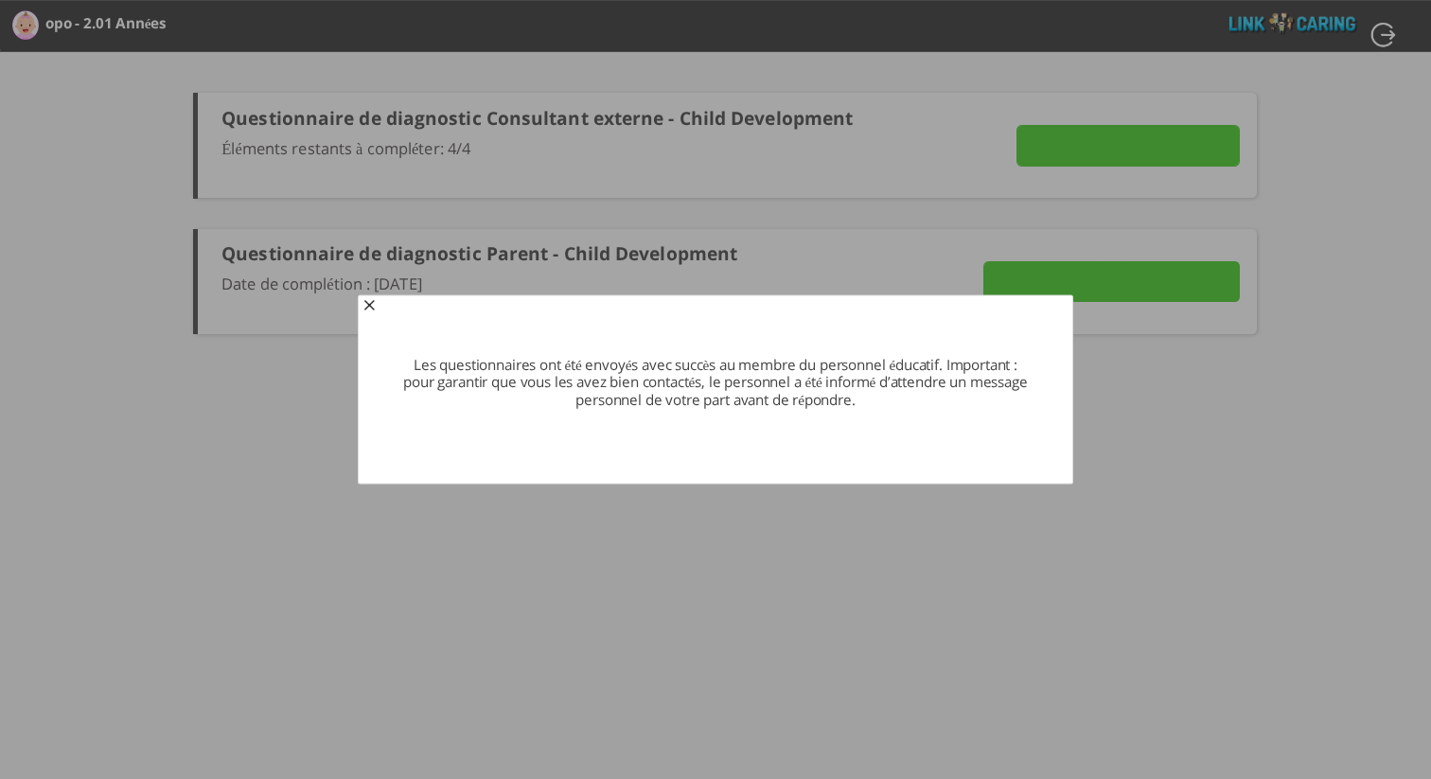
type input "Détails"
type input "VOIR LES RÉPONSES"
type input "ENVOYER MAINTENANT"
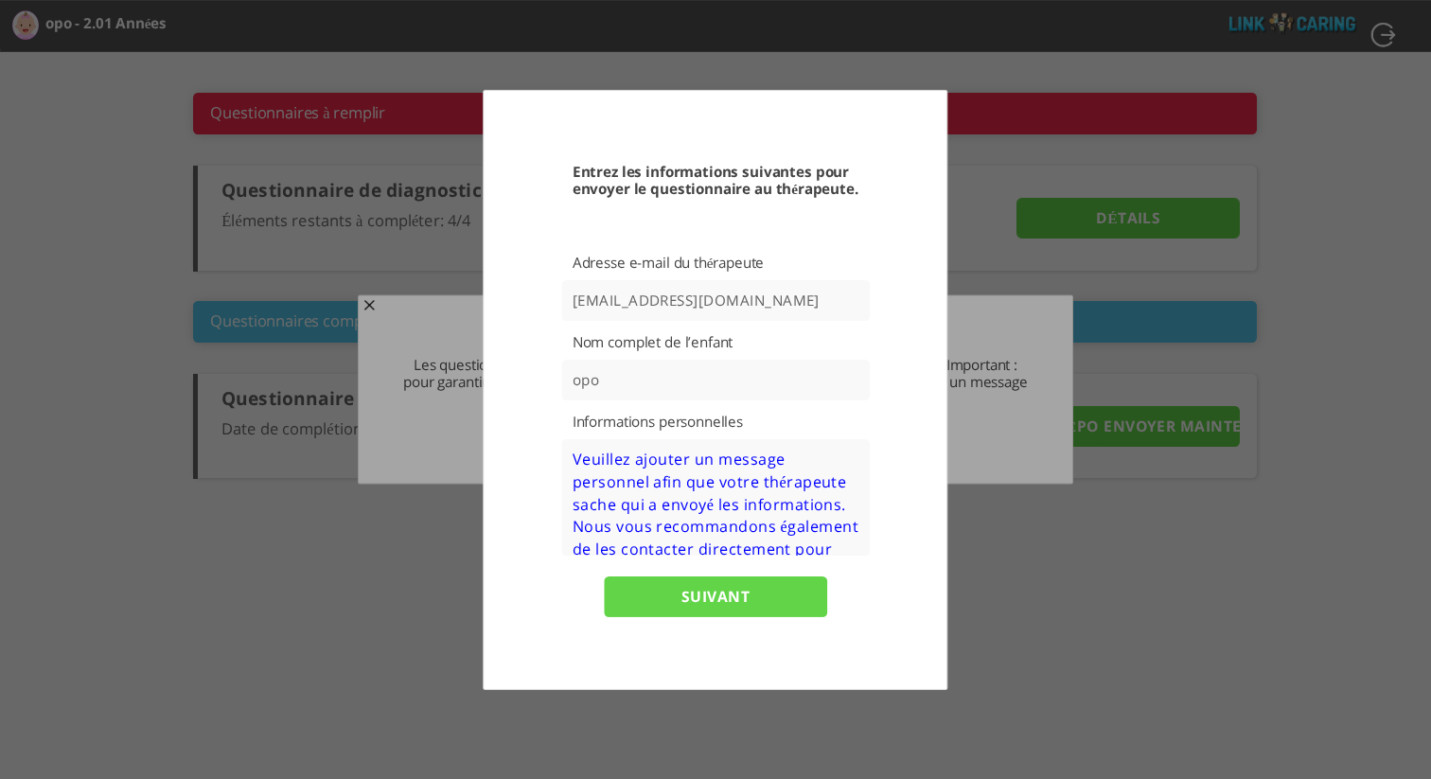
click at [680, 502] on textarea at bounding box center [715, 497] width 309 height 116
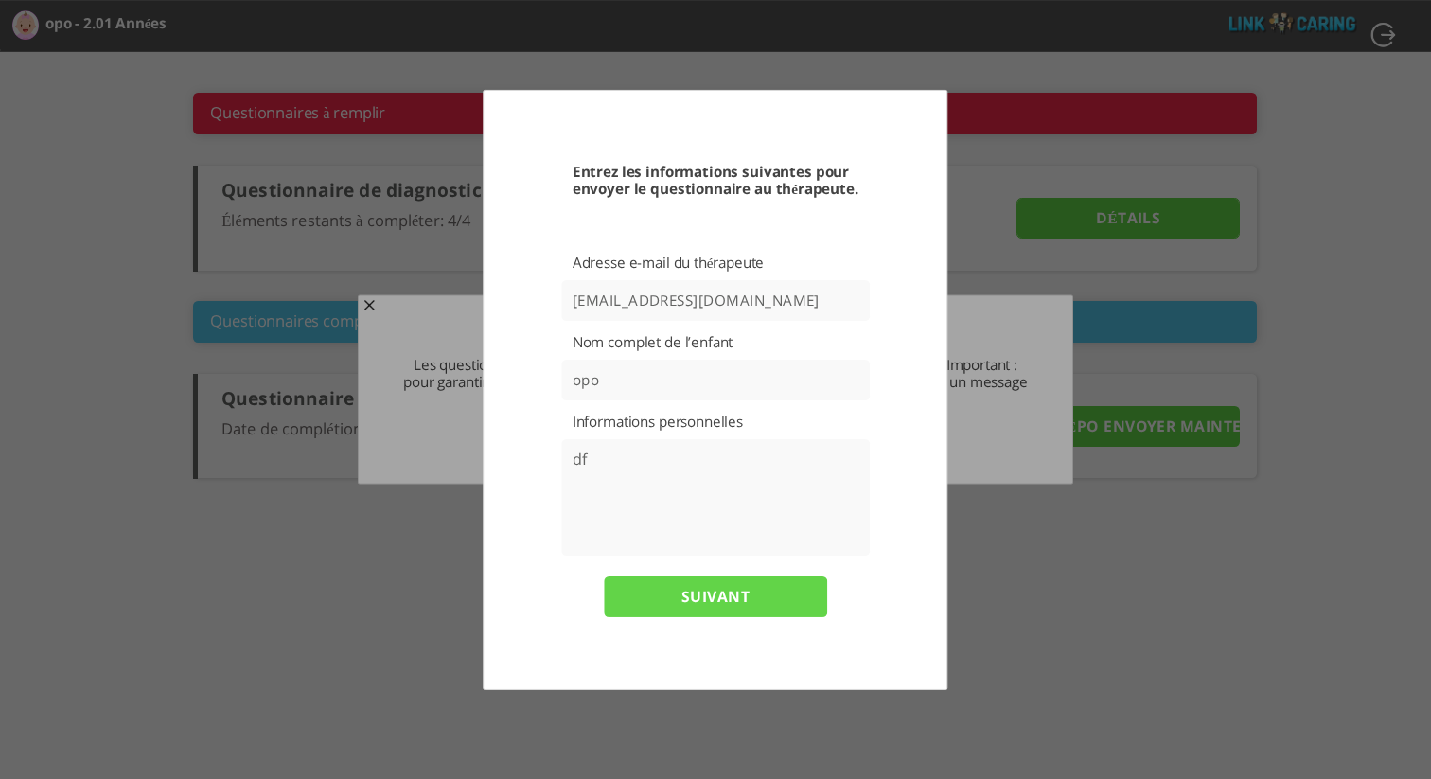
type textarea "df"
click at [707, 602] on input "SUIVANT" at bounding box center [715, 597] width 223 height 42
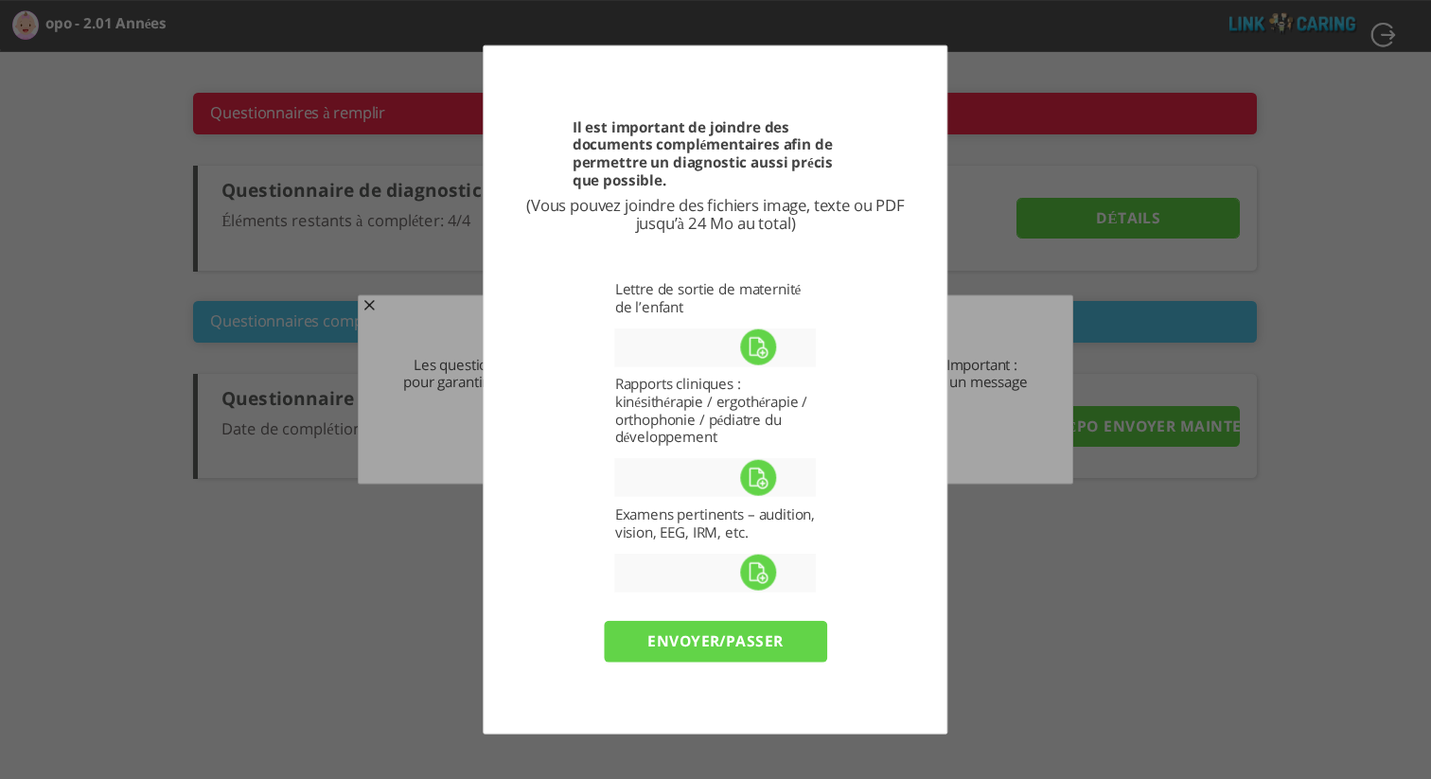
click at [713, 637] on input "envoyer/passer" at bounding box center [715, 642] width 223 height 42
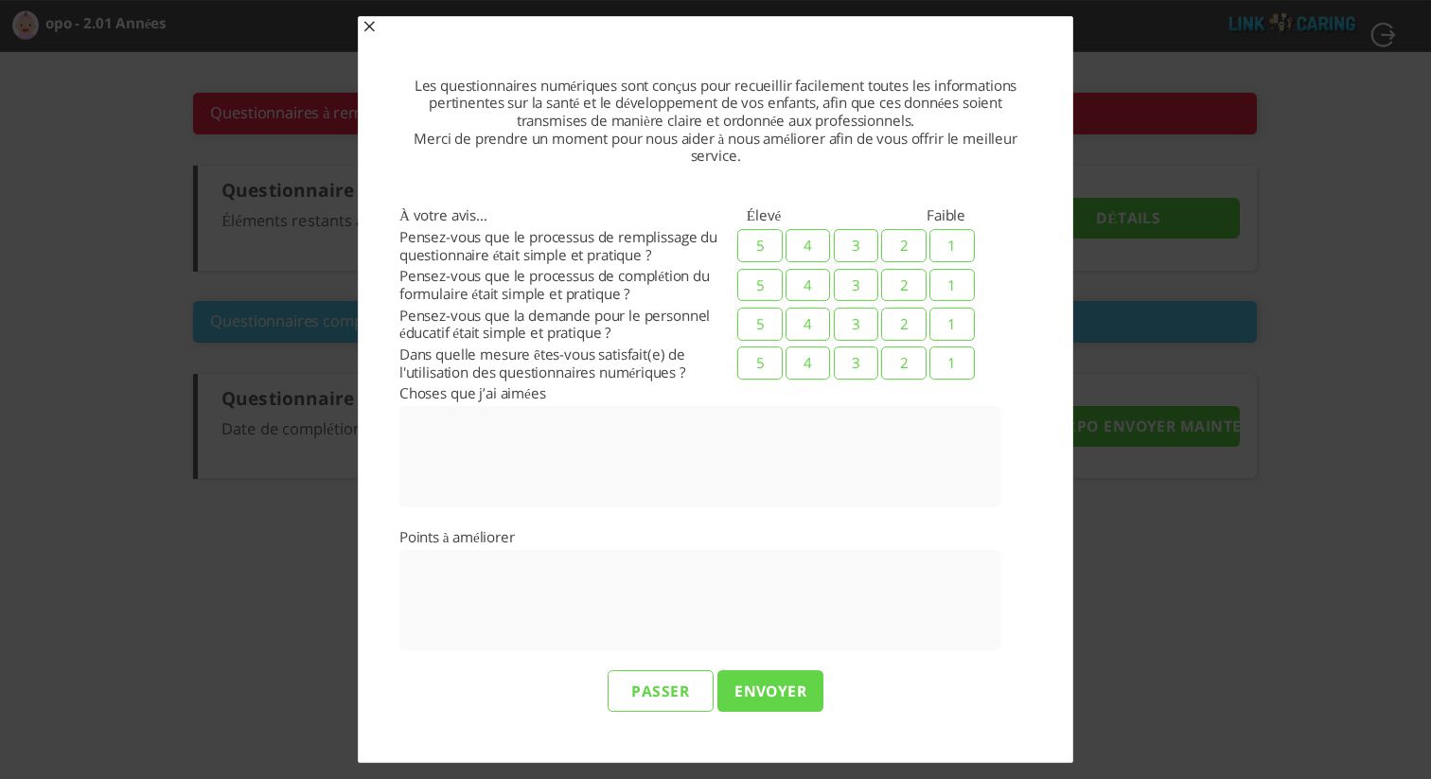
click at [682, 694] on input "Passer" at bounding box center [661, 692] width 106 height 42
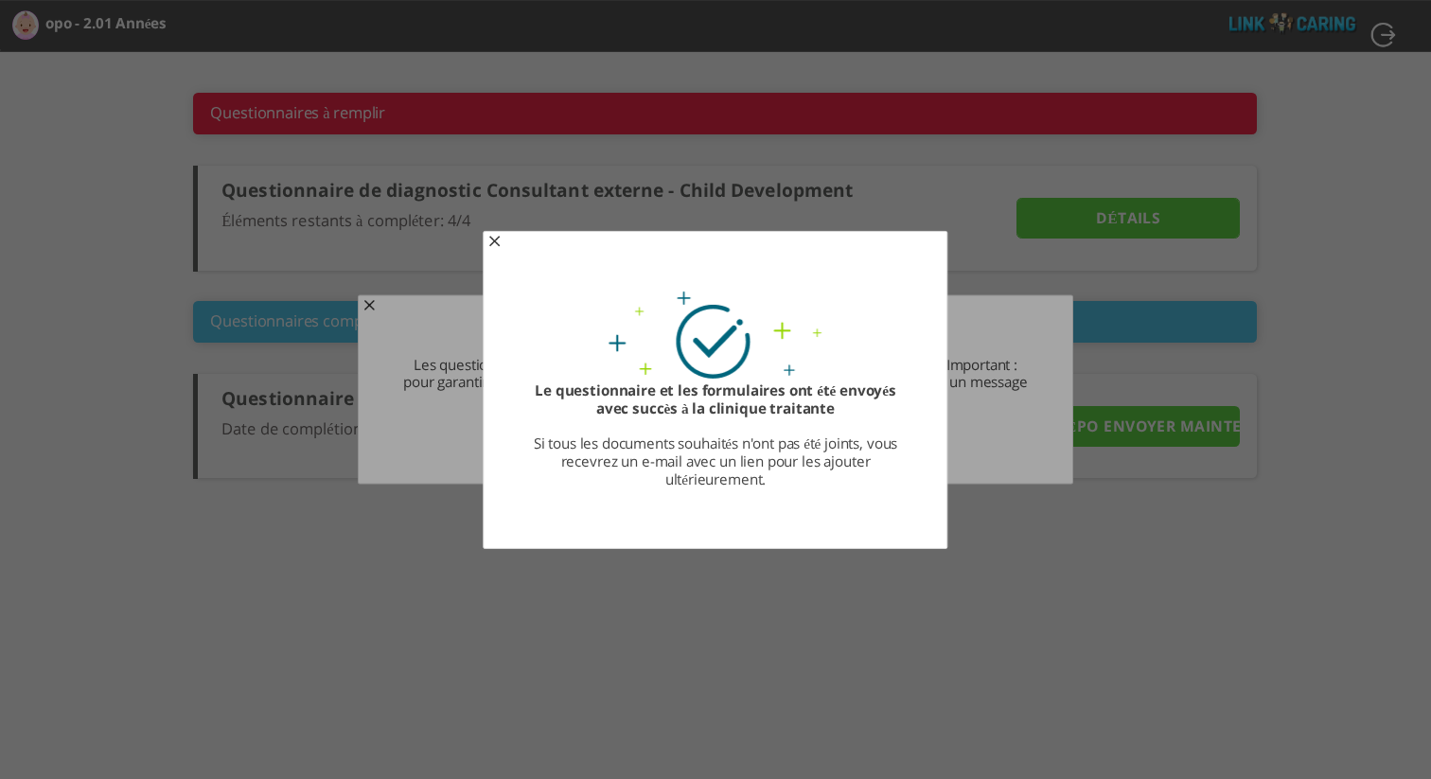
click at [500, 245] on span "button" at bounding box center [494, 243] width 15 height 15
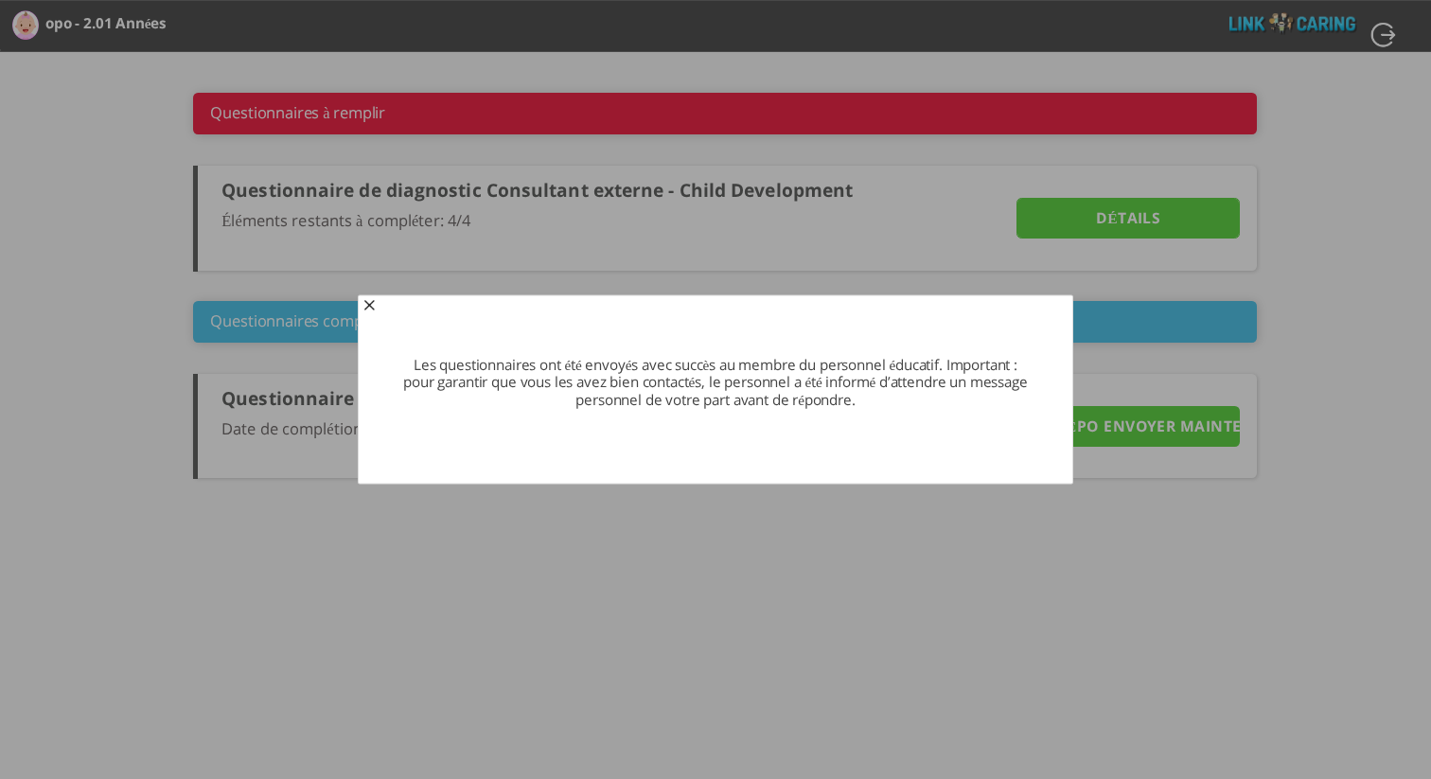
click at [369, 306] on span "button" at bounding box center [369, 306] width 15 height 15
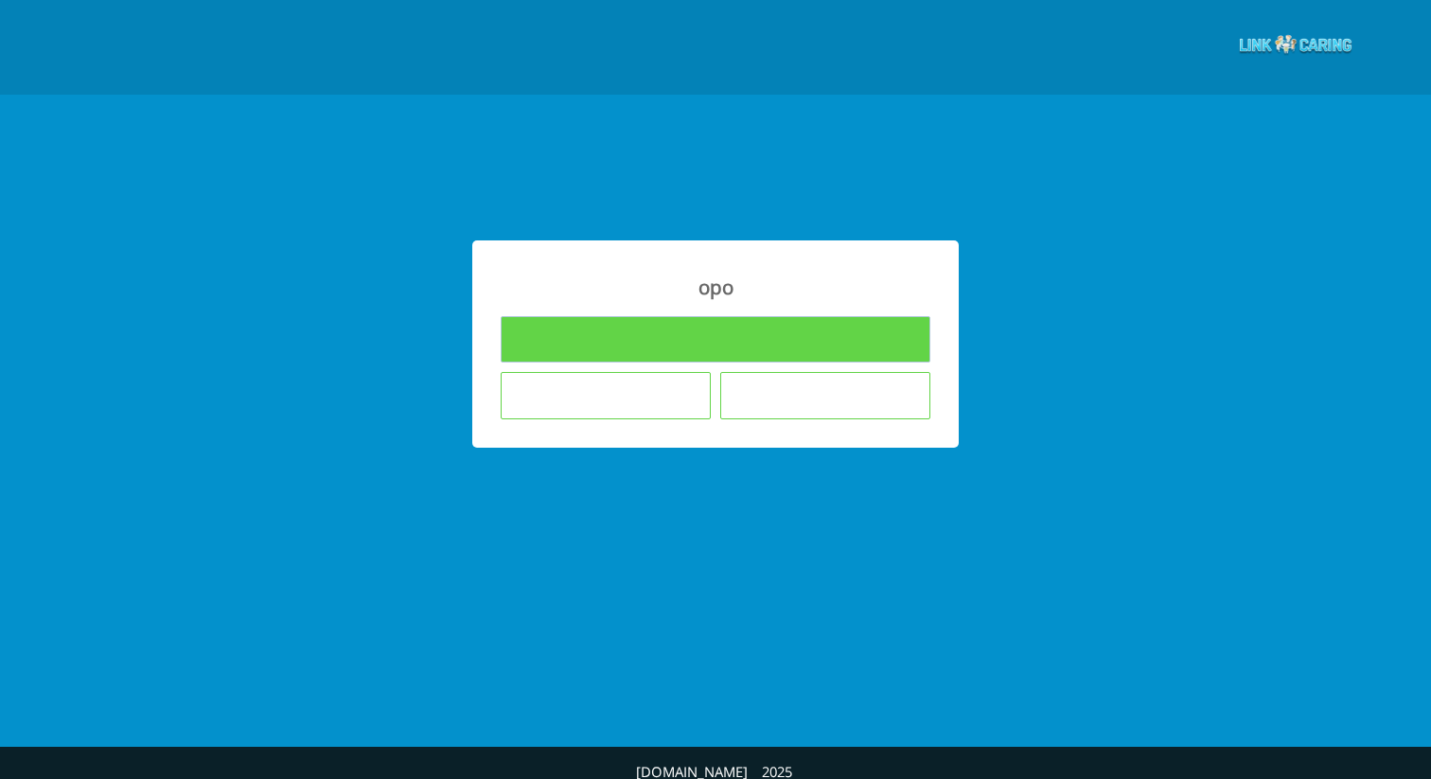
type input "Remplir les questionnaires"
type input "Je ne souhaite pas répondre aux questionnaires"
type input "L'enfant n'est pas dans le cadre éducatif où j’enseigne"
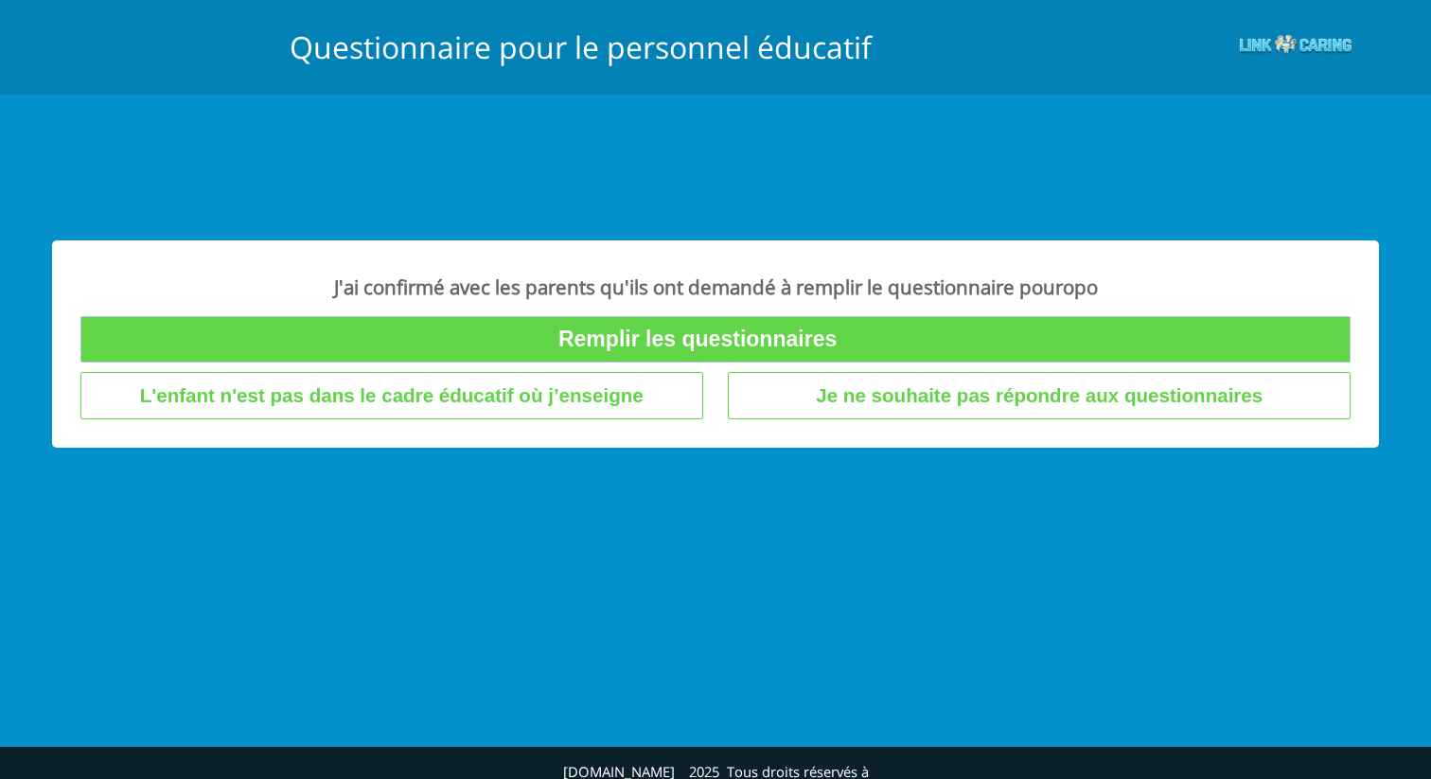
click at [670, 345] on input "Remplir les questionnaires" at bounding box center [715, 339] width 1270 height 46
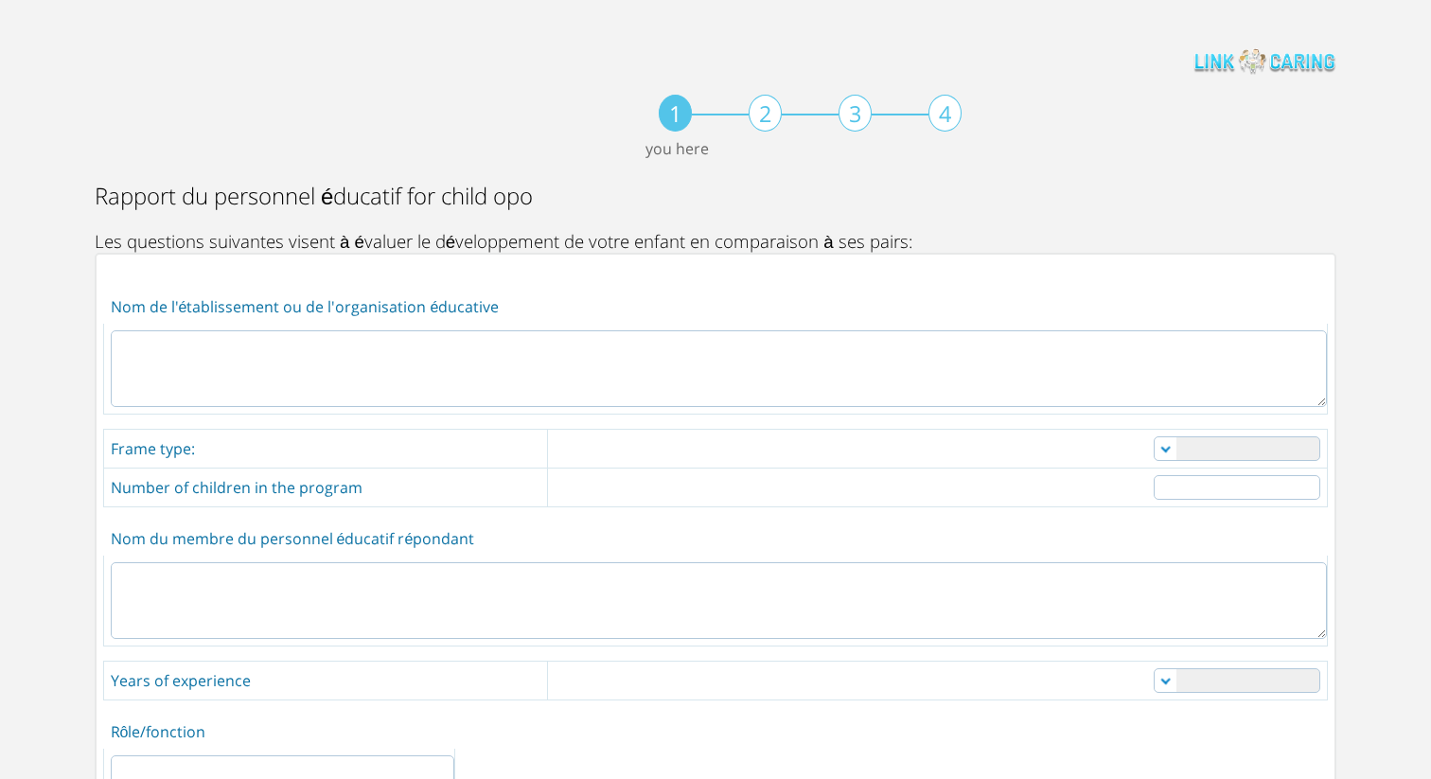
click at [657, 372] on textarea at bounding box center [719, 368] width 1216 height 77
type textarea "g"
click at [1208, 448] on select "nounou crèche crèche privée crèche réputée maternelle autre" at bounding box center [1237, 448] width 167 height 25
select select "1"
click at [1154, 436] on select "nounou crèche crèche privée crèche réputée maternelle autre" at bounding box center [1237, 448] width 167 height 25
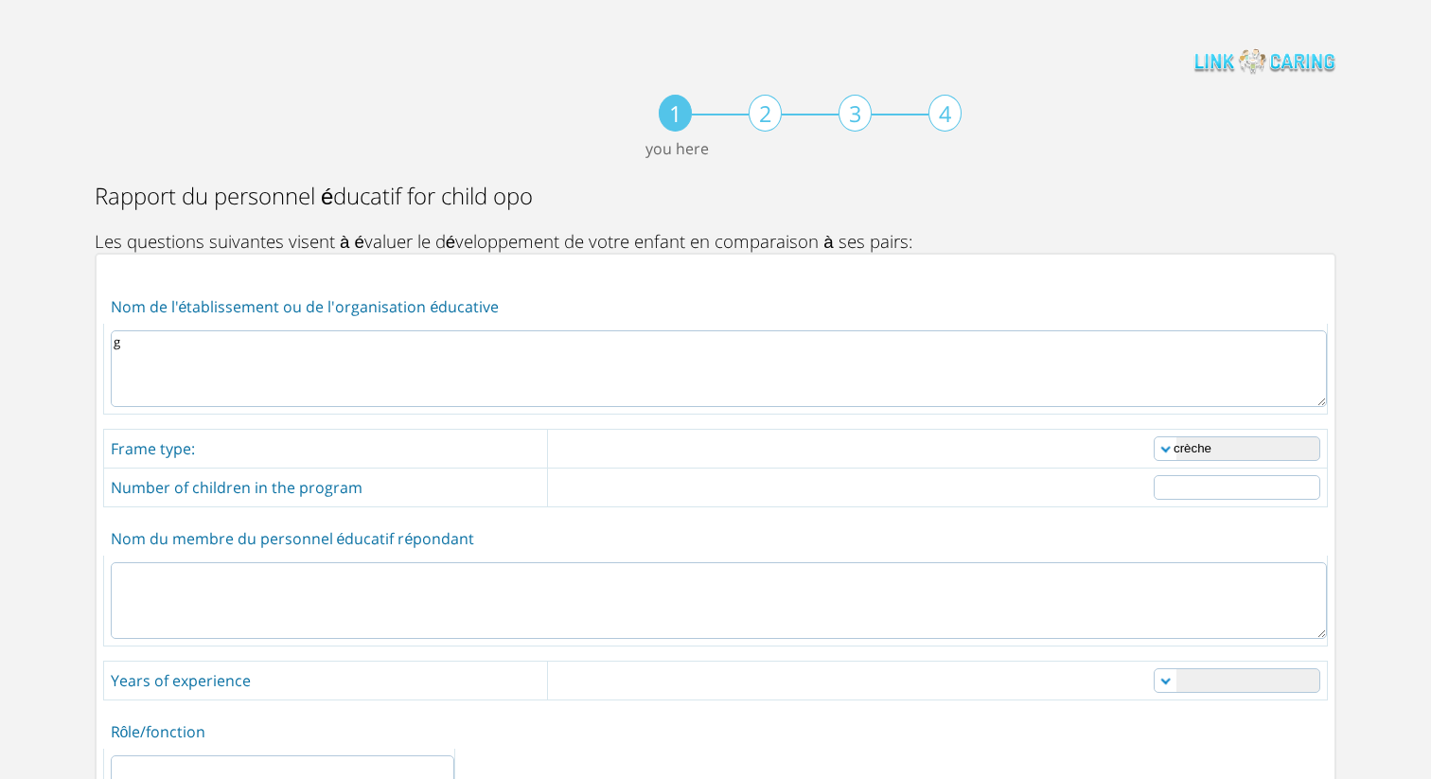
click at [1213, 492] on input "number" at bounding box center [1237, 487] width 167 height 25
type input "1"
click at [1306, 486] on input "1" at bounding box center [1237, 487] width 167 height 25
click at [1206, 593] on textarea at bounding box center [719, 600] width 1216 height 77
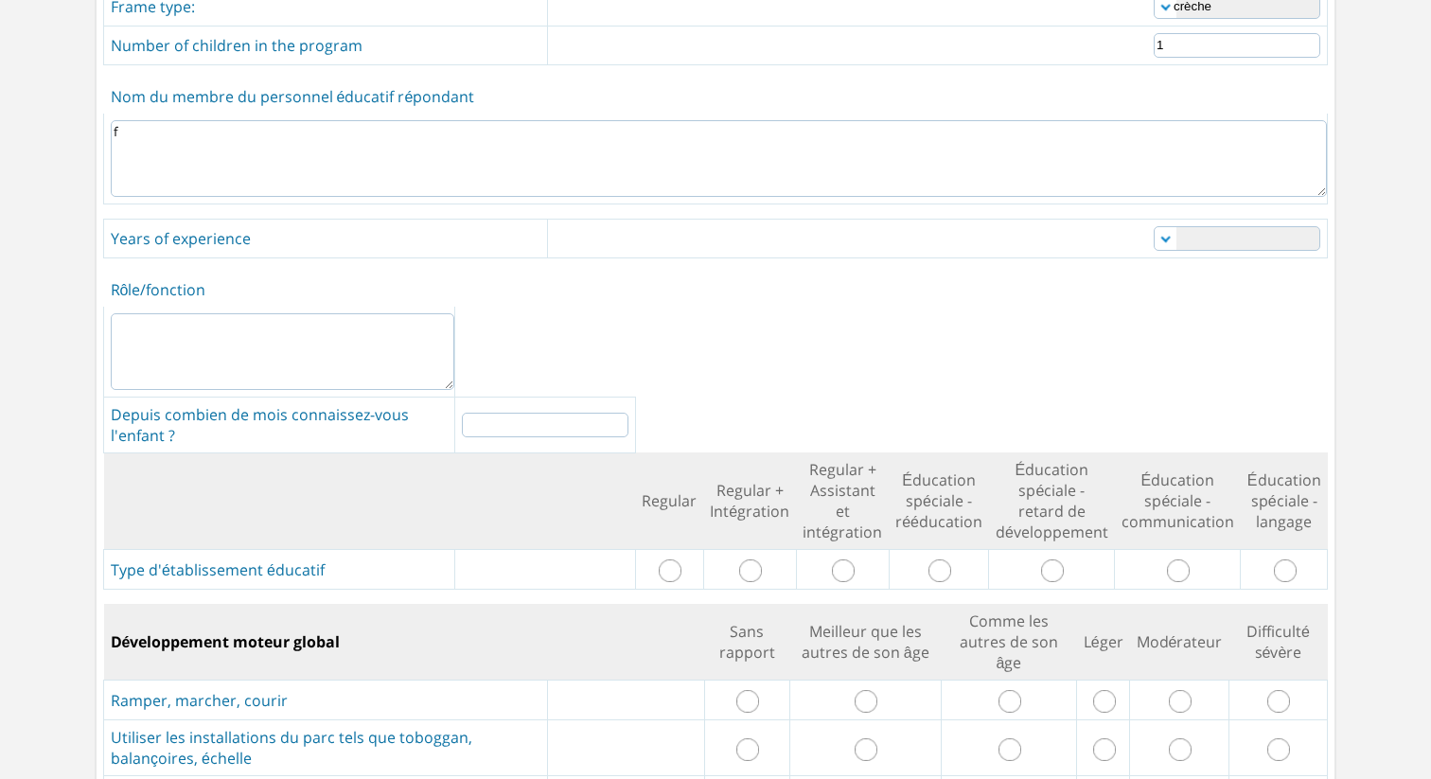
scroll to position [456, 0]
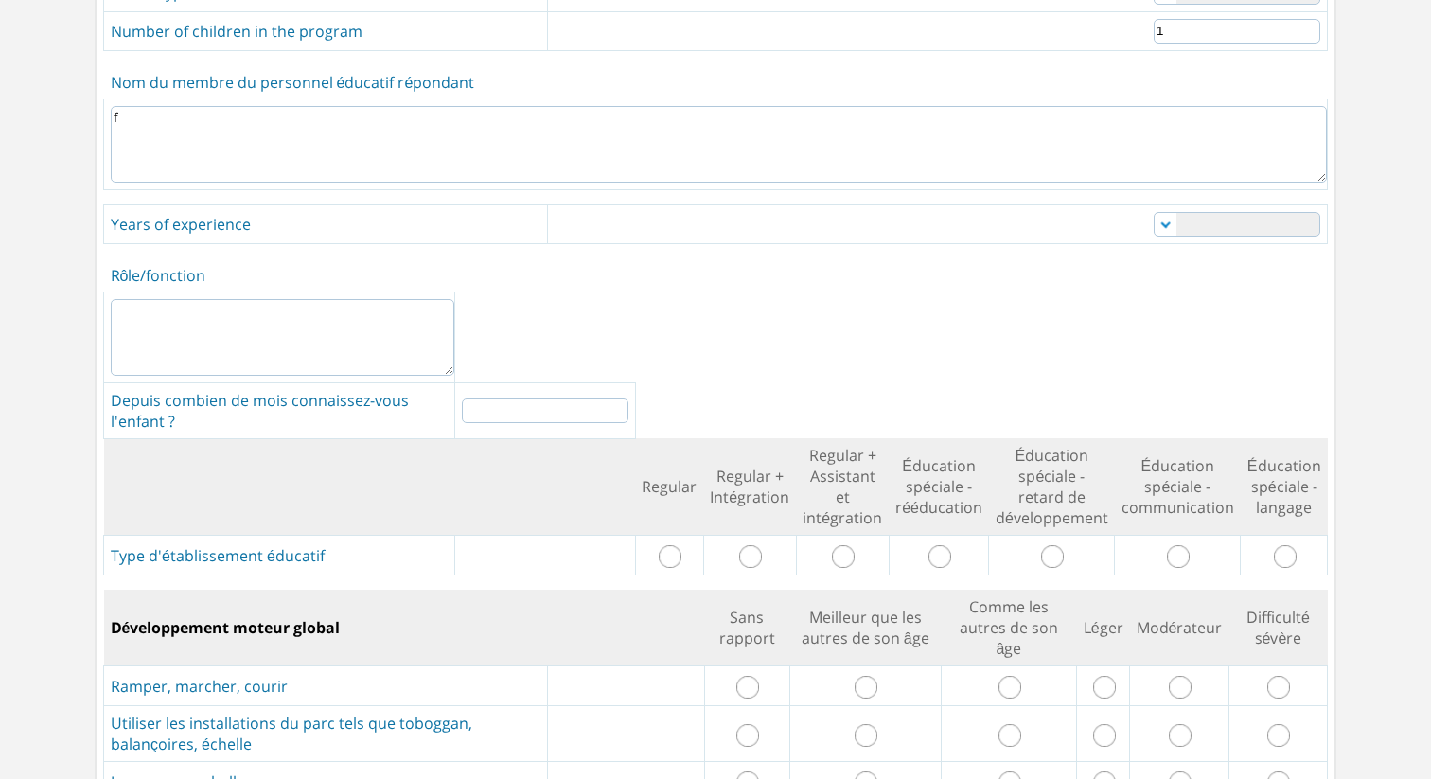
type textarea "f"
click at [290, 326] on textarea at bounding box center [283, 337] width 344 height 77
type textarea "f"
click at [1205, 226] on select "0-1 1-3 3-5 5-10 over 10" at bounding box center [1237, 224] width 167 height 25
select select "1"
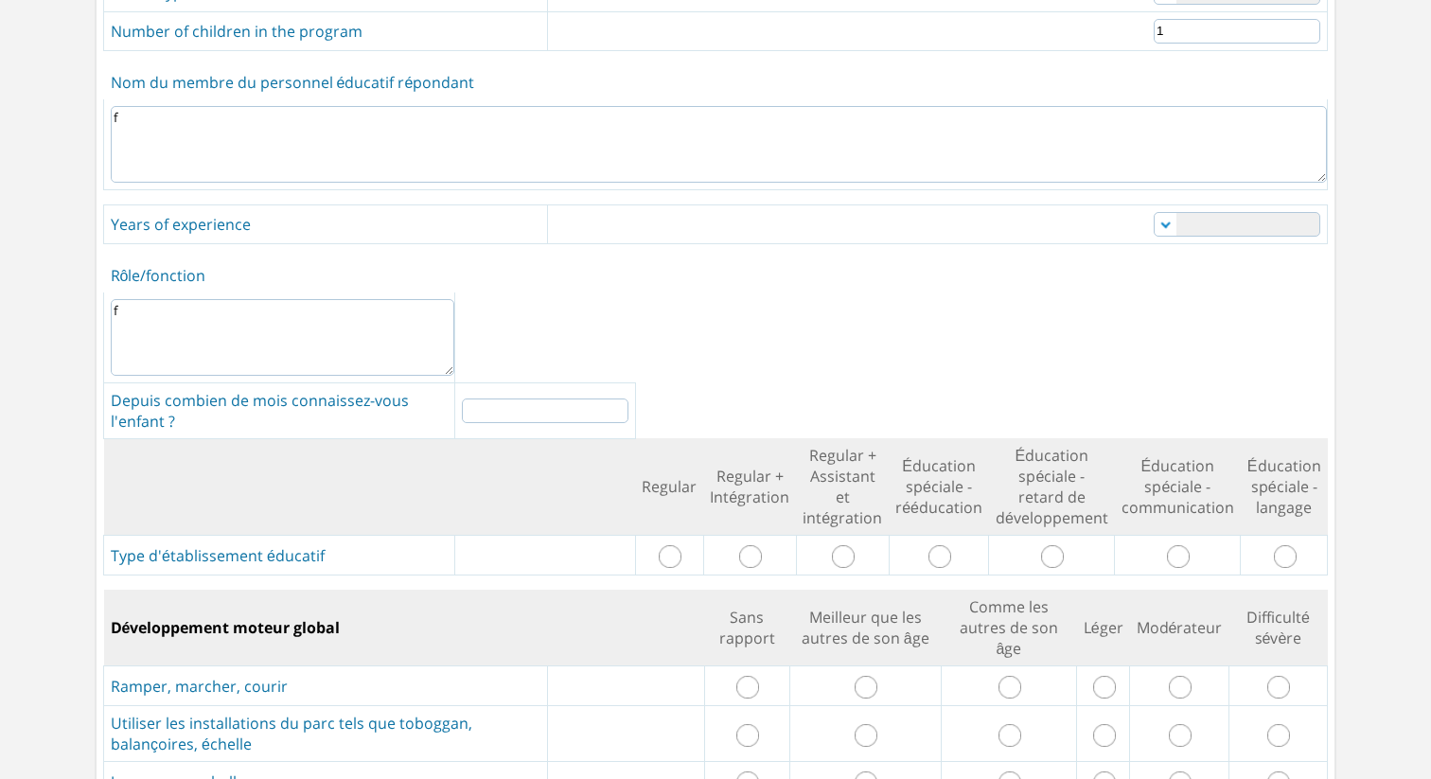
click at [1154, 212] on select "0-1 1-3 3-5 5-10 over 10" at bounding box center [1237, 224] width 167 height 25
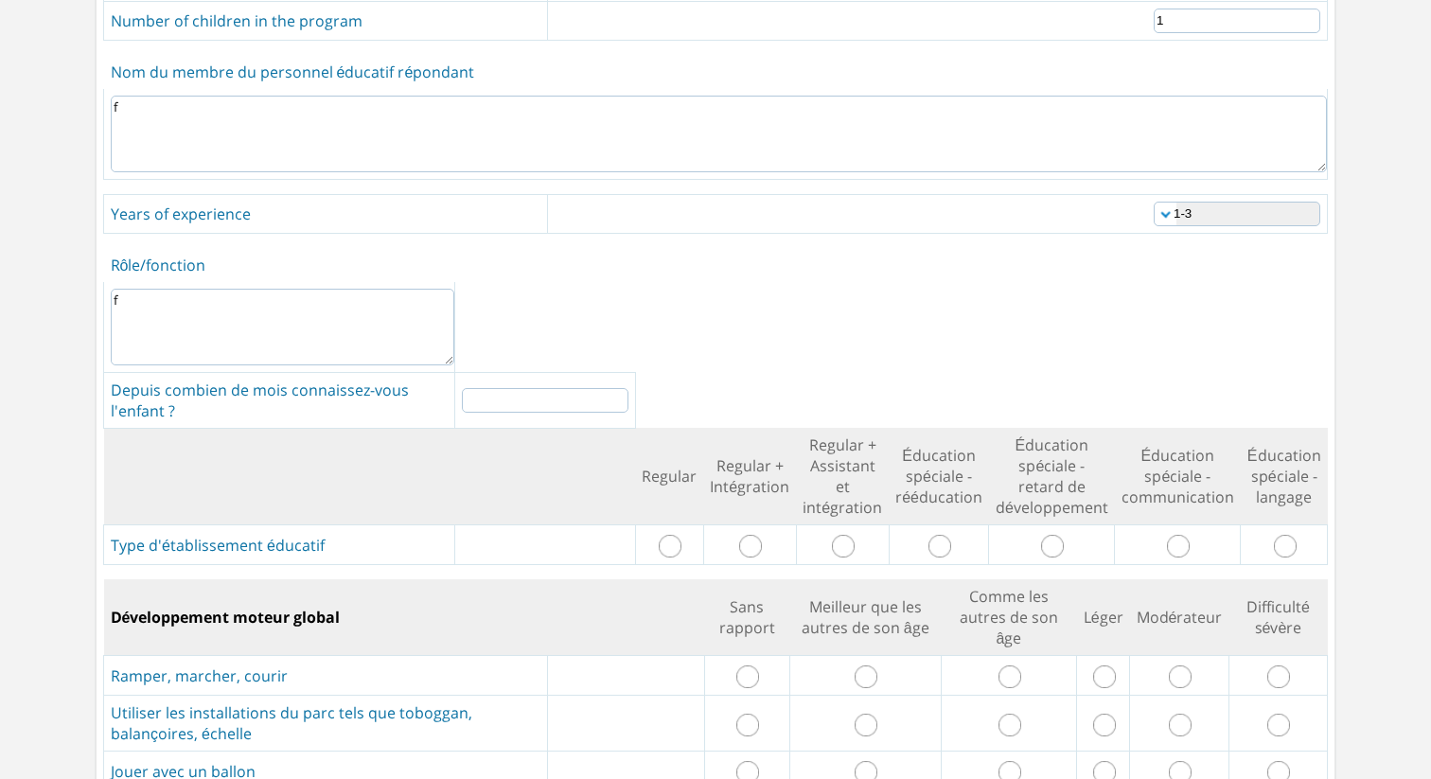
click at [1294, 535] on input "radio" at bounding box center [1285, 546] width 23 height 23
radio input "true"
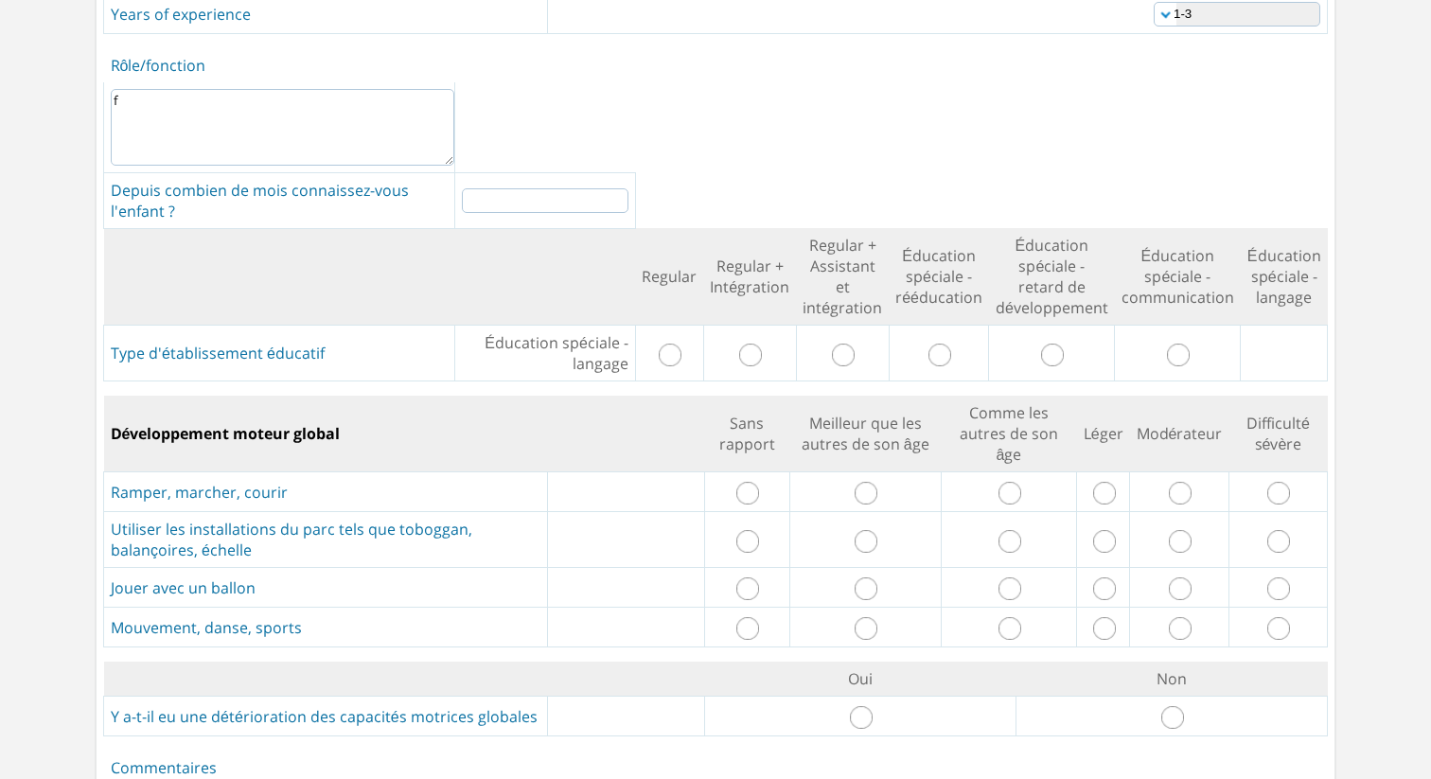
scroll to position [690, 0]
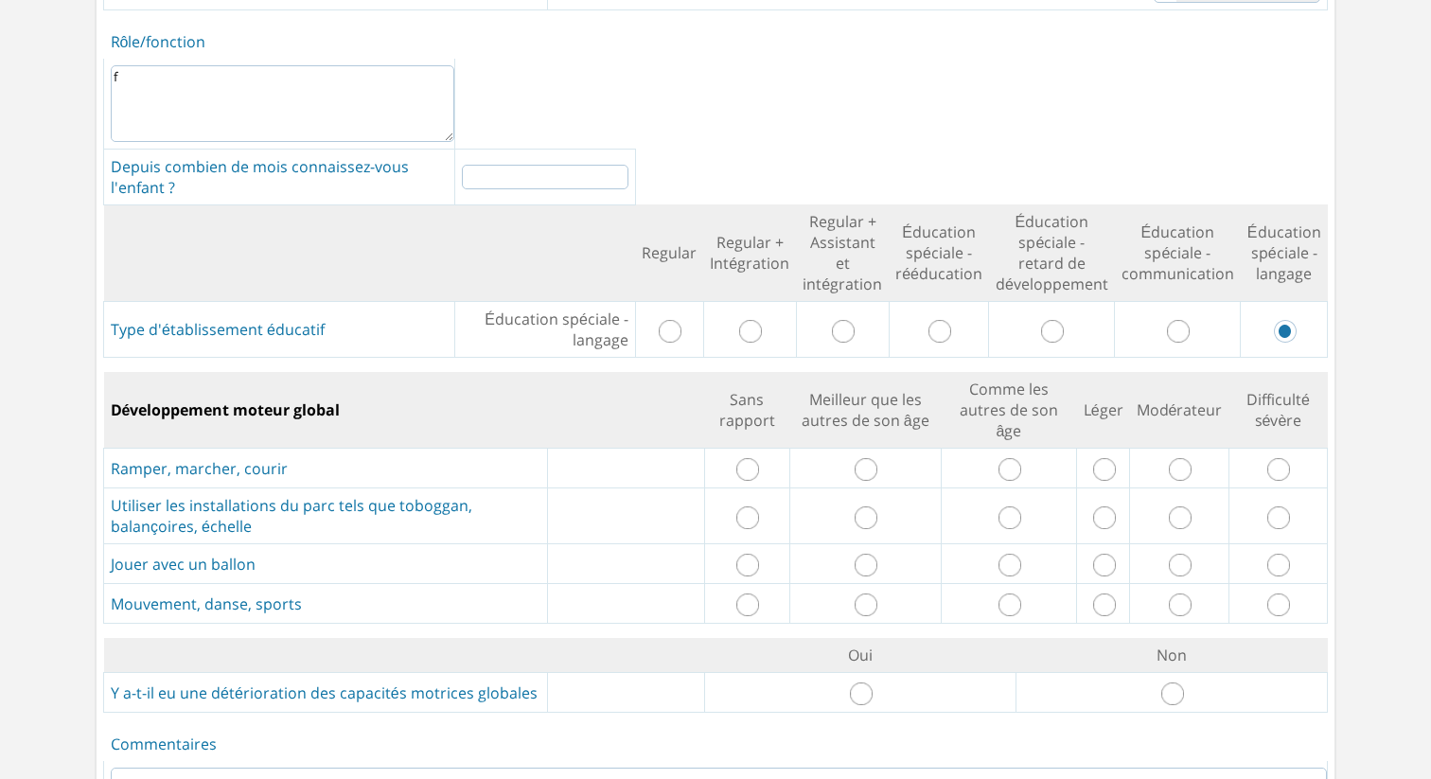
click at [1280, 458] on input "radio" at bounding box center [1278, 469] width 23 height 23
radio input "true"
drag, startPoint x: 1277, startPoint y: 499, endPoint x: 1275, endPoint y: 547, distance: 48.3
click at [1277, 506] on input "radio" at bounding box center [1278, 517] width 23 height 23
radio input "true"
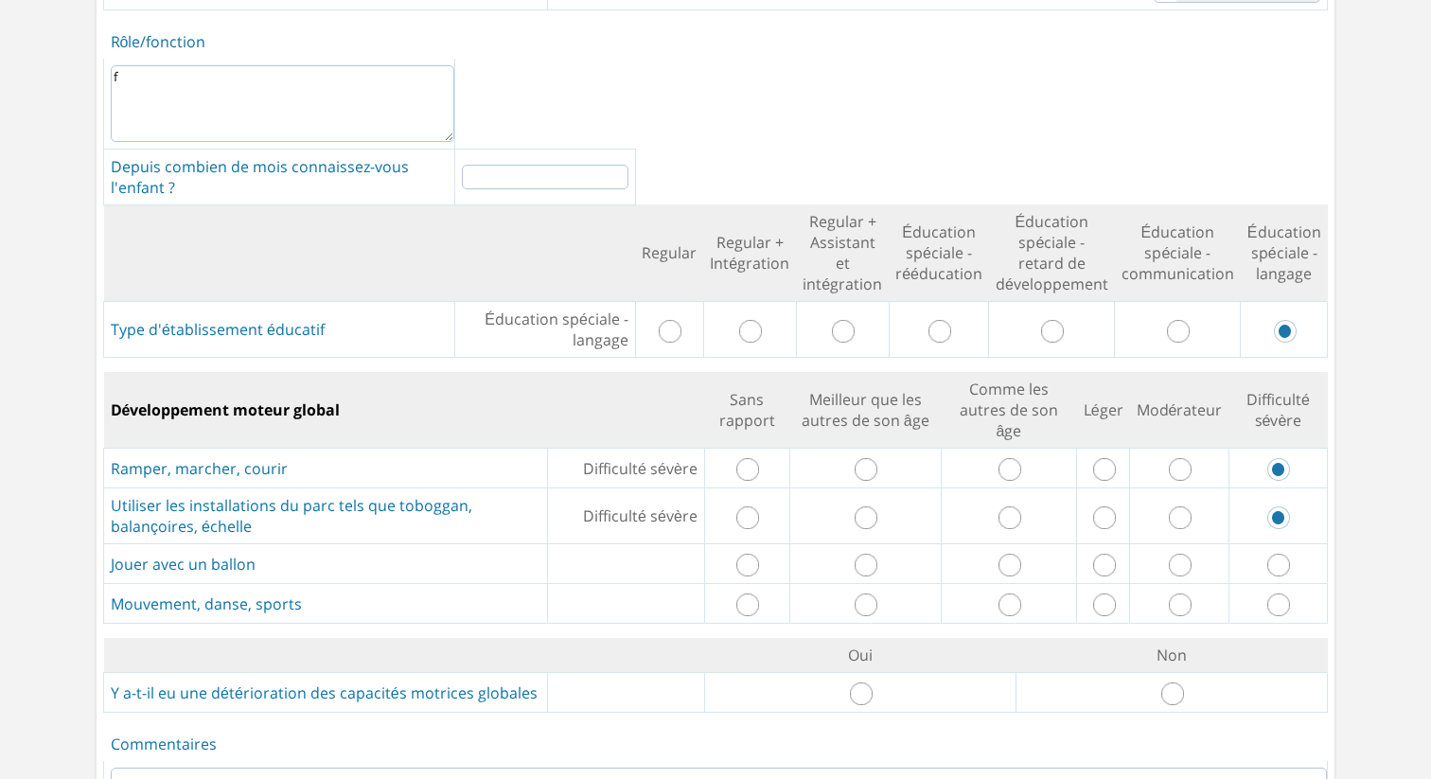
click at [1278, 554] on input "radio" at bounding box center [1278, 565] width 23 height 23
radio input "true"
click at [1276, 593] on input "radio" at bounding box center [1278, 604] width 23 height 23
radio input "true"
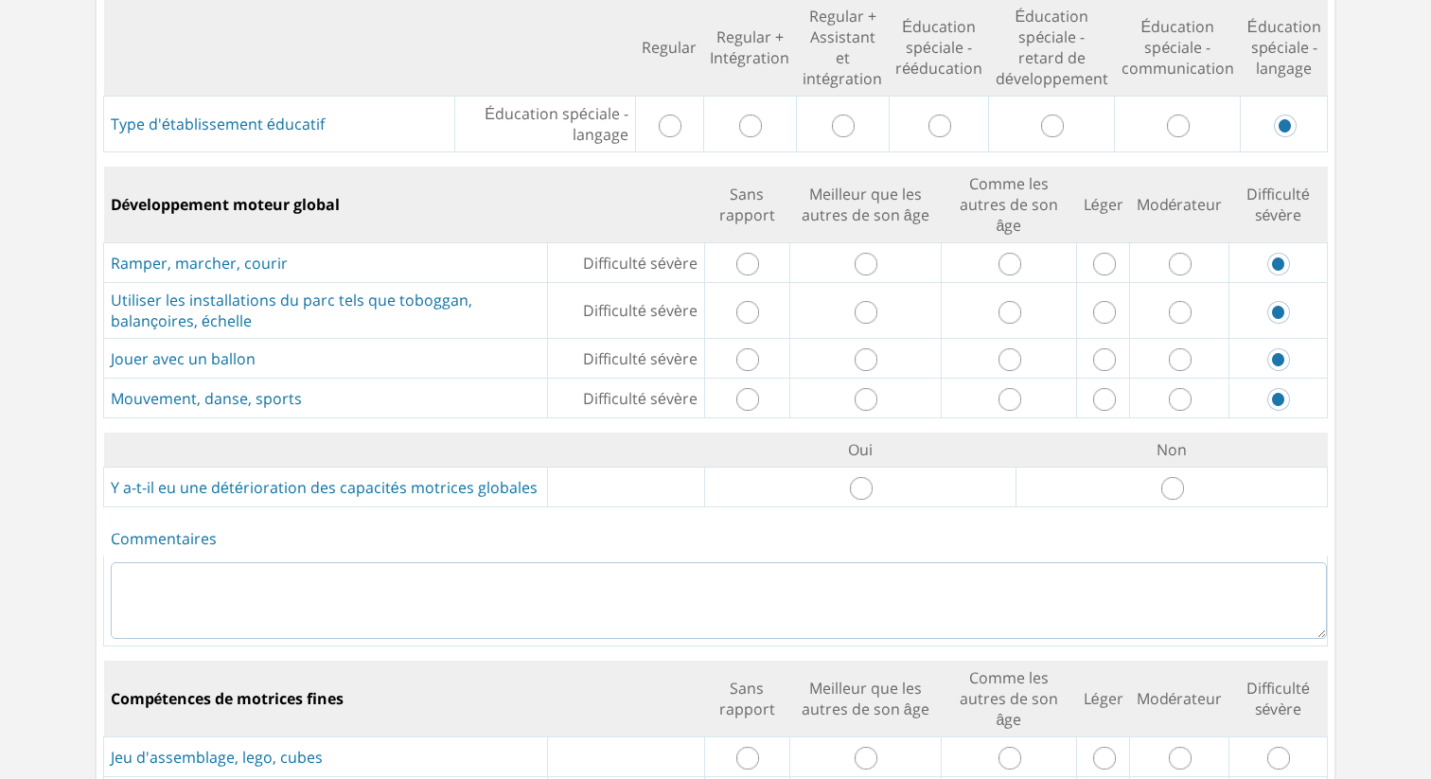
scroll to position [909, 0]
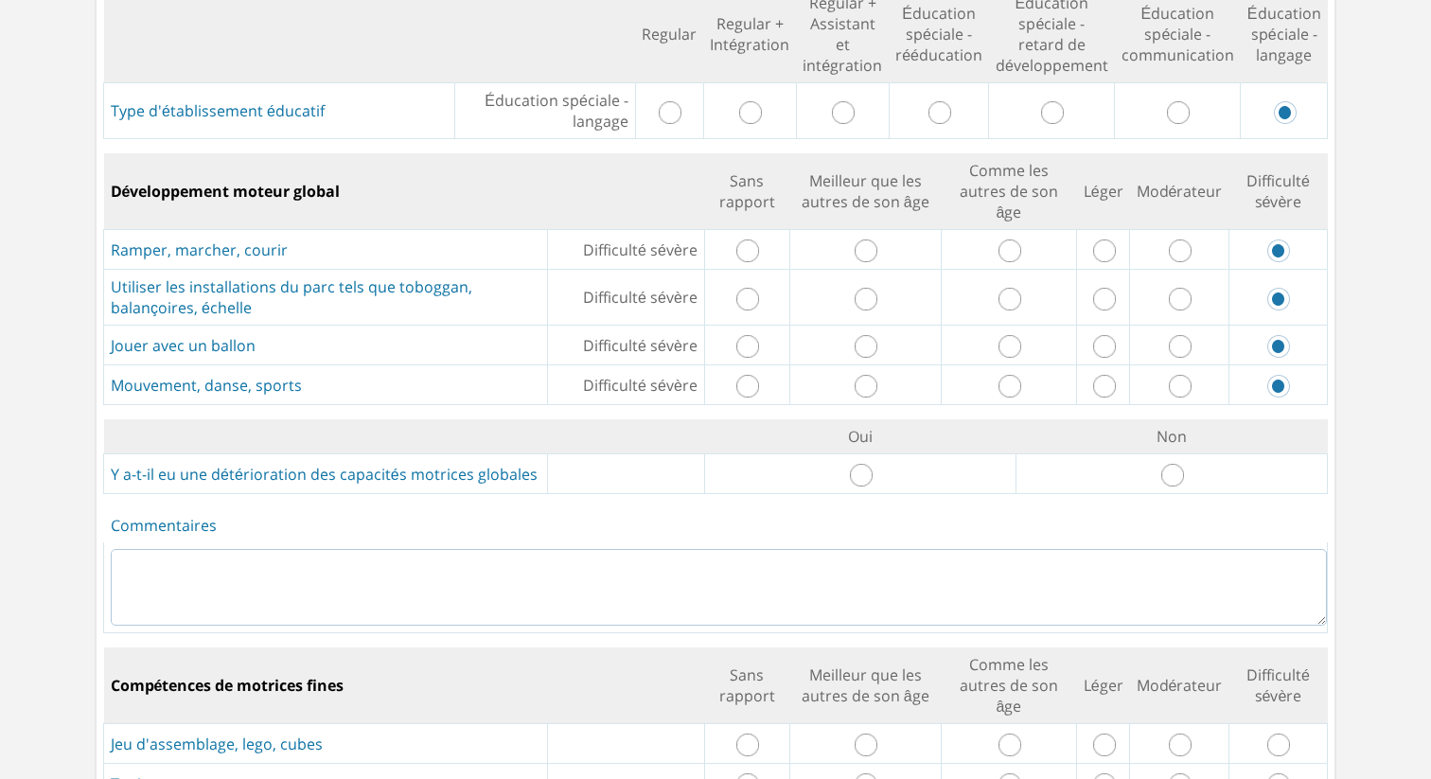
drag, startPoint x: 1166, startPoint y: 449, endPoint x: 1164, endPoint y: 460, distance: 11.5
click at [1166, 464] on input "radio" at bounding box center [1172, 475] width 23 height 23
radio input "true"
click at [1124, 577] on textarea at bounding box center [719, 587] width 1216 height 77
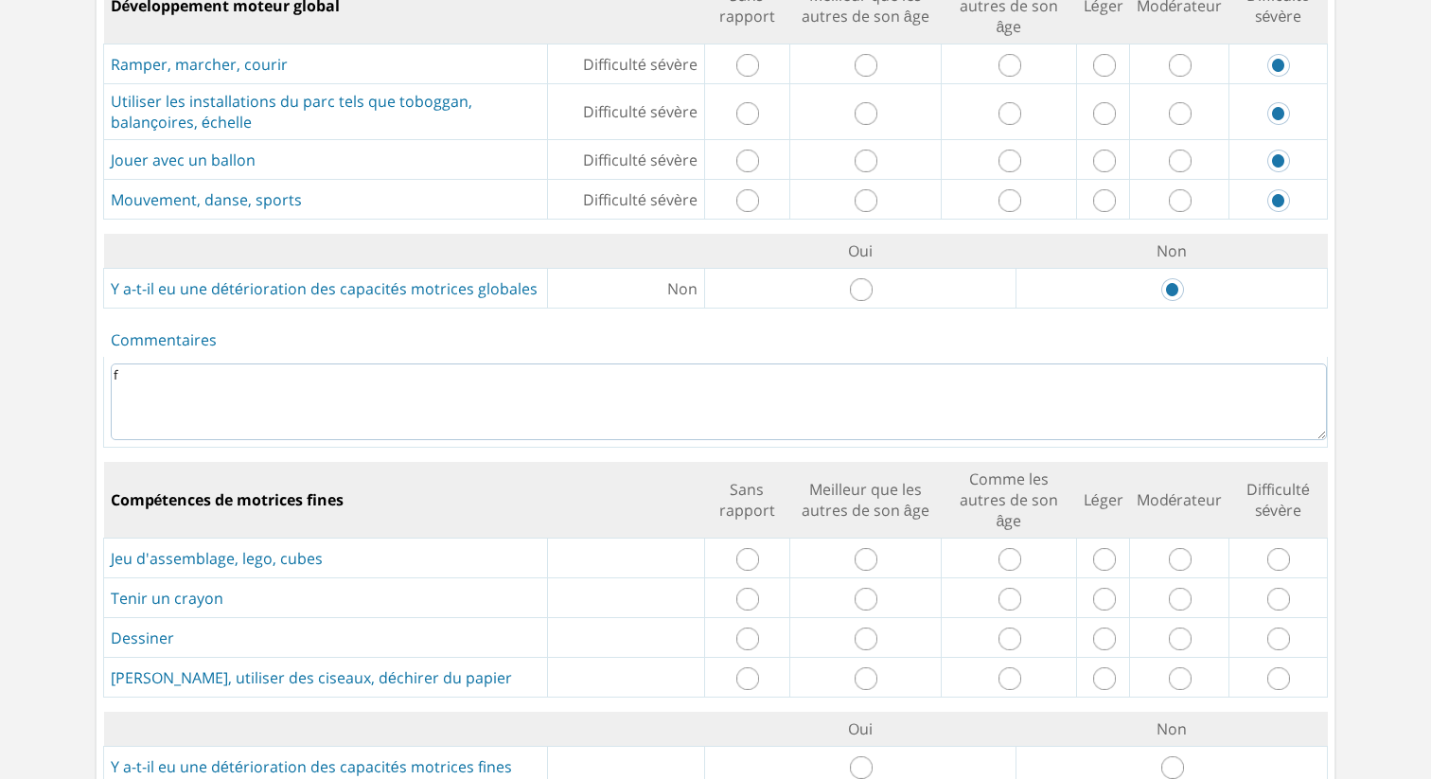
scroll to position [1181, 0]
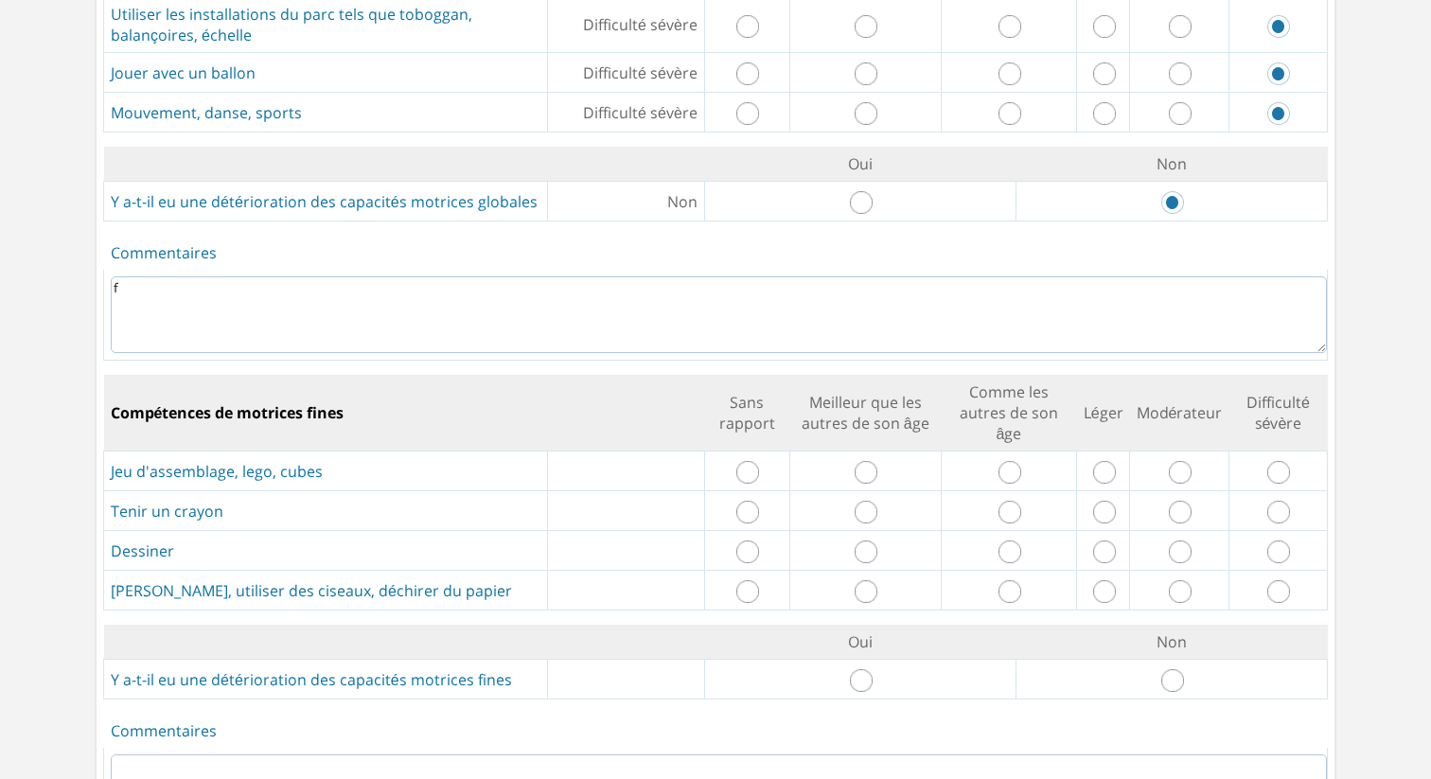
type textarea "f"
drag, startPoint x: 1284, startPoint y: 447, endPoint x: 1265, endPoint y: 489, distance: 46.6
click at [1284, 461] on input "radio" at bounding box center [1278, 472] width 23 height 23
radio input "true"
drag, startPoint x: 1280, startPoint y: 480, endPoint x: 1279, endPoint y: 516, distance: 36.0
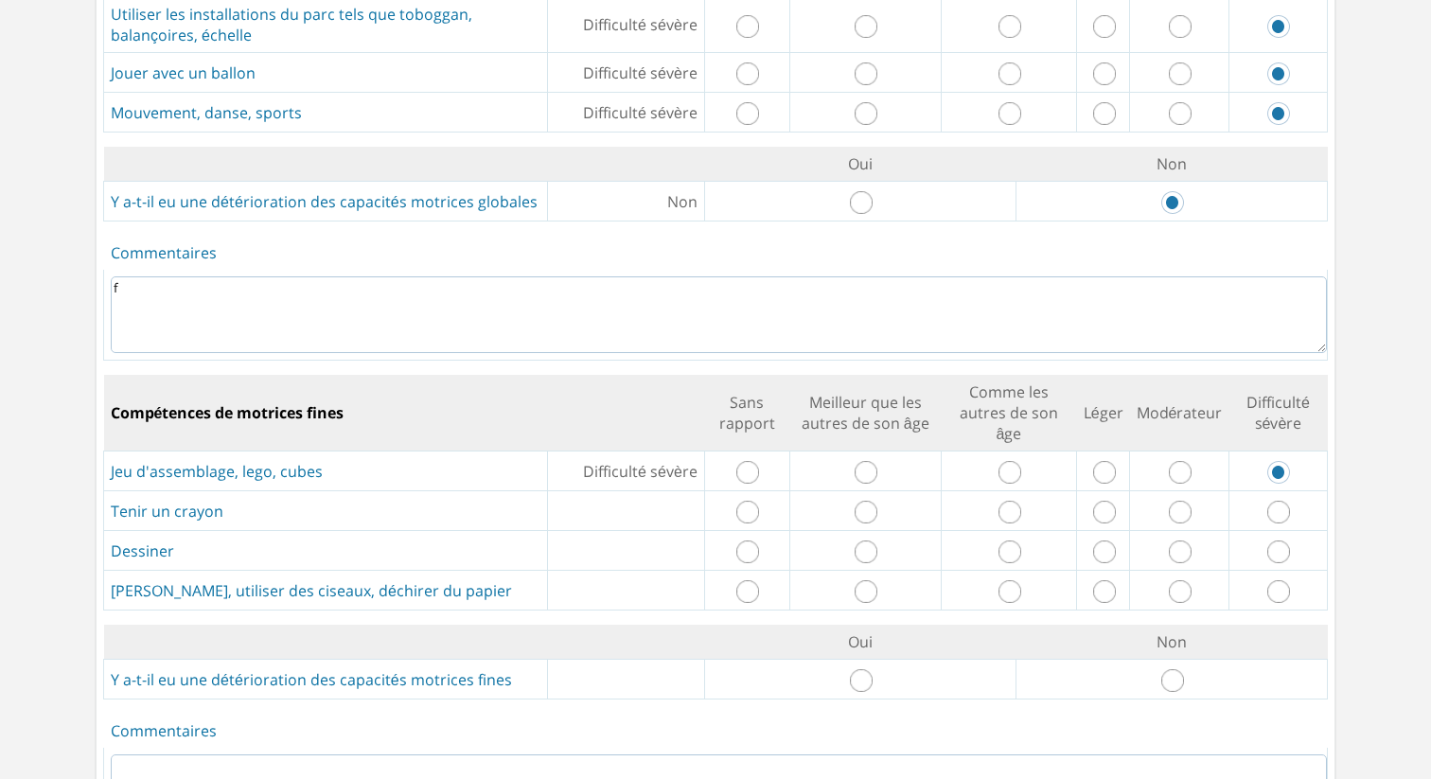
click at [1280, 501] on input "radio" at bounding box center [1278, 512] width 23 height 23
radio input "true"
drag, startPoint x: 1279, startPoint y: 526, endPoint x: 1268, endPoint y: 562, distance: 37.4
click at [1280, 540] on input "radio" at bounding box center [1278, 551] width 23 height 23
radio input "true"
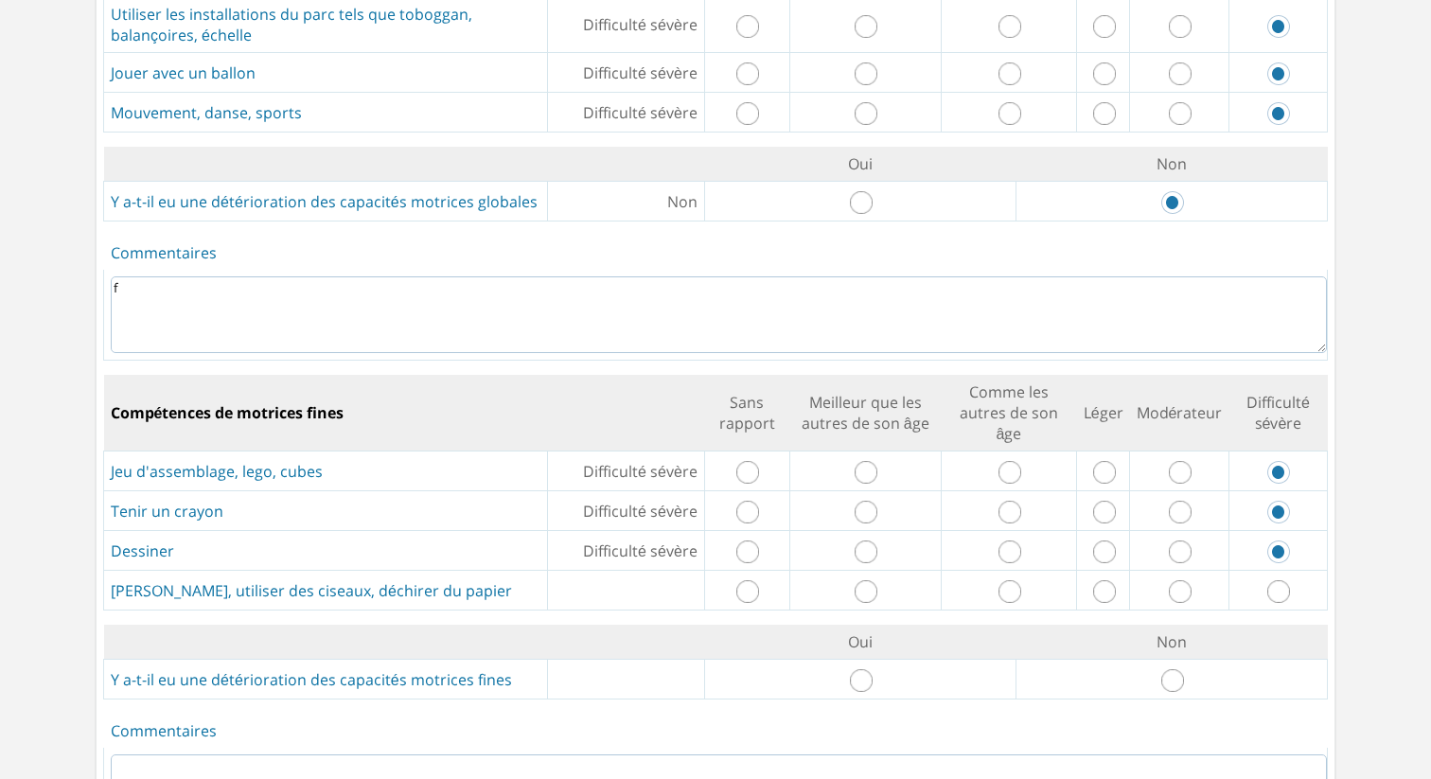
click at [1280, 580] on input "radio" at bounding box center [1278, 591] width 23 height 23
radio input "true"
drag, startPoint x: 1177, startPoint y: 653, endPoint x: 1196, endPoint y: 642, distance: 22.1
click at [1177, 669] on input "radio" at bounding box center [1172, 680] width 23 height 23
radio input "true"
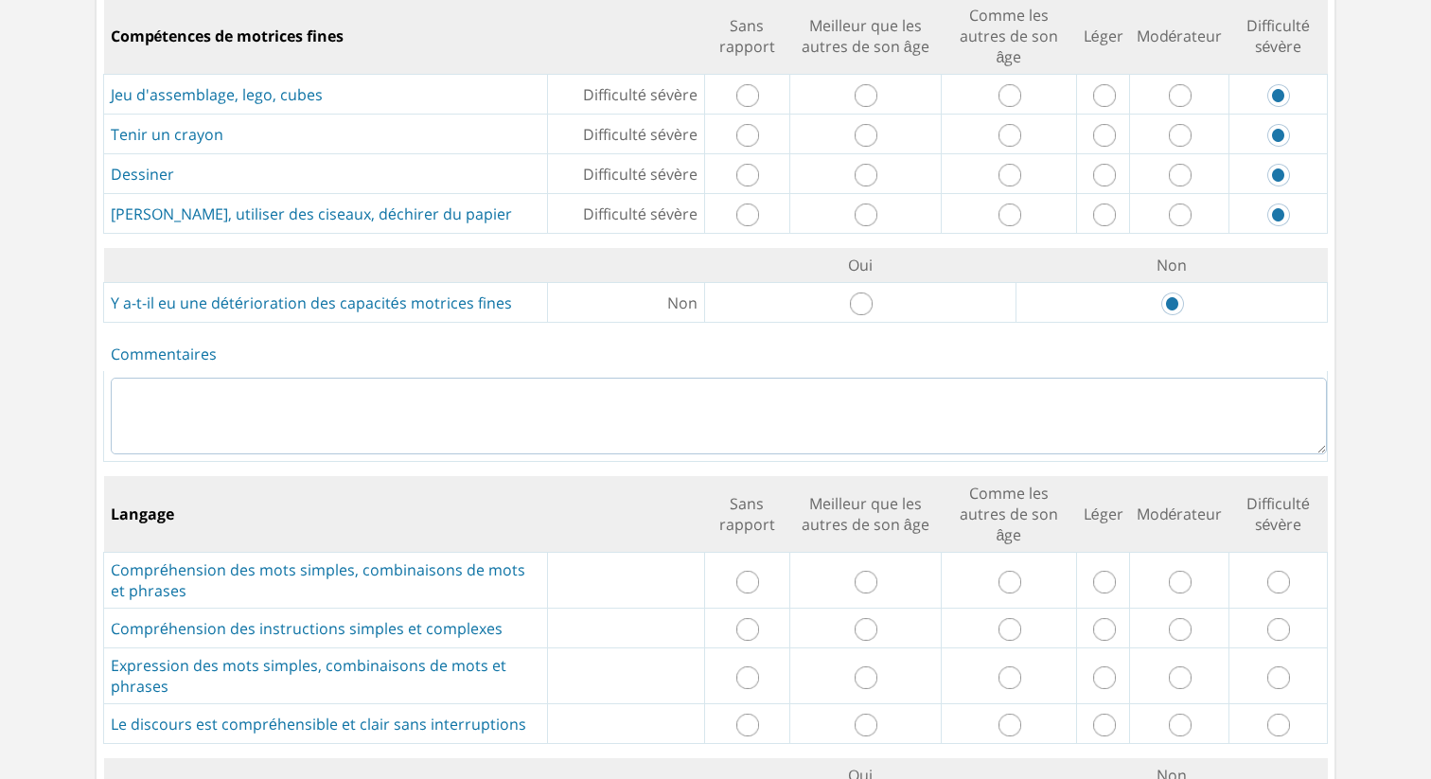
scroll to position [1583, 0]
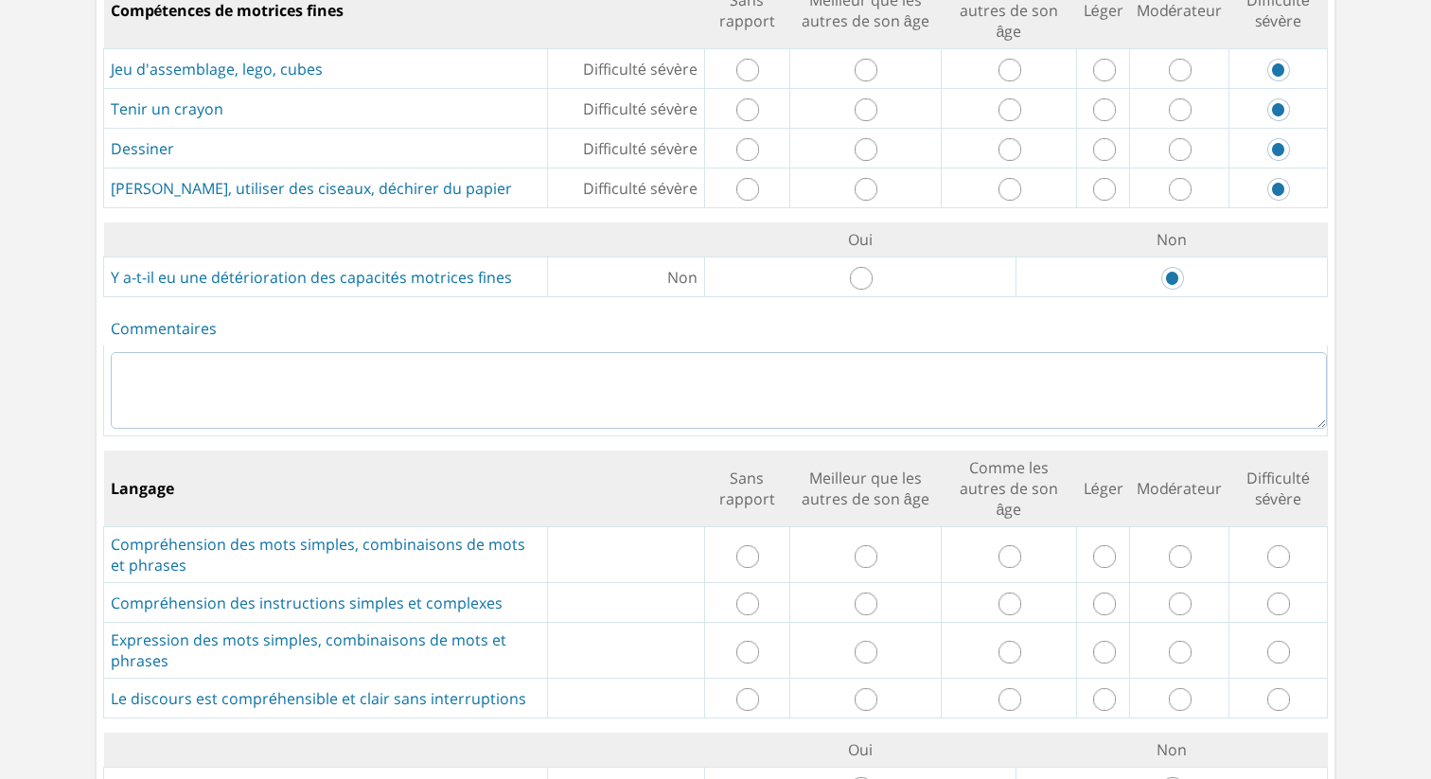
click at [1165, 376] on textarea at bounding box center [719, 390] width 1216 height 77
type textarea "f"
drag, startPoint x: 1278, startPoint y: 531, endPoint x: 1278, endPoint y: 554, distance: 22.7
click at [1279, 545] on input "radio" at bounding box center [1278, 556] width 23 height 23
radio input "true"
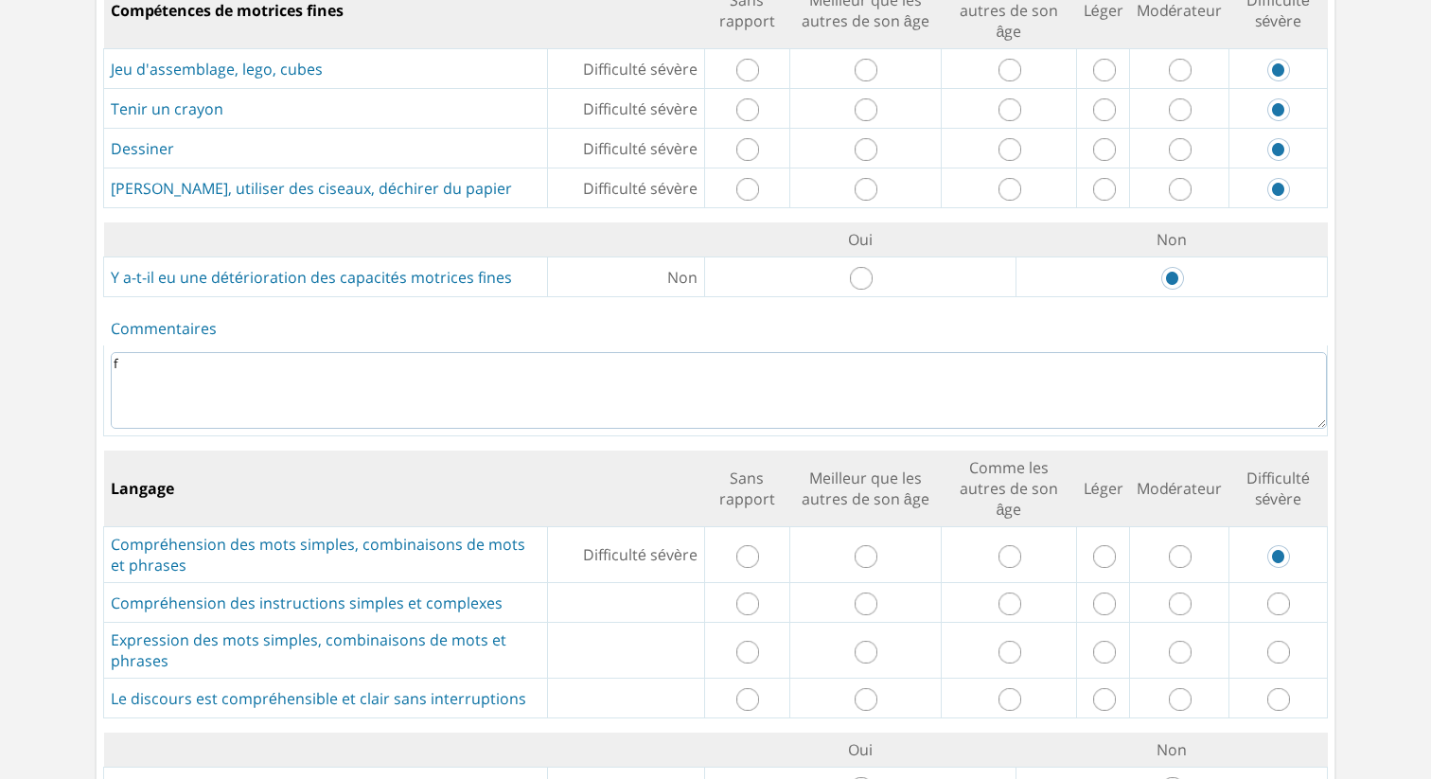
drag, startPoint x: 1277, startPoint y: 569, endPoint x: 1274, endPoint y: 633, distance: 64.4
click at [1278, 593] on input "radio" at bounding box center [1278, 604] width 23 height 23
radio input "true"
click at [1280, 641] on input "radio" at bounding box center [1278, 652] width 23 height 23
radio input "true"
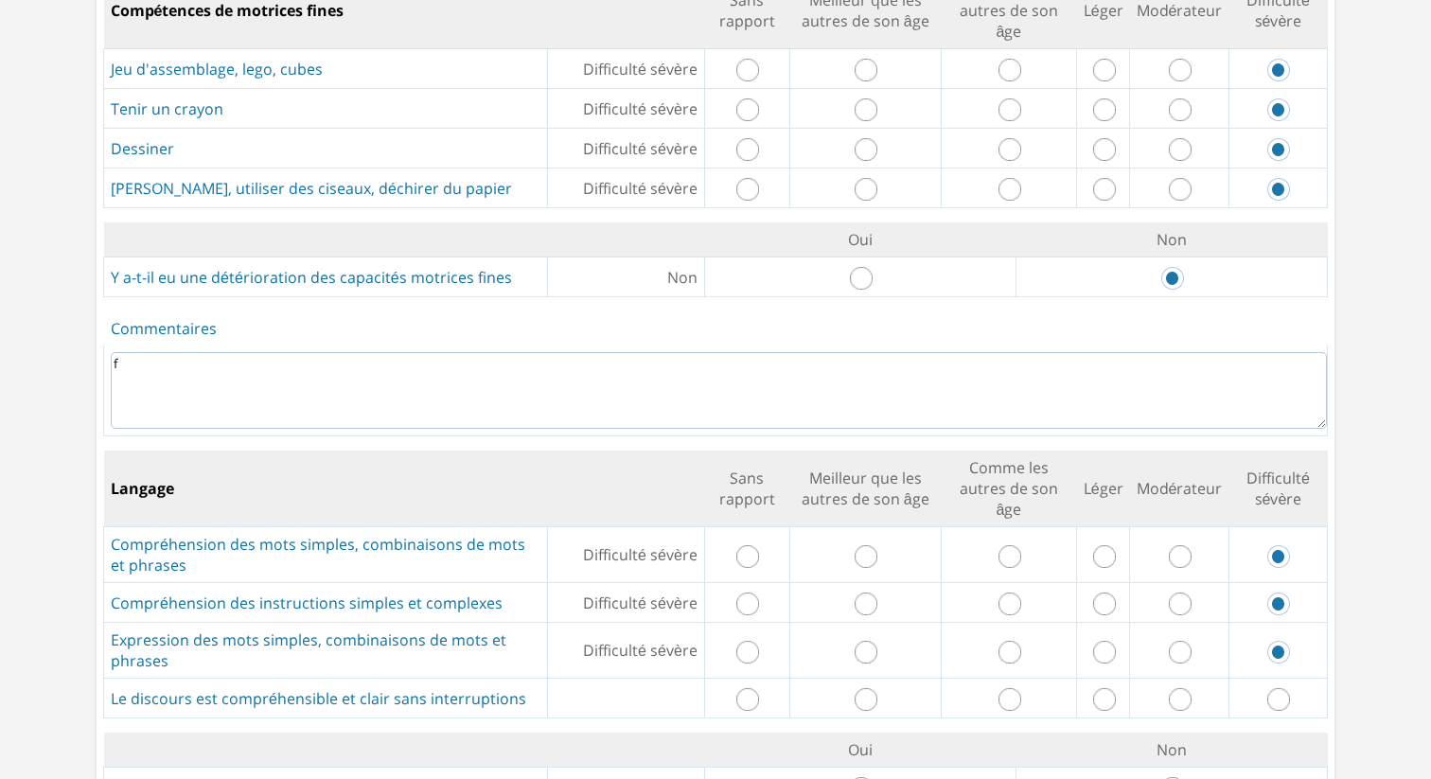
click at [1281, 688] on input "radio" at bounding box center [1278, 699] width 23 height 23
radio input "true"
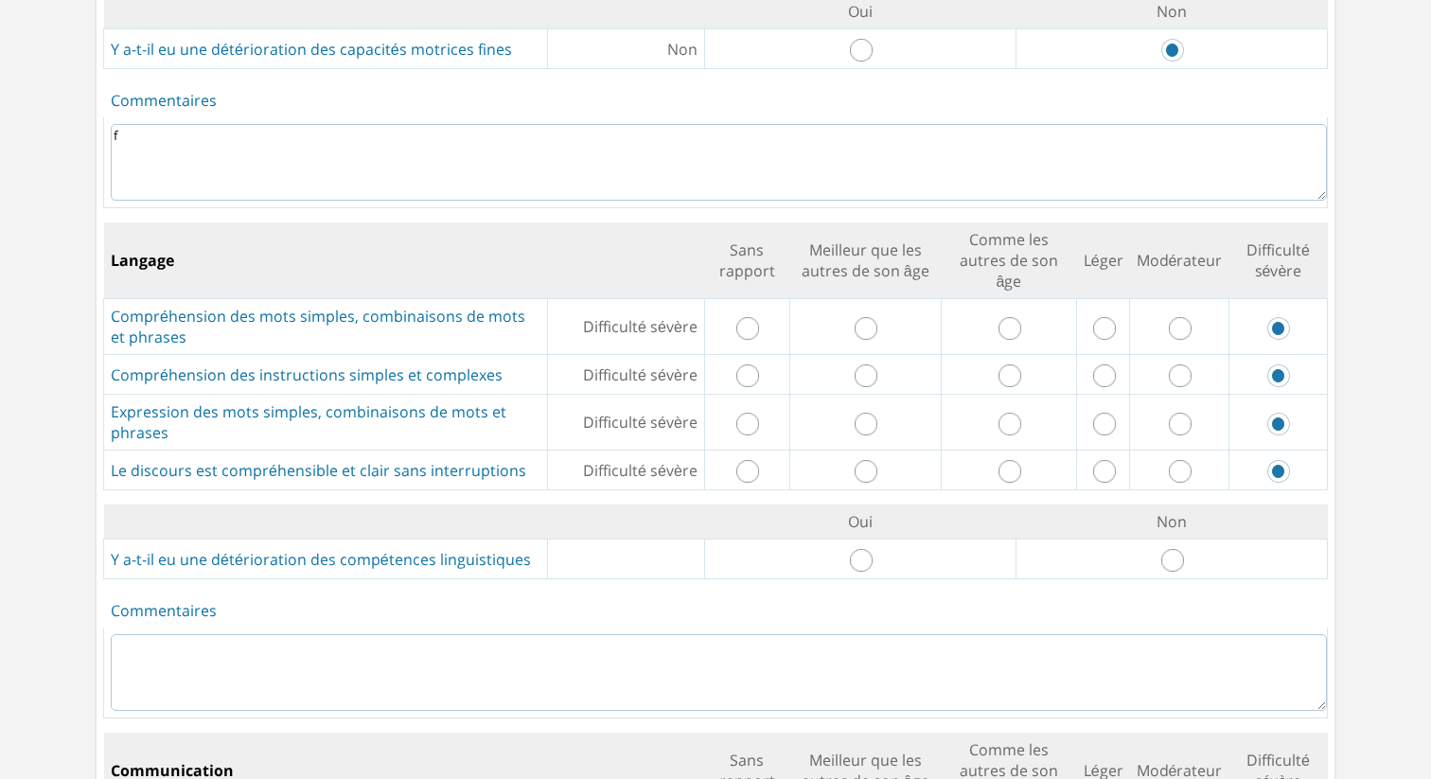
scroll to position [1829, 0]
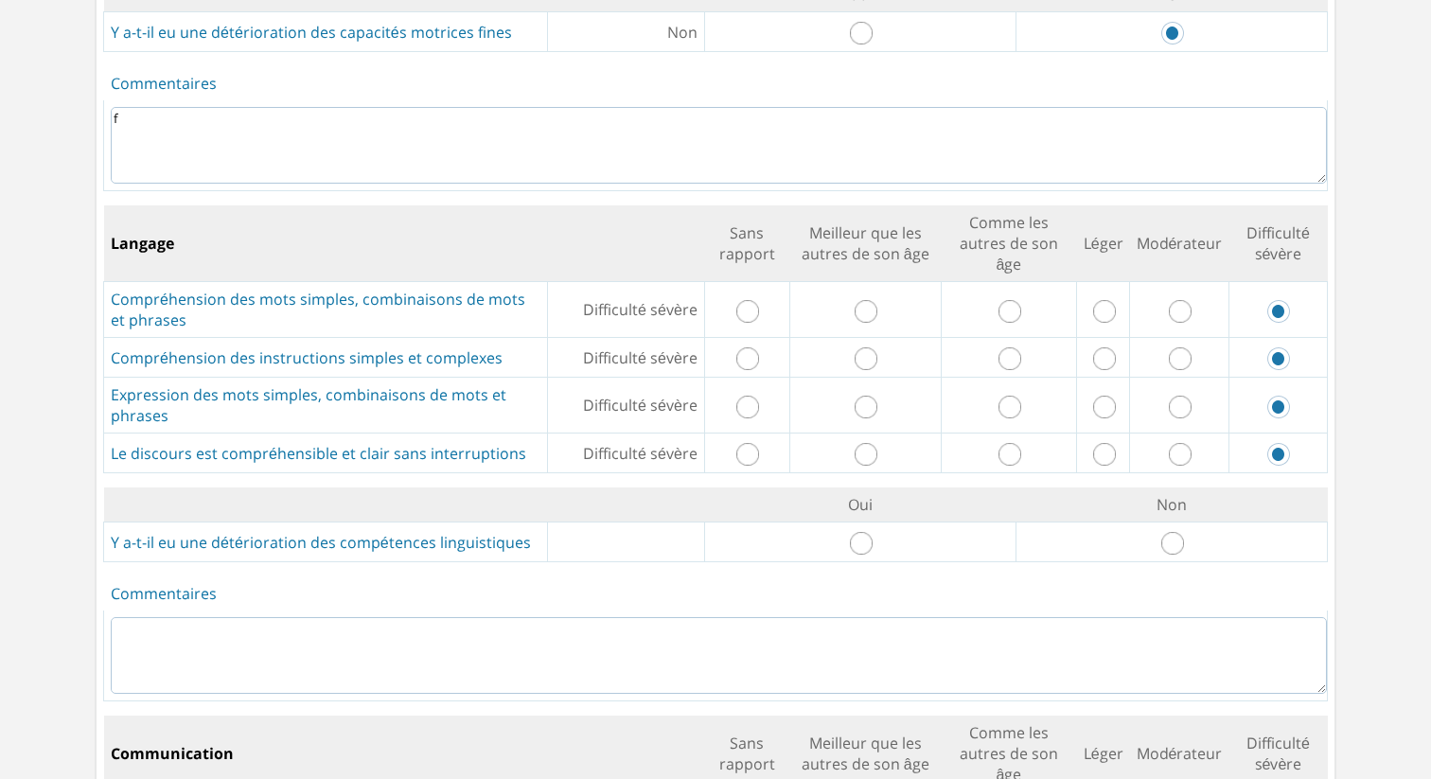
click at [1169, 532] on input "radio" at bounding box center [1172, 543] width 23 height 23
radio input "true"
click at [1177, 617] on textarea at bounding box center [719, 655] width 1216 height 77
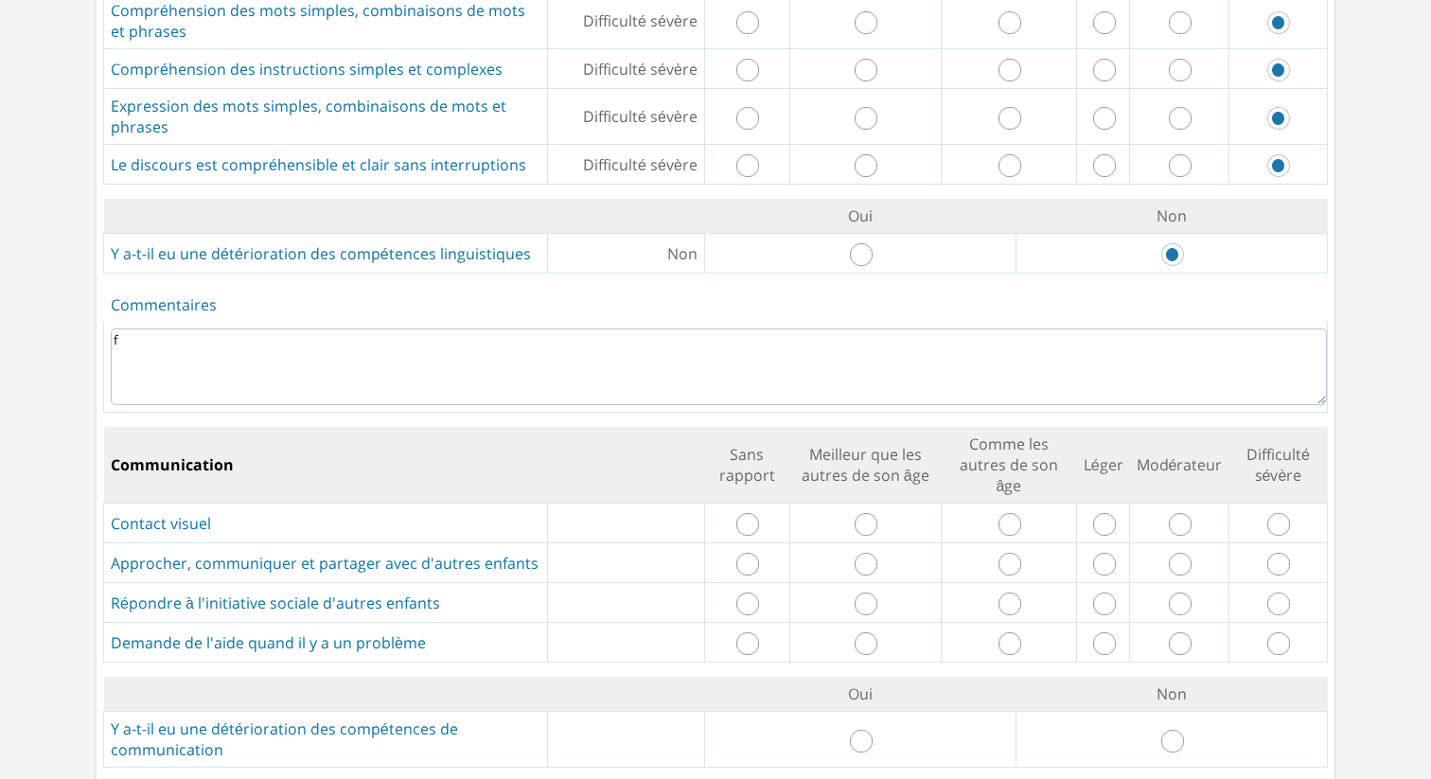
scroll to position [2121, 0]
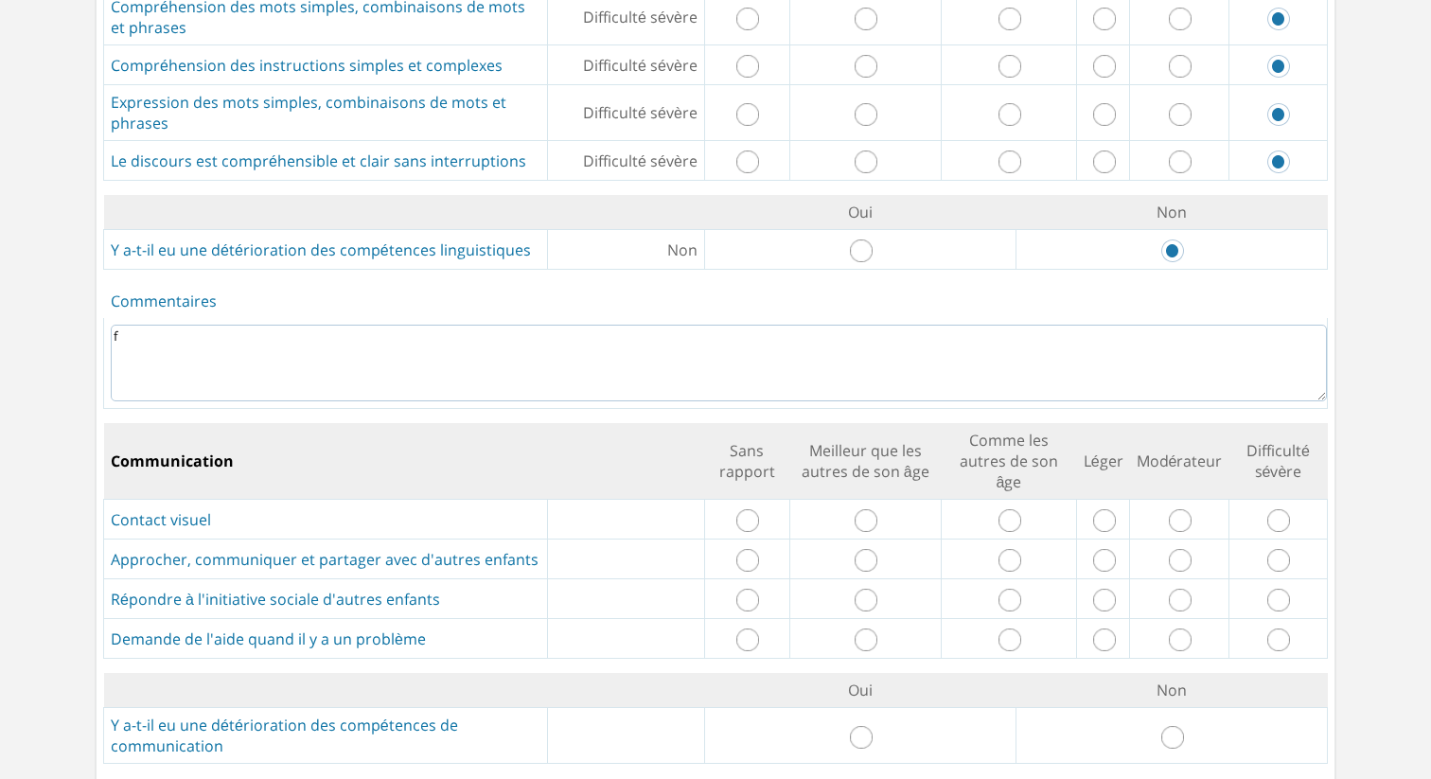
type textarea "f"
drag, startPoint x: 1282, startPoint y: 488, endPoint x: 1267, endPoint y: 535, distance: 48.5
click at [1282, 509] on input "radio" at bounding box center [1278, 520] width 23 height 23
radio input "true"
drag, startPoint x: 1280, startPoint y: 527, endPoint x: 1279, endPoint y: 565, distance: 37.9
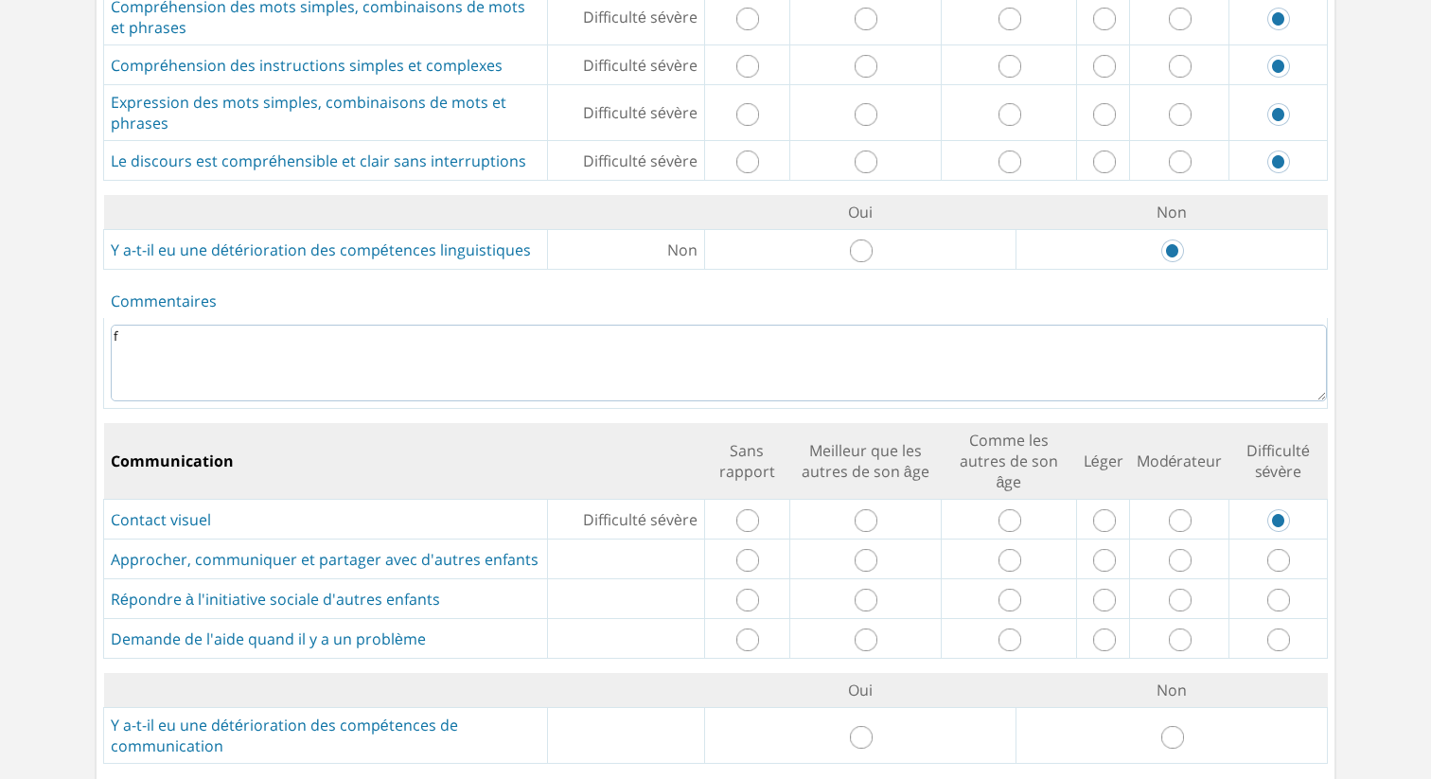
click at [1280, 549] on input "radio" at bounding box center [1278, 560] width 23 height 23
radio input "true"
drag, startPoint x: 1279, startPoint y: 568, endPoint x: 1279, endPoint y: 593, distance: 25.6
click at [1279, 589] on input "radio" at bounding box center [1278, 600] width 23 height 23
radio input "true"
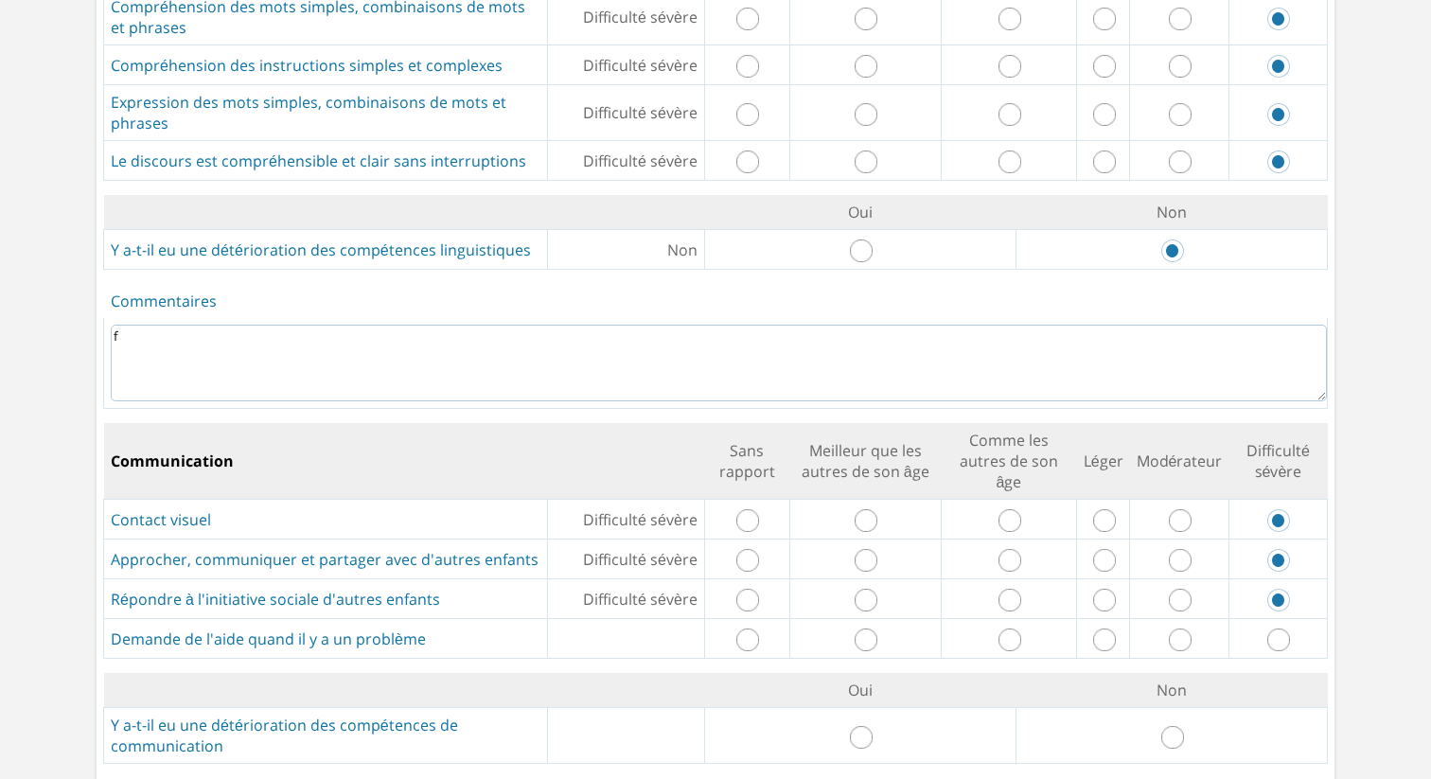
click at [1279, 628] on input "radio" at bounding box center [1278, 639] width 23 height 23
radio input "true"
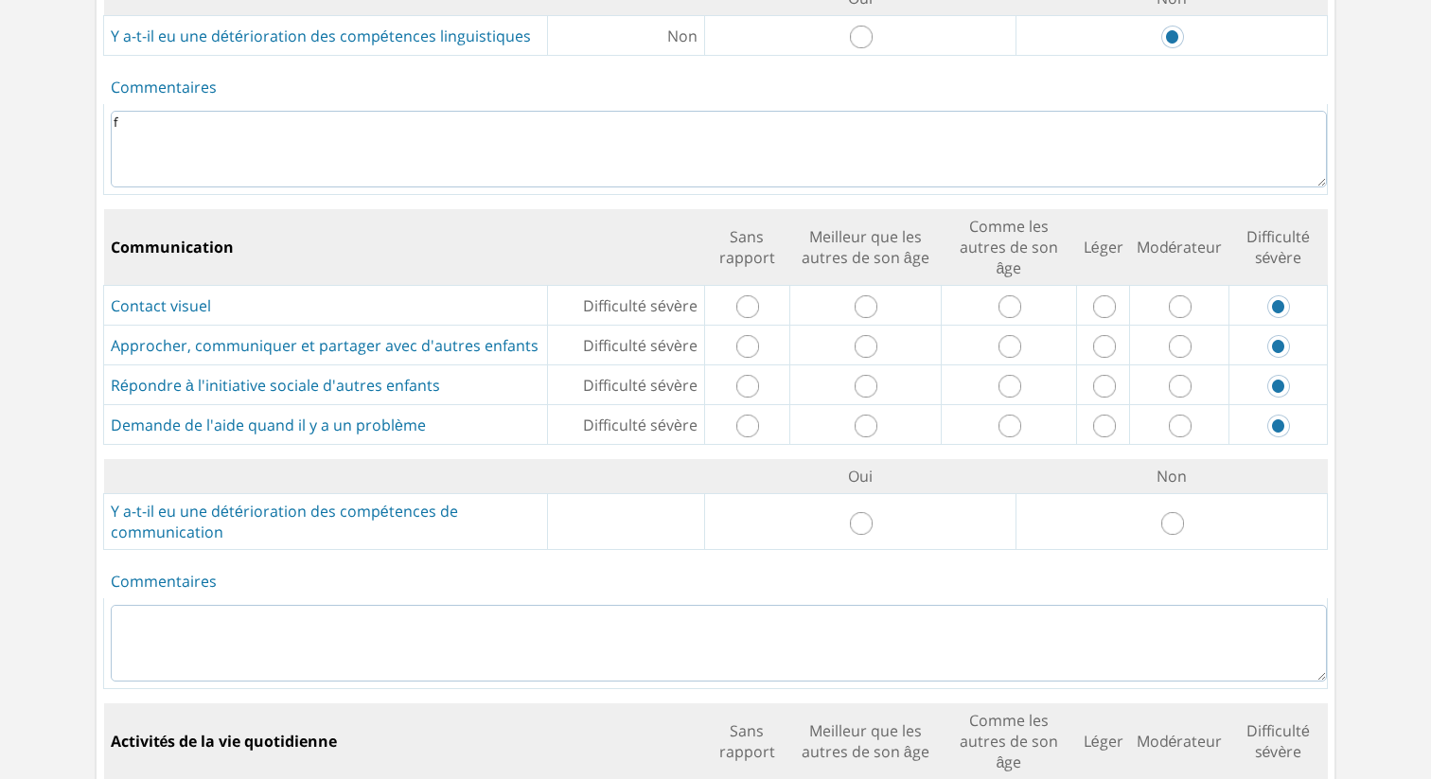
scroll to position [2349, 0]
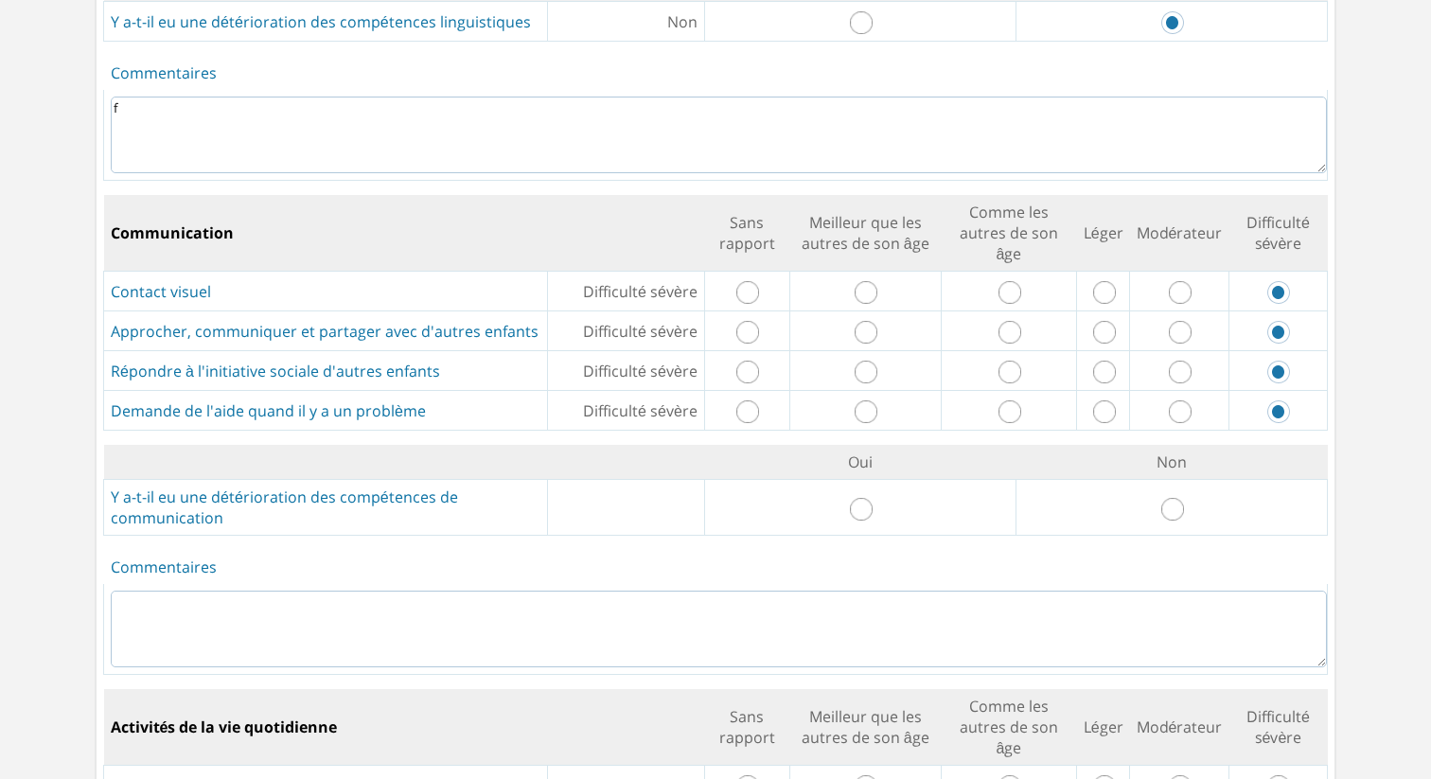
drag, startPoint x: 1173, startPoint y: 477, endPoint x: 1173, endPoint y: 546, distance: 69.1
click at [1178, 498] on input "radio" at bounding box center [1172, 509] width 23 height 23
radio input "true"
click at [1168, 591] on textarea at bounding box center [719, 629] width 1216 height 77
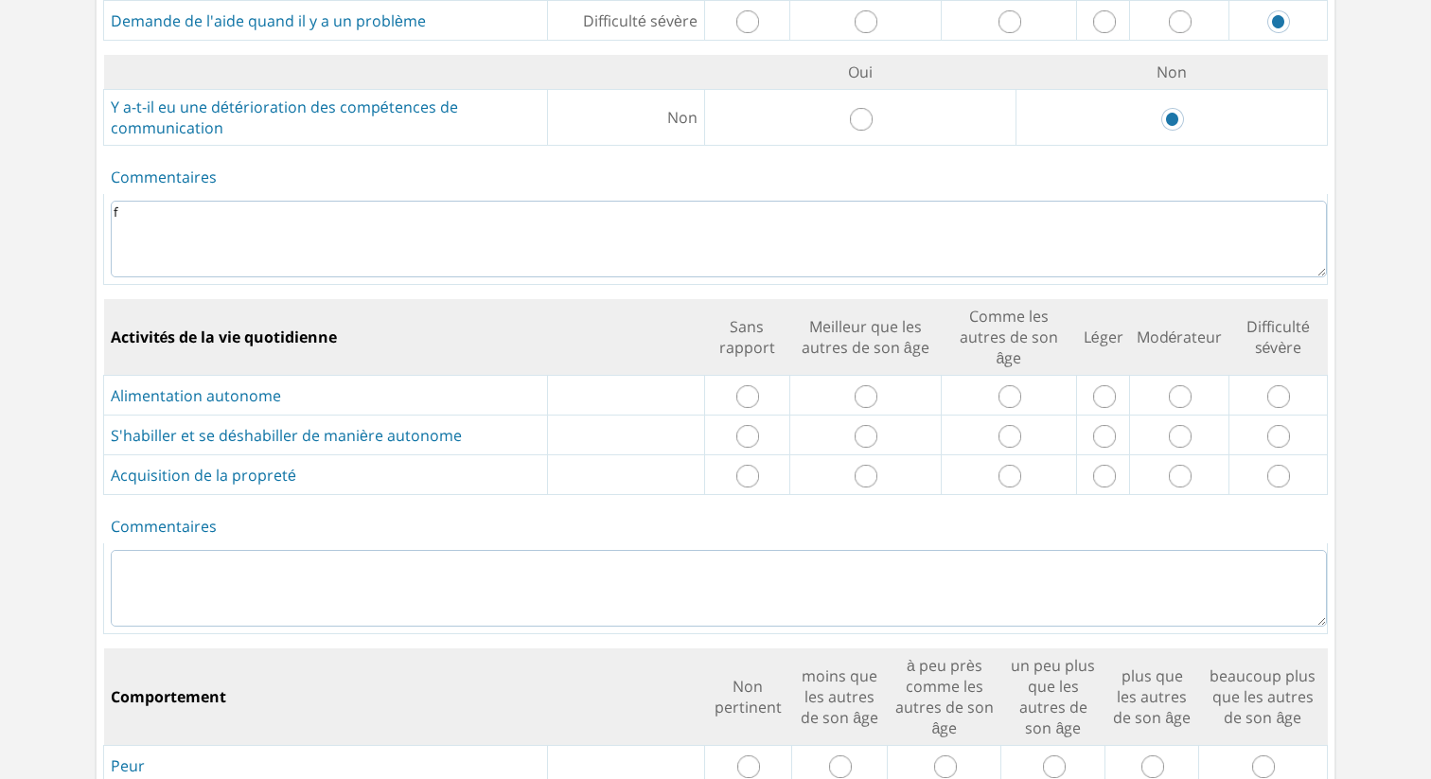
scroll to position [2754, 0]
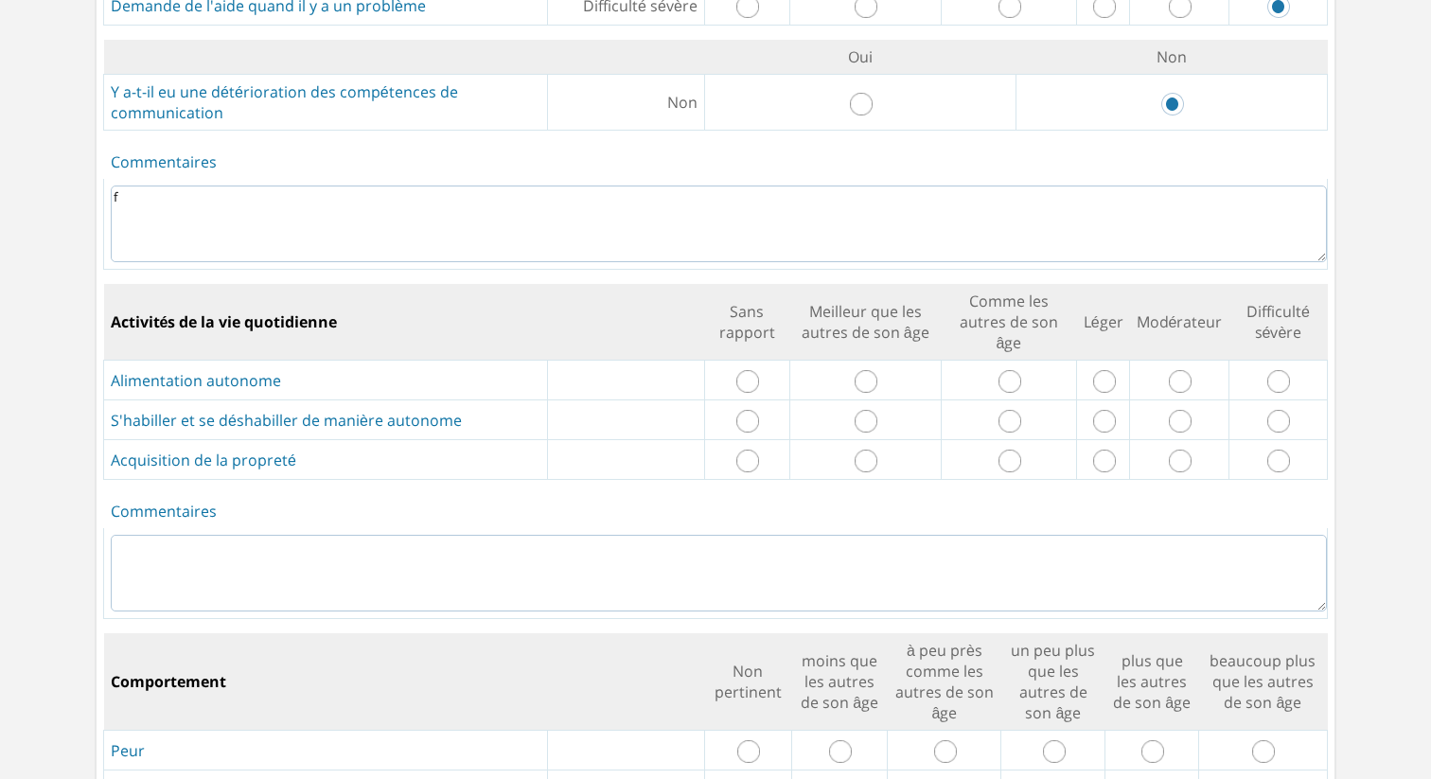
type textarea "f"
click at [1286, 370] on input "radio" at bounding box center [1278, 381] width 23 height 23
radio input "true"
drag, startPoint x: 1283, startPoint y: 380, endPoint x: 1283, endPoint y: 422, distance: 41.6
click at [1283, 410] on input "radio" at bounding box center [1278, 421] width 23 height 23
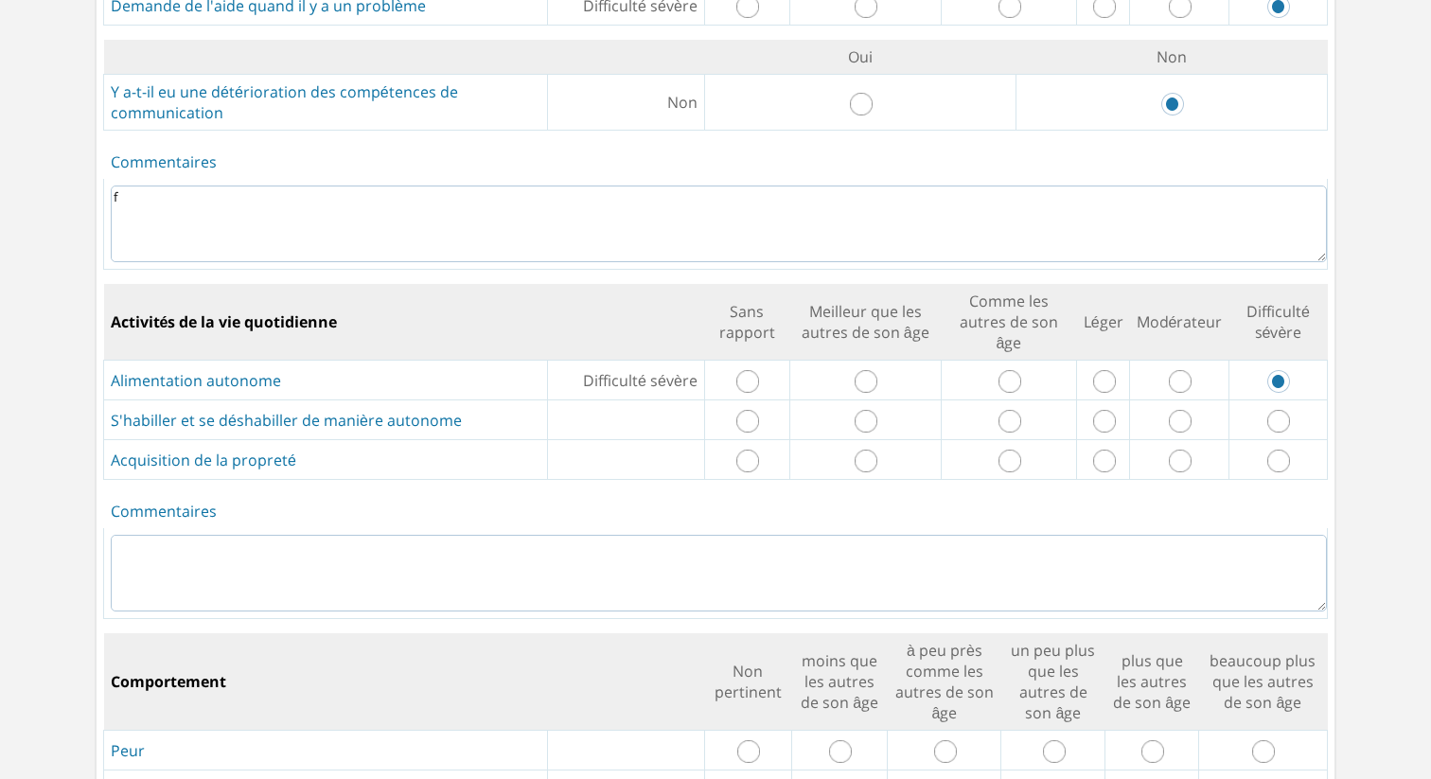
radio input "true"
click at [1281, 450] on input "radio" at bounding box center [1278, 461] width 23 height 23
radio input "true"
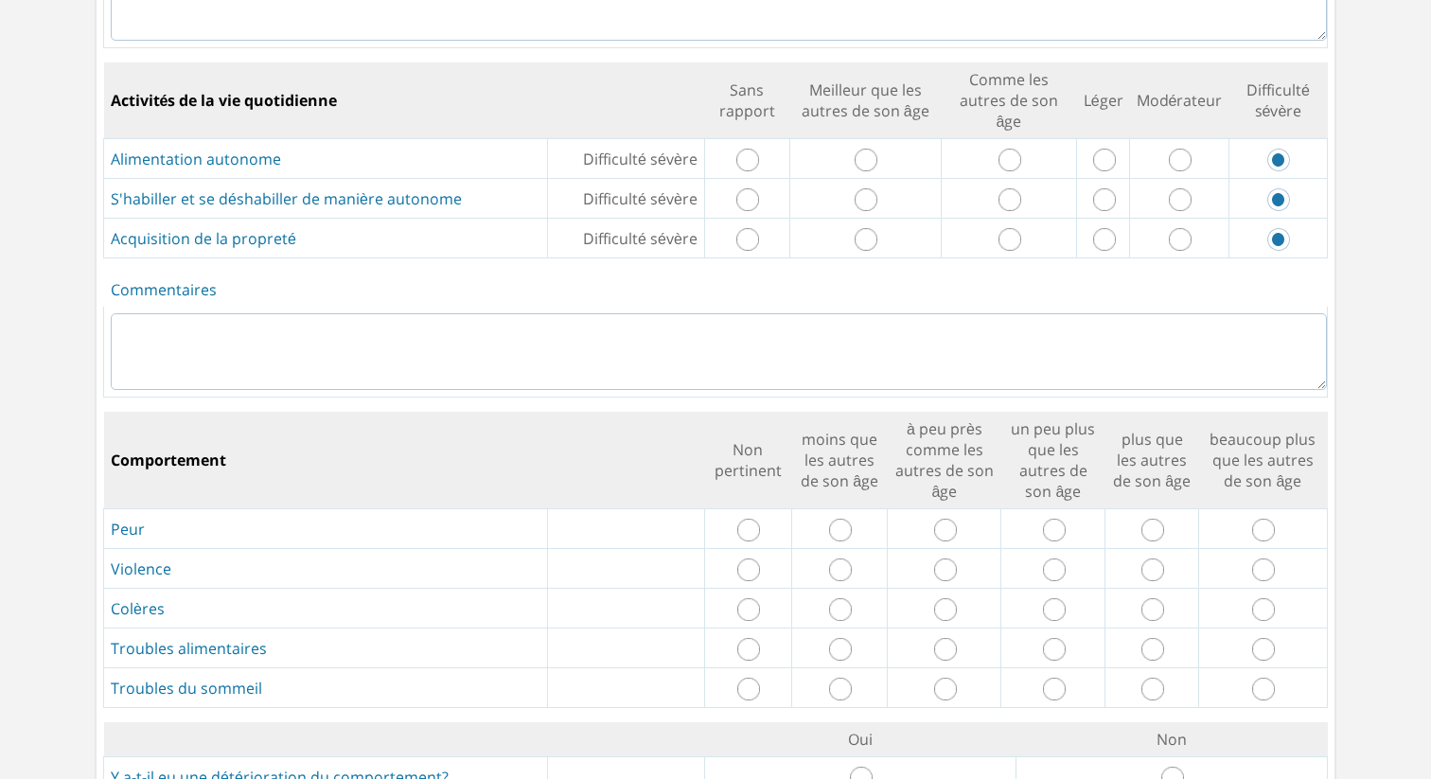
scroll to position [2993, 0]
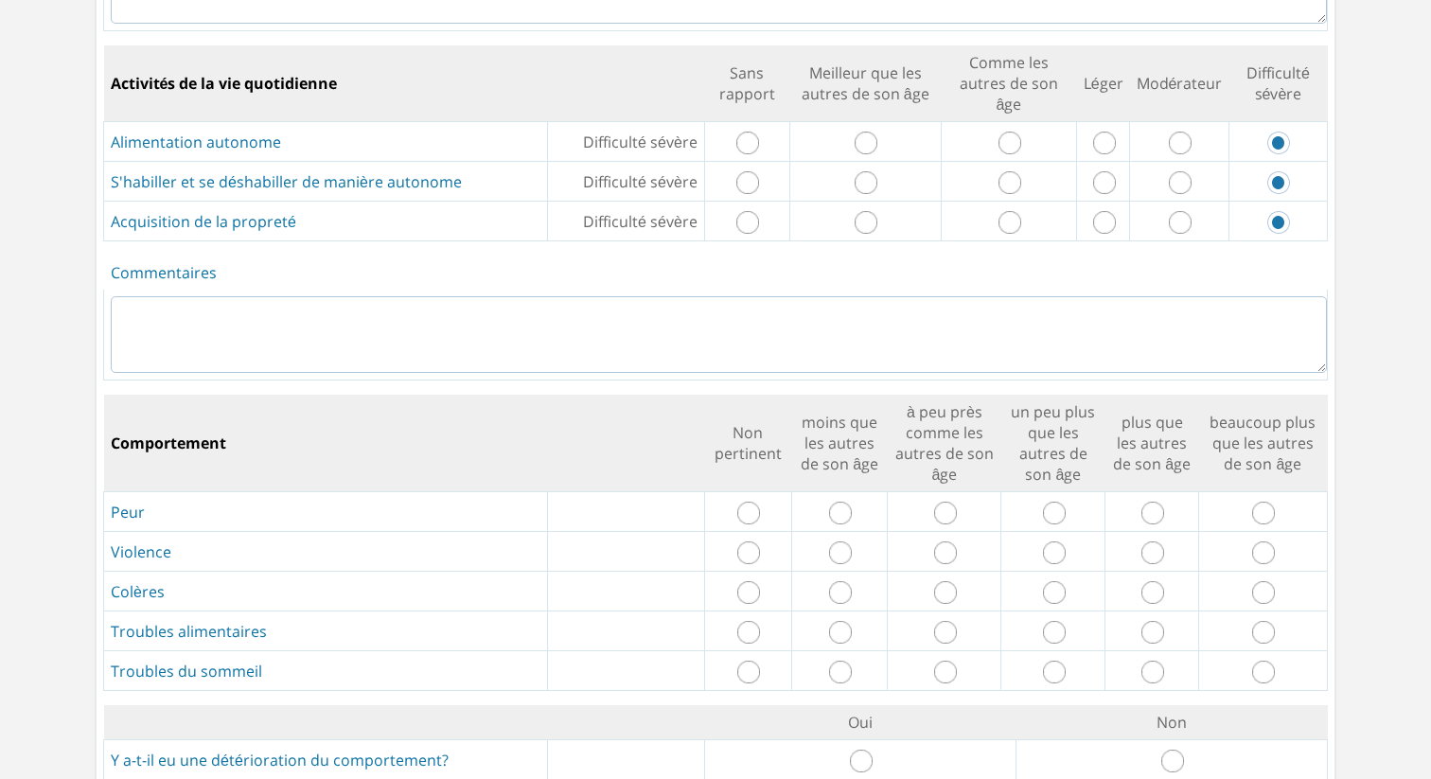
click at [1209, 335] on textarea at bounding box center [719, 334] width 1216 height 77
type textarea "f"
click at [1269, 502] on input "radio" at bounding box center [1263, 513] width 23 height 23
radio input "true"
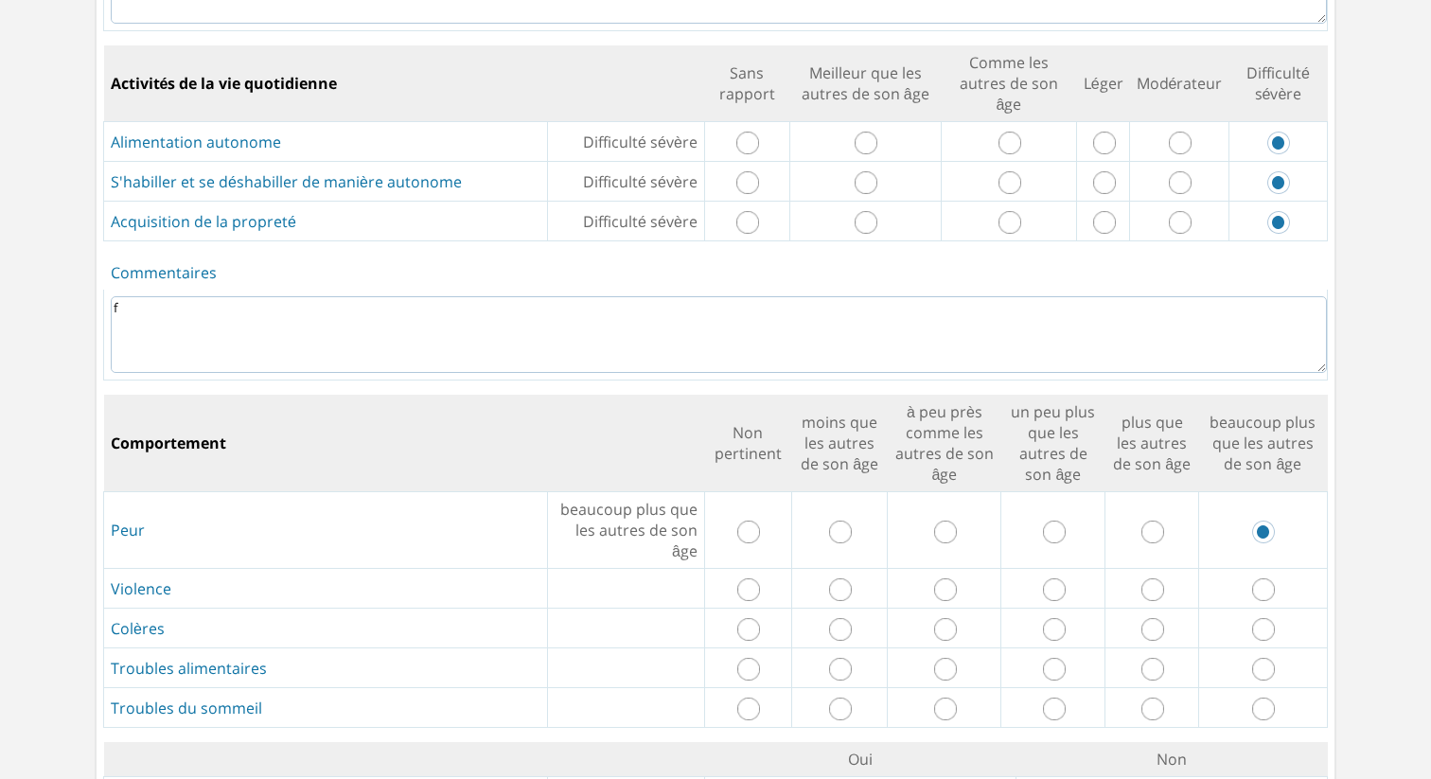
click at [1267, 514] on td at bounding box center [1262, 530] width 129 height 77
click at [1271, 578] on input "radio" at bounding box center [1263, 589] width 23 height 23
radio input "true"
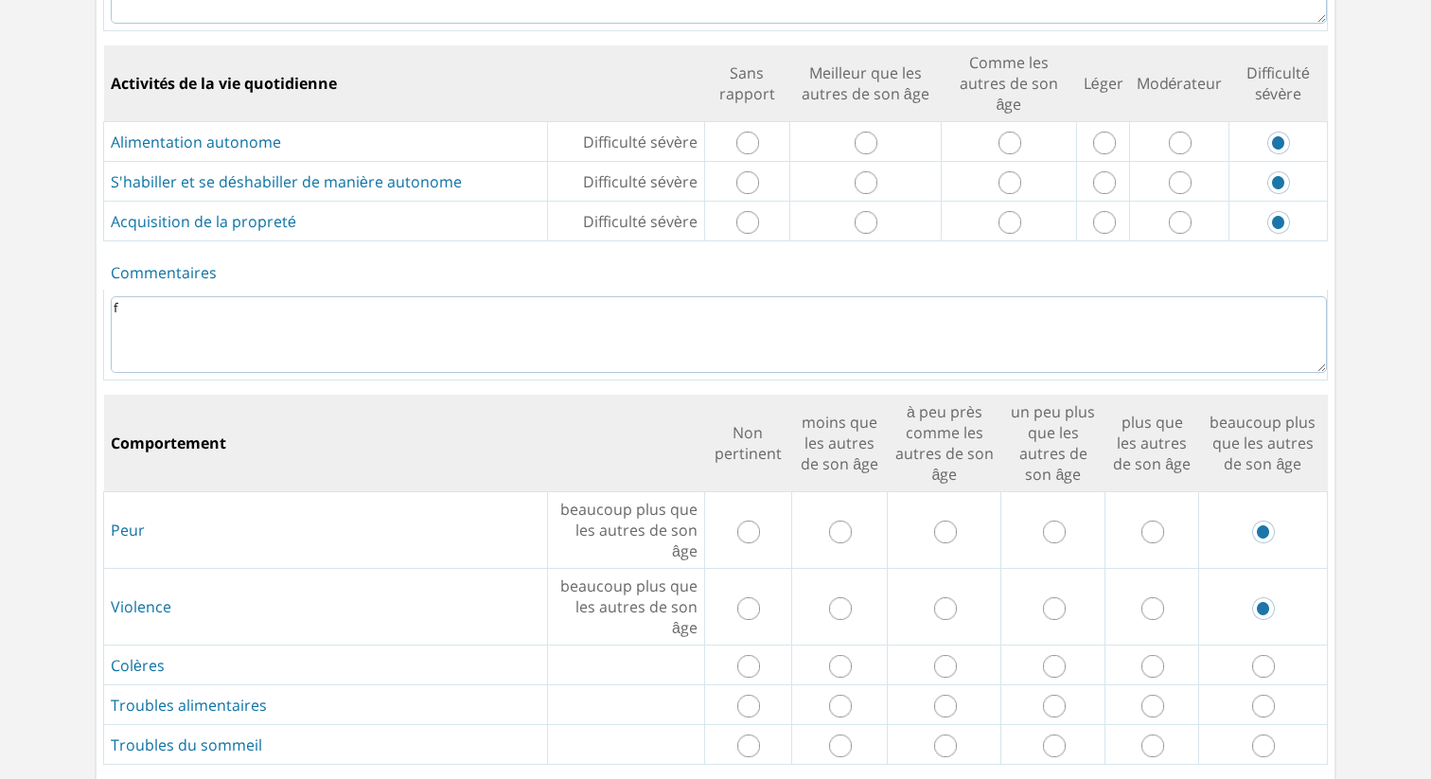
drag, startPoint x: 1268, startPoint y: 628, endPoint x: 1269, endPoint y: 650, distance: 22.7
click at [1268, 655] on input "radio" at bounding box center [1263, 666] width 23 height 23
radio input "true"
click at [1271, 732] on input "radio" at bounding box center [1263, 743] width 23 height 23
radio input "true"
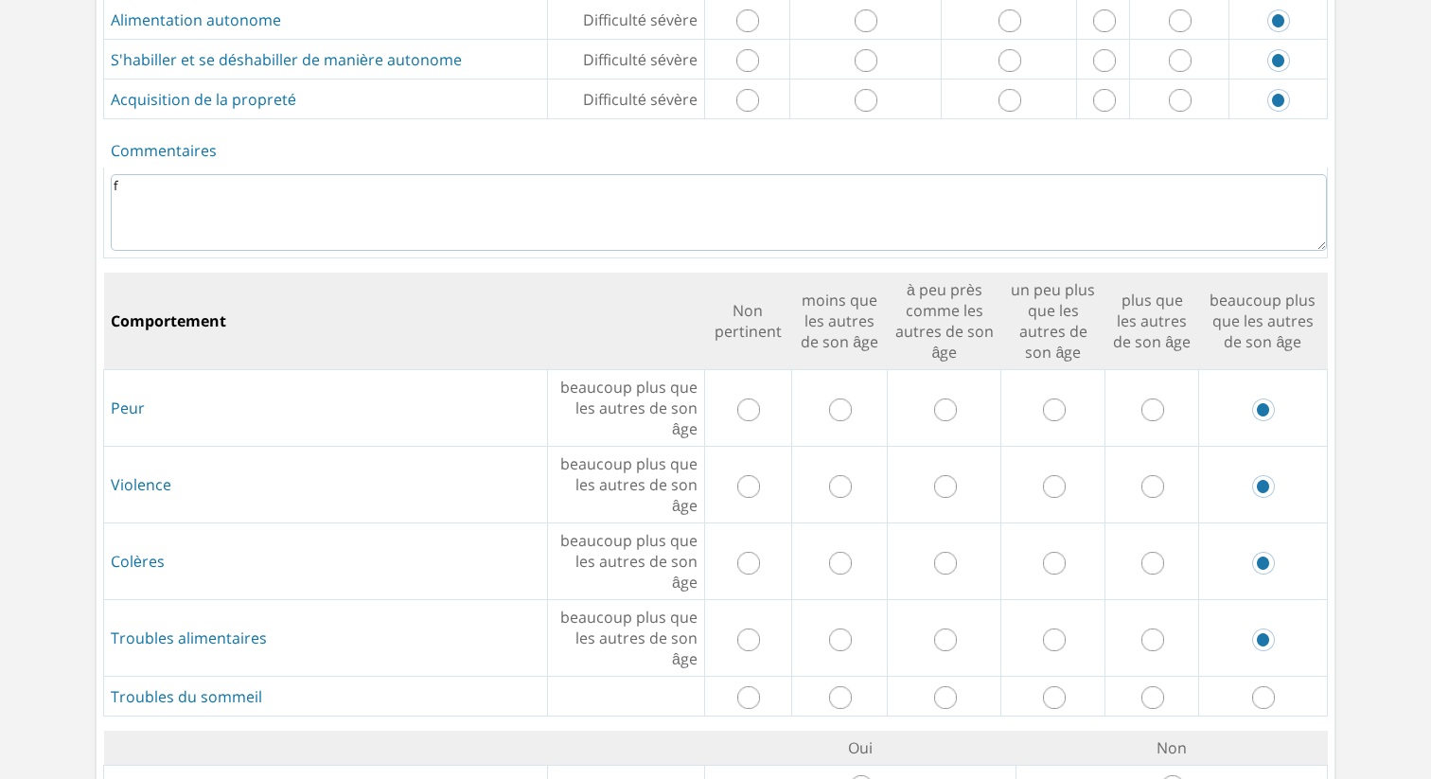
scroll to position [3122, 0]
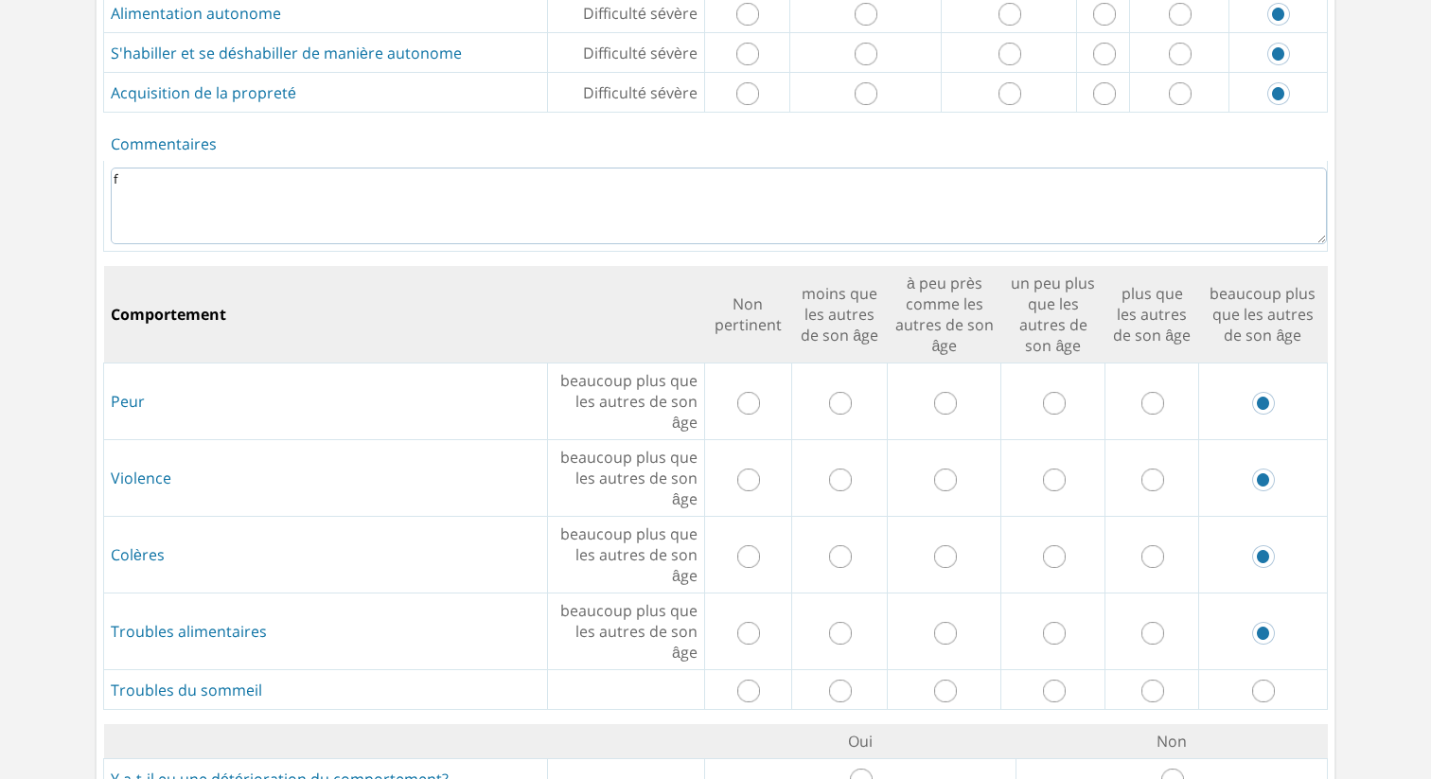
click at [1267, 680] on input "radio" at bounding box center [1263, 691] width 23 height 23
radio input "true"
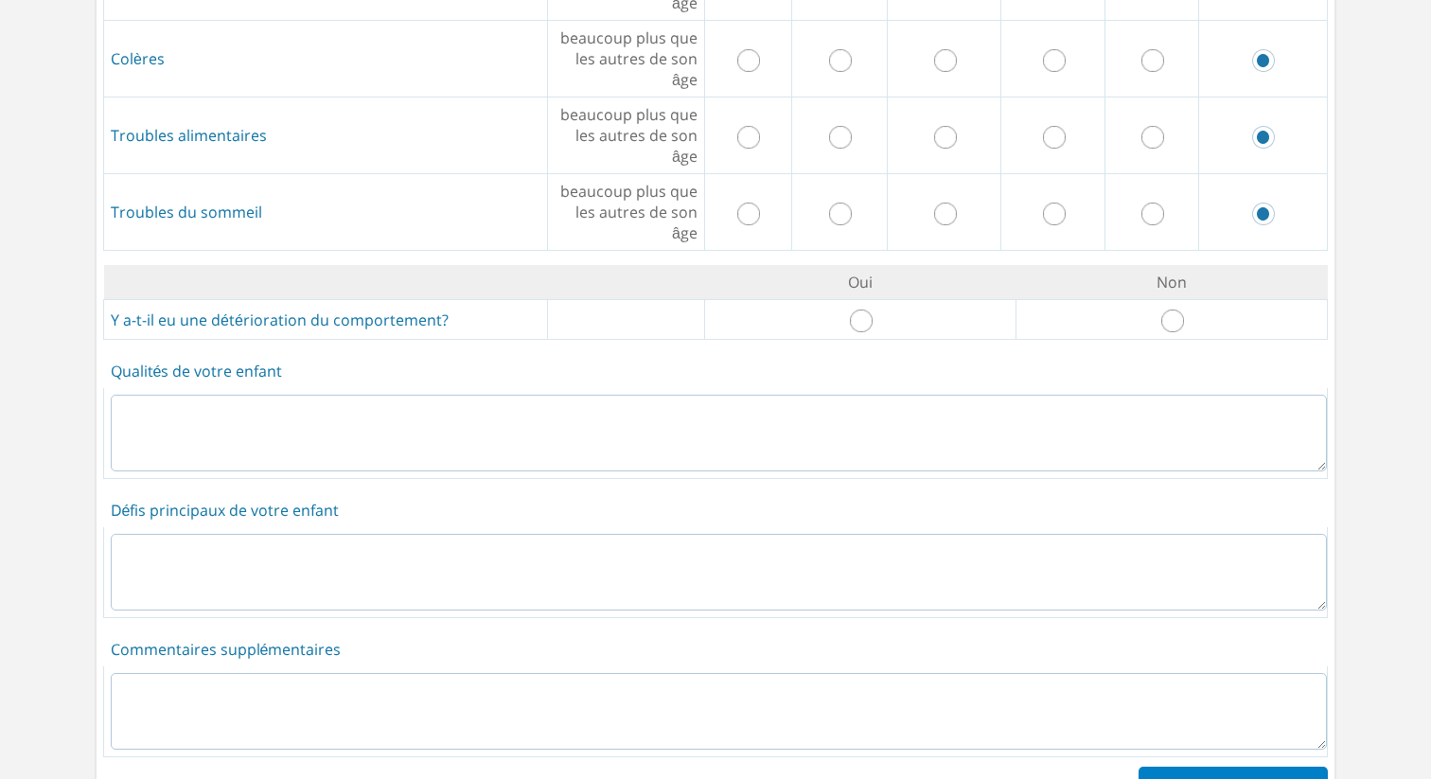
scroll to position [3686, 0]
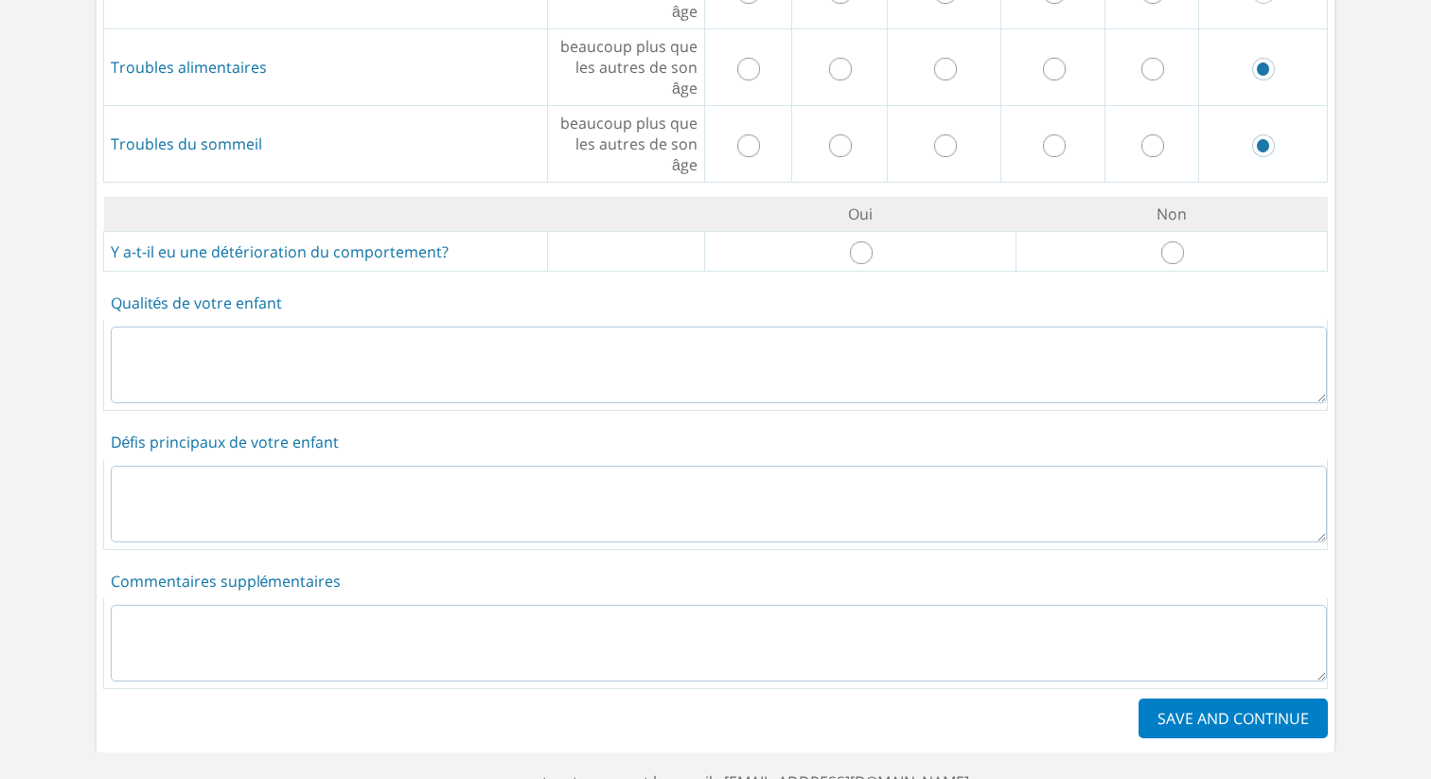
click at [1181, 241] on input "radio" at bounding box center [1172, 252] width 23 height 23
radio input "true"
click at [1155, 330] on textarea at bounding box center [719, 365] width 1216 height 77
type textarea "f"
click at [1129, 466] on textarea at bounding box center [719, 504] width 1216 height 77
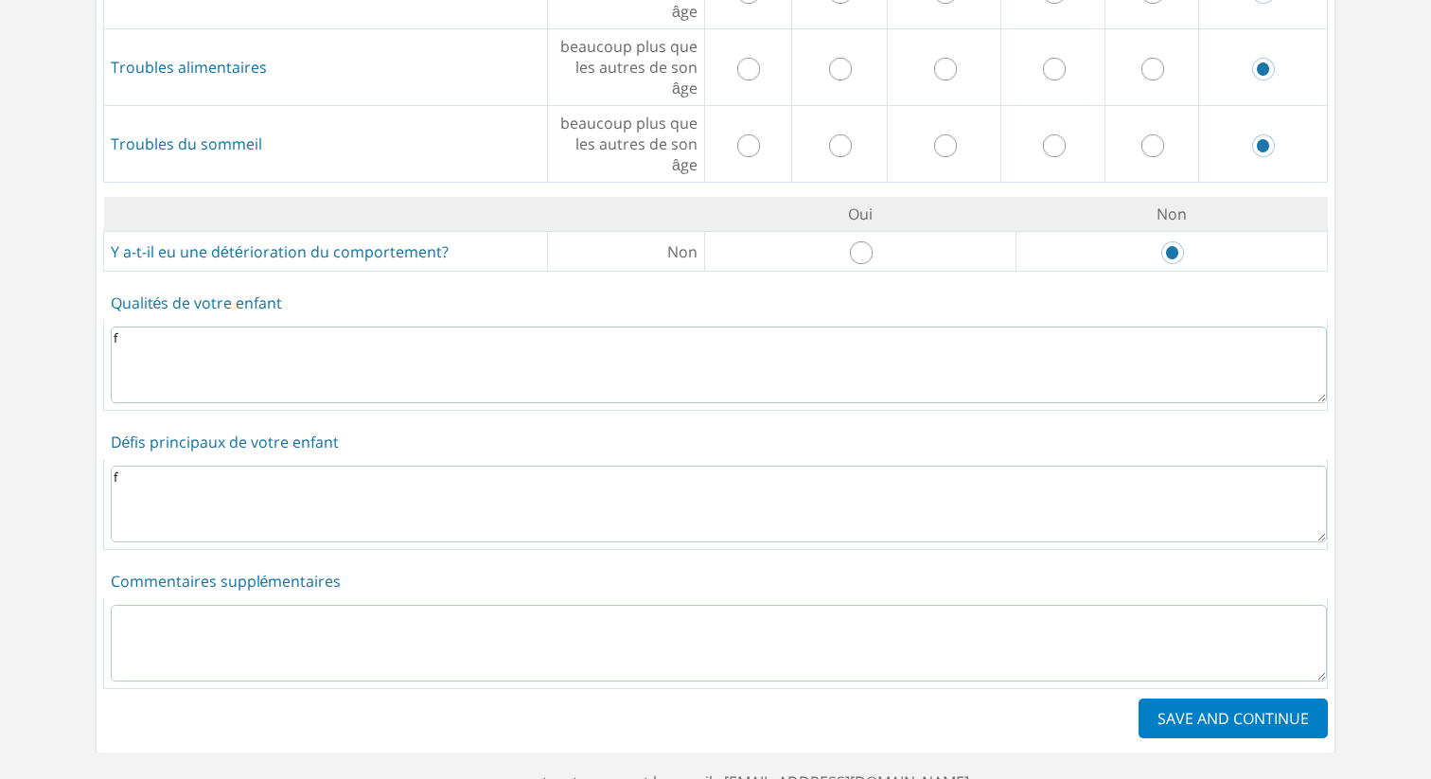
type textarea "f"
click at [1127, 605] on textarea at bounding box center [719, 643] width 1216 height 77
type textarea "f"
click at [1248, 699] on label "SAVE AND CONTINUE" at bounding box center [1233, 719] width 189 height 40
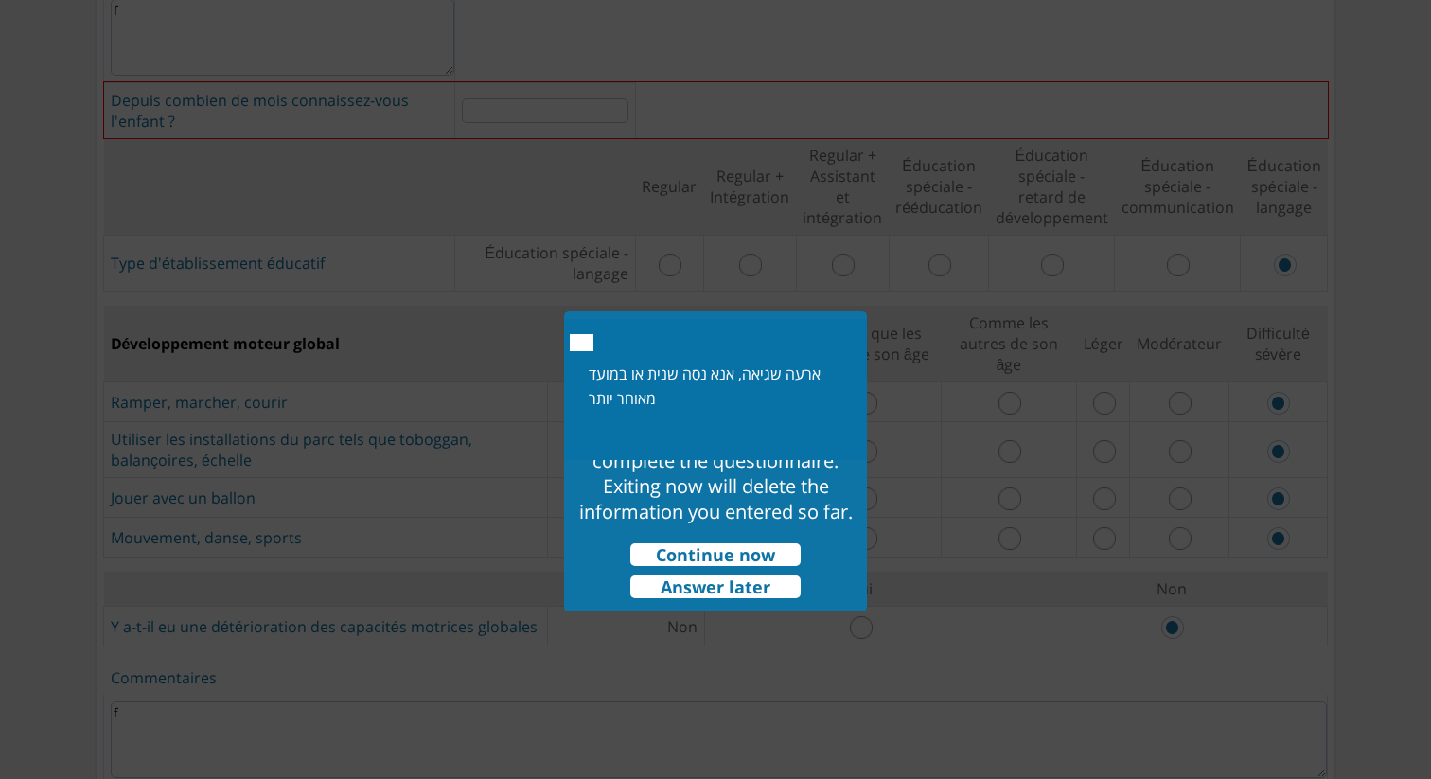
scroll to position [742, 0]
